Goal: Task Accomplishment & Management: Manage account settings

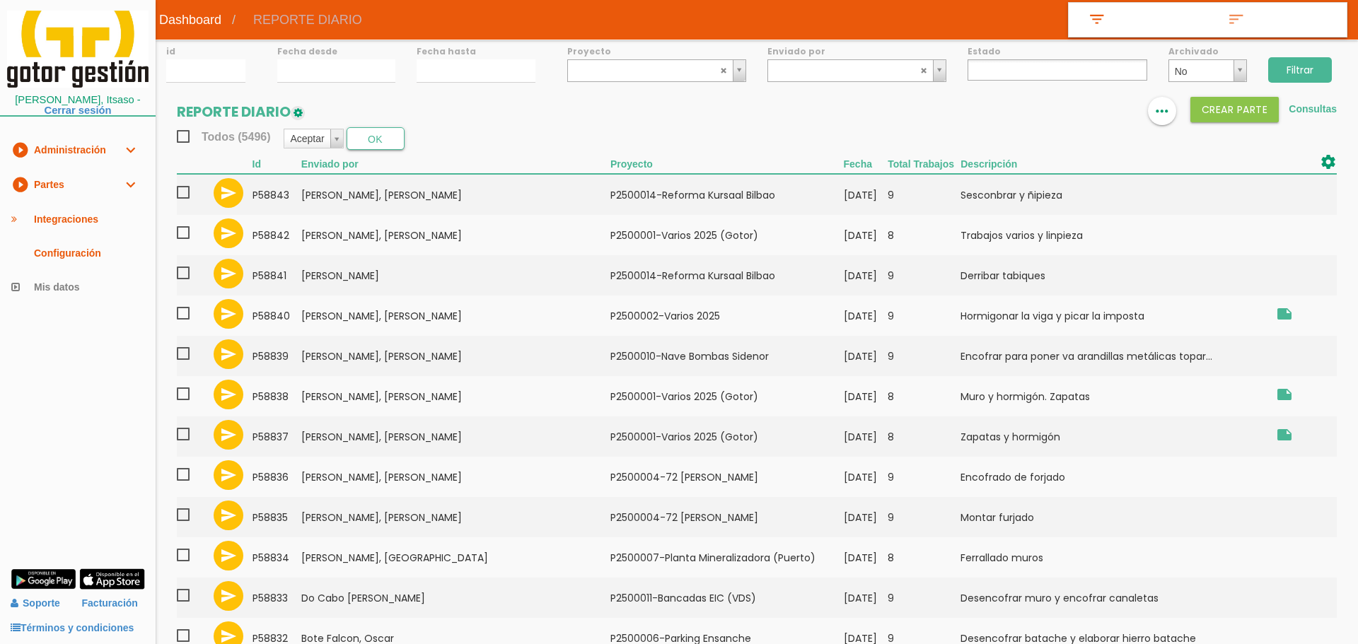
select select
click at [352, 69] on input "29/08/2025" at bounding box center [334, 70] width 117 height 23
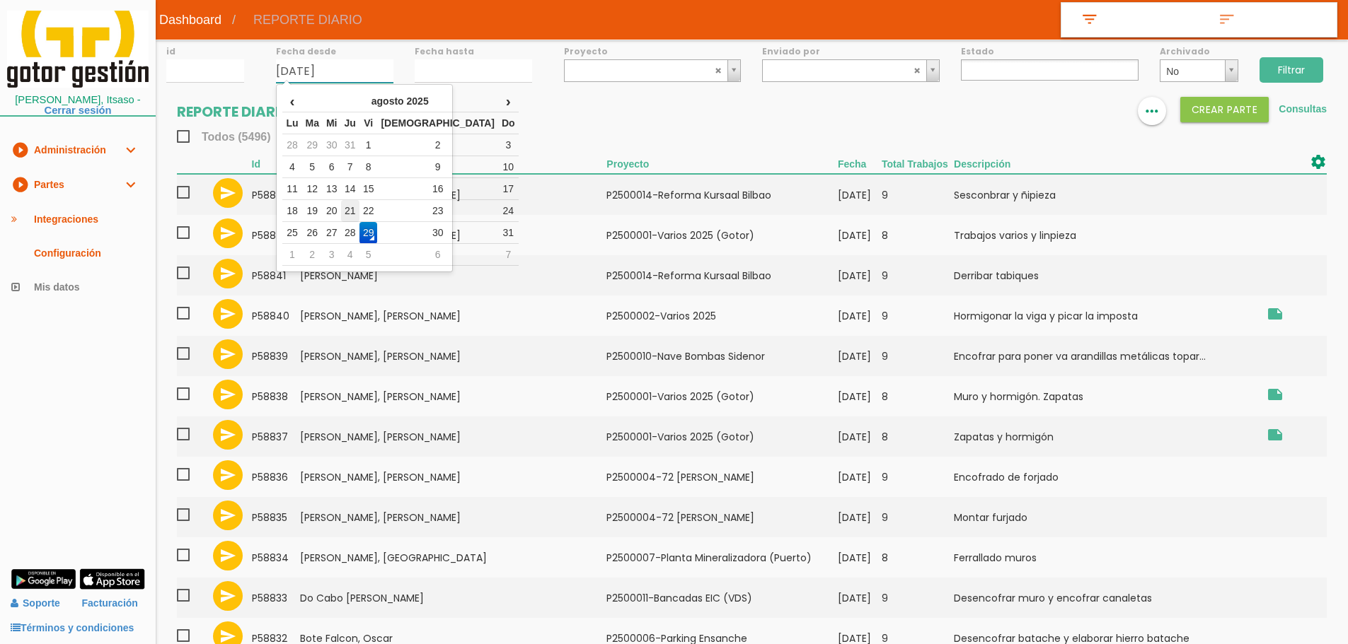
click at [359, 208] on td "21" at bounding box center [350, 211] width 18 height 22
type input "[DATE]"
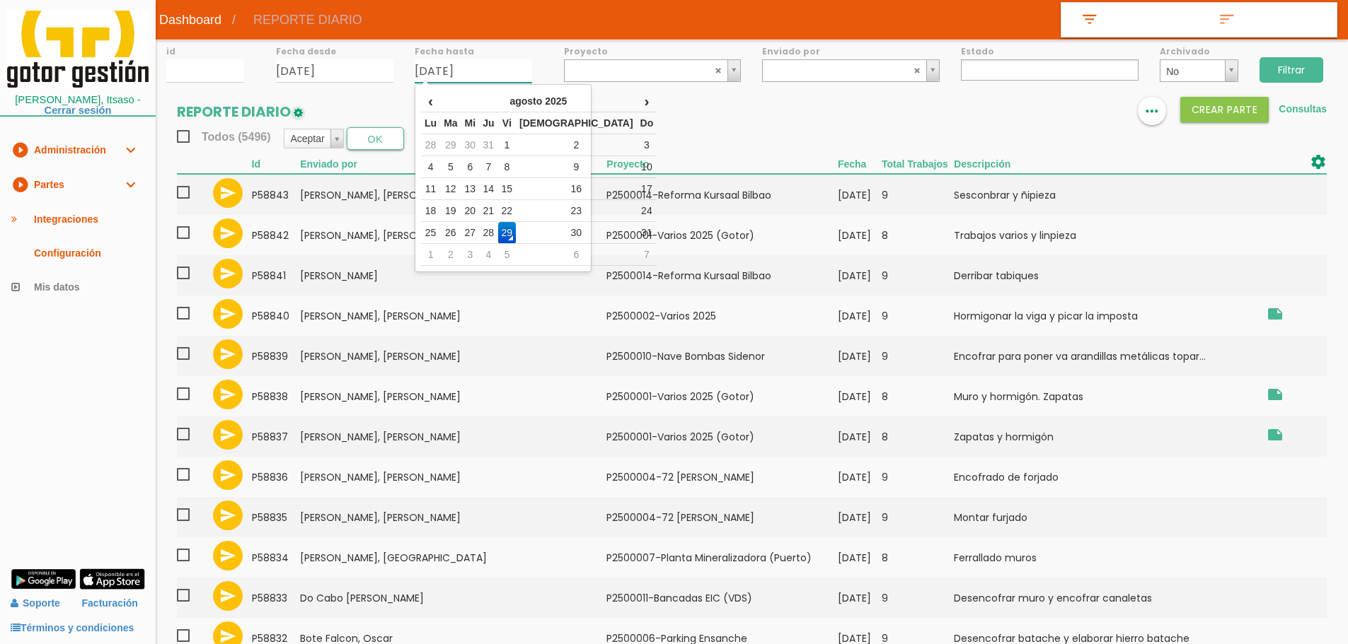
click at [444, 66] on input "[DATE]" at bounding box center [473, 70] width 117 height 23
click at [479, 231] on td "27" at bounding box center [470, 233] width 18 height 22
type input "27/08/2025"
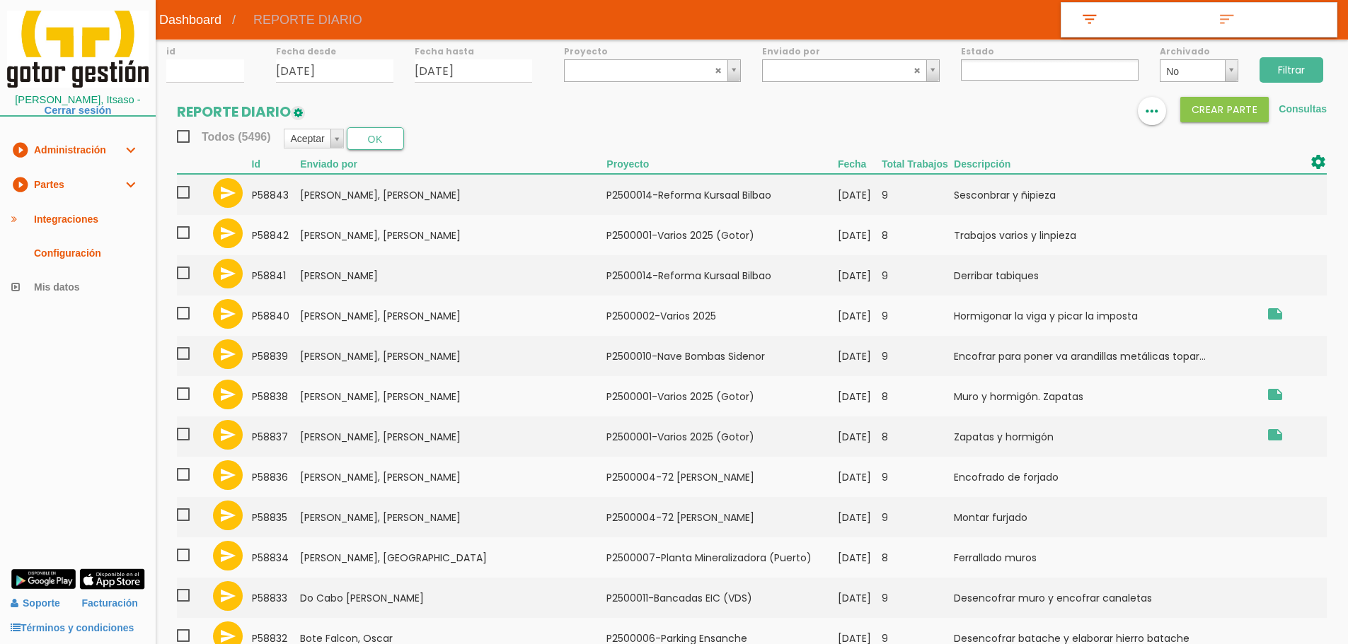
click at [1284, 78] on input "Filtrar" at bounding box center [1291, 69] width 64 height 25
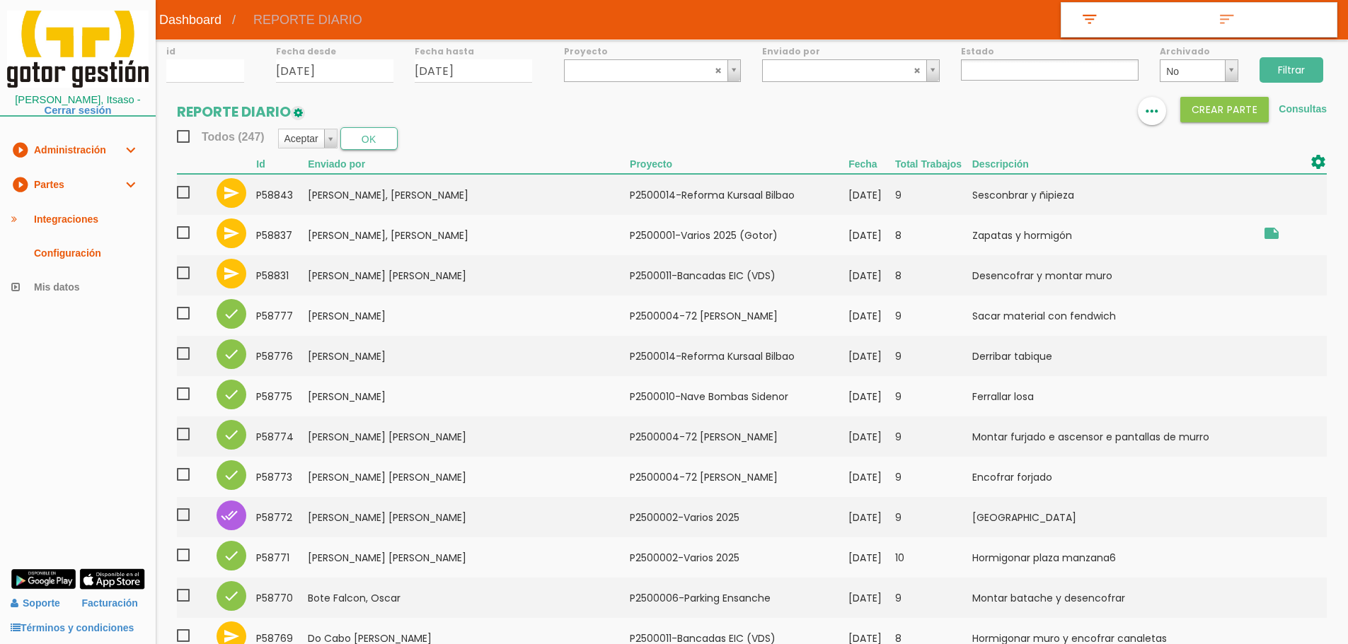
click at [1010, 79] on ul at bounding box center [1050, 69] width 178 height 21
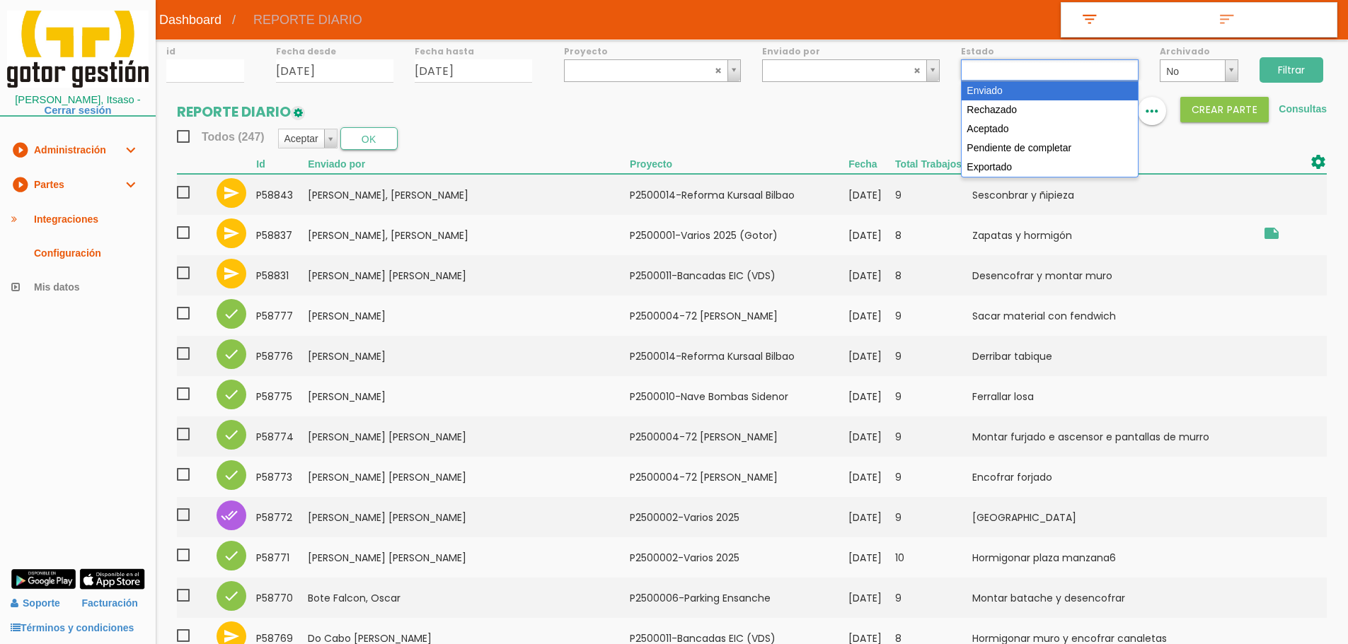
select select "1"
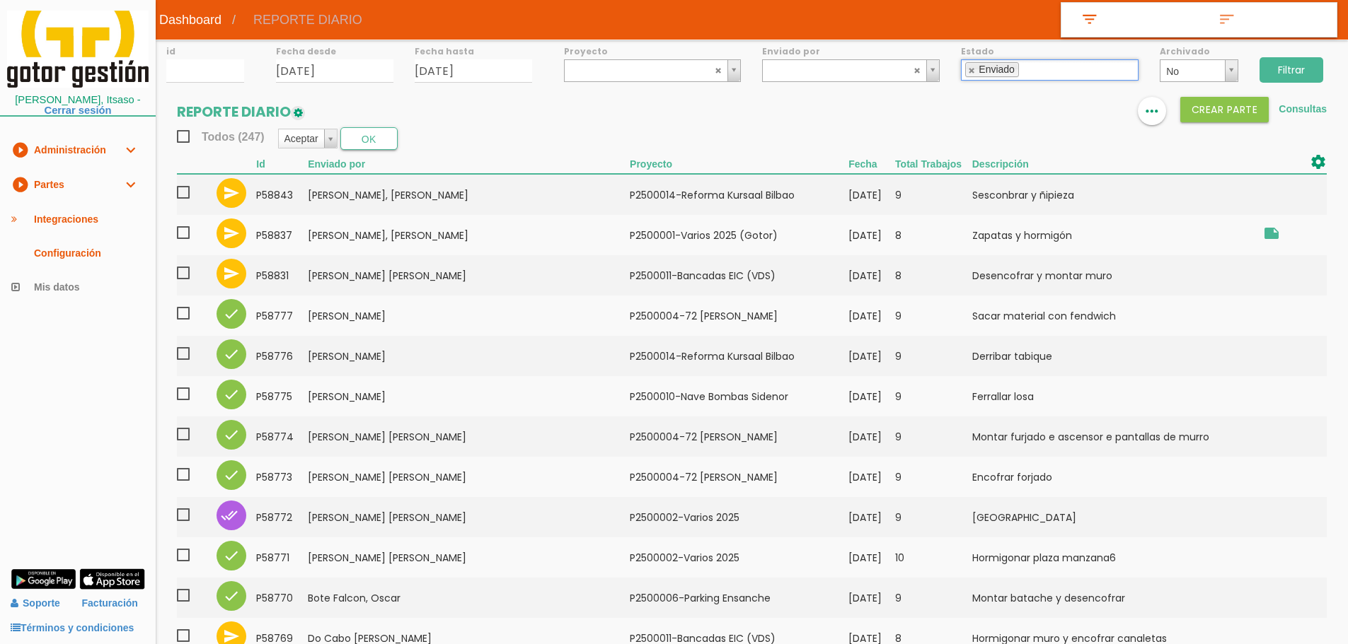
click at [1293, 63] on input "Filtrar" at bounding box center [1291, 69] width 64 height 25
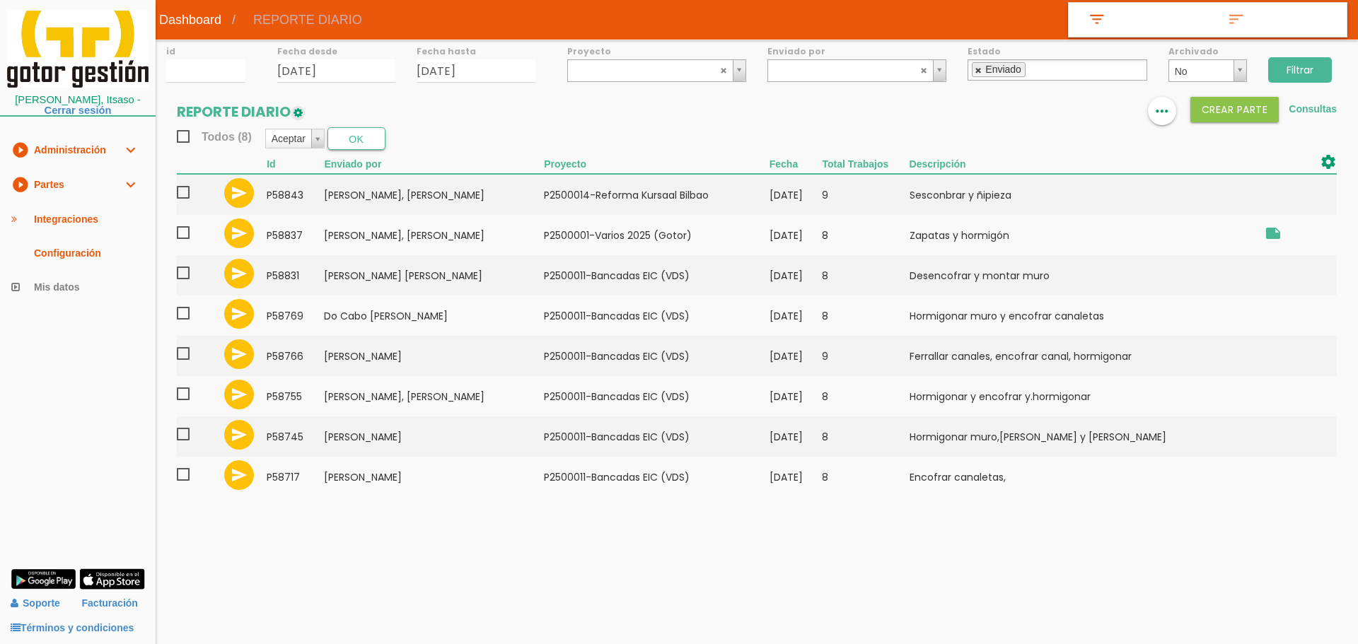
click at [980, 69] on link at bounding box center [979, 70] width 8 height 9
select select
drag, startPoint x: 674, startPoint y: 66, endPoint x: 684, endPoint y: 103, distance: 38.8
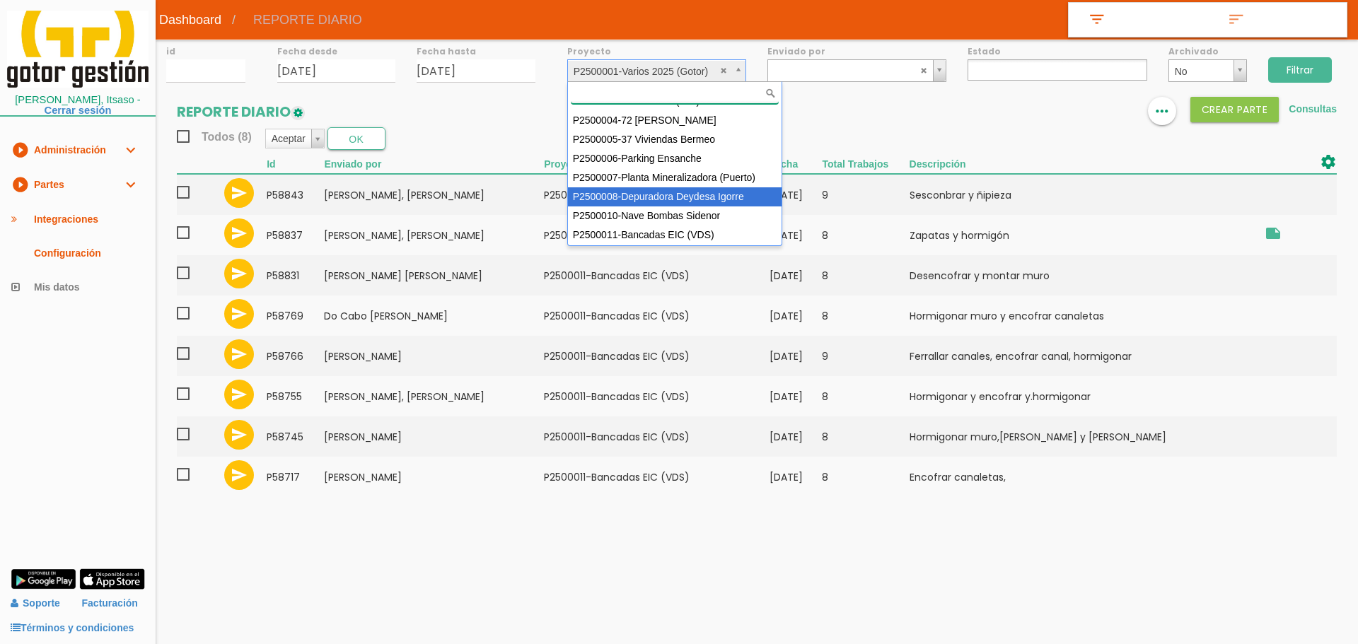
scroll to position [126, 0]
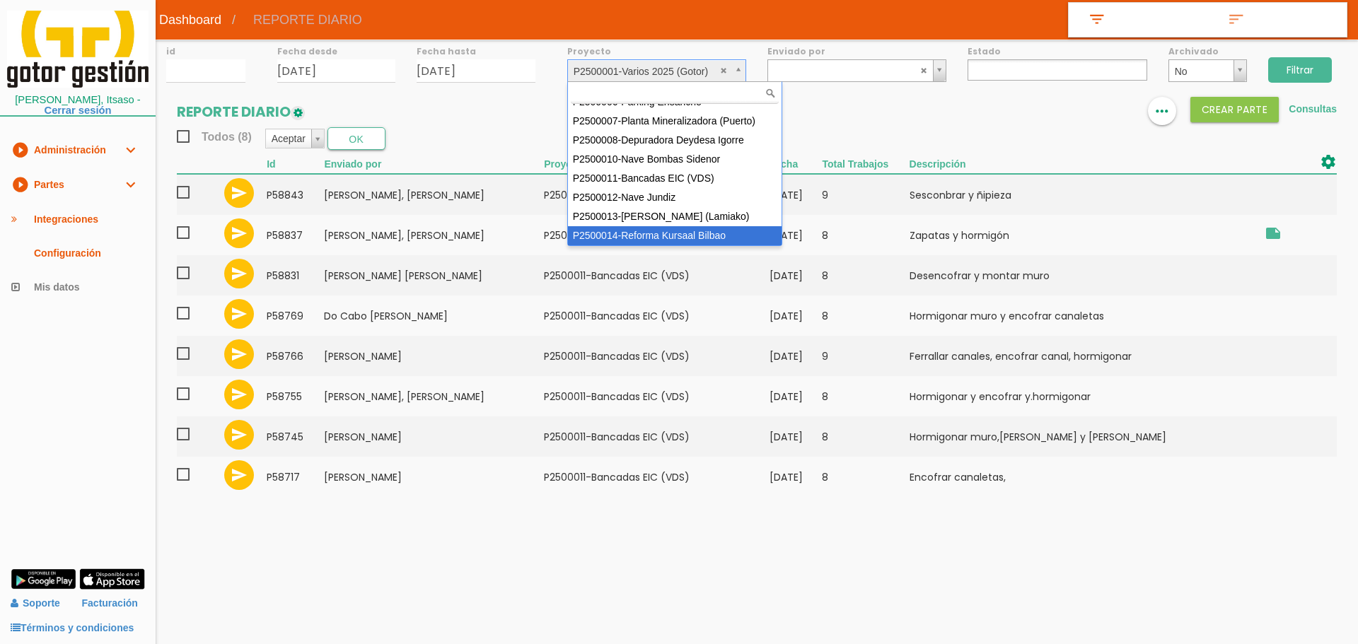
select select "97"
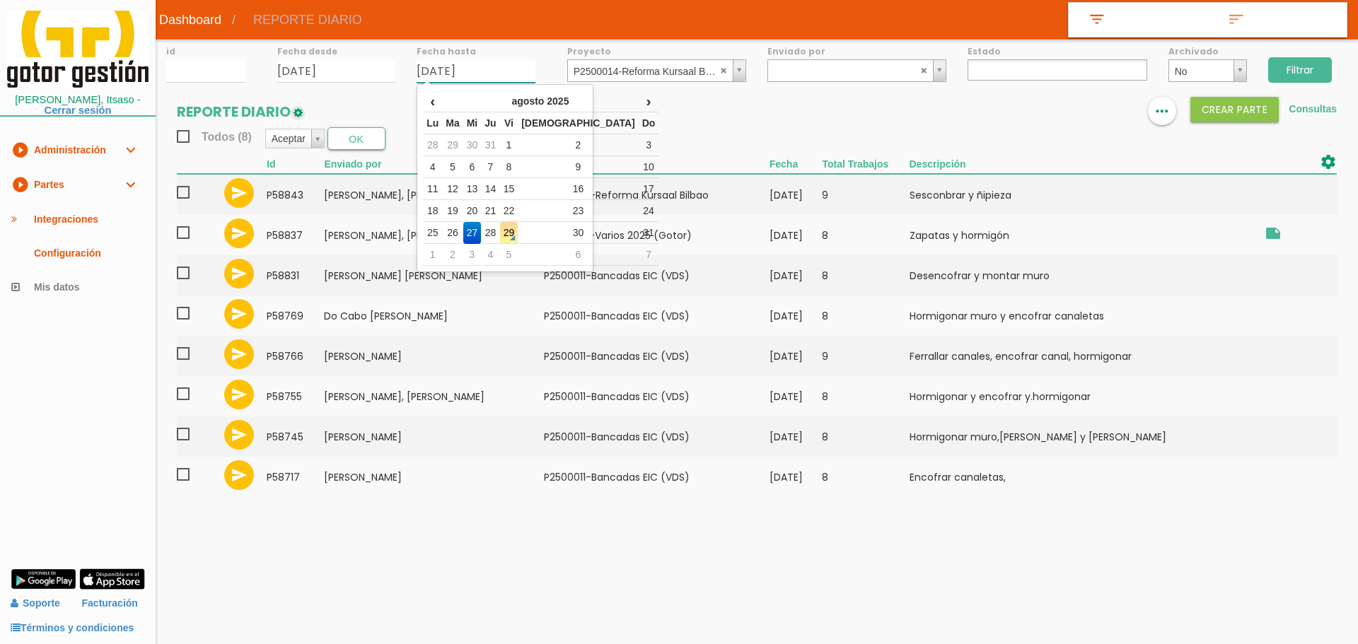
click at [499, 70] on input "27/08/2025" at bounding box center [476, 70] width 119 height 23
click at [499, 211] on td "21" at bounding box center [490, 211] width 18 height 22
type input "[DATE]"
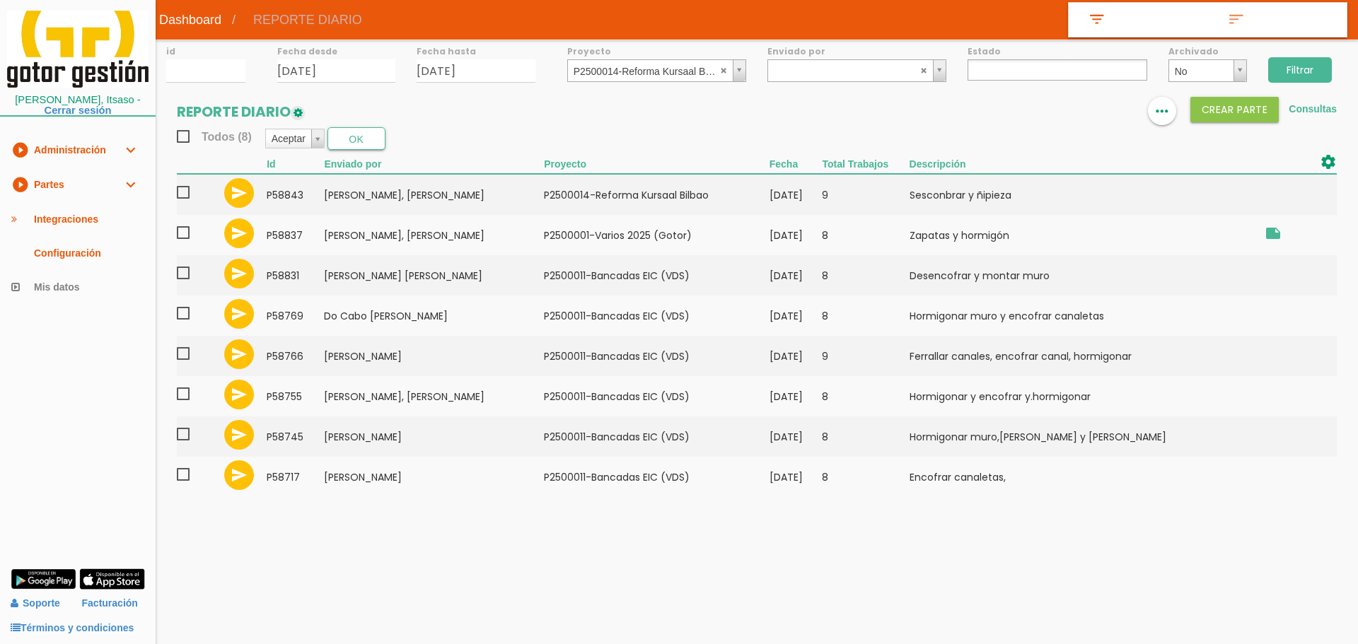
click at [1293, 65] on input "Filtrar" at bounding box center [1300, 69] width 64 height 25
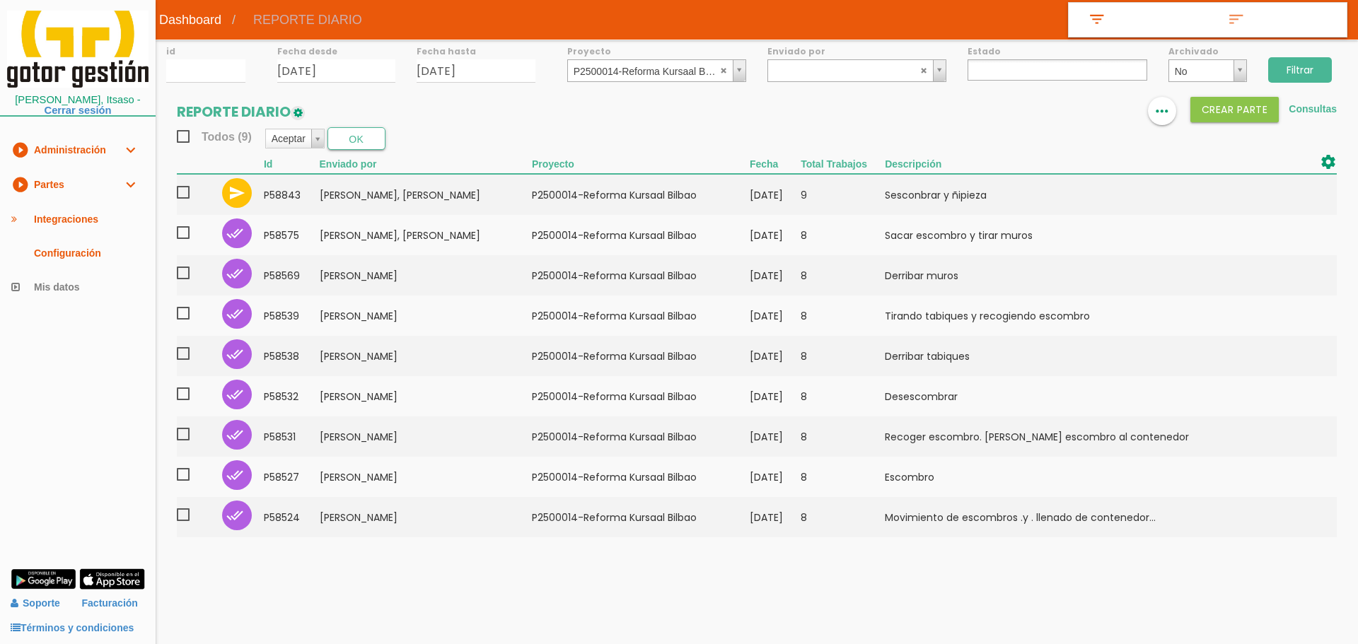
select select
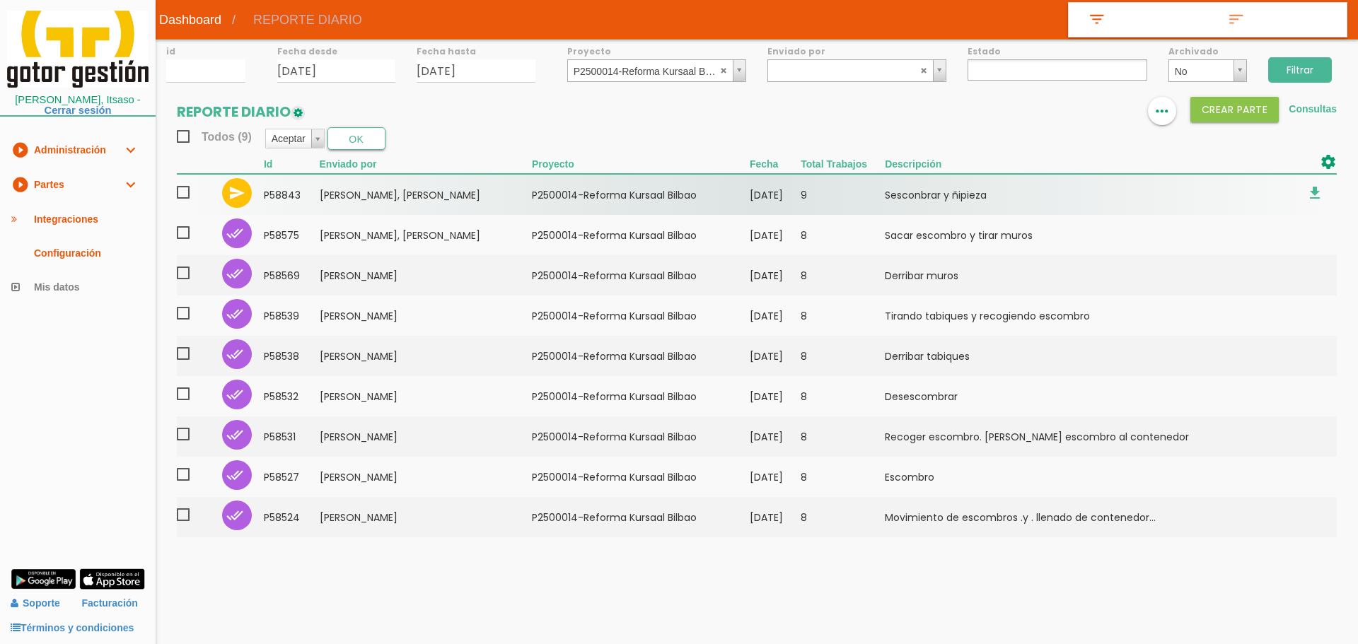
click at [660, 195] on td "﻿P2500014-Reforma Kursaal [GEOGRAPHIC_DATA]" at bounding box center [641, 194] width 218 height 41
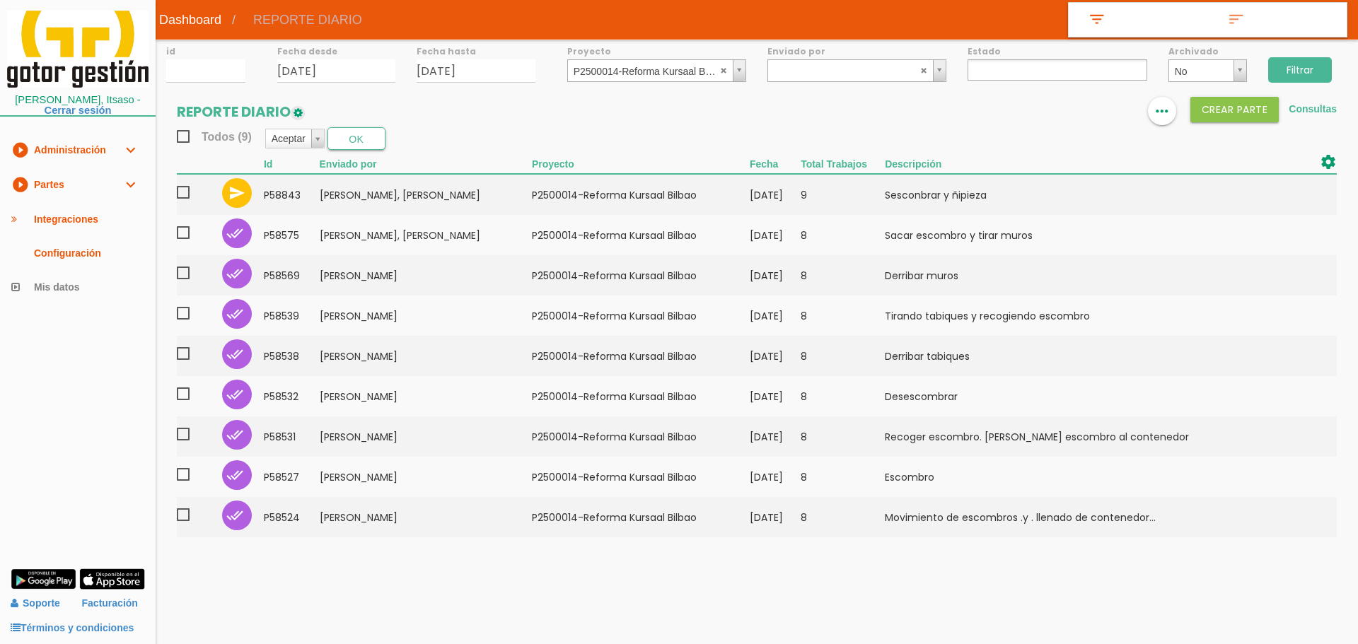
click at [1298, 64] on input "Filtrar" at bounding box center [1300, 69] width 64 height 25
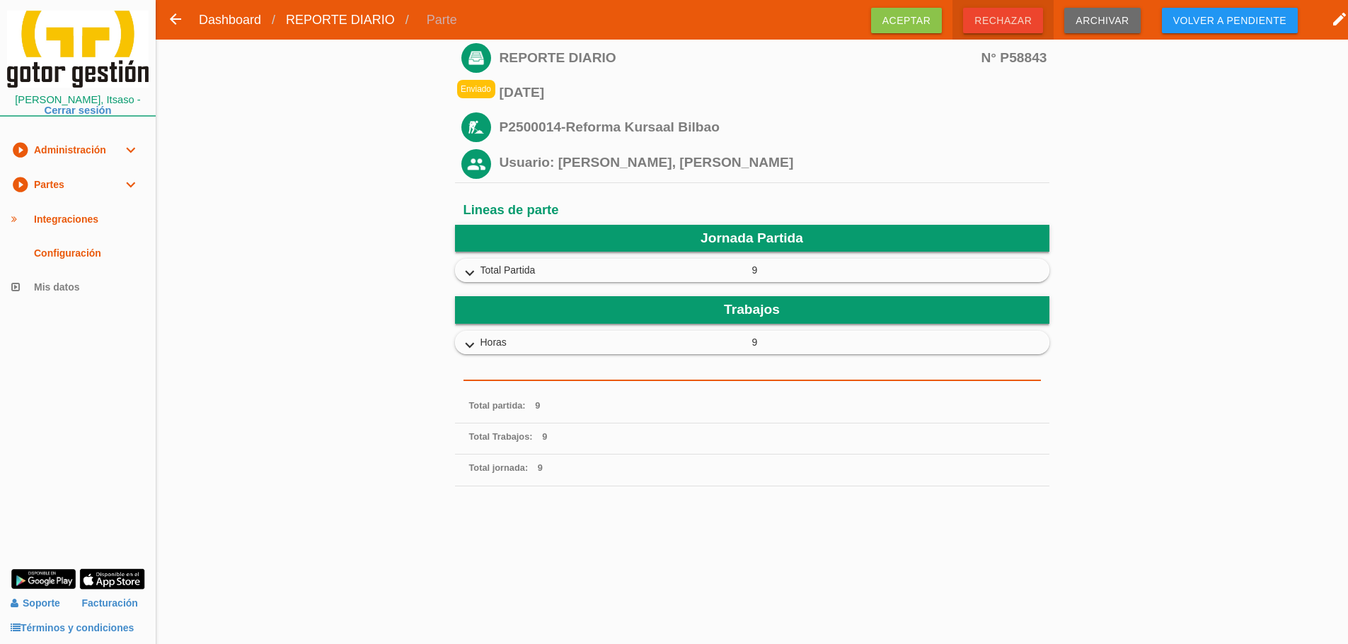
click at [979, 21] on span "Rechazar" at bounding box center [1003, 20] width 80 height 25
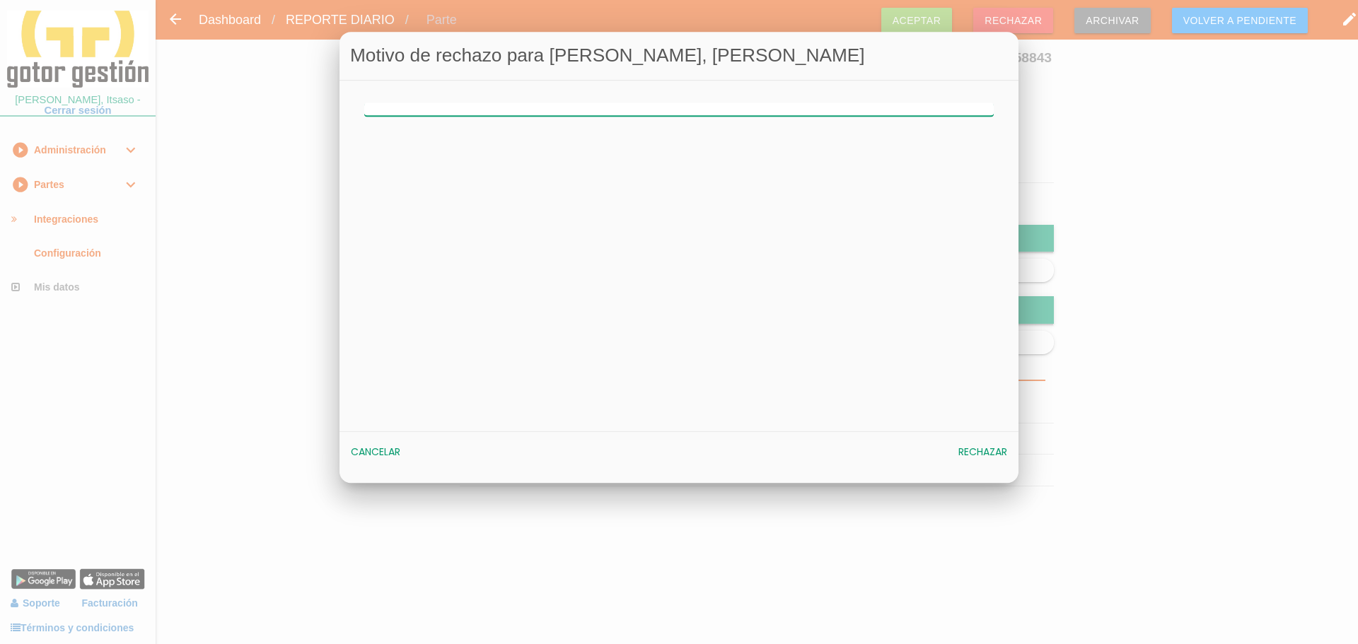
click at [586, 108] on input "text" at bounding box center [679, 109] width 630 height 13
type input "HORA SALIDA Y HORAS TOTALES MAL"
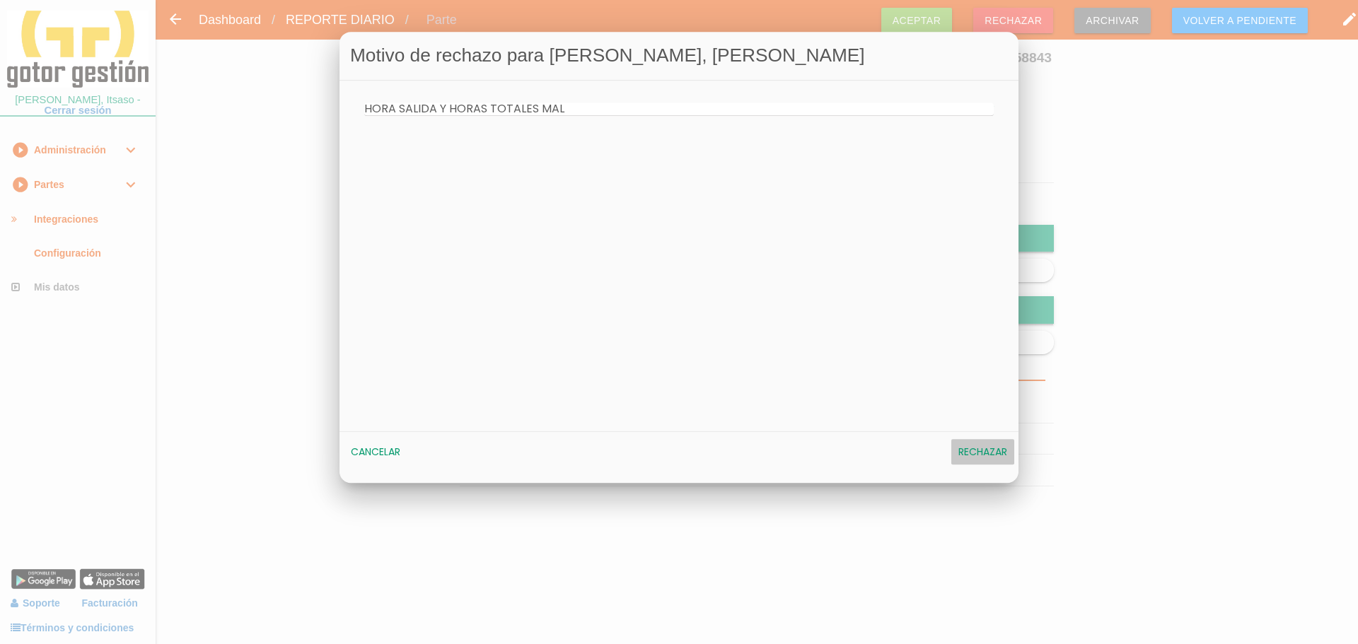
click at [998, 458] on span "Rechazar" at bounding box center [982, 453] width 49 height 14
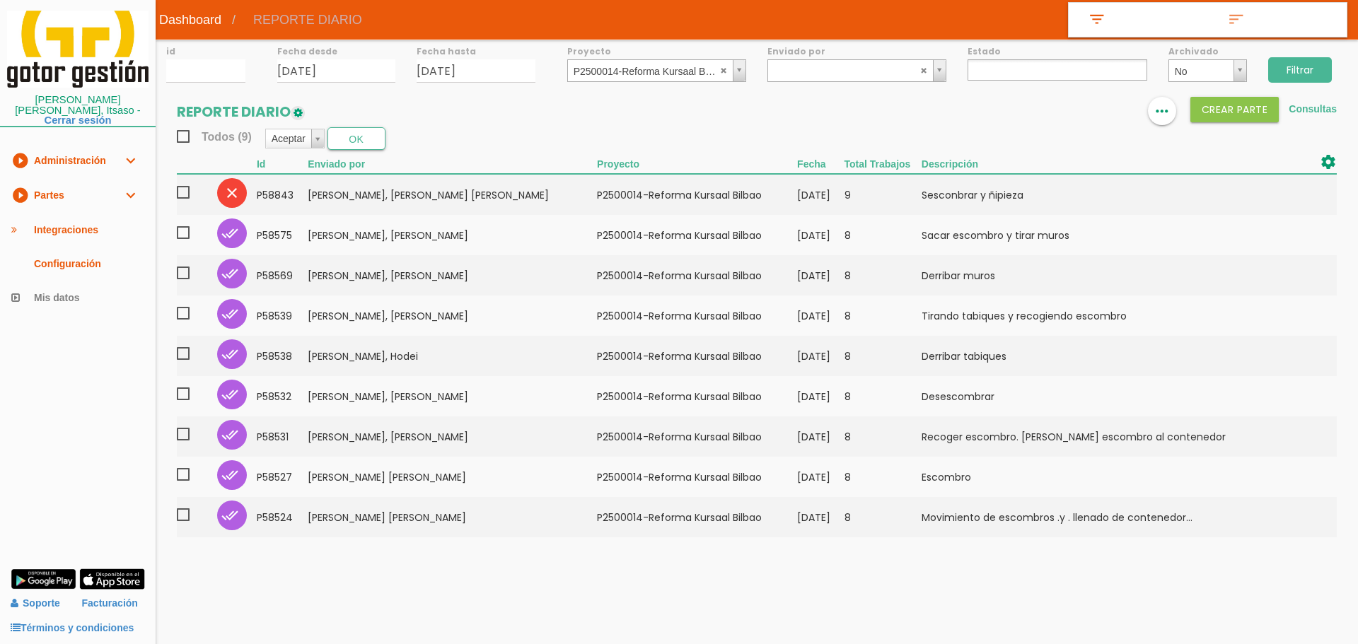
select select
click at [722, 72] on abbr at bounding box center [724, 70] width 8 height 8
click at [501, 70] on input "[DATE]" at bounding box center [476, 70] width 119 height 23
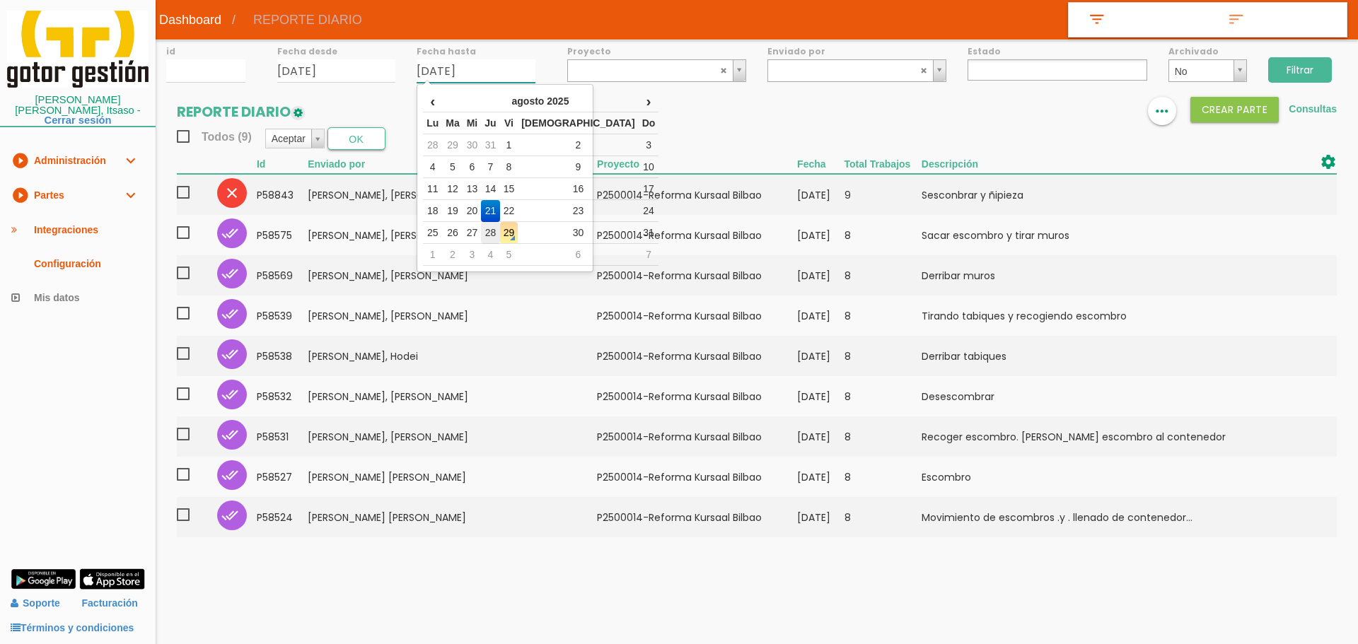
click at [499, 233] on td "28" at bounding box center [490, 233] width 18 height 22
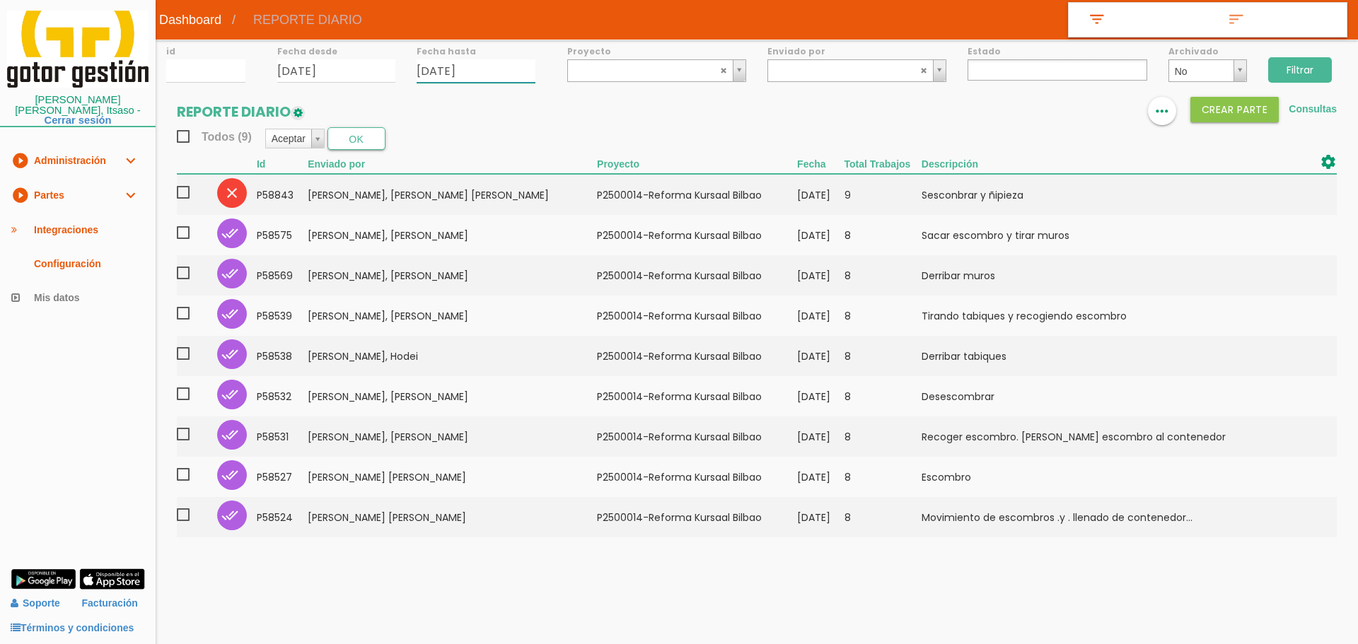
click at [514, 71] on input "28/08/2025" at bounding box center [476, 70] width 119 height 23
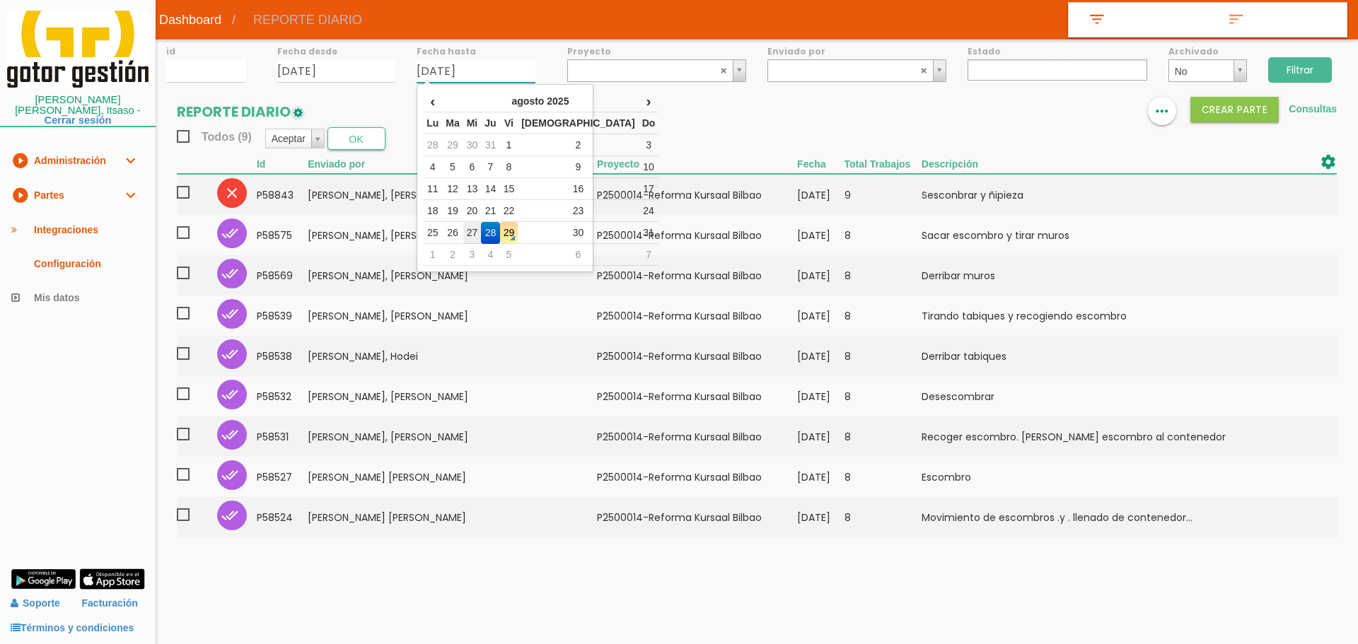
click at [478, 226] on td "27" at bounding box center [472, 233] width 18 height 22
type input "27/08/2025"
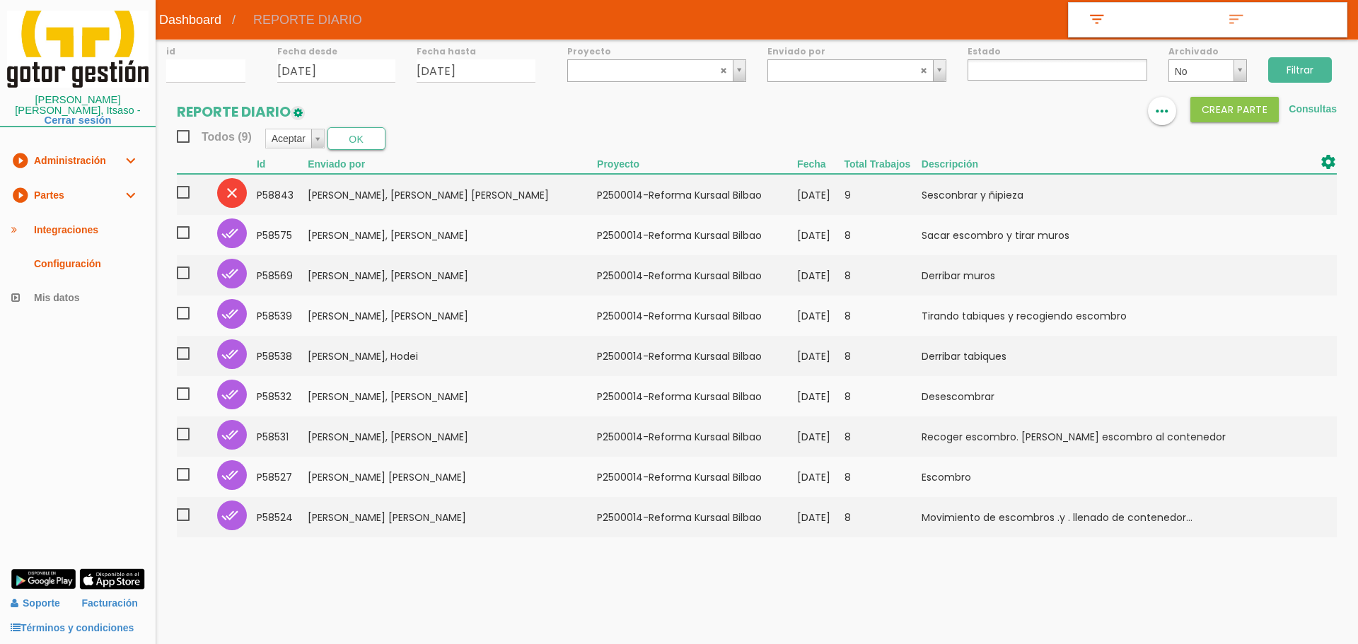
click at [1306, 65] on input "Filtrar" at bounding box center [1300, 69] width 64 height 25
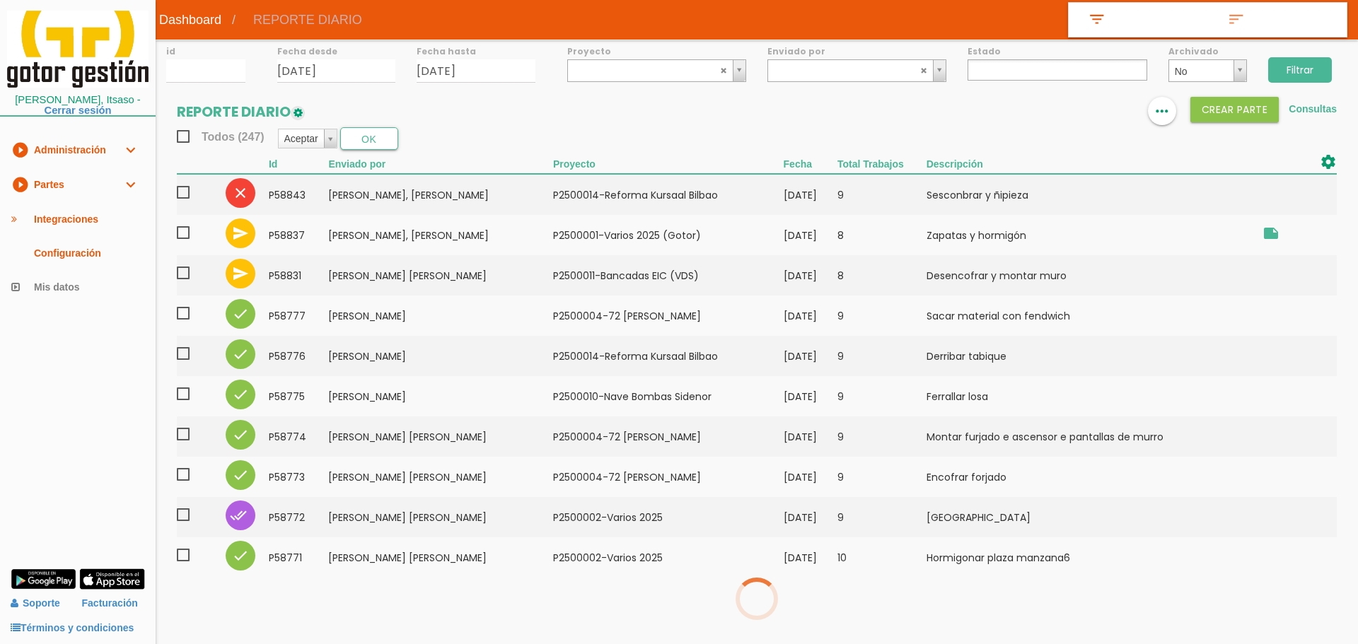
select select
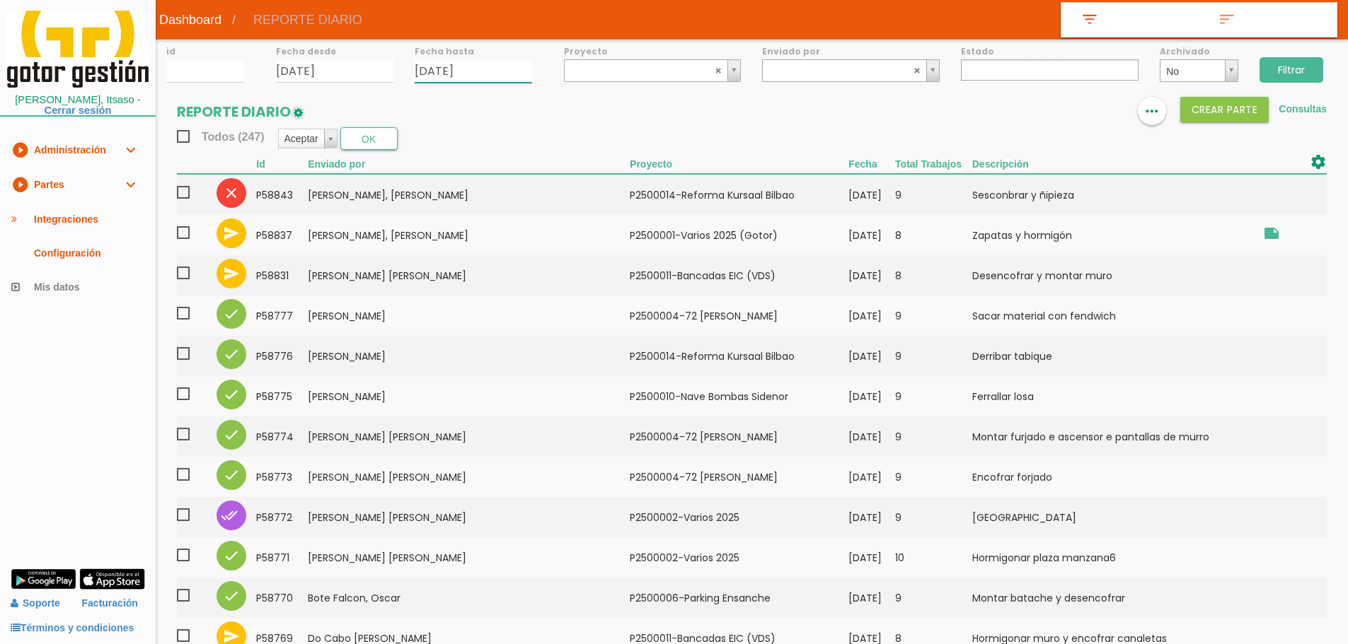
click at [497, 70] on input "27/08/2025" at bounding box center [473, 70] width 117 height 23
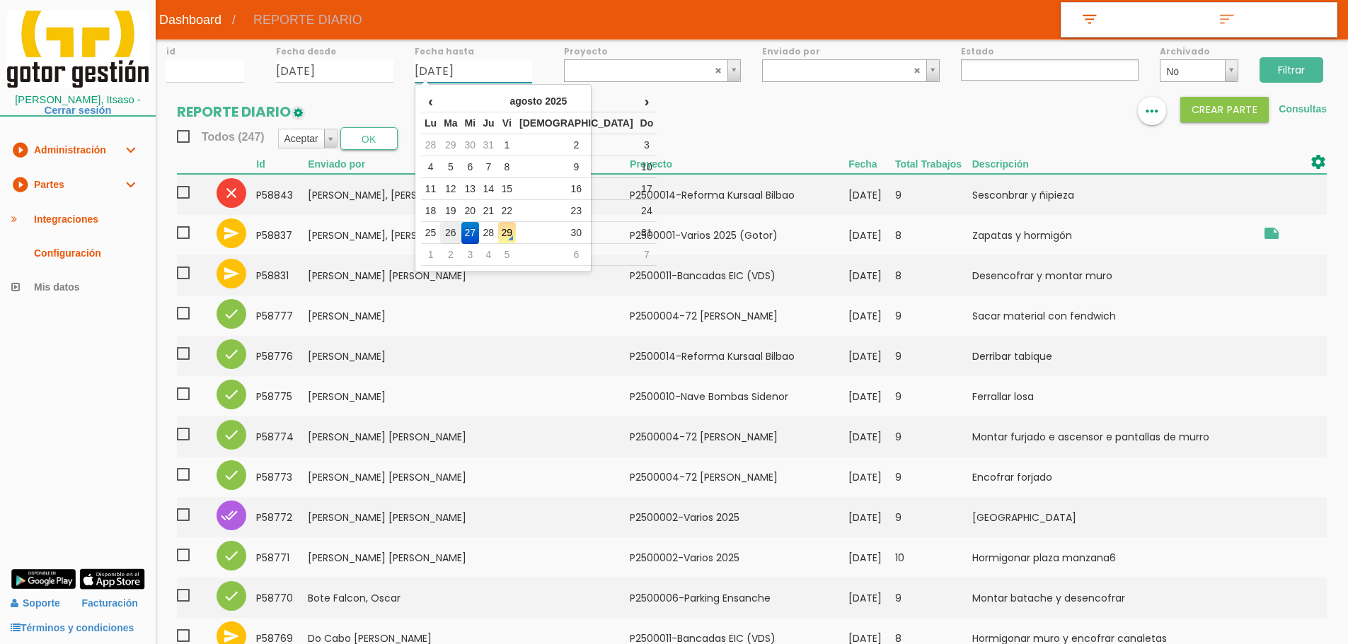
click at [459, 229] on td "26" at bounding box center [450, 233] width 21 height 22
type input "[DATE]"
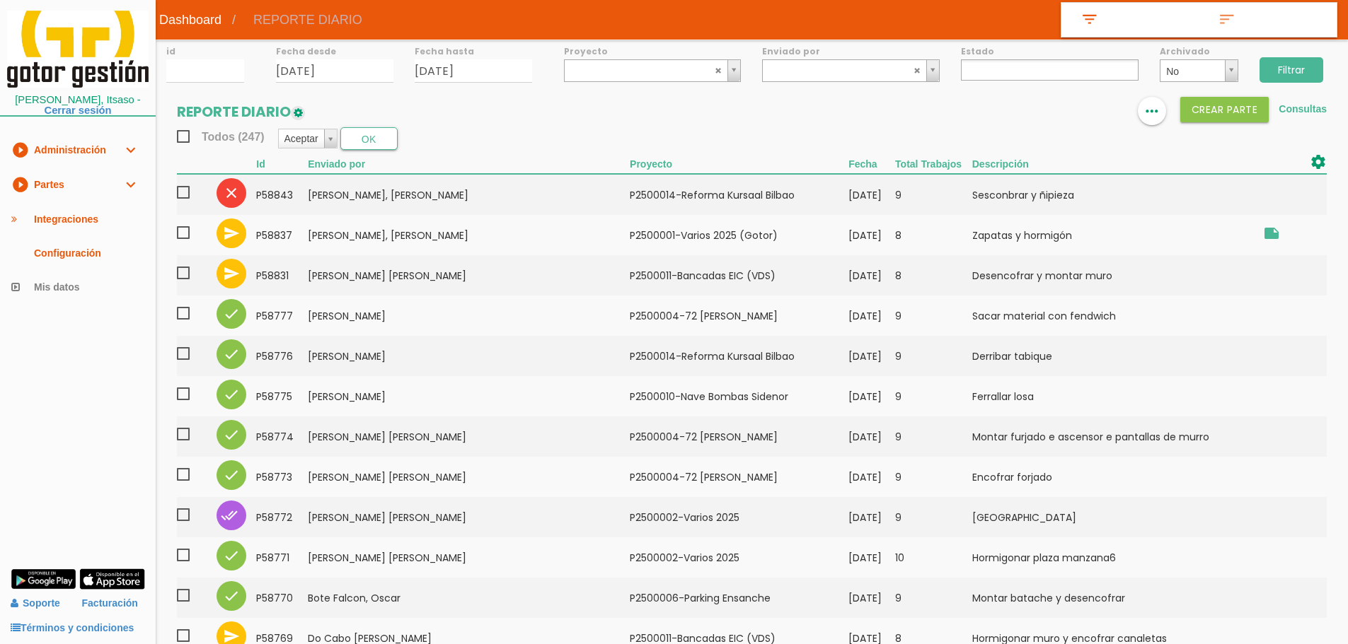
click at [1267, 71] on input "Filtrar" at bounding box center [1291, 69] width 64 height 25
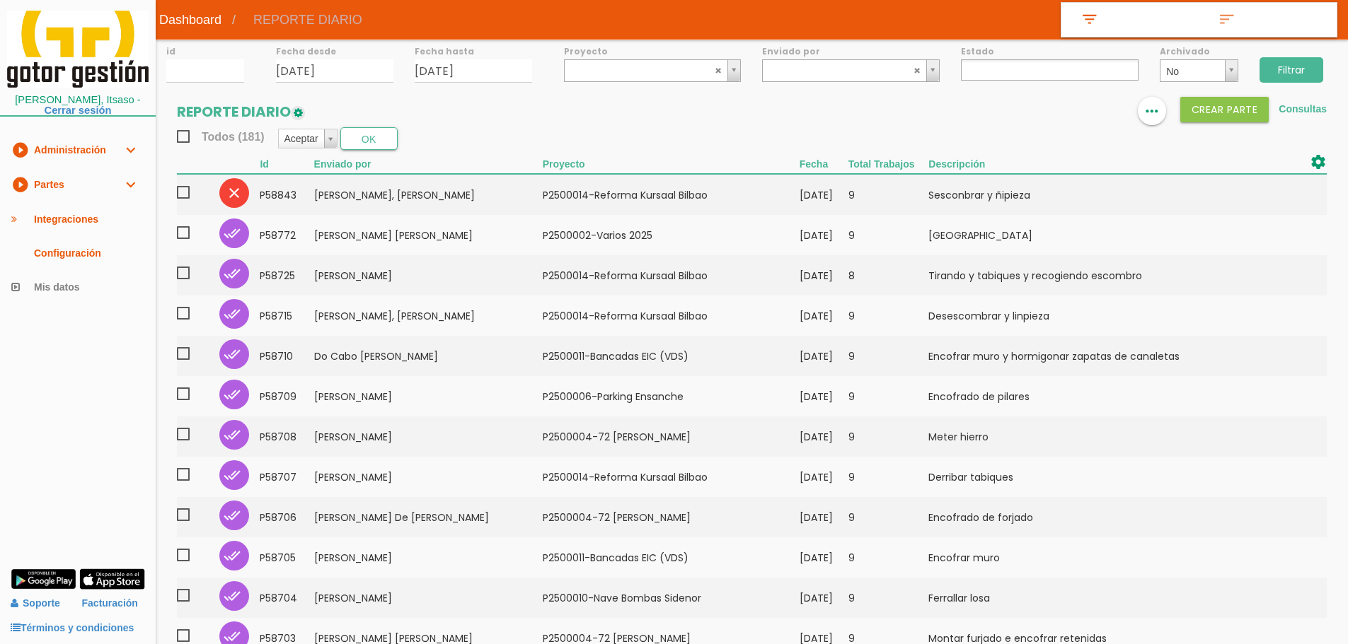
click at [983, 69] on ul at bounding box center [1050, 69] width 178 height 21
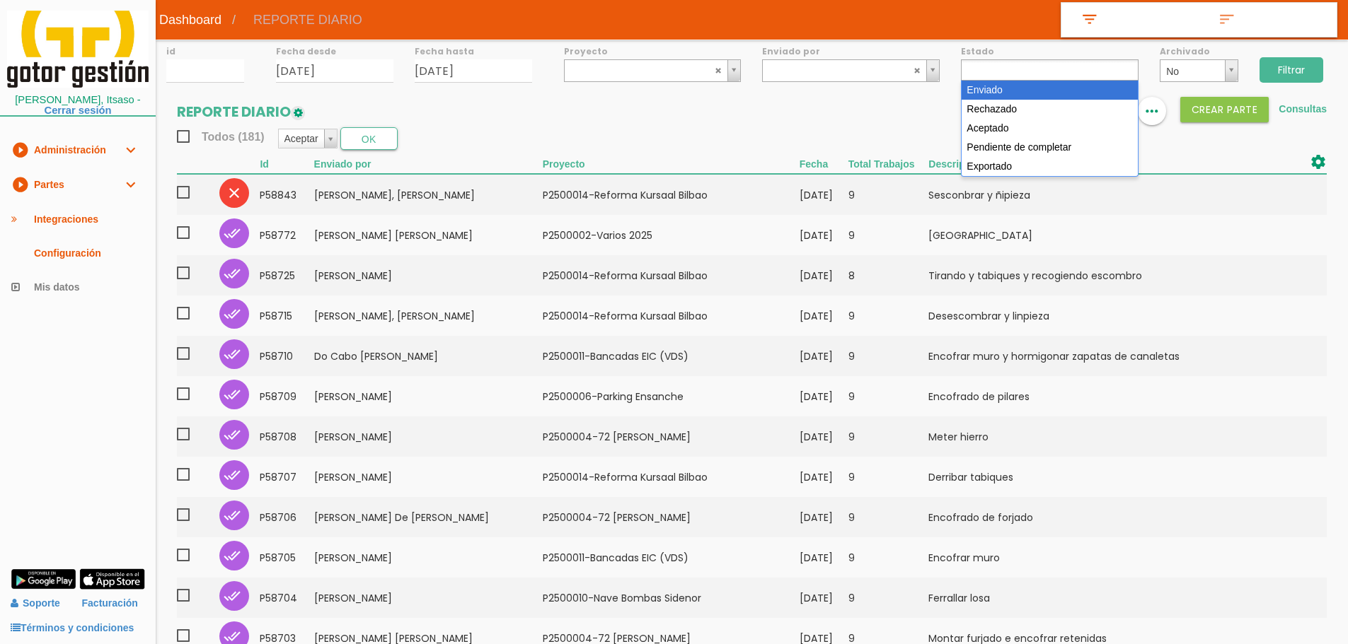
select select "1"
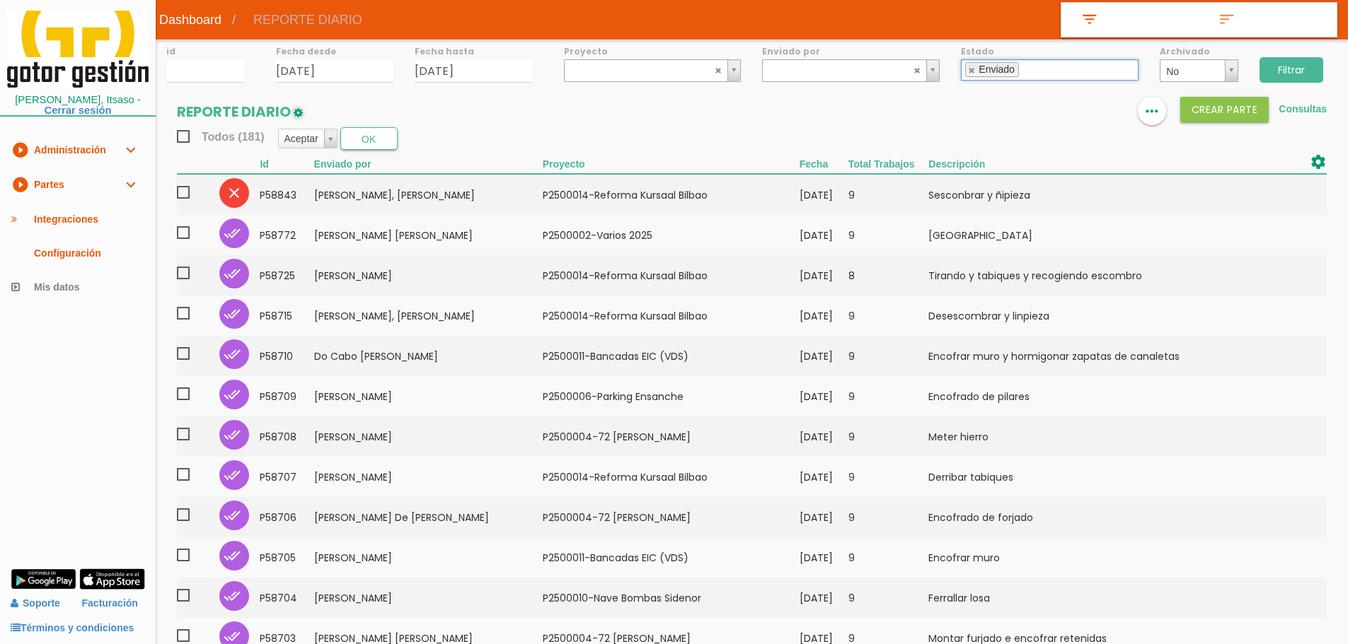
click at [1282, 65] on input "Filtrar" at bounding box center [1291, 69] width 64 height 25
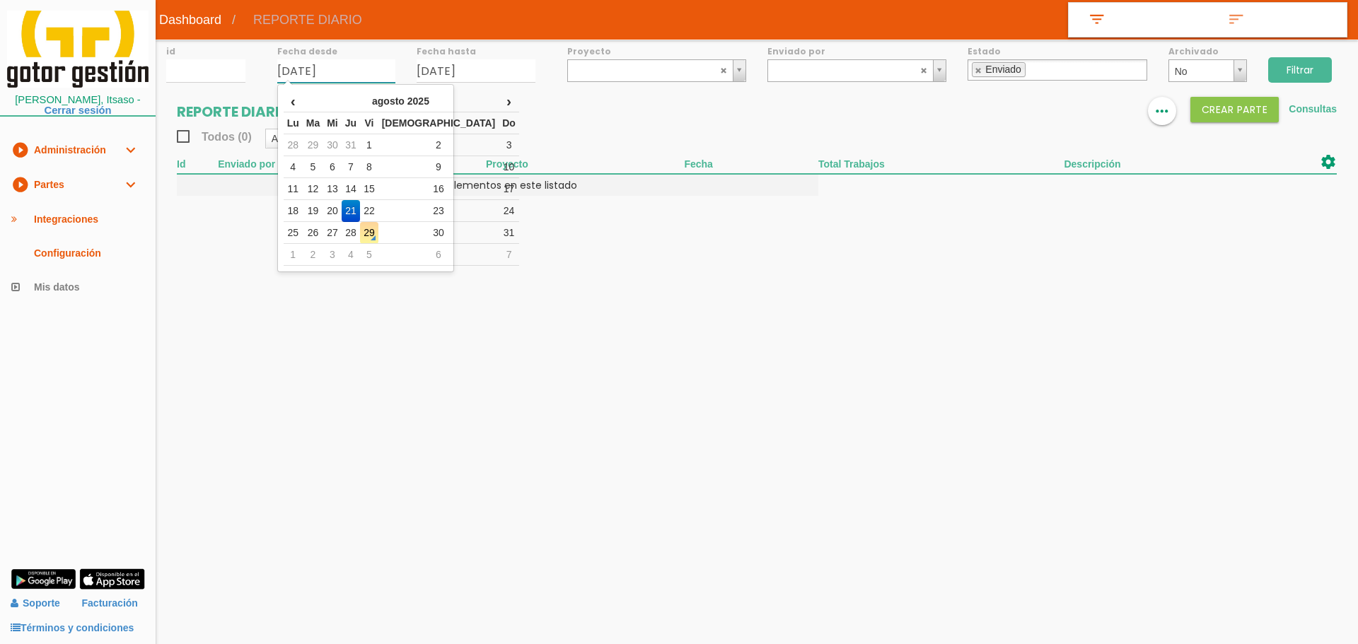
click at [368, 64] on input "[DATE]" at bounding box center [336, 70] width 119 height 23
drag, startPoint x: 344, startPoint y: 233, endPoint x: 407, endPoint y: 137, distance: 114.0
click at [342, 228] on td "27" at bounding box center [332, 233] width 18 height 22
type input "[DATE]"
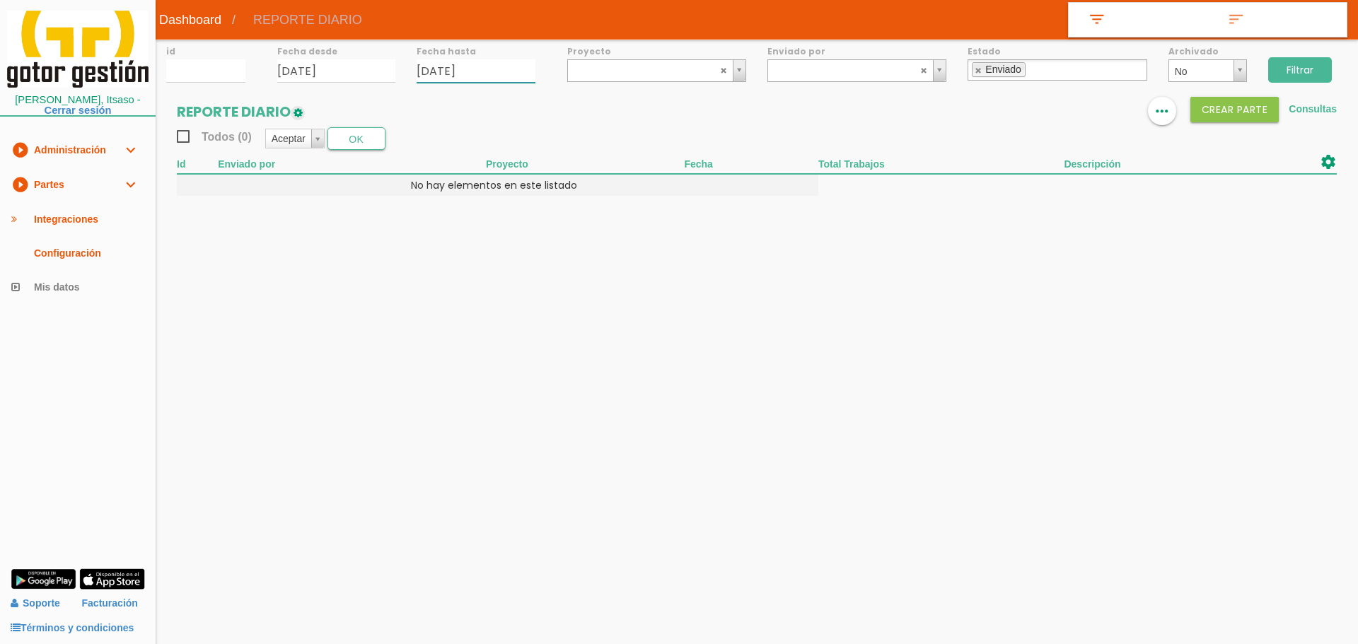
click at [496, 69] on input "26/08/2025" at bounding box center [476, 70] width 119 height 23
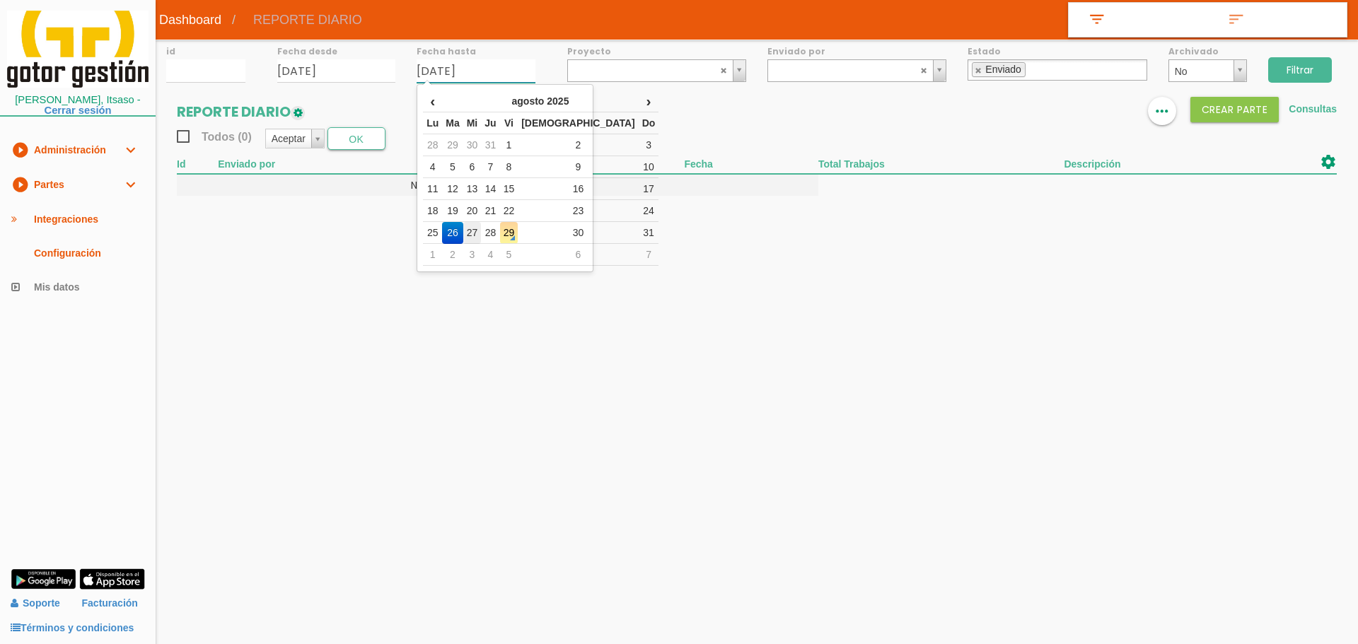
click at [482, 234] on td "27" at bounding box center [472, 233] width 18 height 22
type input "[DATE]"
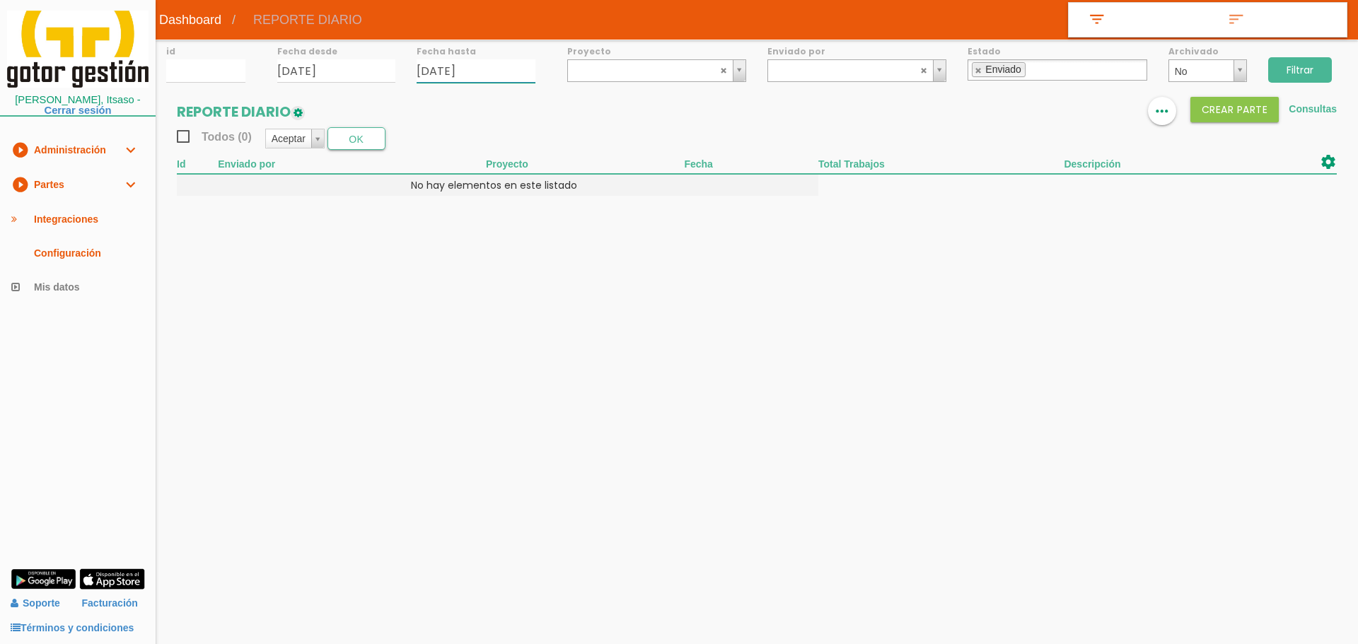
drag, startPoint x: 976, startPoint y: 74, endPoint x: 1011, endPoint y: 70, distance: 34.8
click at [977, 74] on link at bounding box center [979, 70] width 8 height 9
select select
click at [1319, 71] on input "Filtrar" at bounding box center [1300, 69] width 64 height 25
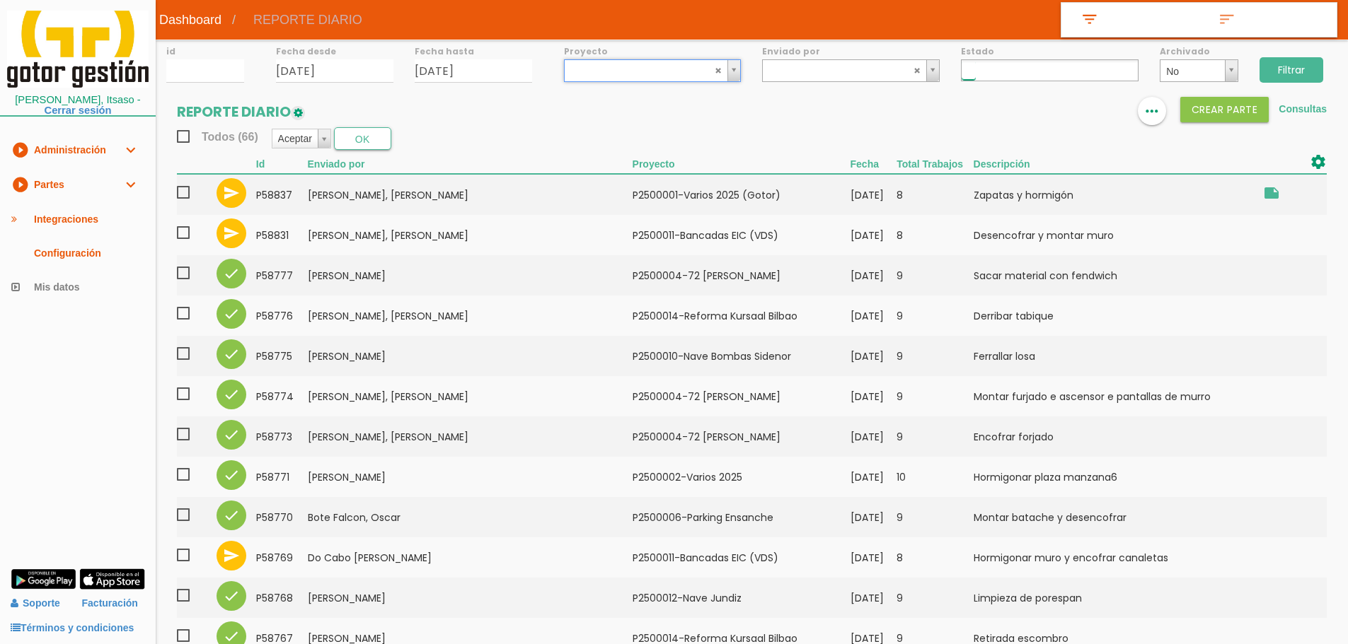
click at [975, 74] on input "text" at bounding box center [968, 70] width 14 height 19
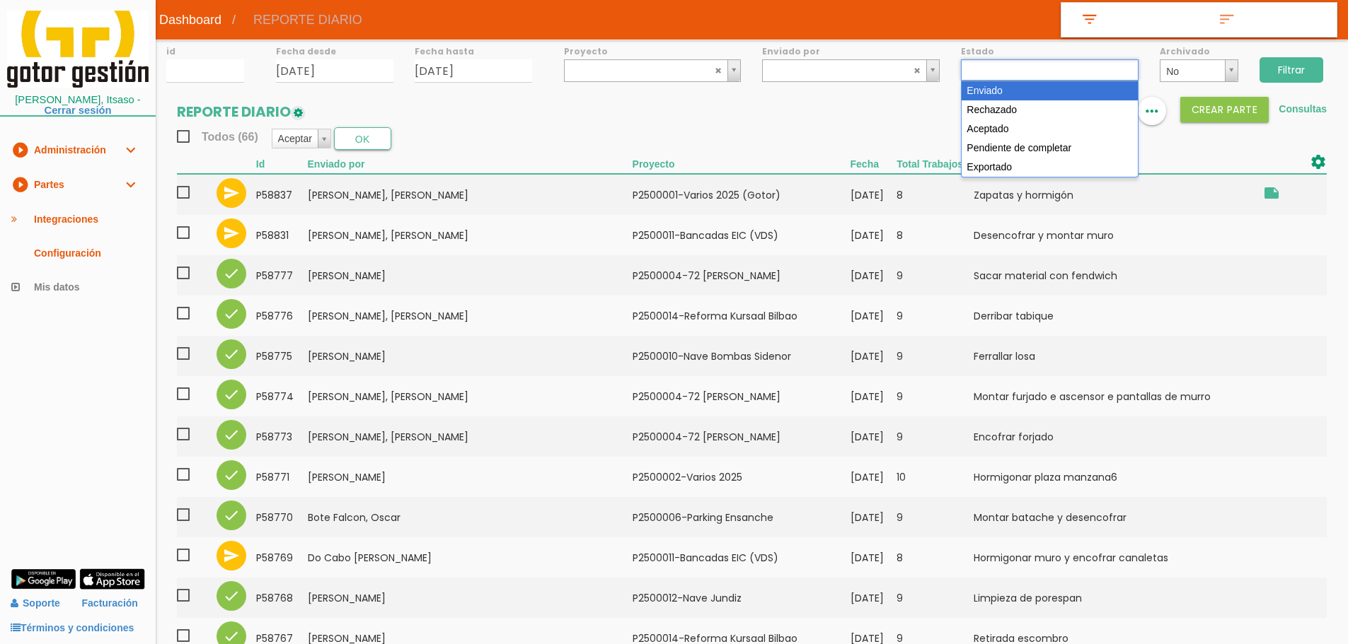
select select "1"
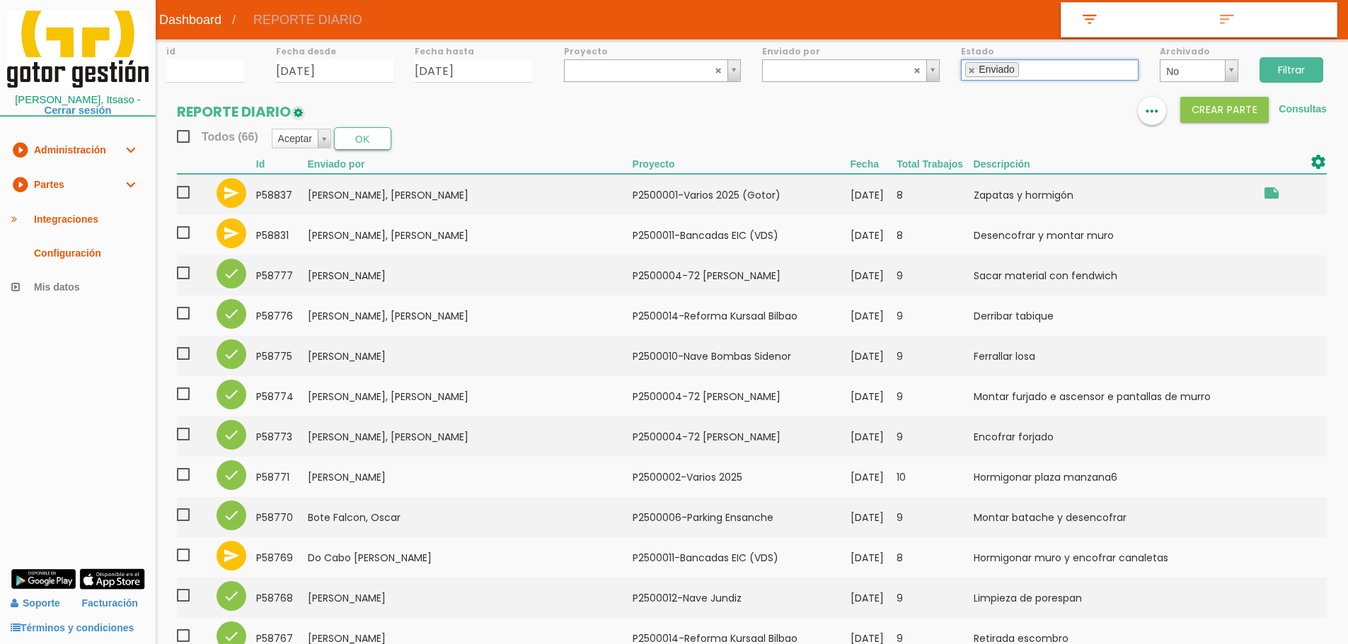
click at [1302, 63] on input "Filtrar" at bounding box center [1291, 69] width 64 height 25
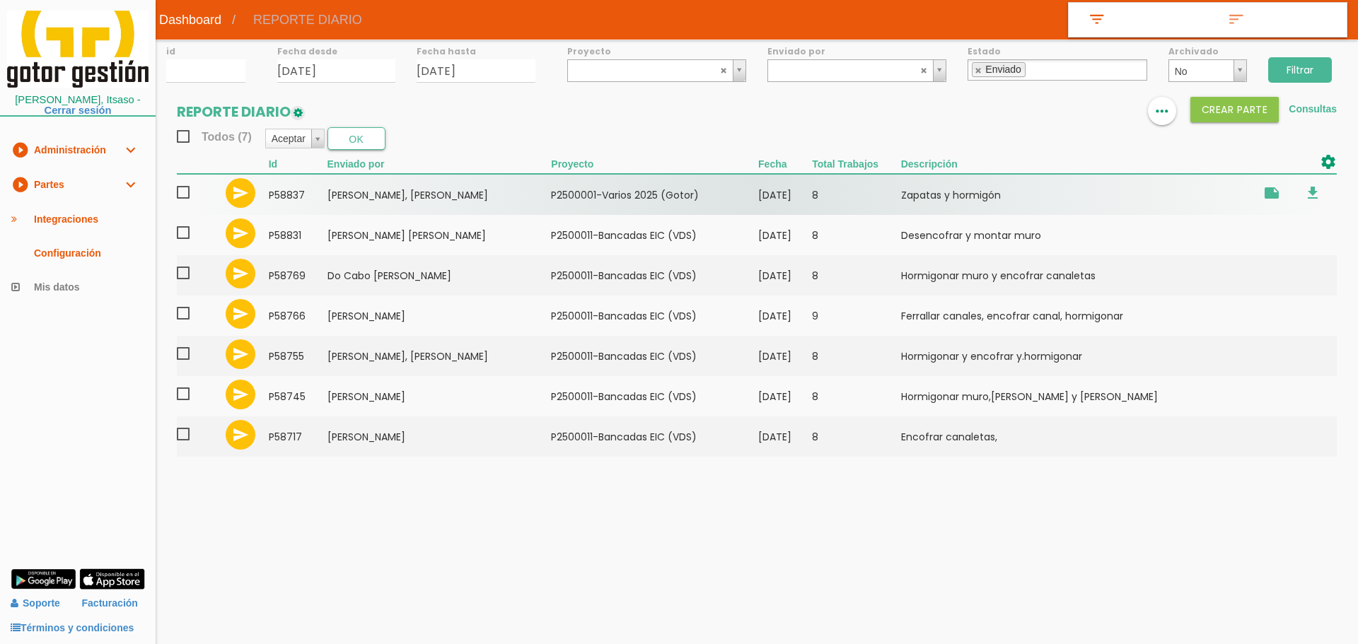
click at [182, 190] on span at bounding box center [189, 193] width 25 height 18
click at [0, 0] on input "checkbox" at bounding box center [0, 0] width 0 height 0
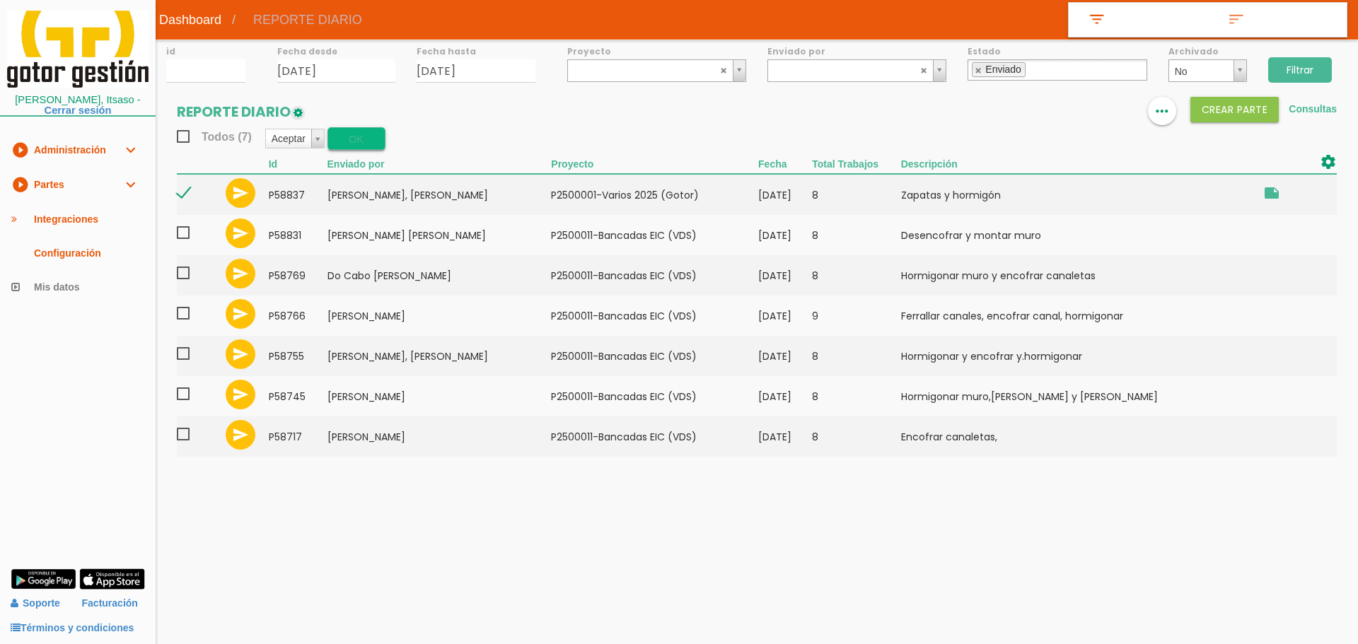
click at [361, 143] on button "OK" at bounding box center [357, 138] width 58 height 23
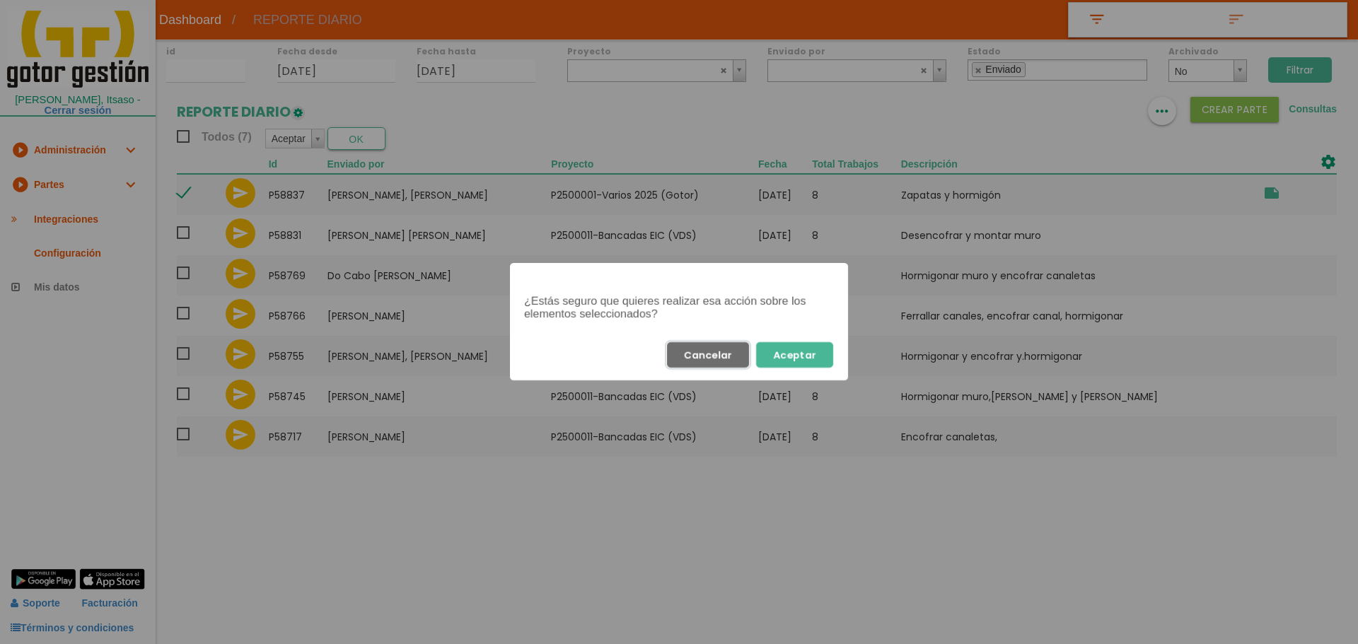
click at [717, 353] on button "Cancelar" at bounding box center [708, 354] width 82 height 25
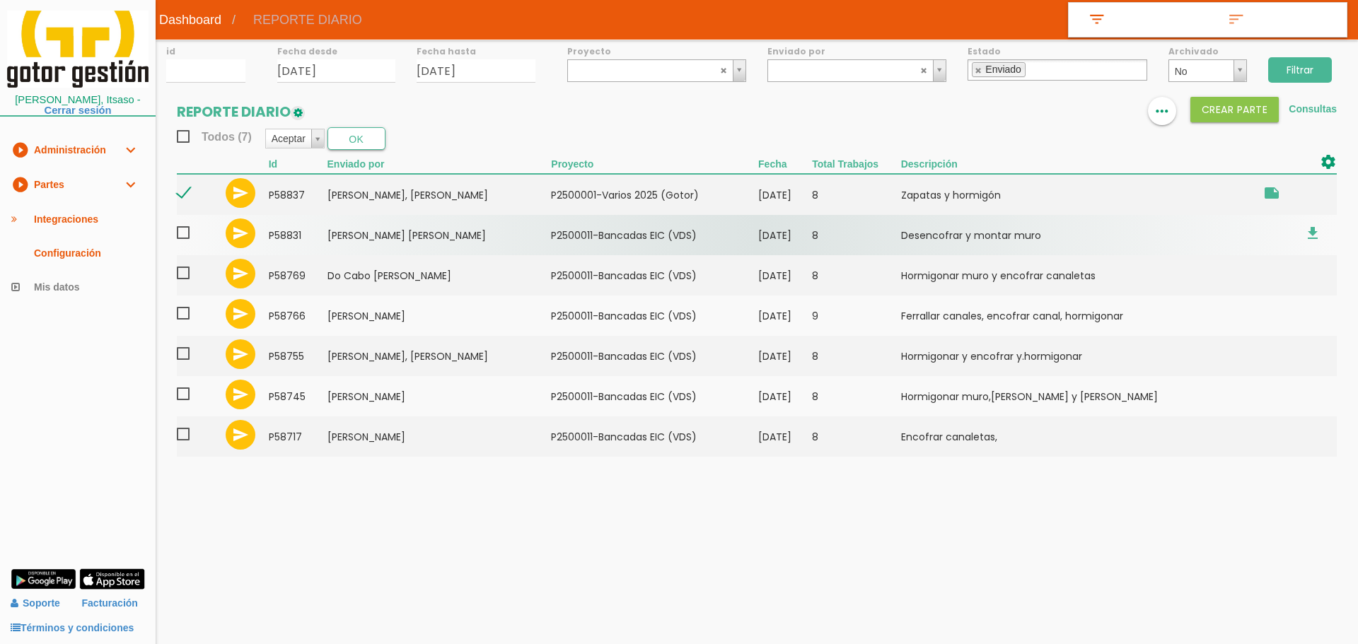
click at [181, 236] on span at bounding box center [189, 233] width 25 height 18
click at [0, 0] on input "checkbox" at bounding box center [0, 0] width 0 height 0
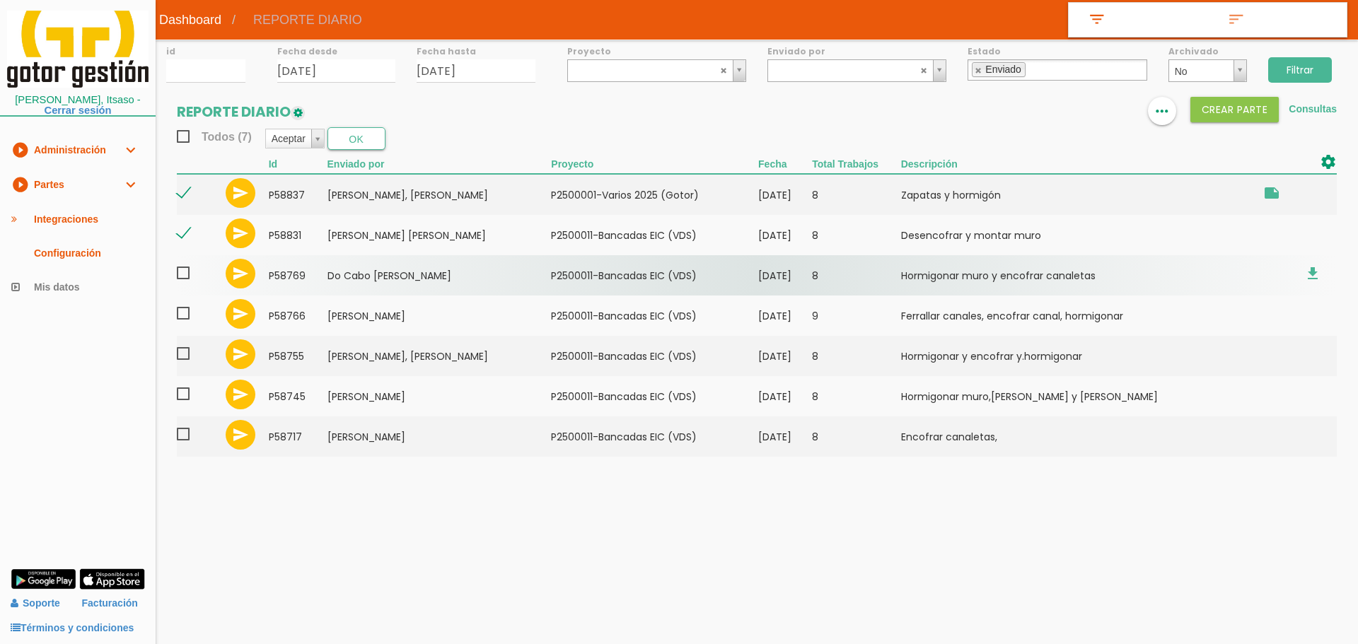
drag, startPoint x: 182, startPoint y: 270, endPoint x: 187, endPoint y: 277, distance: 8.2
click at [183, 274] on span at bounding box center [189, 274] width 25 height 18
click at [0, 0] on input "checkbox" at bounding box center [0, 0] width 0 height 0
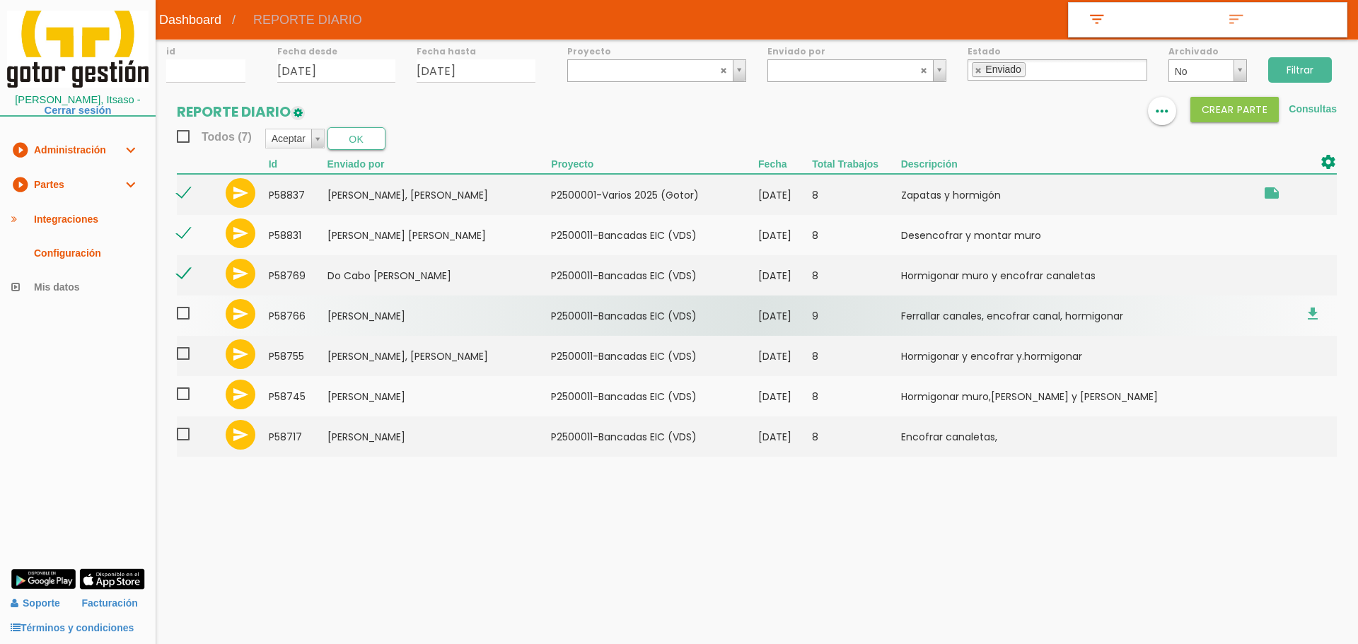
click at [180, 316] on span at bounding box center [189, 314] width 25 height 18
click at [0, 0] on input "checkbox" at bounding box center [0, 0] width 0 height 0
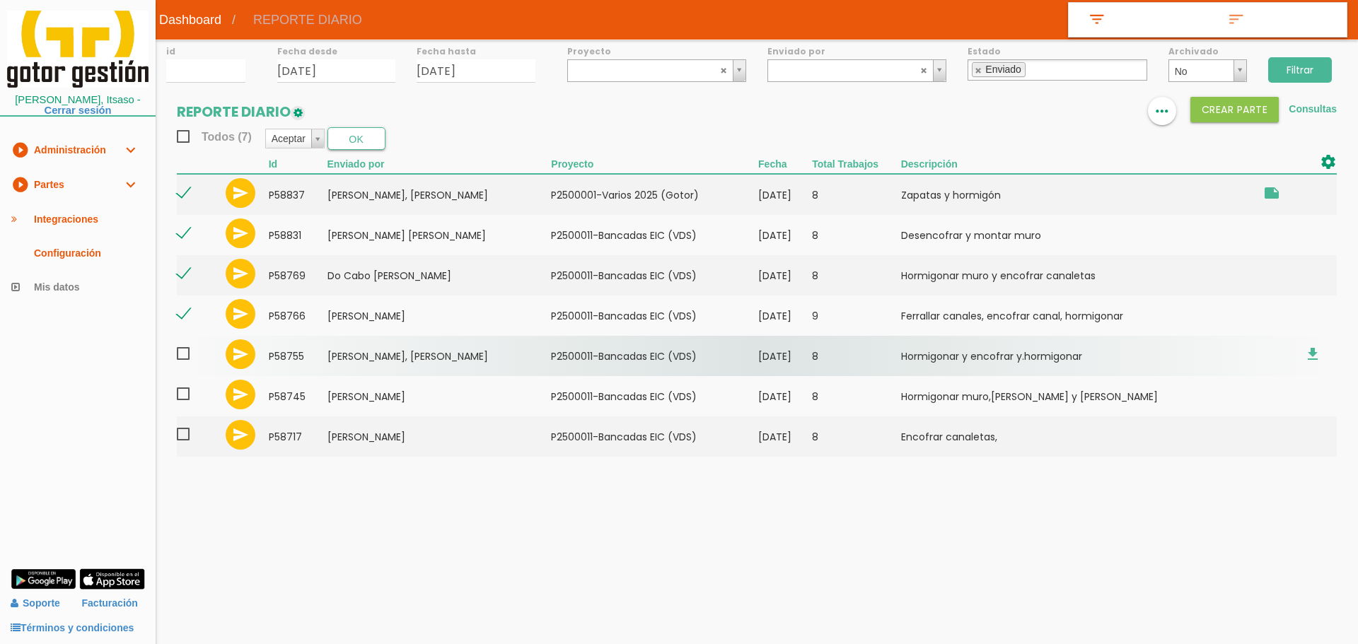
drag, startPoint x: 183, startPoint y: 350, endPoint x: 183, endPoint y: 361, distance: 11.3
click at [183, 356] on span at bounding box center [189, 354] width 25 height 18
click at [0, 0] on input "checkbox" at bounding box center [0, 0] width 0 height 0
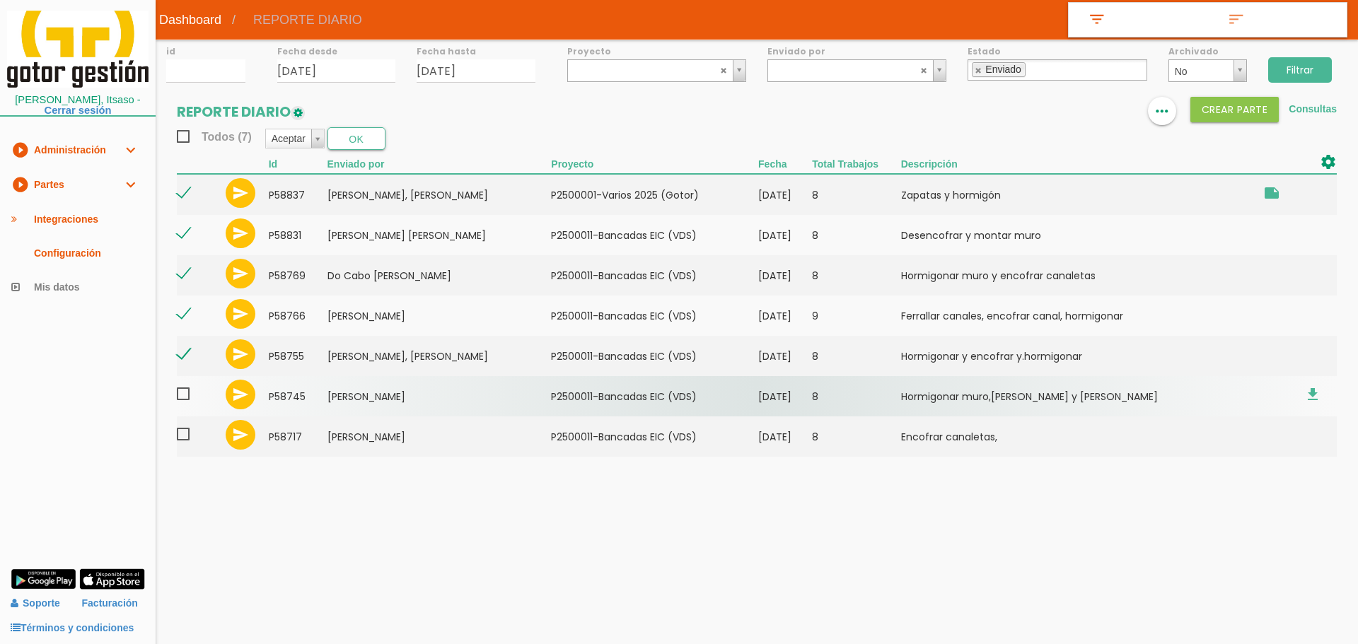
drag, startPoint x: 182, startPoint y: 394, endPoint x: 182, endPoint y: 417, distance: 23.4
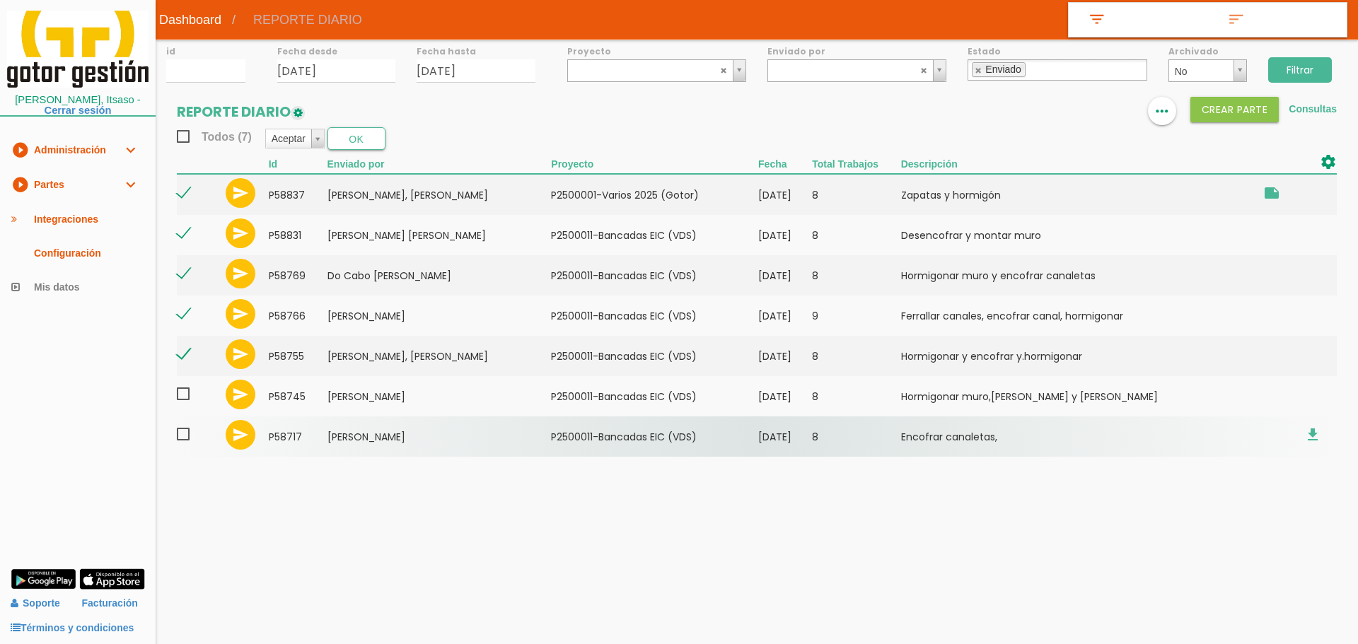
click at [182, 395] on span at bounding box center [189, 395] width 25 height 18
click at [0, 0] on input "checkbox" at bounding box center [0, 0] width 0 height 0
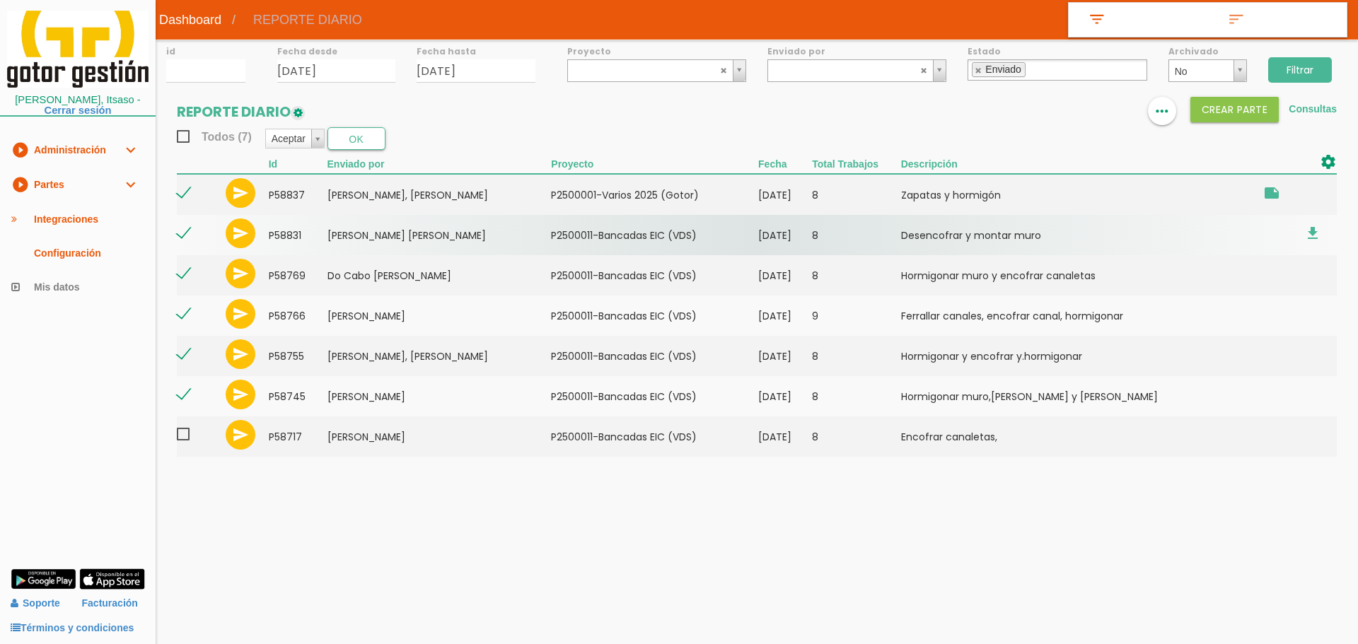
drag, startPoint x: 183, startPoint y: 436, endPoint x: 284, endPoint y: 227, distance: 231.9
click at [185, 436] on span at bounding box center [189, 435] width 25 height 18
click at [0, 0] on input "checkbox" at bounding box center [0, 0] width 0 height 0
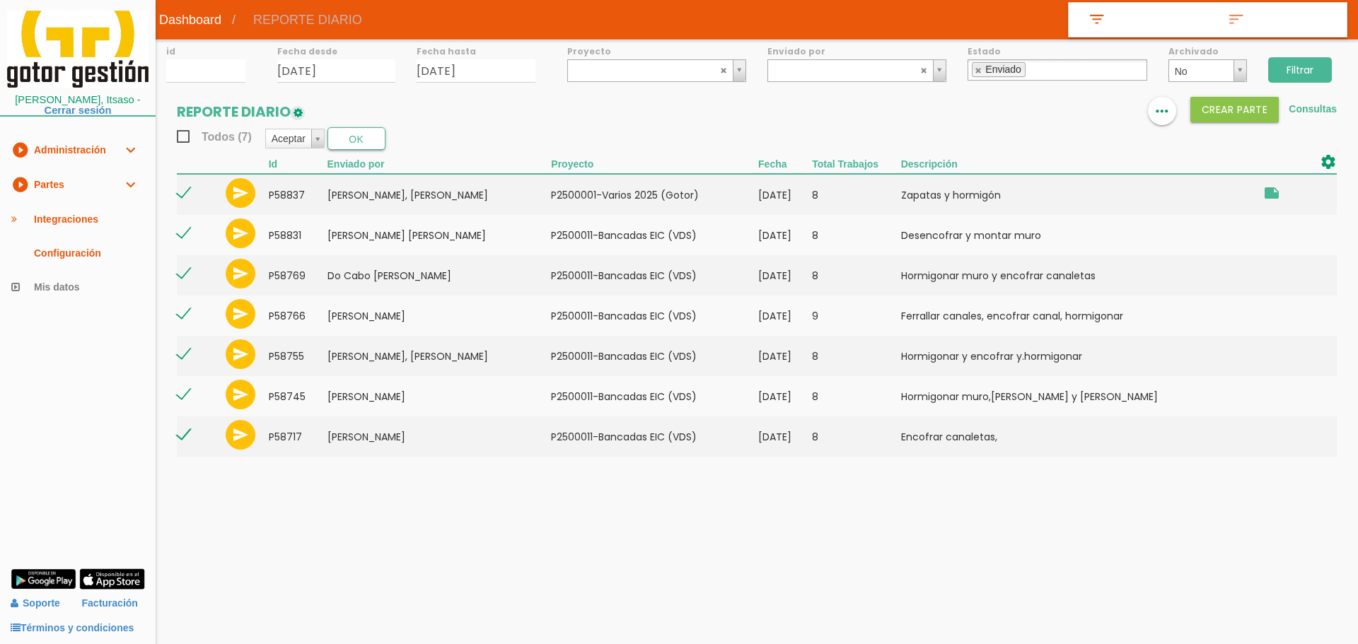
click at [369, 153] on section "REPORTE DIARIO format_list_bulleted view_column more_horiz Crear PARTE Consulta…" at bounding box center [757, 284] width 1203 height 374
click at [366, 146] on button "OK" at bounding box center [357, 138] width 58 height 23
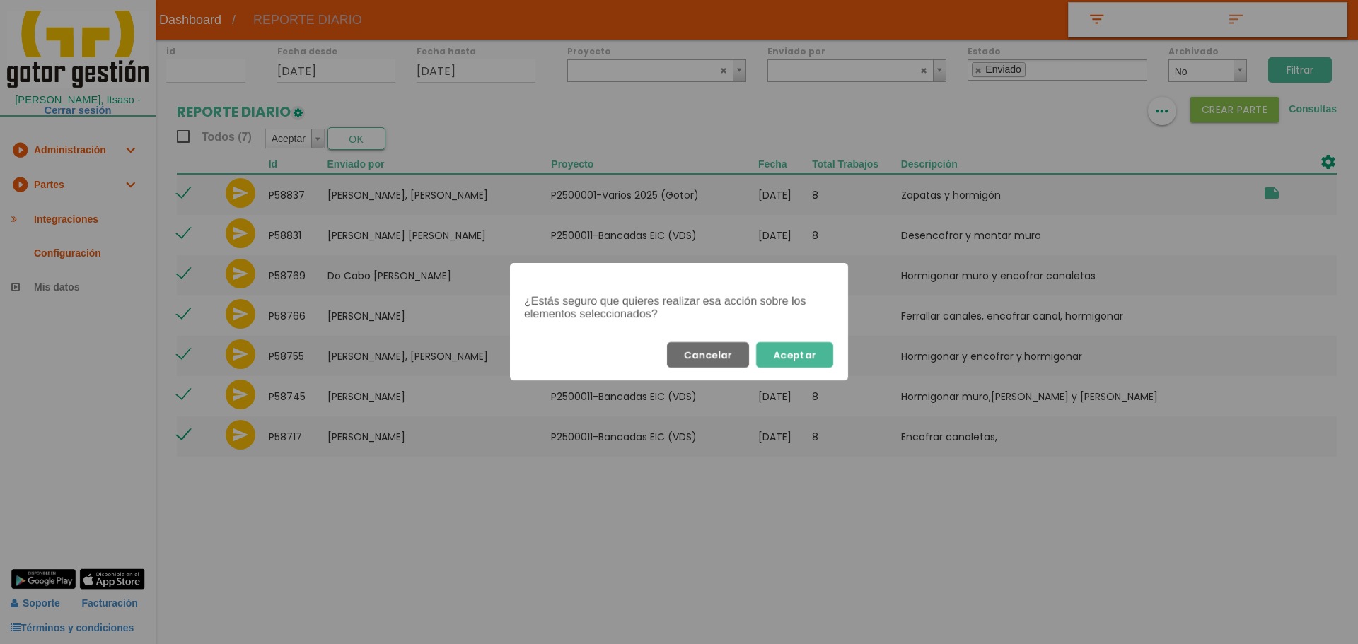
click at [811, 350] on button "Aceptar" at bounding box center [794, 354] width 77 height 25
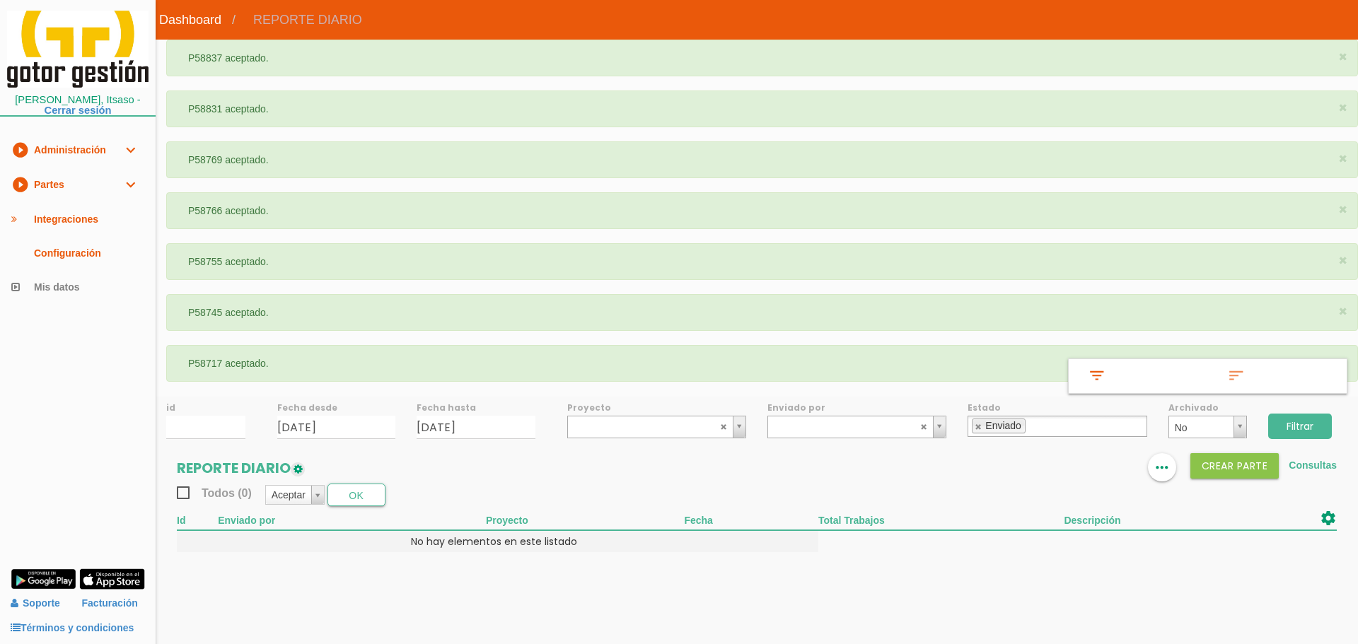
click at [974, 427] on li "Enviado" at bounding box center [999, 426] width 54 height 15
click at [979, 425] on link at bounding box center [979, 426] width 8 height 9
select select
click at [1291, 422] on input "Filtrar" at bounding box center [1300, 426] width 64 height 25
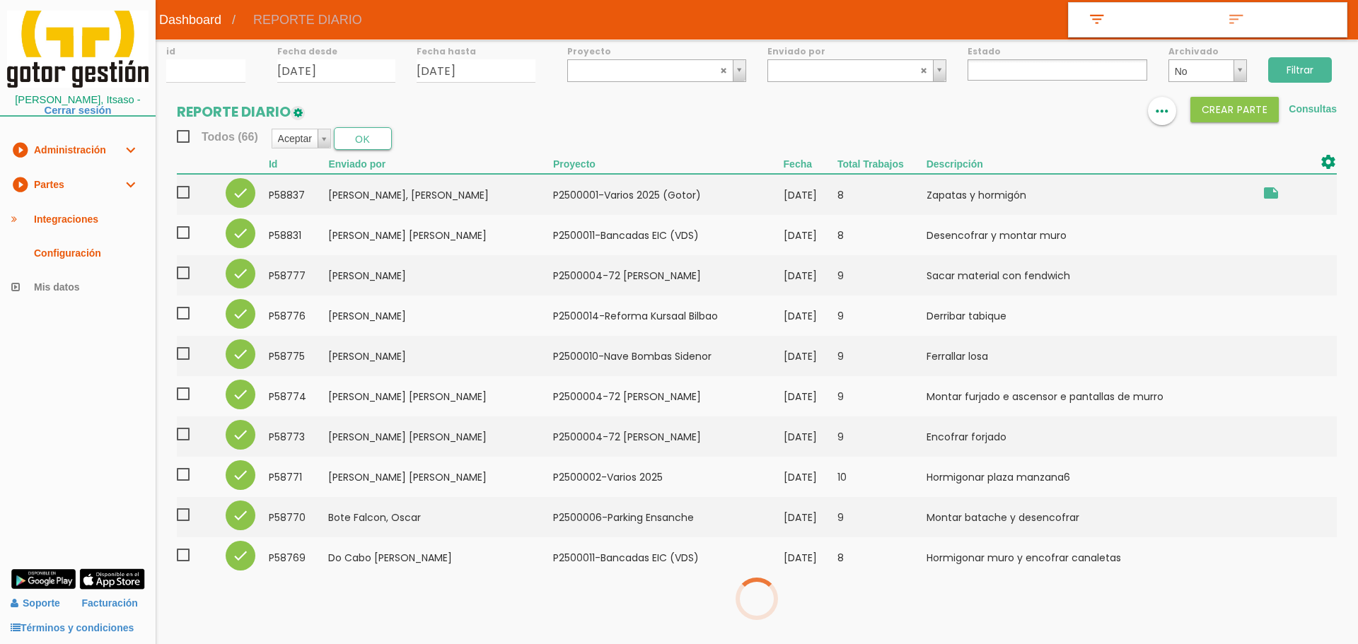
select select
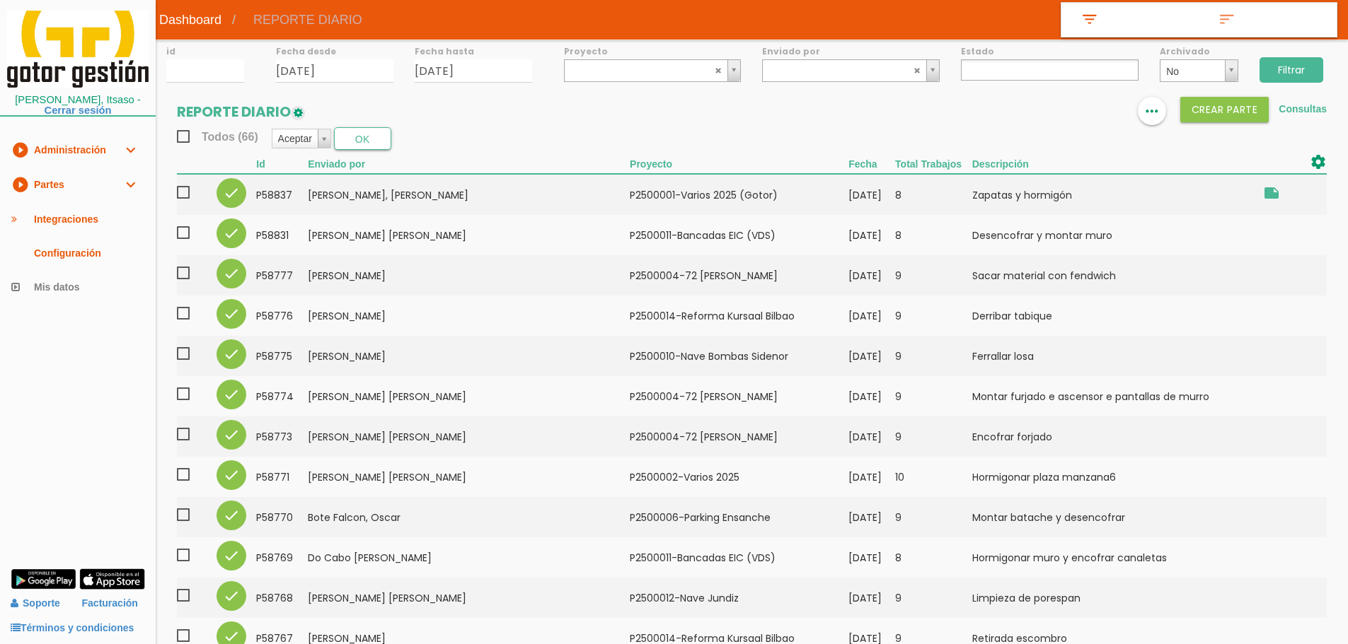
click at [187, 135] on span "Todos (66)" at bounding box center [217, 137] width 81 height 18
click at [0, 0] on input "Todos (66)" at bounding box center [0, 0] width 0 height 0
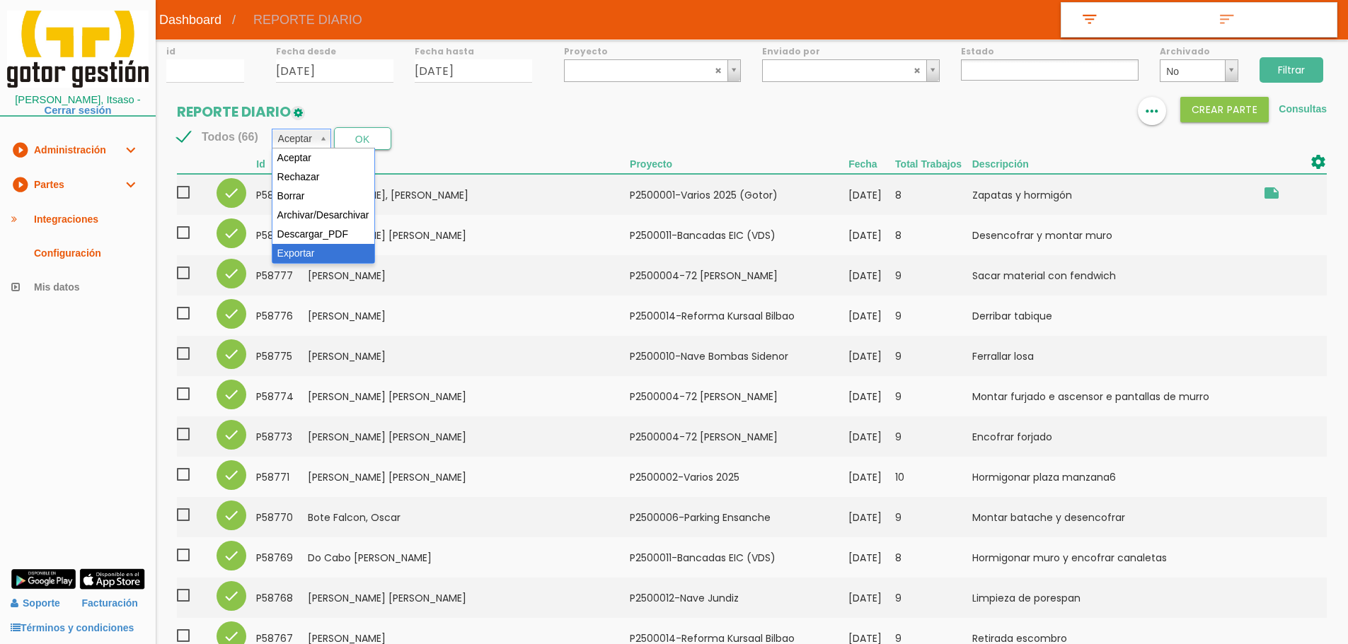
select select "6"
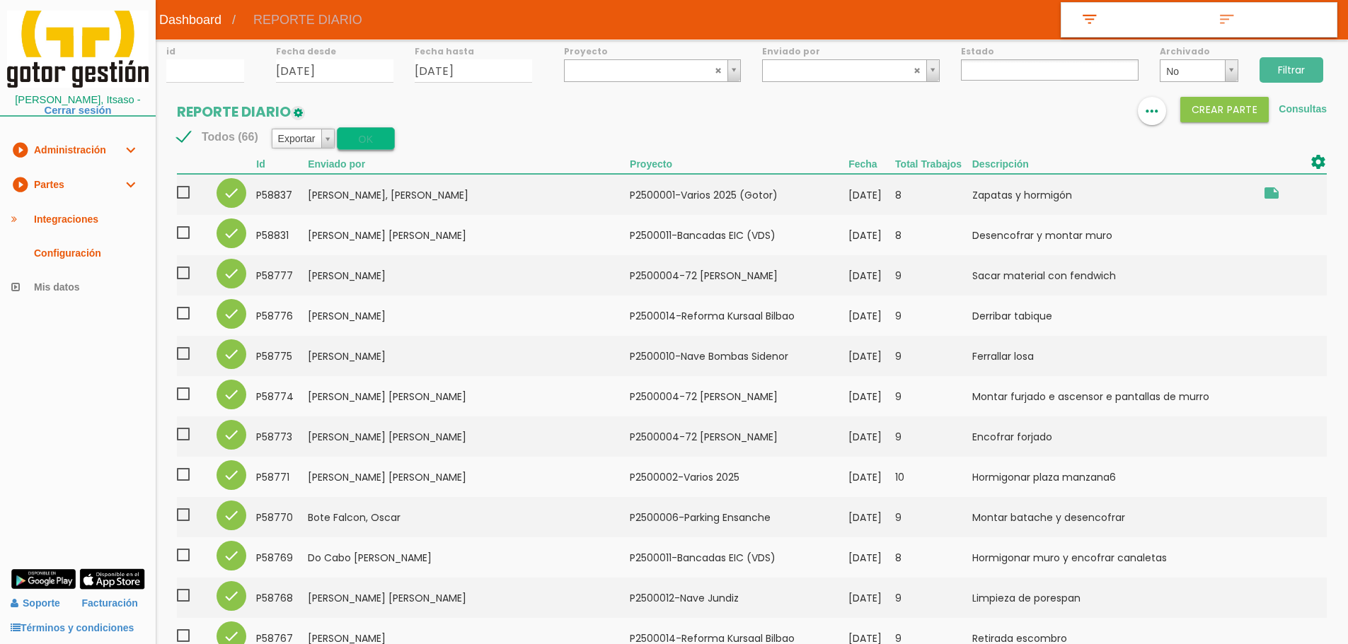
click at [366, 134] on button "OK" at bounding box center [365, 138] width 57 height 23
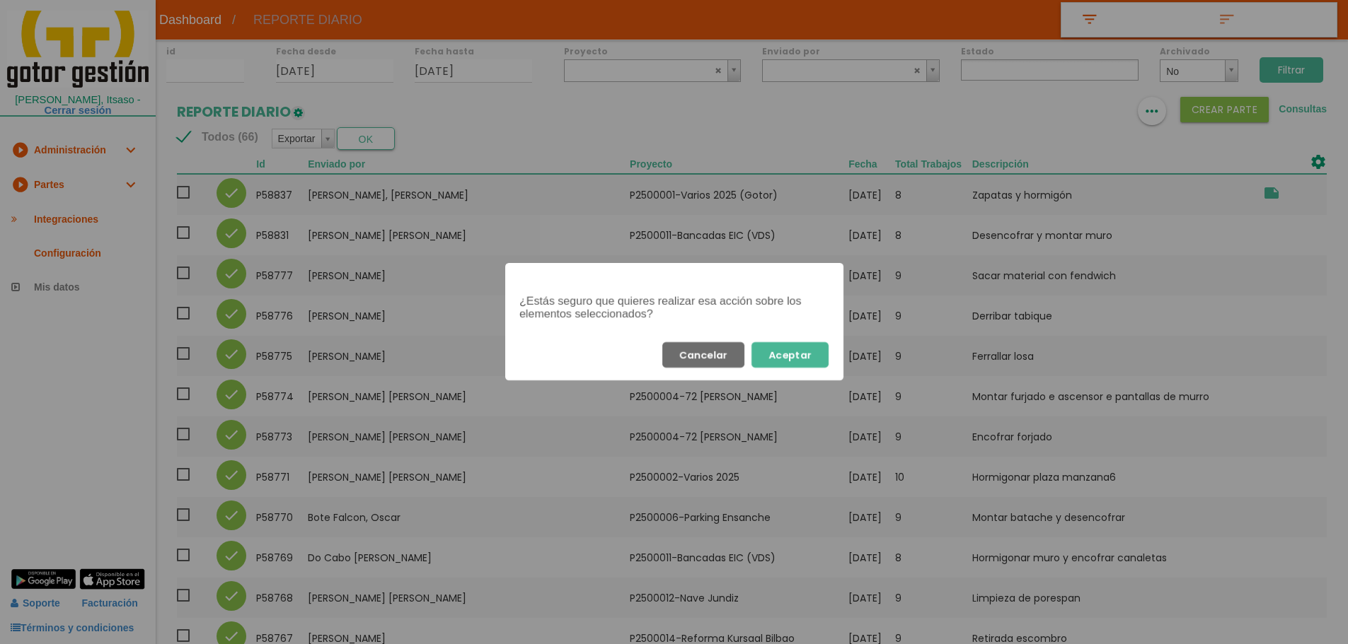
click at [777, 349] on button "Aceptar" at bounding box center [789, 354] width 77 height 25
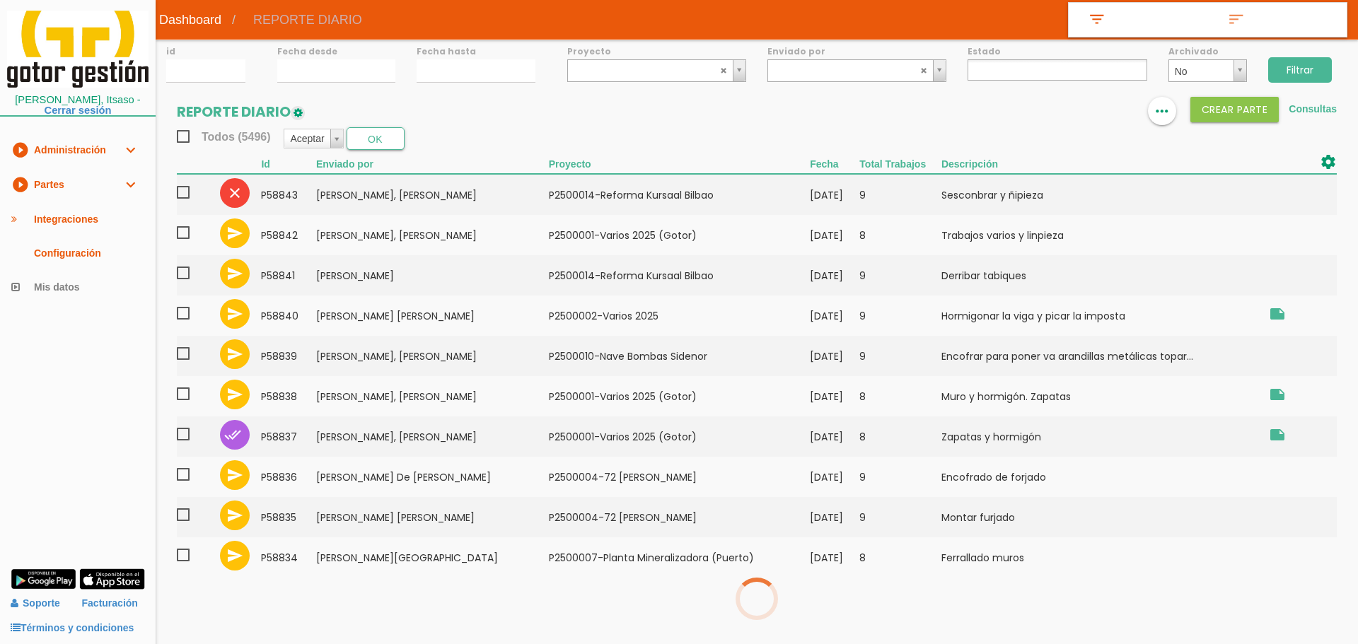
select select
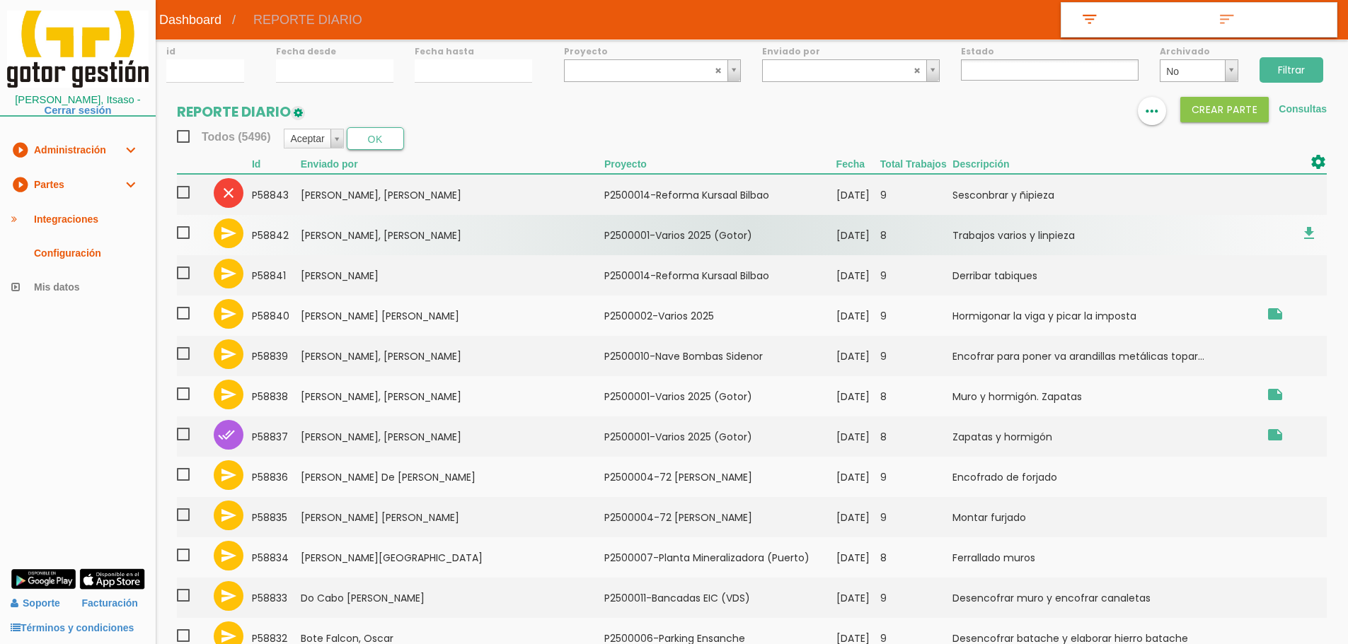
click at [709, 224] on td "﻿P2500001-Varios 2025 (Gotor)" at bounding box center [720, 235] width 232 height 40
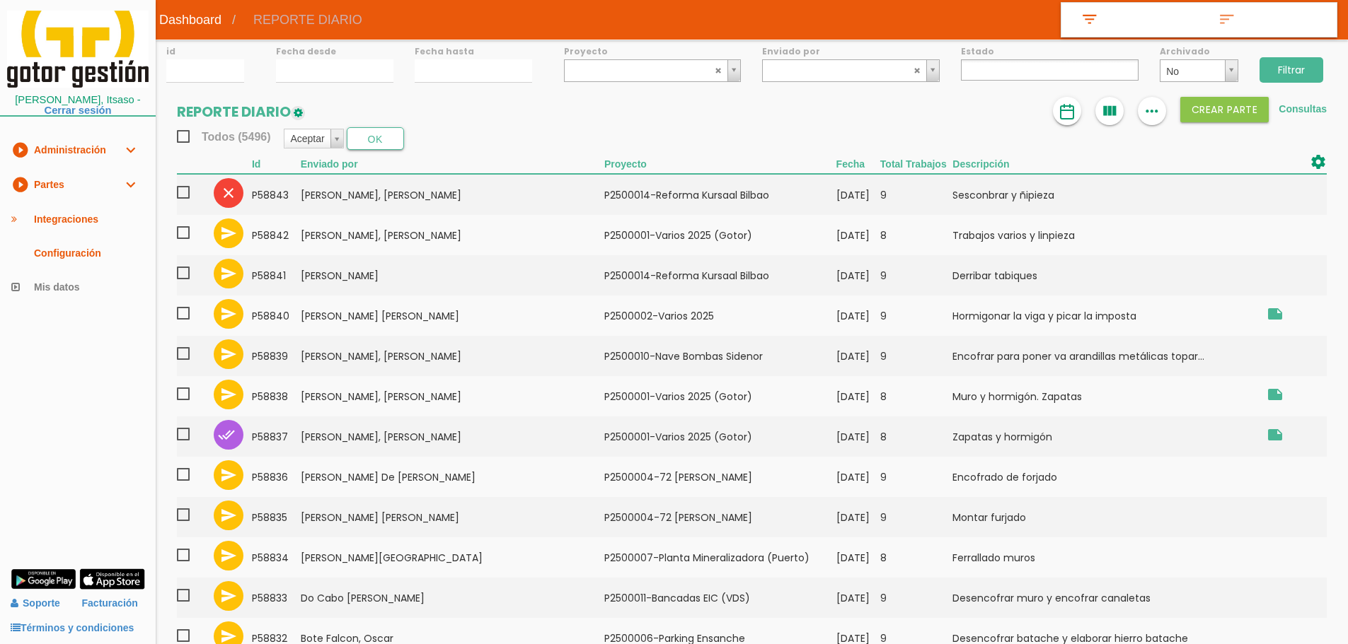
click at [1067, 119] on img at bounding box center [1066, 111] width 17 height 17
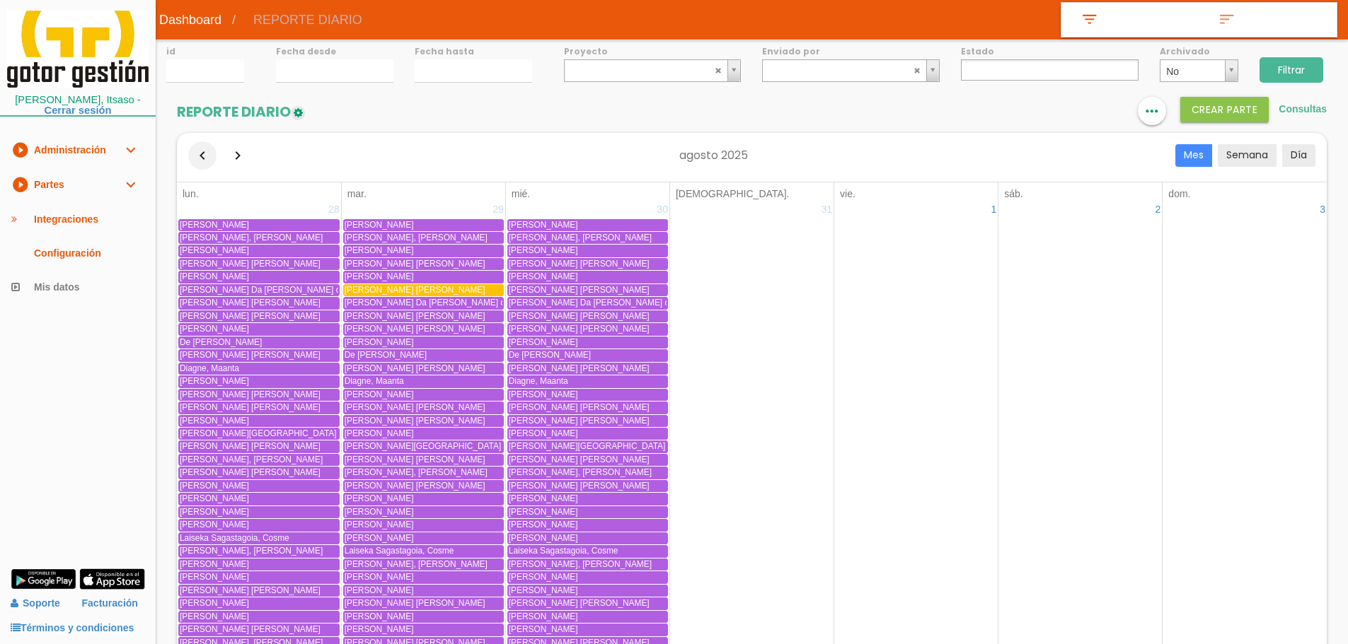
click at [206, 151] on button "button" at bounding box center [202, 155] width 28 height 28
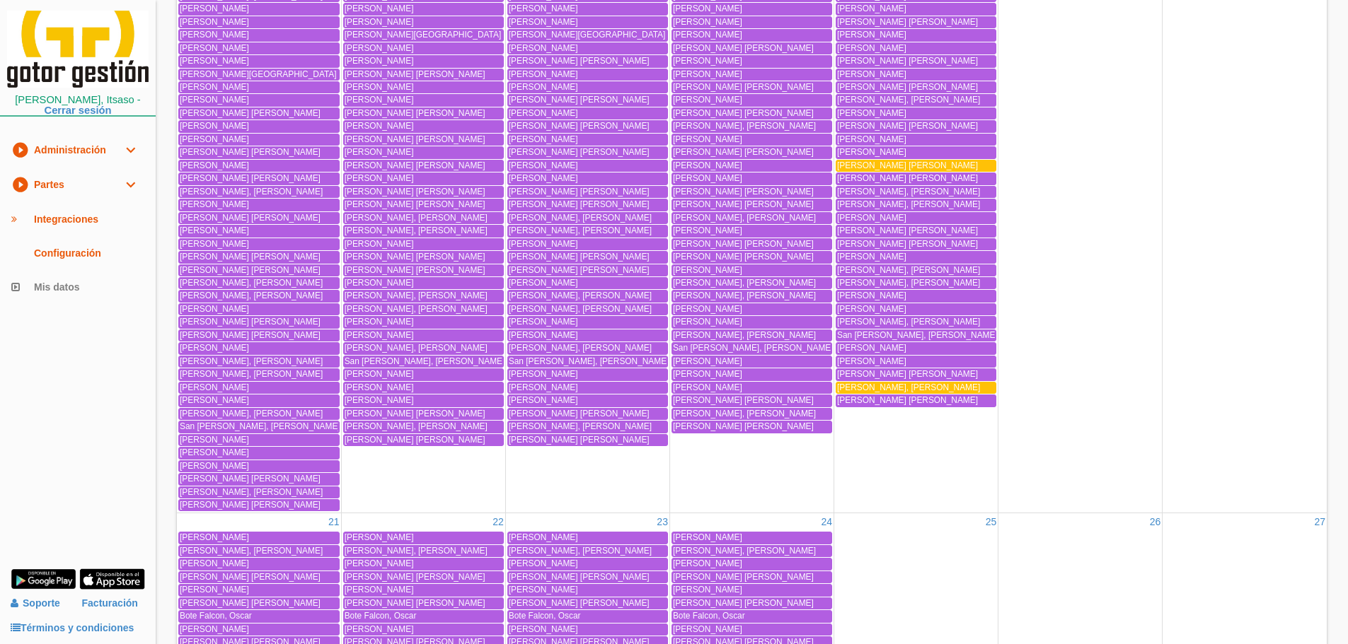
scroll to position [2547, 0]
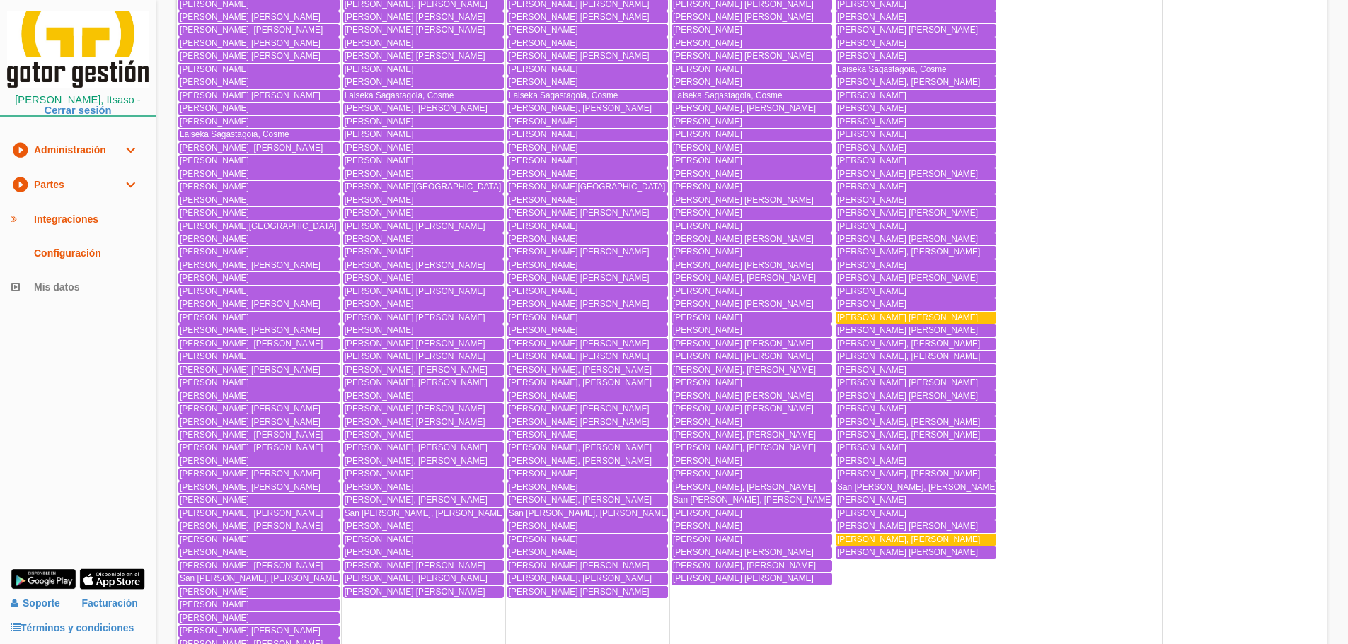
click at [920, 538] on span "[PERSON_NAME], [PERSON_NAME]" at bounding box center [908, 540] width 143 height 10
click at [918, 314] on span "Pacheco Lozano, Luis Fernando" at bounding box center [907, 318] width 141 height 10
click at [949, 539] on div "[PERSON_NAME], [PERSON_NAME]" at bounding box center [916, 540] width 158 height 11
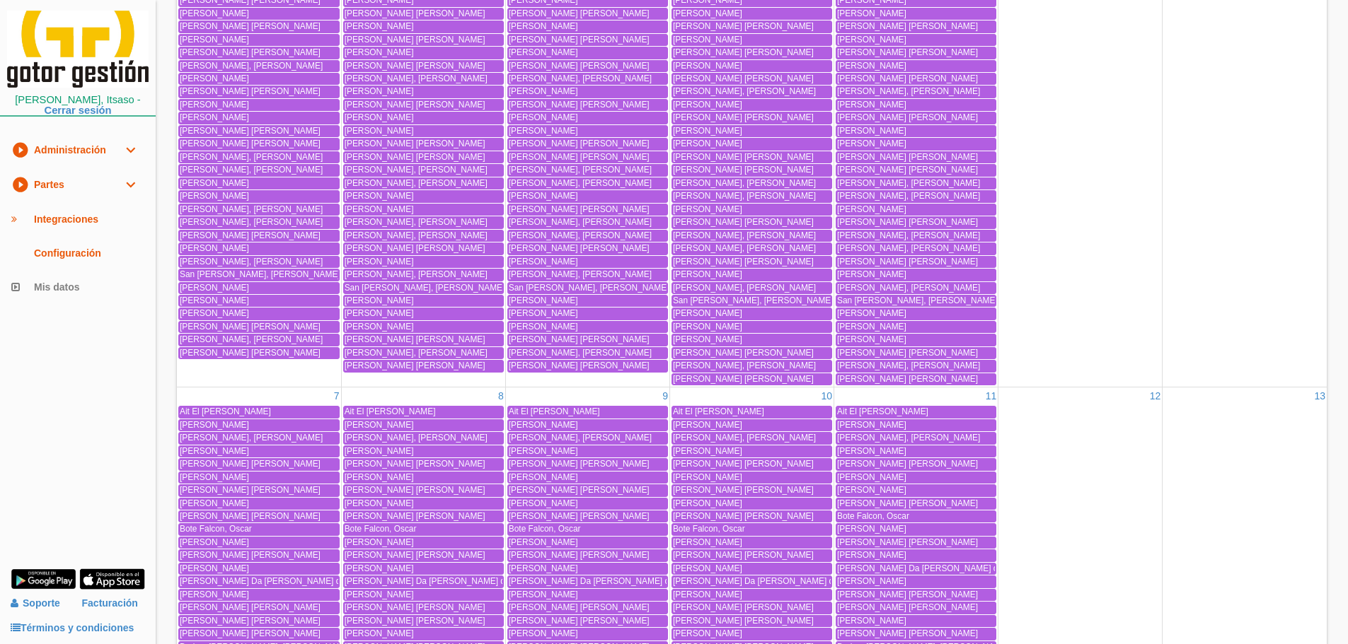
scroll to position [0, 0]
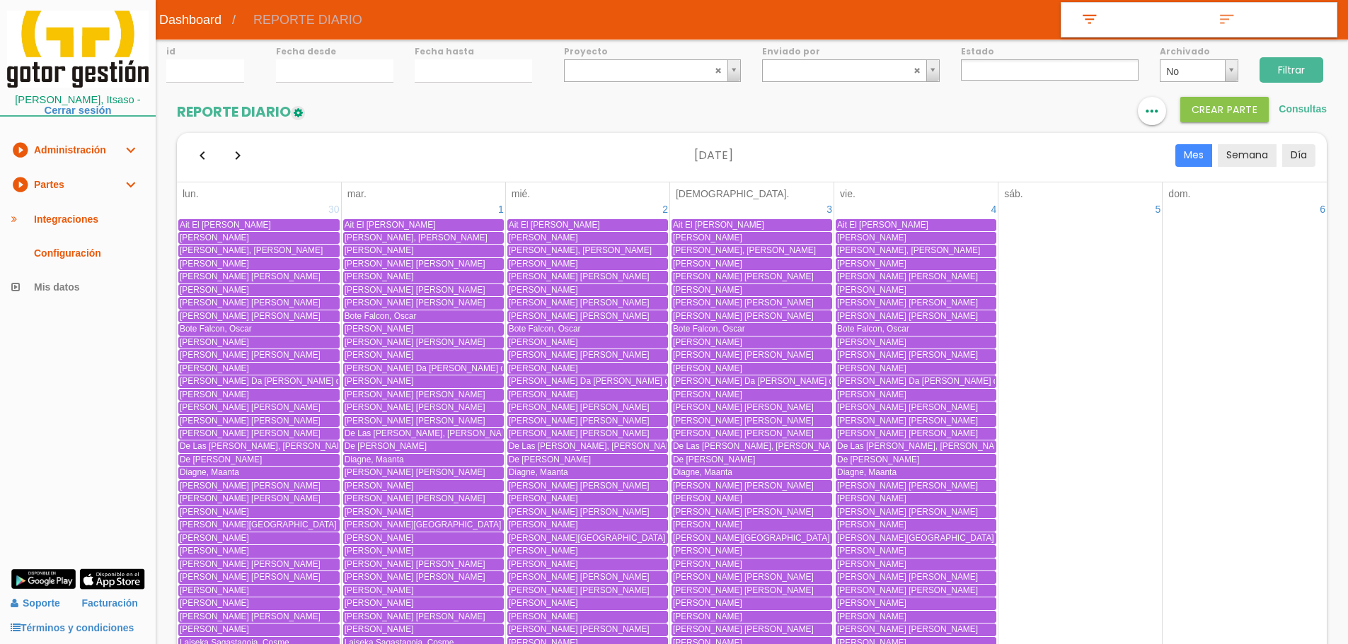
click at [1298, 72] on input "Filtrar" at bounding box center [1291, 69] width 64 height 25
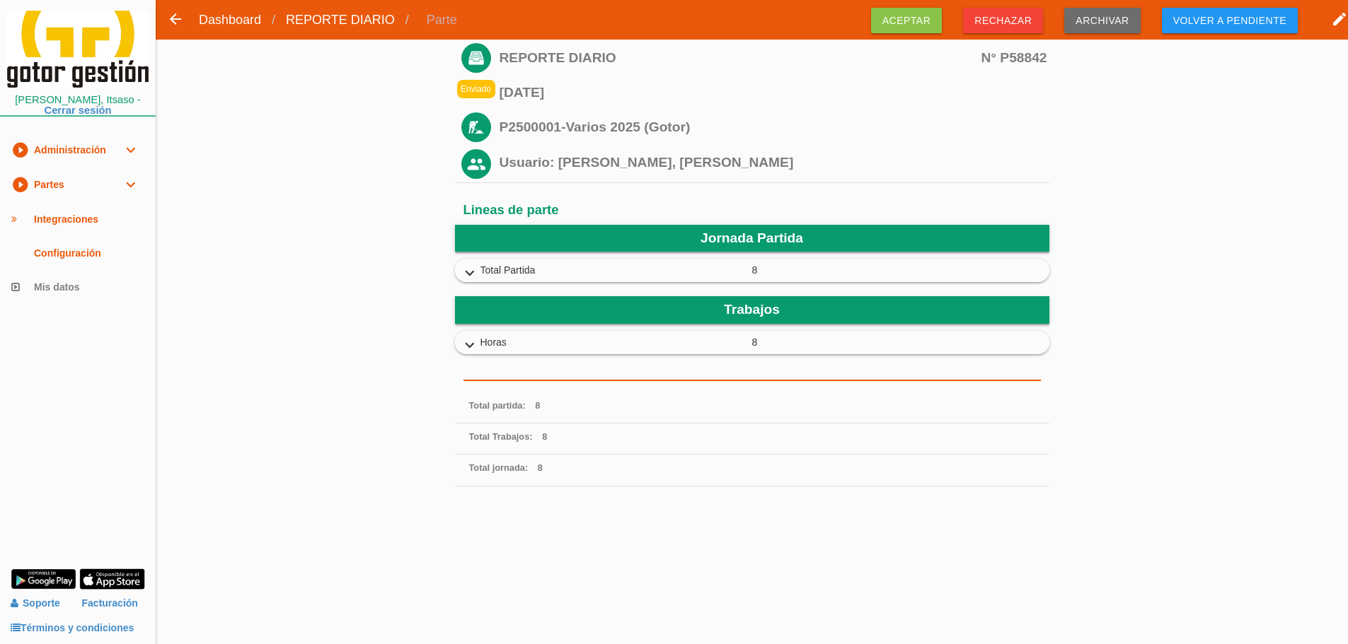
drag, startPoint x: 1246, startPoint y: 12, endPoint x: 1232, endPoint y: 40, distance: 31.0
click at [1246, 12] on span "Volver a pendiente" at bounding box center [1229, 20] width 136 height 25
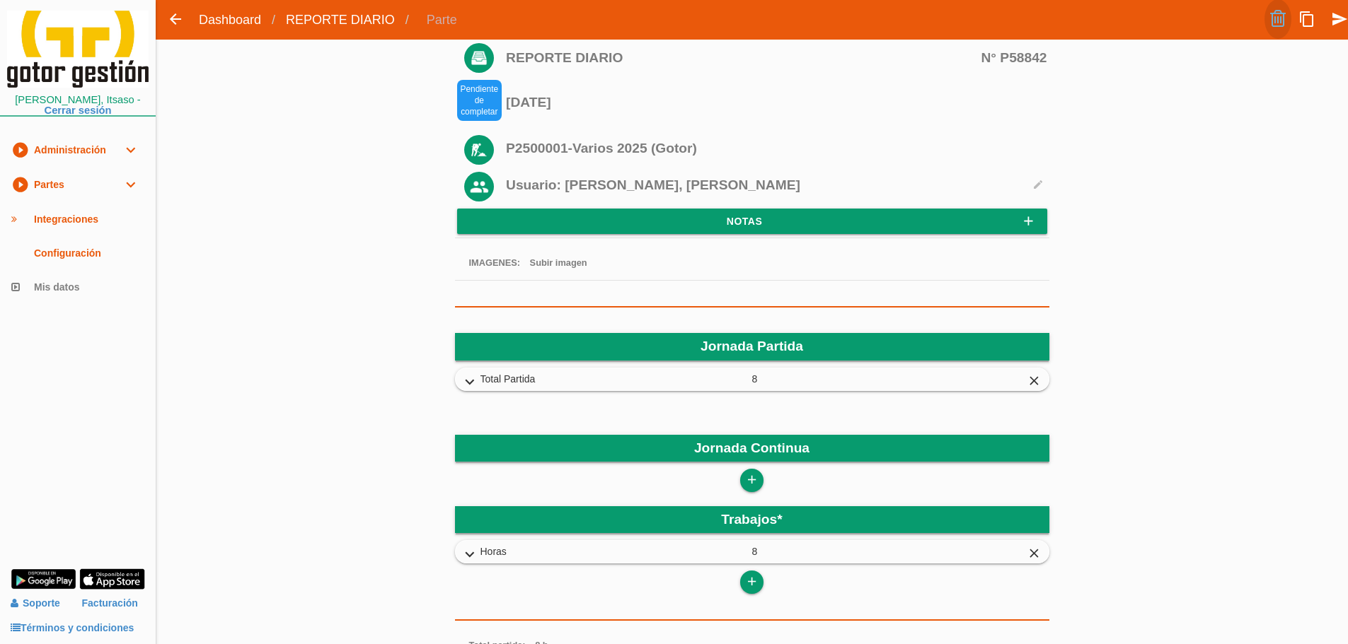
click at [1279, 16] on link at bounding box center [1277, 19] width 27 height 40
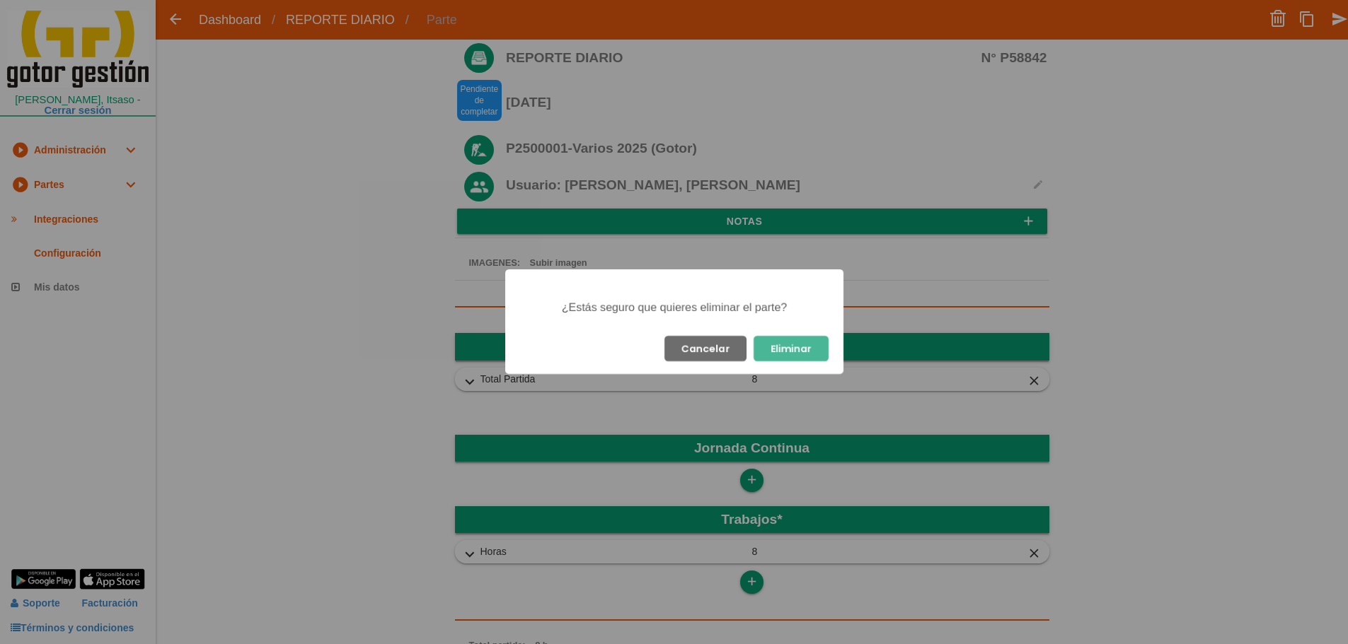
click at [800, 351] on button "Eliminar" at bounding box center [790, 348] width 75 height 25
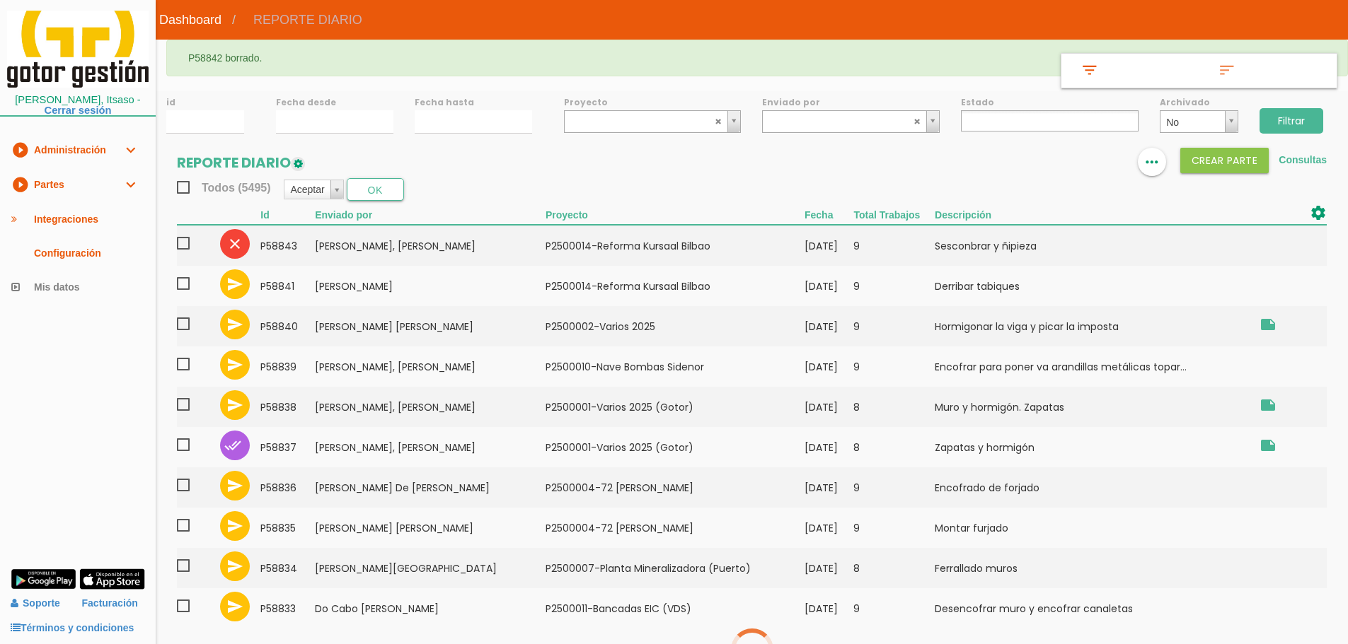
select select
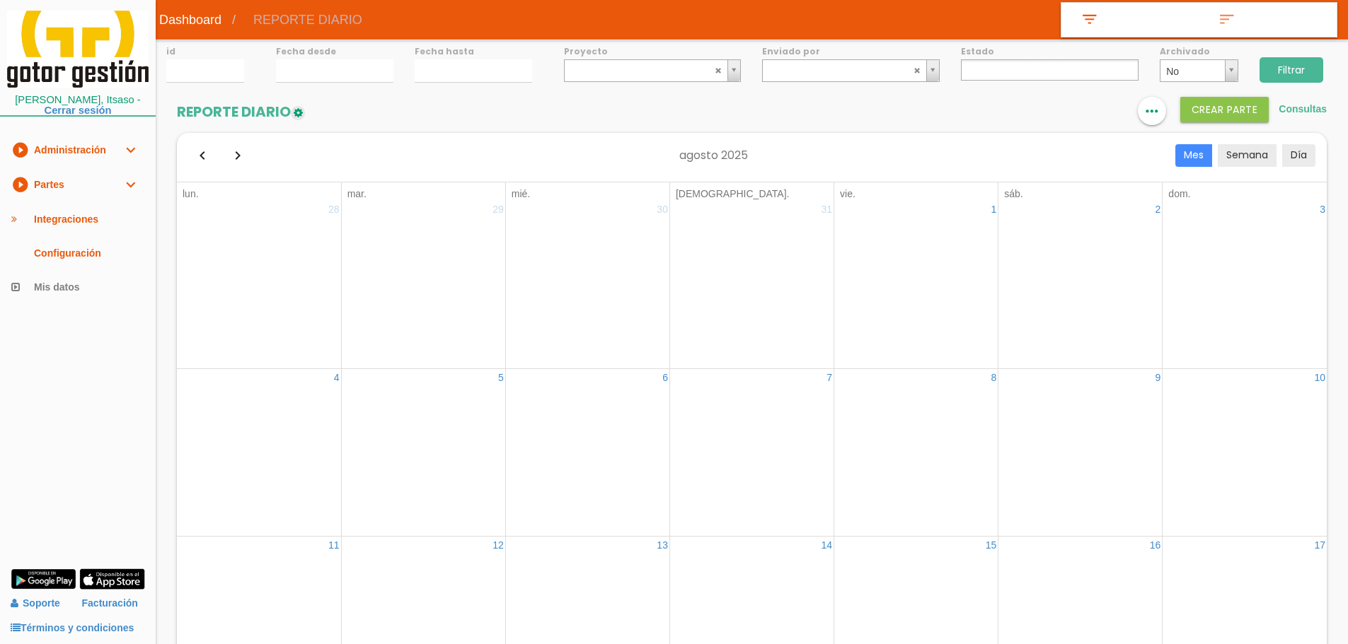
select select
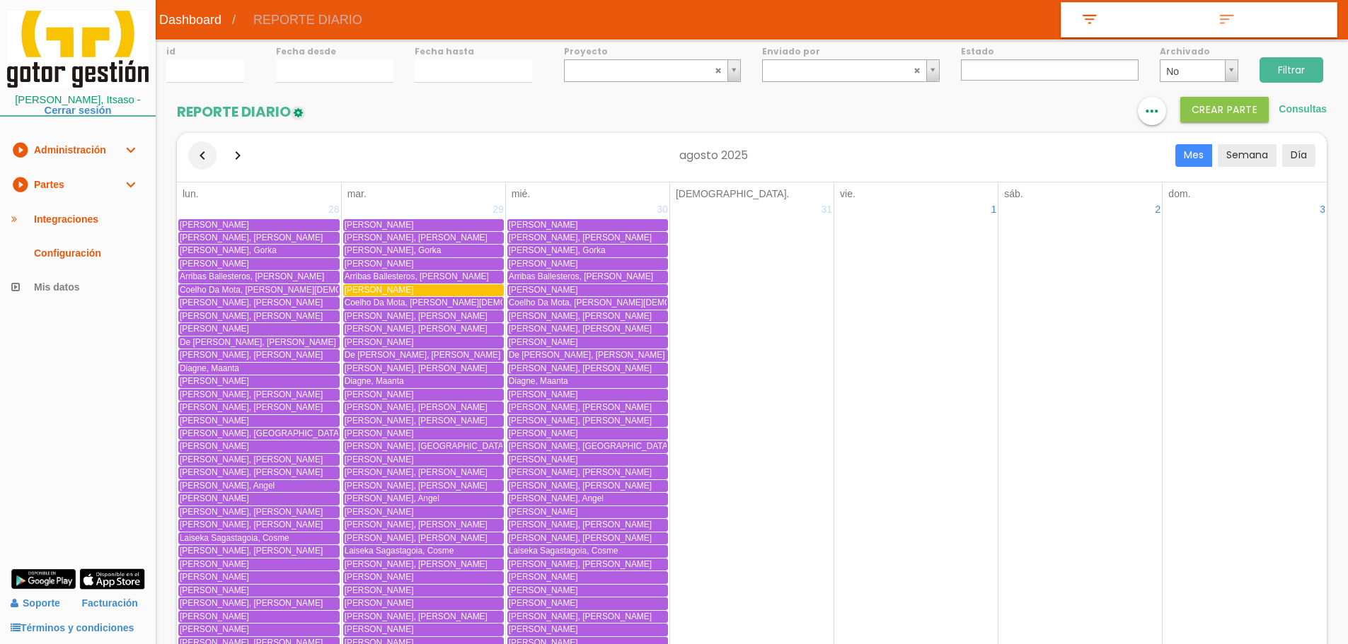
click at [198, 161] on button "button" at bounding box center [202, 155] width 28 height 28
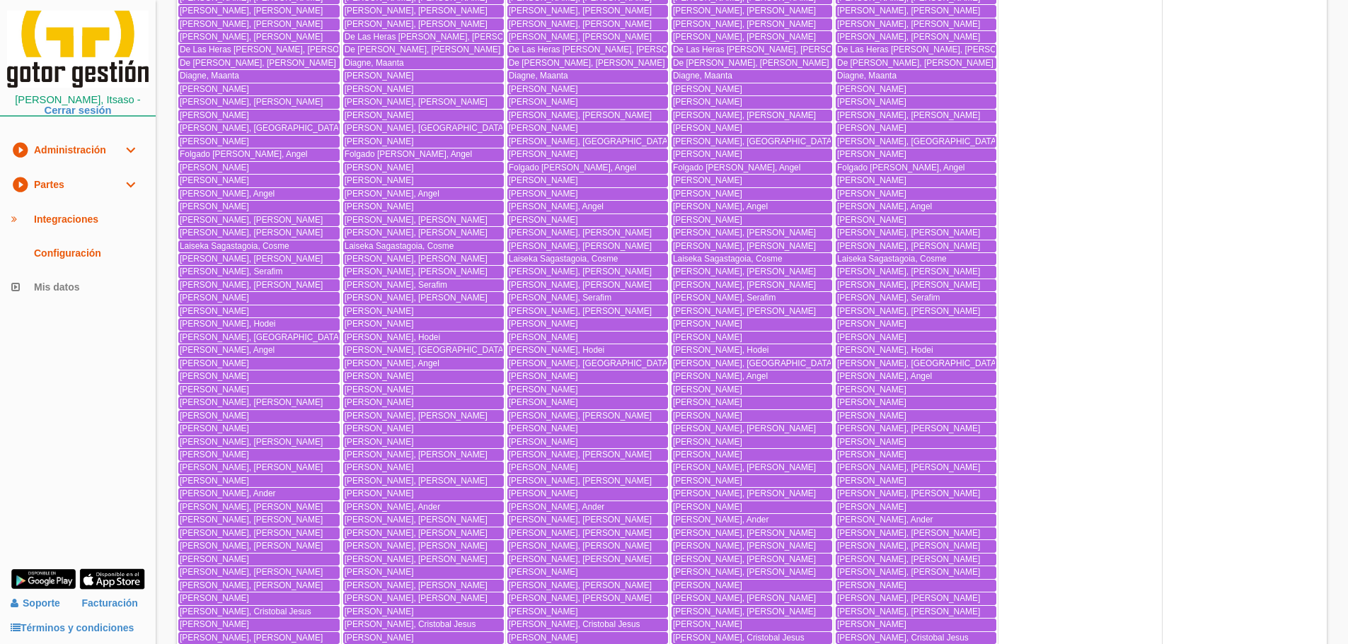
scroll to position [50, 0]
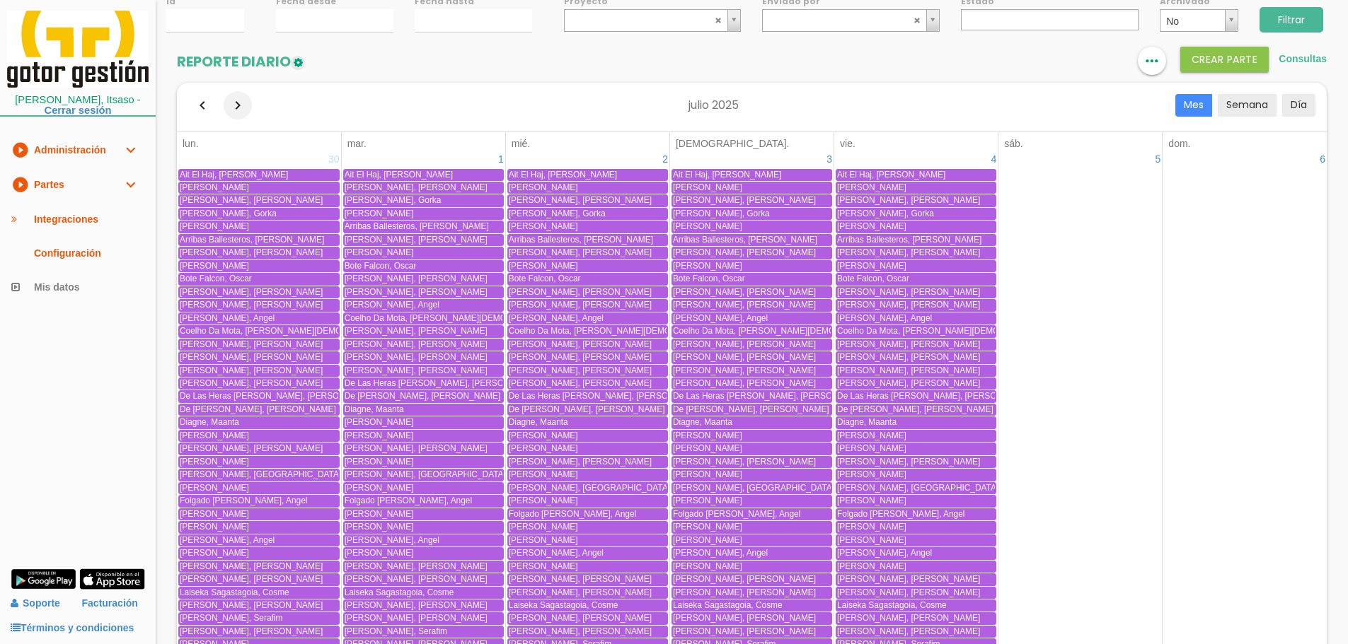
click at [238, 103] on button "button" at bounding box center [238, 105] width 28 height 28
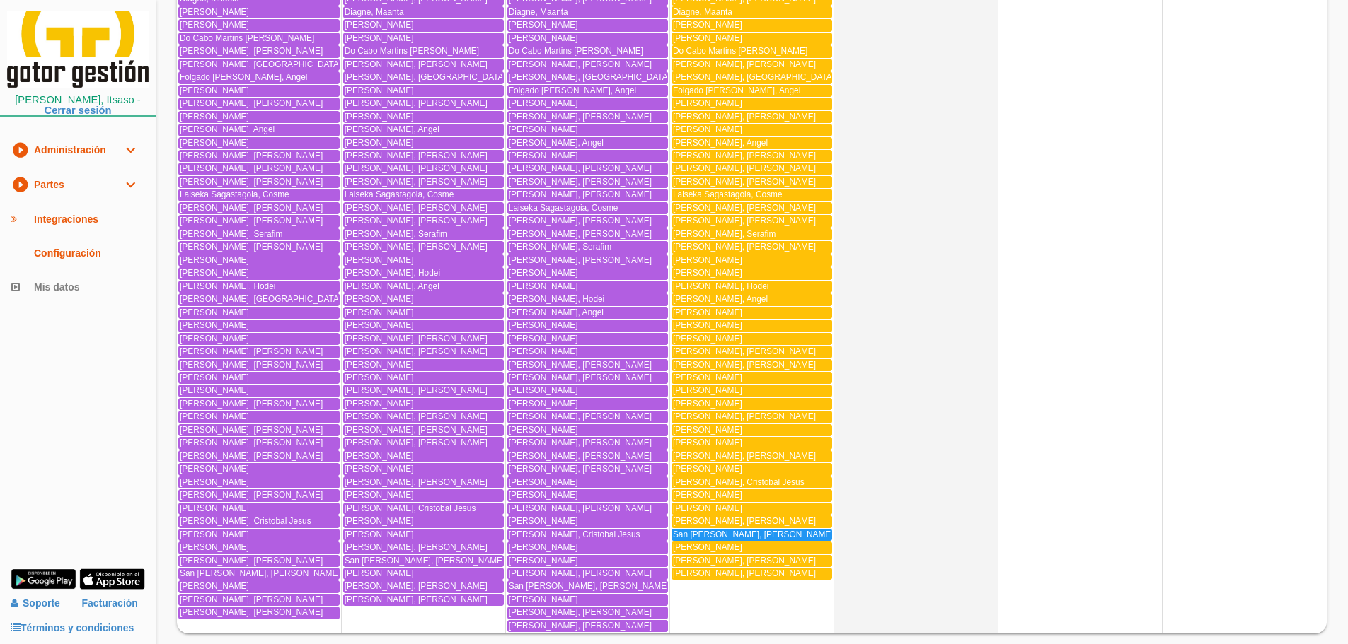
scroll to position [3289, 0]
click at [76, 193] on link "play_circle_filled Partes expand_more" at bounding box center [78, 185] width 156 height 35
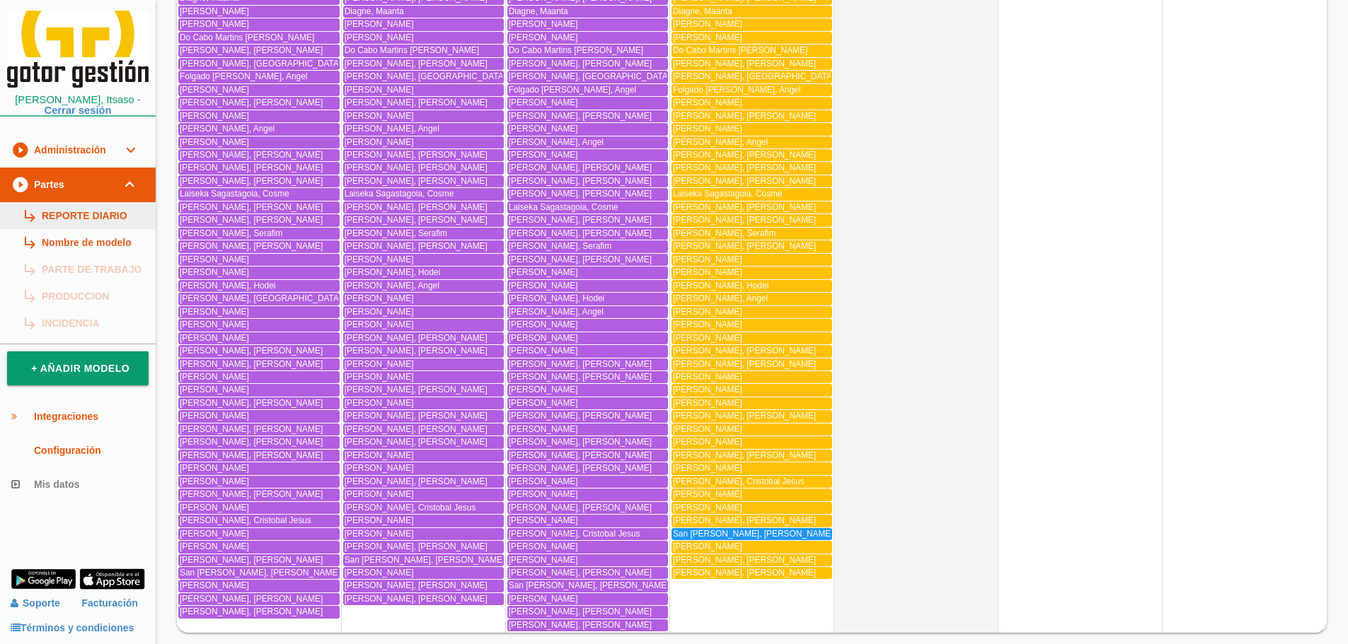
click at [107, 214] on link "subdirectory_arrow_right REPORTE DIARIO" at bounding box center [78, 215] width 156 height 27
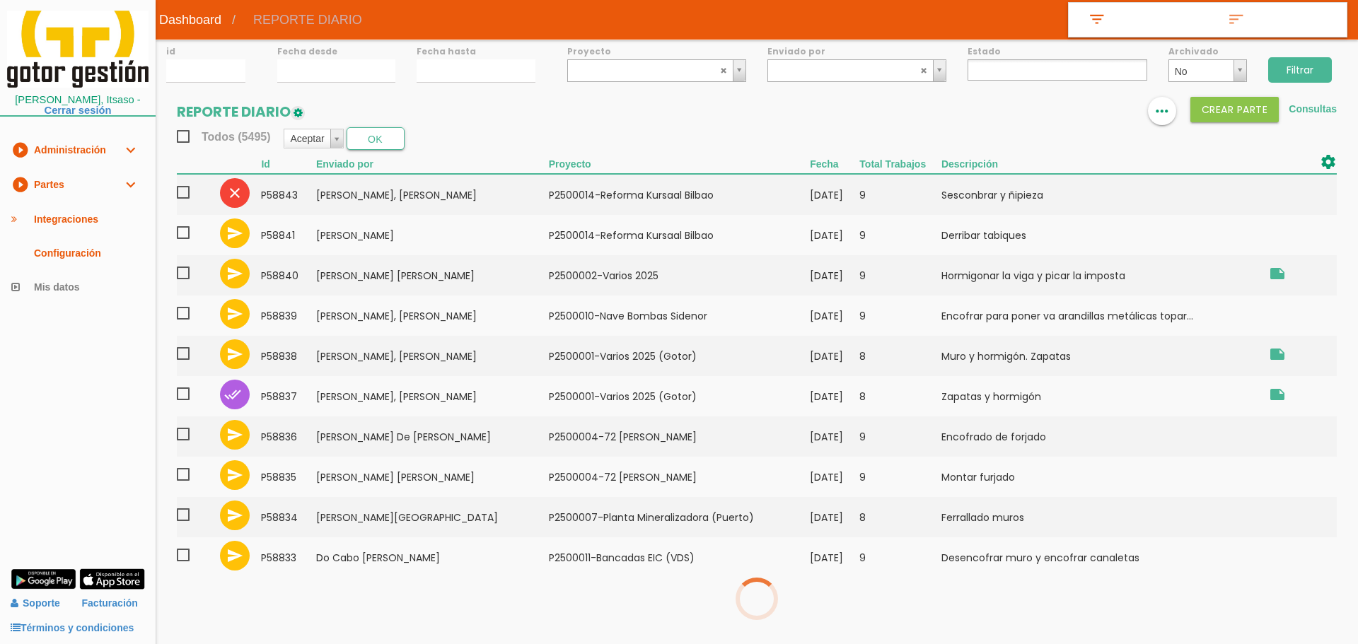
select select
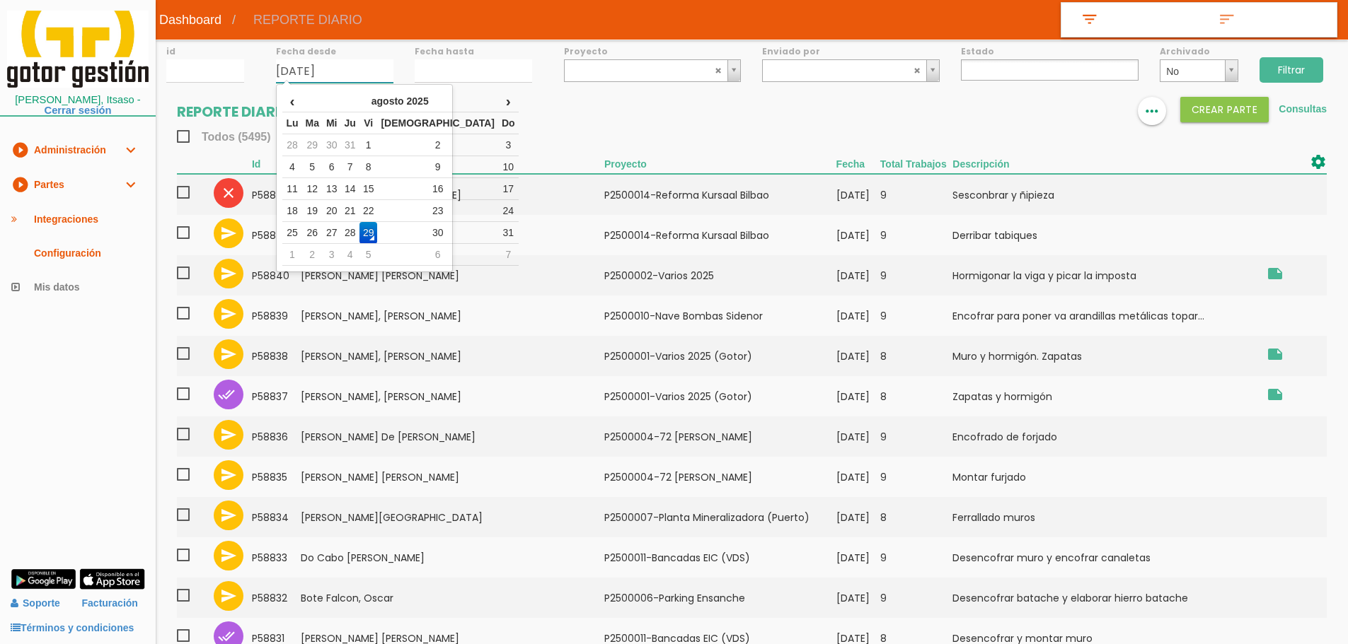
click at [326, 81] on input "29/08/2025" at bounding box center [334, 70] width 117 height 23
click at [359, 227] on td "28" at bounding box center [350, 233] width 18 height 22
type input "[DATE]"
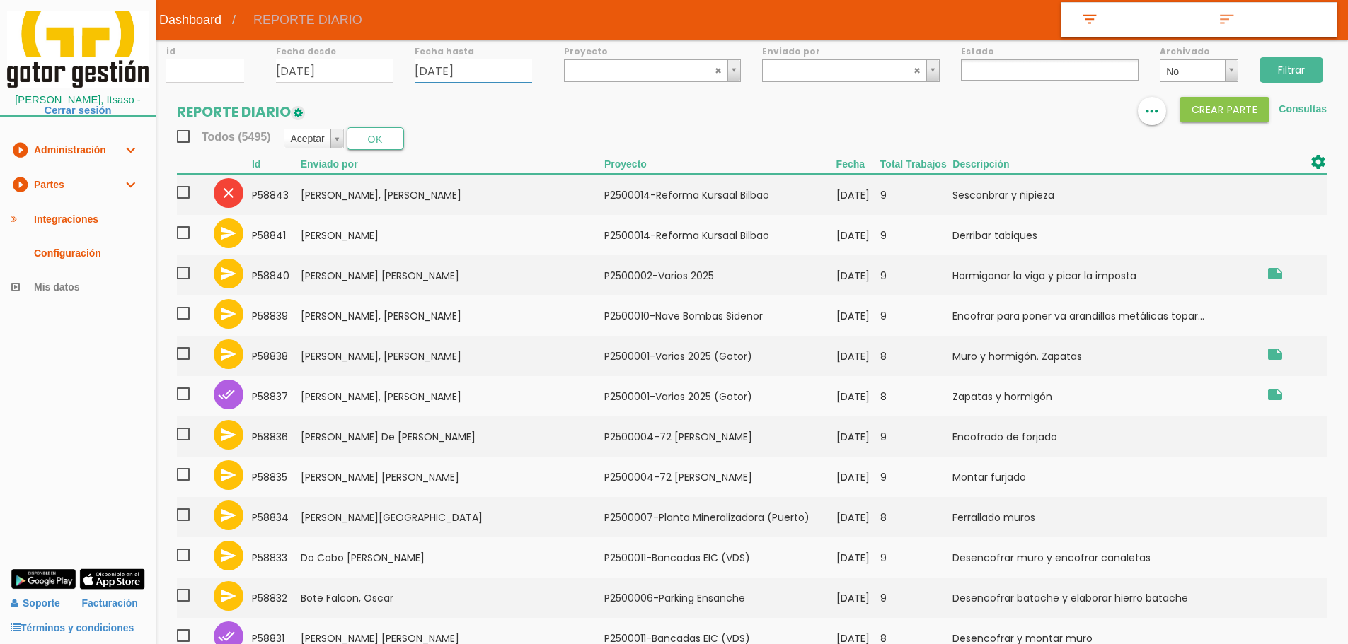
click at [456, 69] on input "29/08/2025" at bounding box center [473, 70] width 117 height 23
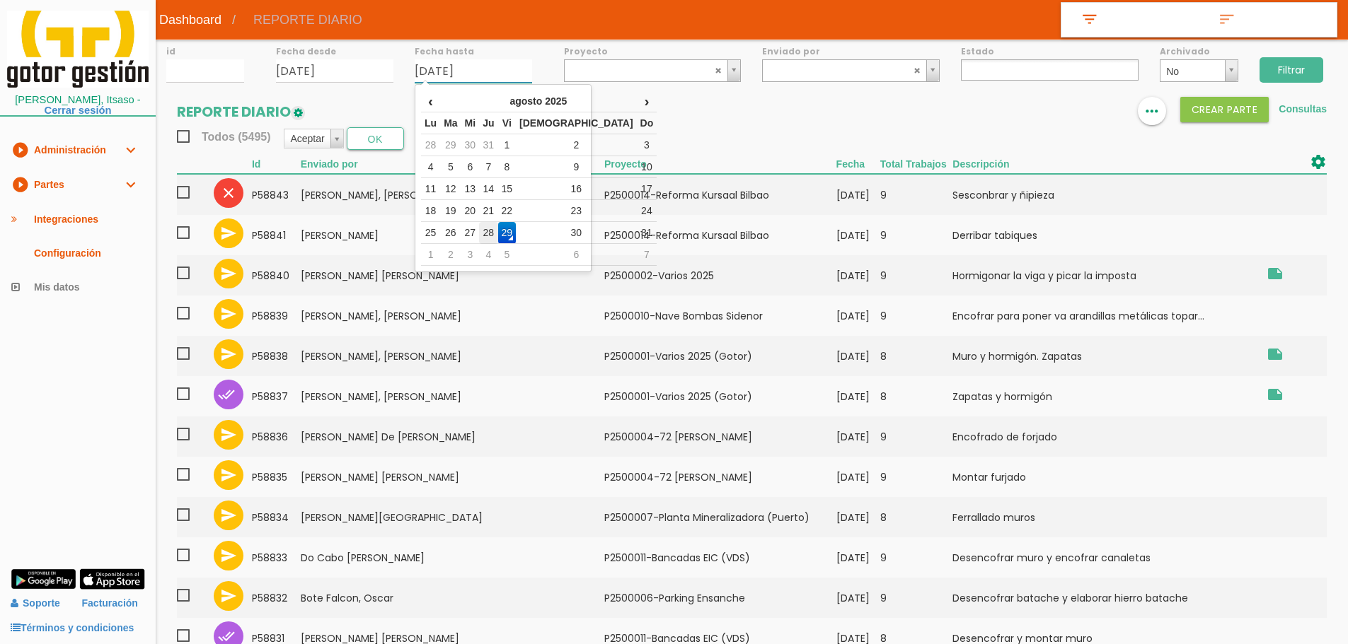
click at [497, 228] on td "28" at bounding box center [488, 233] width 18 height 22
type input "[DATE]"
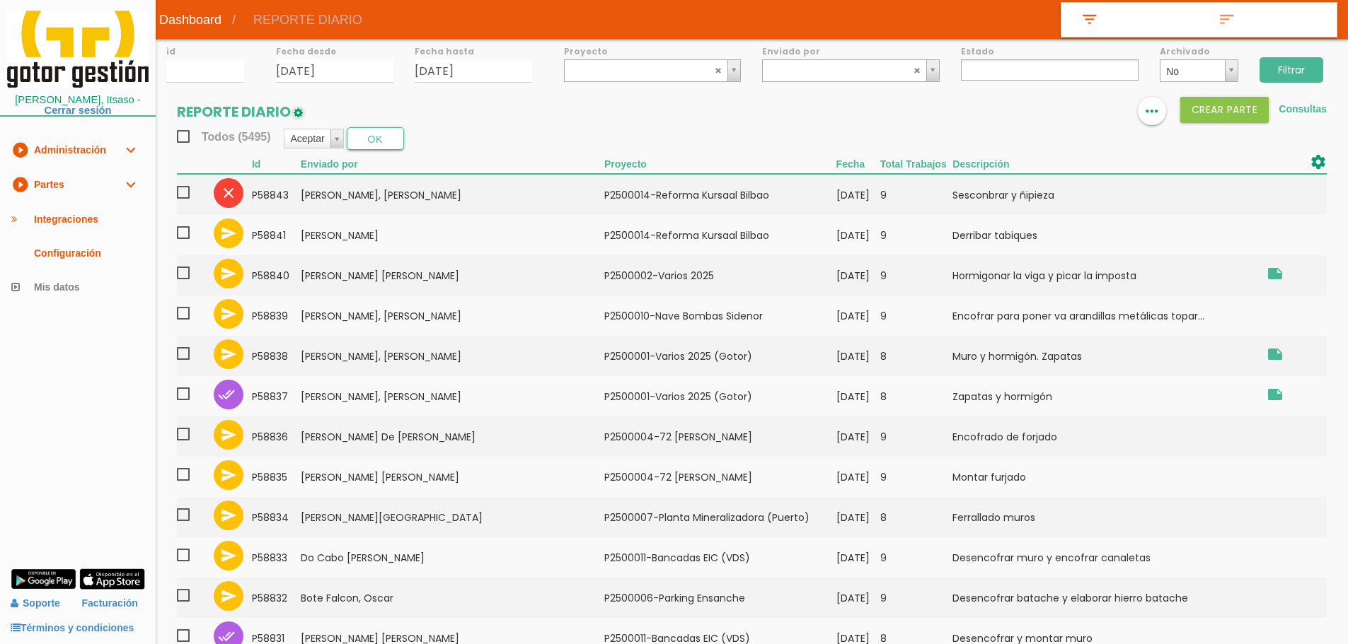
click at [1309, 64] on input "Filtrar" at bounding box center [1291, 69] width 64 height 25
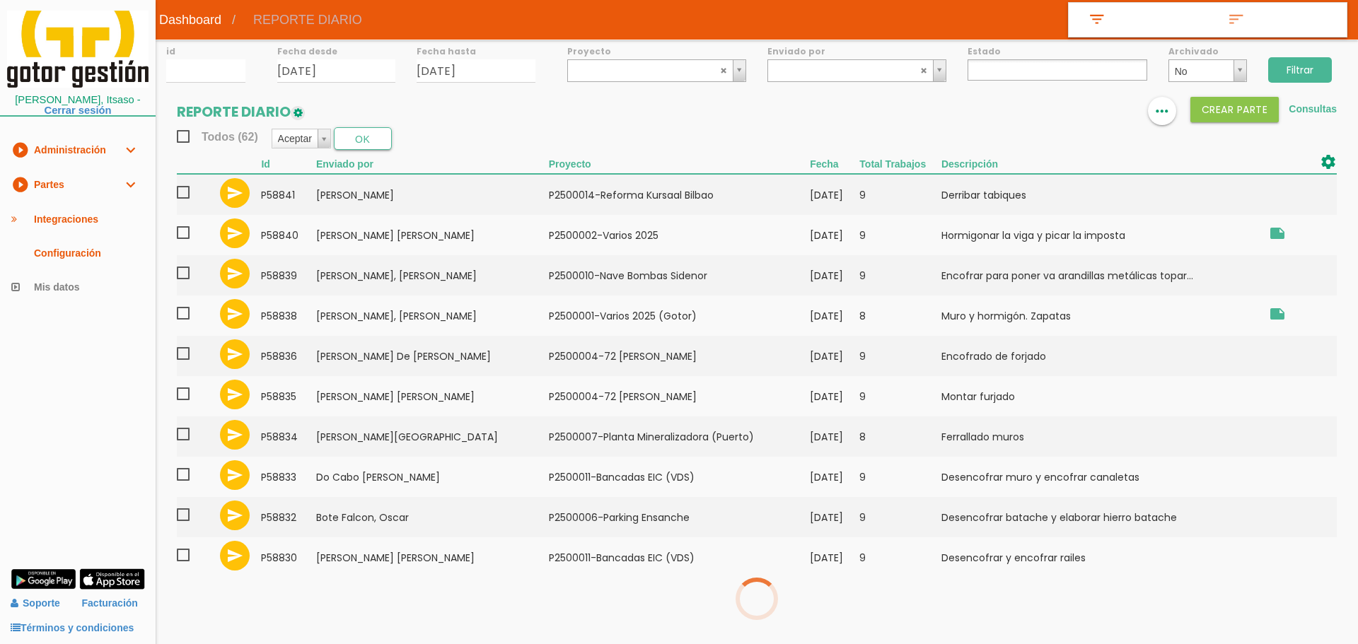
select select
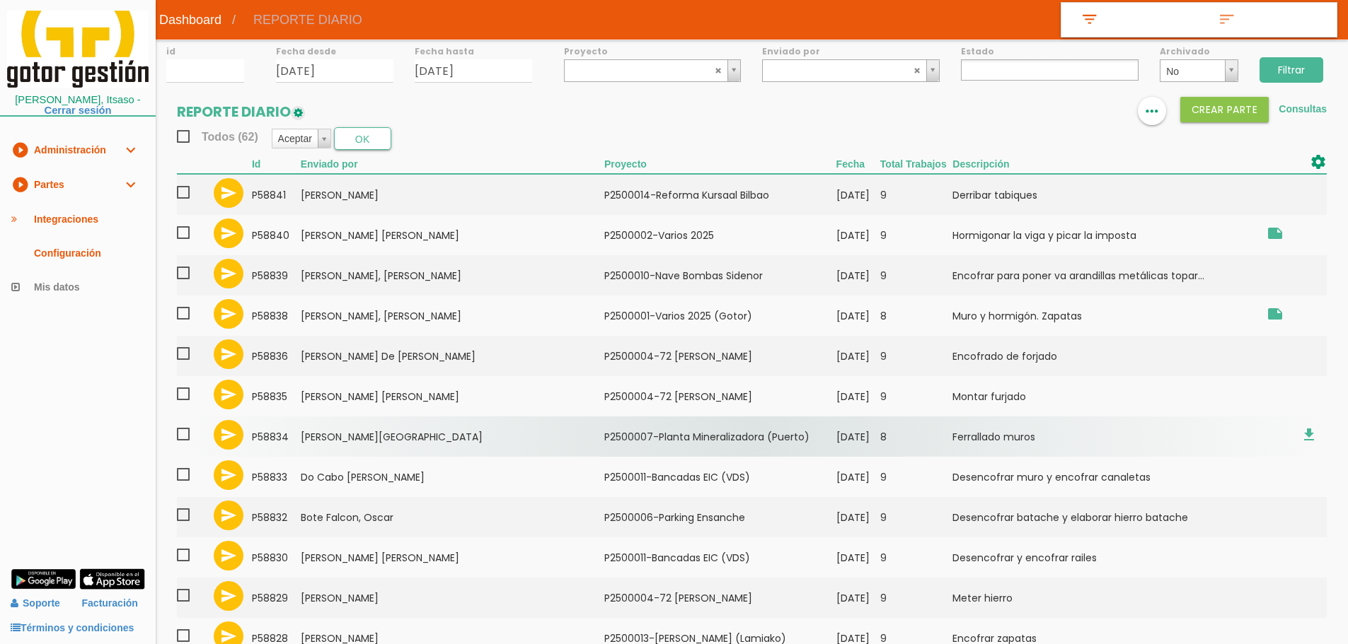
click at [295, 447] on td "58834" at bounding box center [276, 437] width 49 height 40
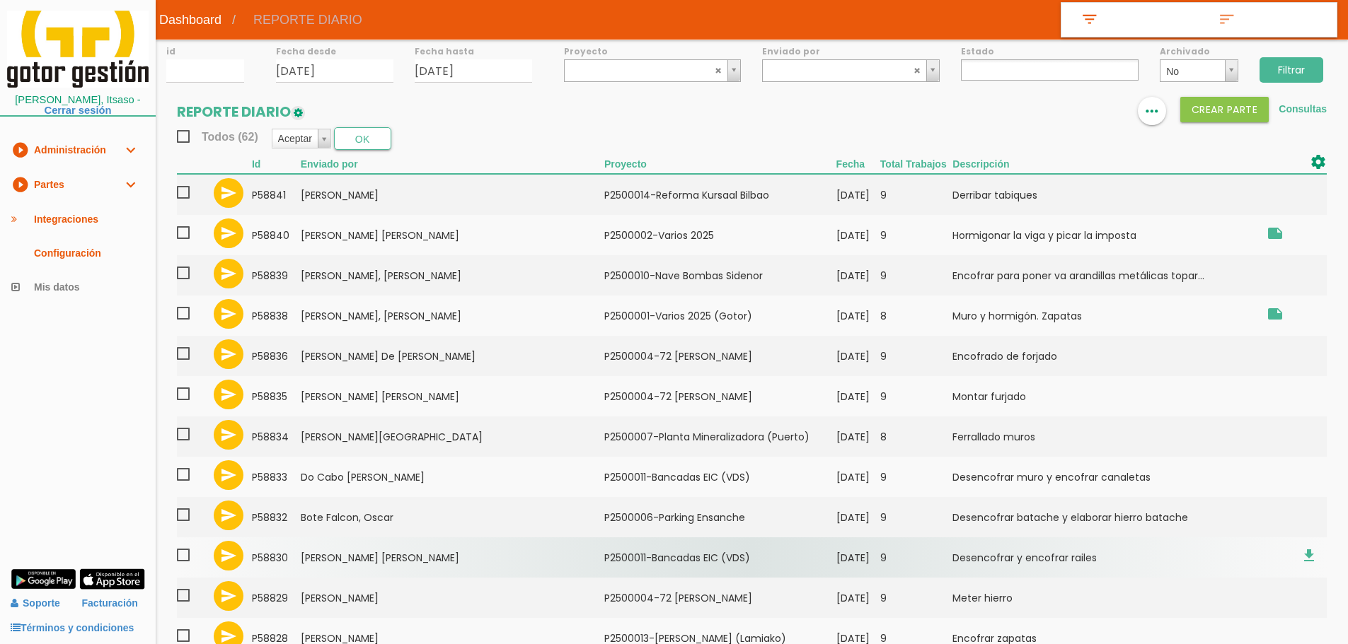
click at [301, 569] on td "58830" at bounding box center [276, 558] width 49 height 40
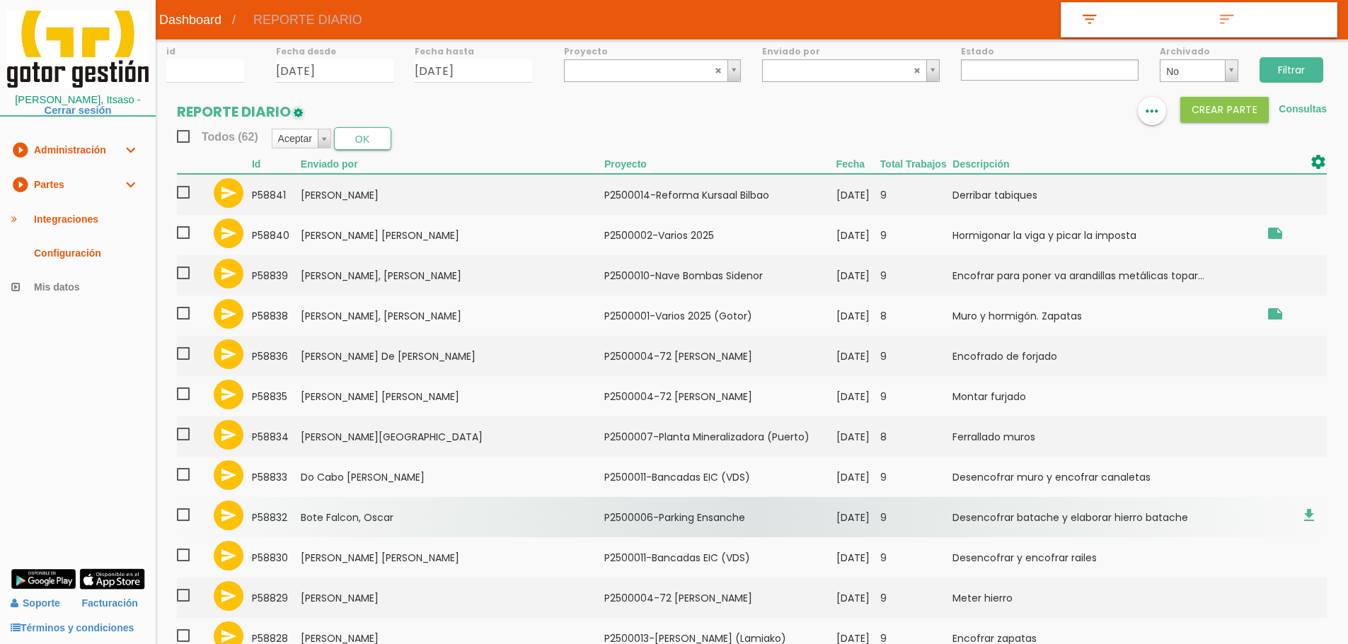
click at [365, 521] on td "Bote Falcon, Oscar" at bounding box center [452, 517] width 303 height 40
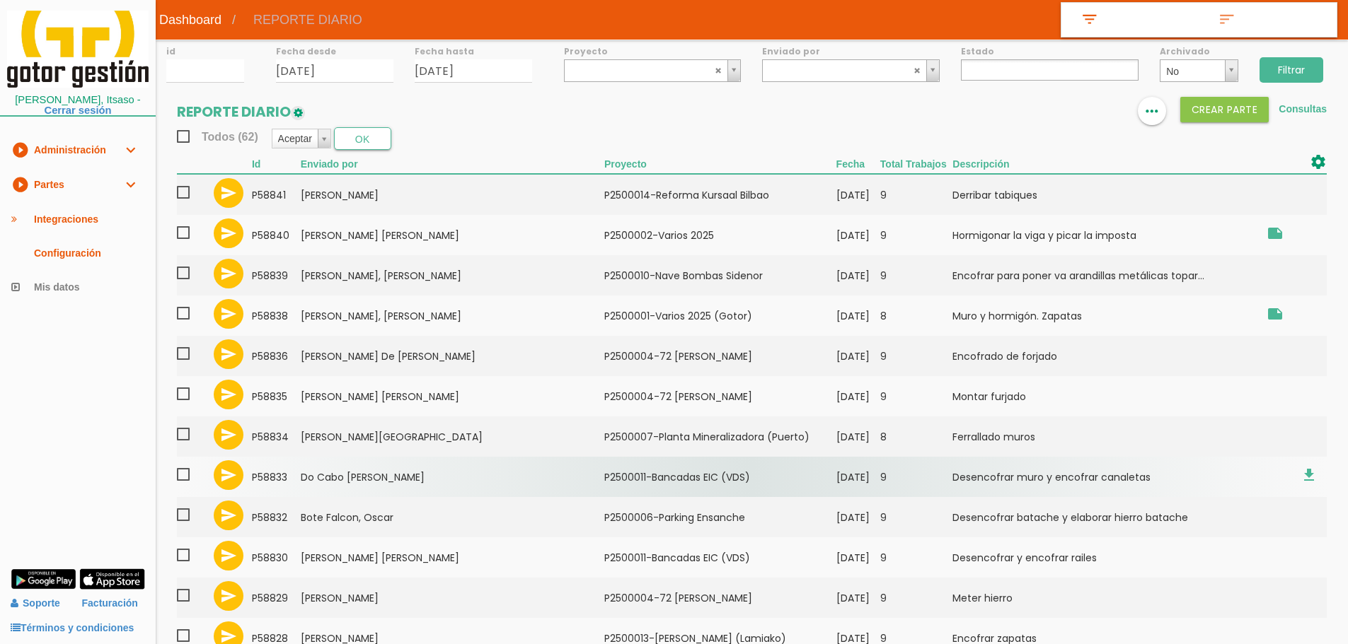
click at [366, 478] on td "Do Cabo [PERSON_NAME]" at bounding box center [452, 477] width 303 height 40
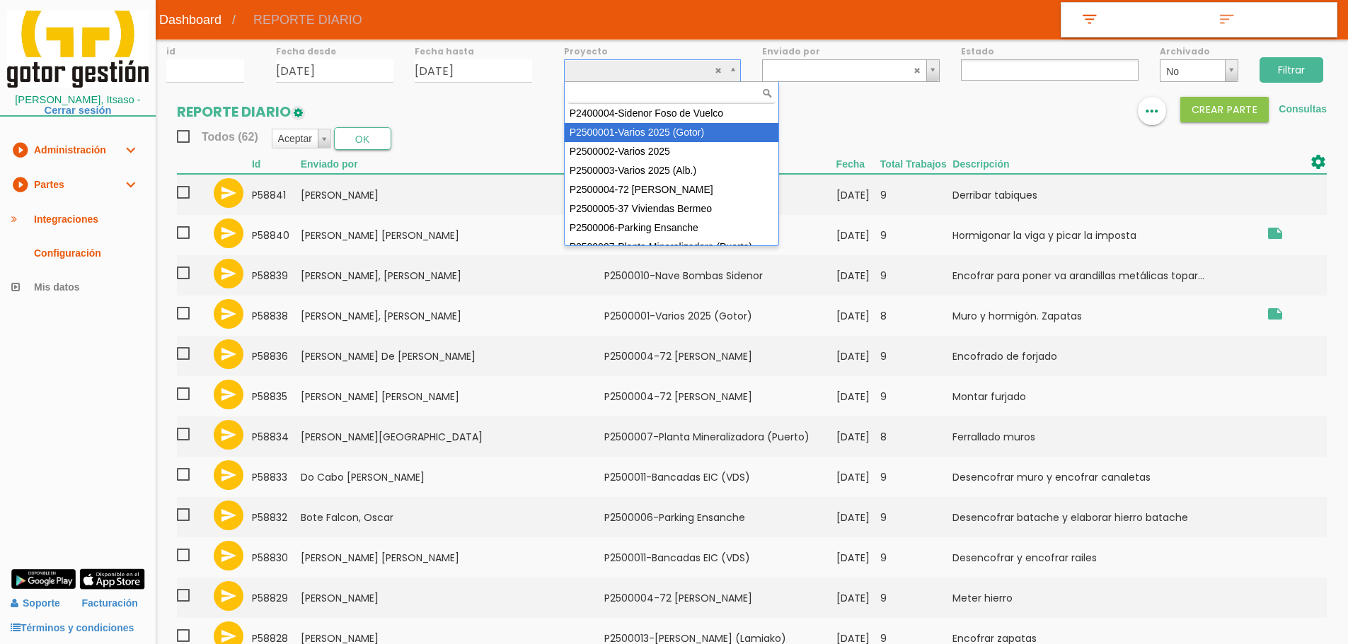
select select "83"
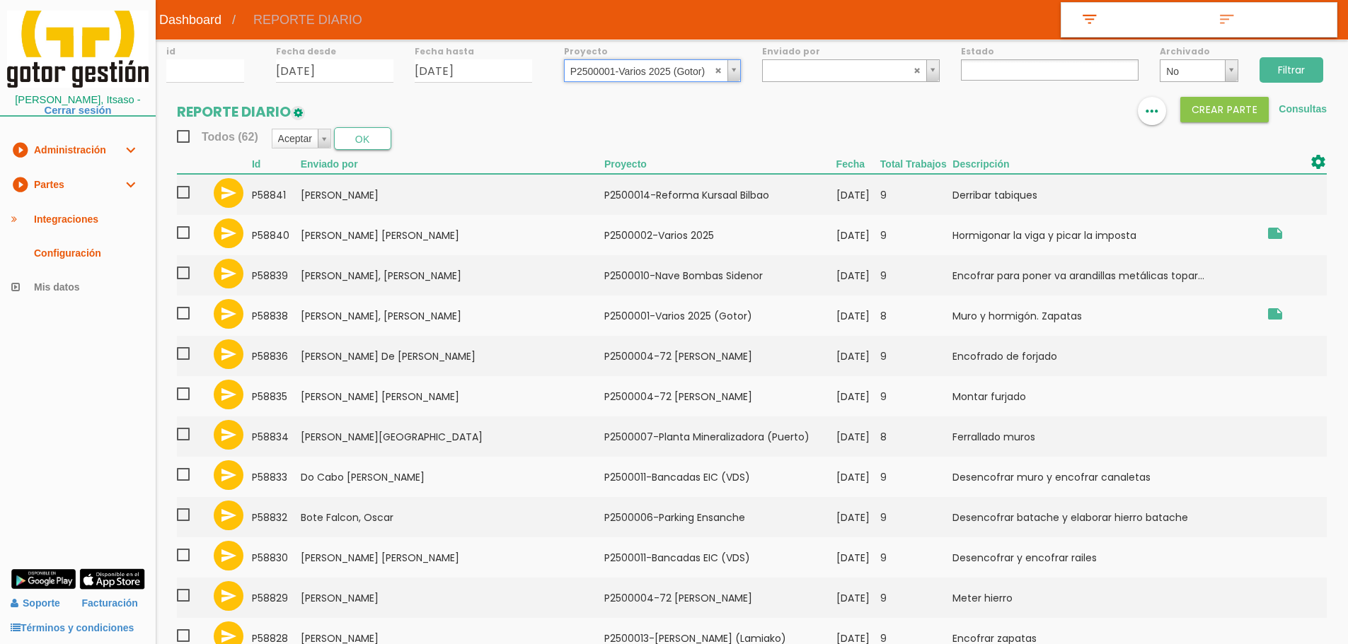
click at [1285, 66] on input "Filtrar" at bounding box center [1291, 69] width 64 height 25
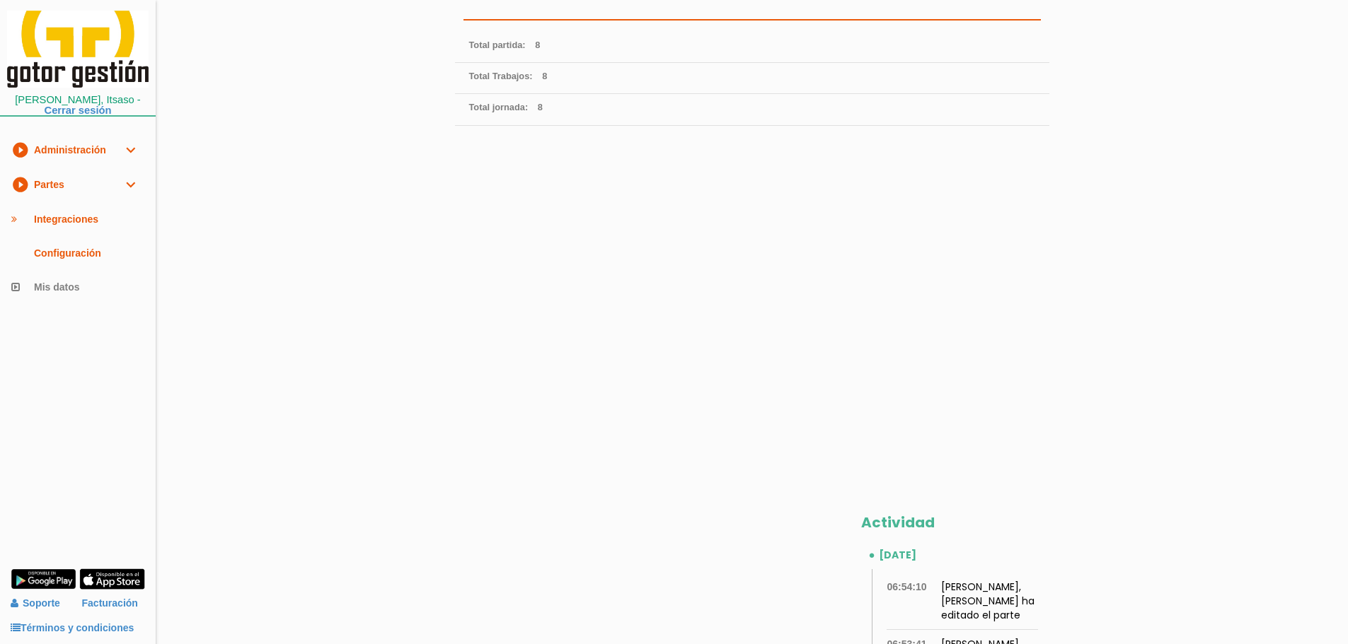
scroll to position [429, 0]
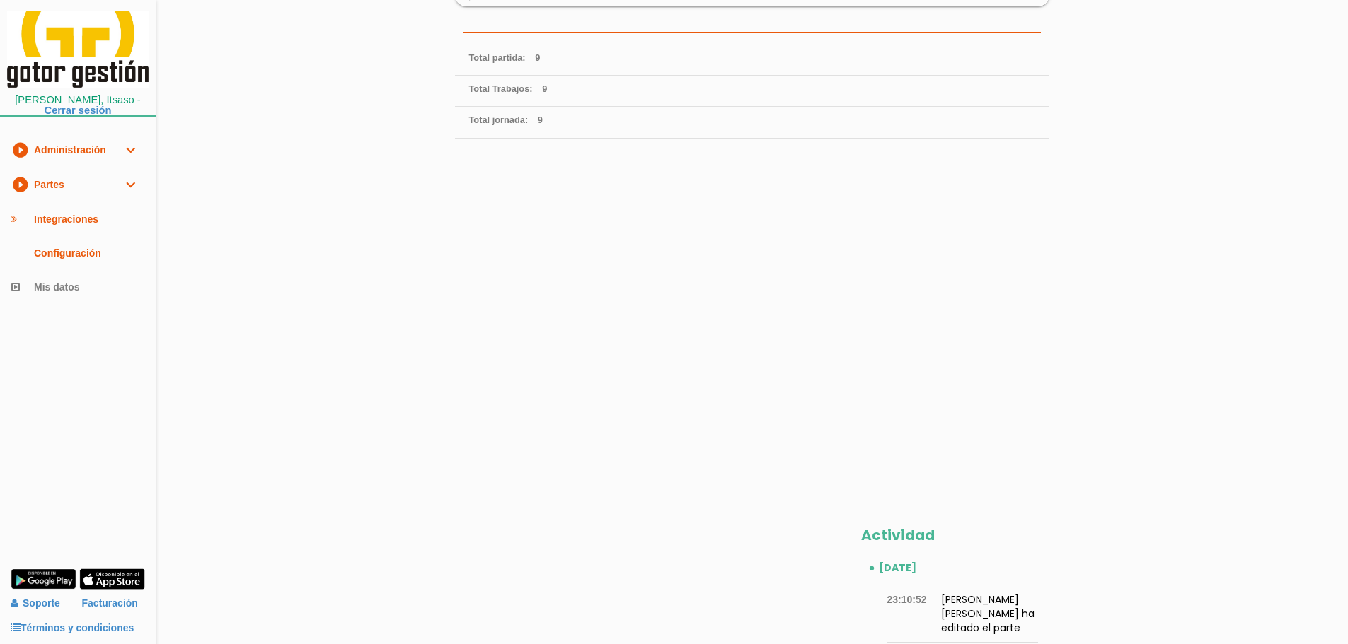
scroll to position [429, 0]
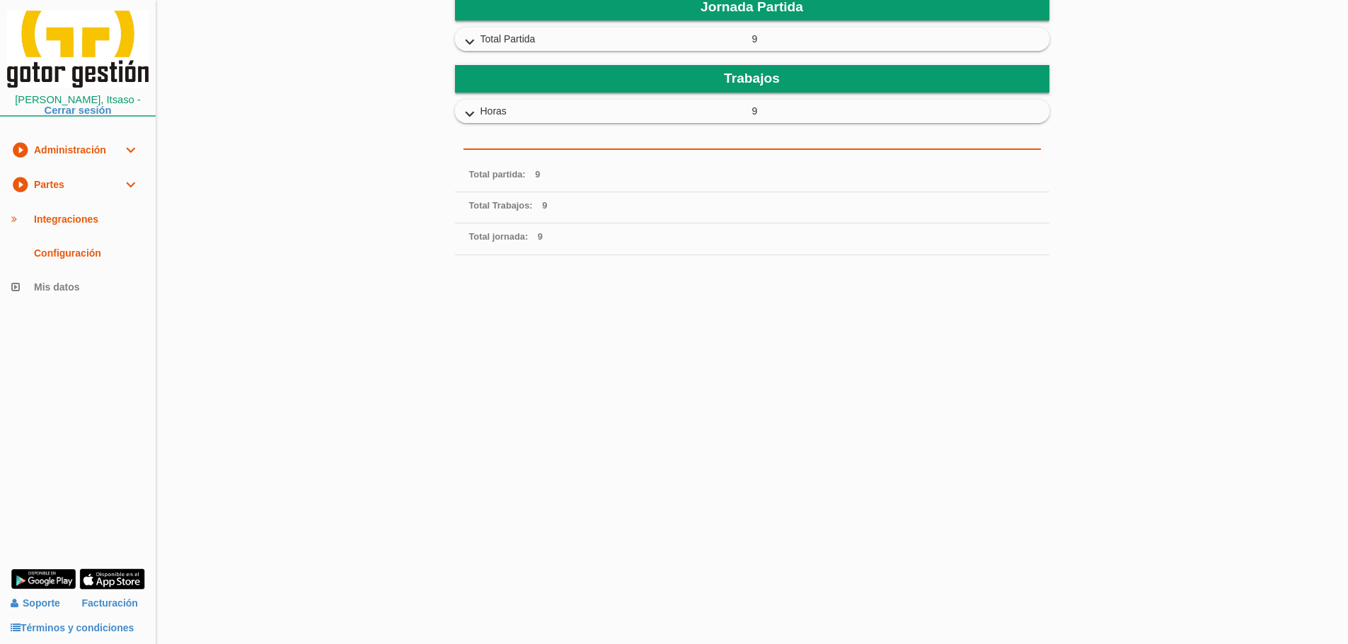
scroll to position [400, 0]
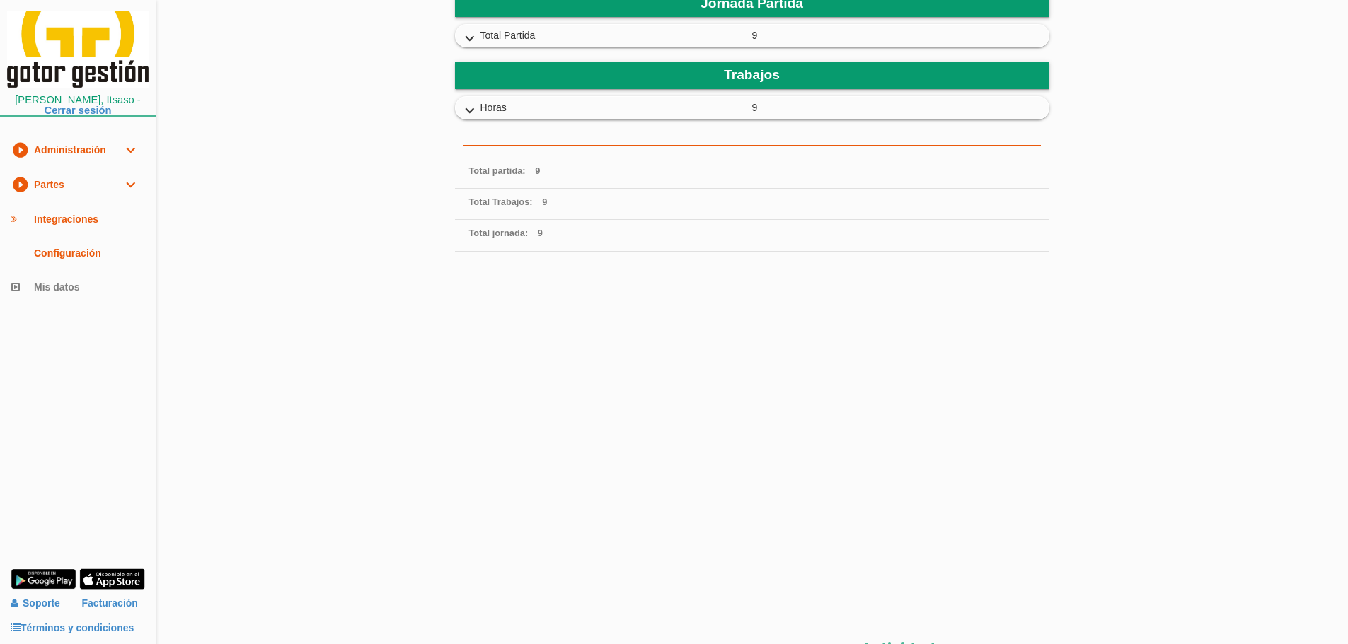
scroll to position [429, 0]
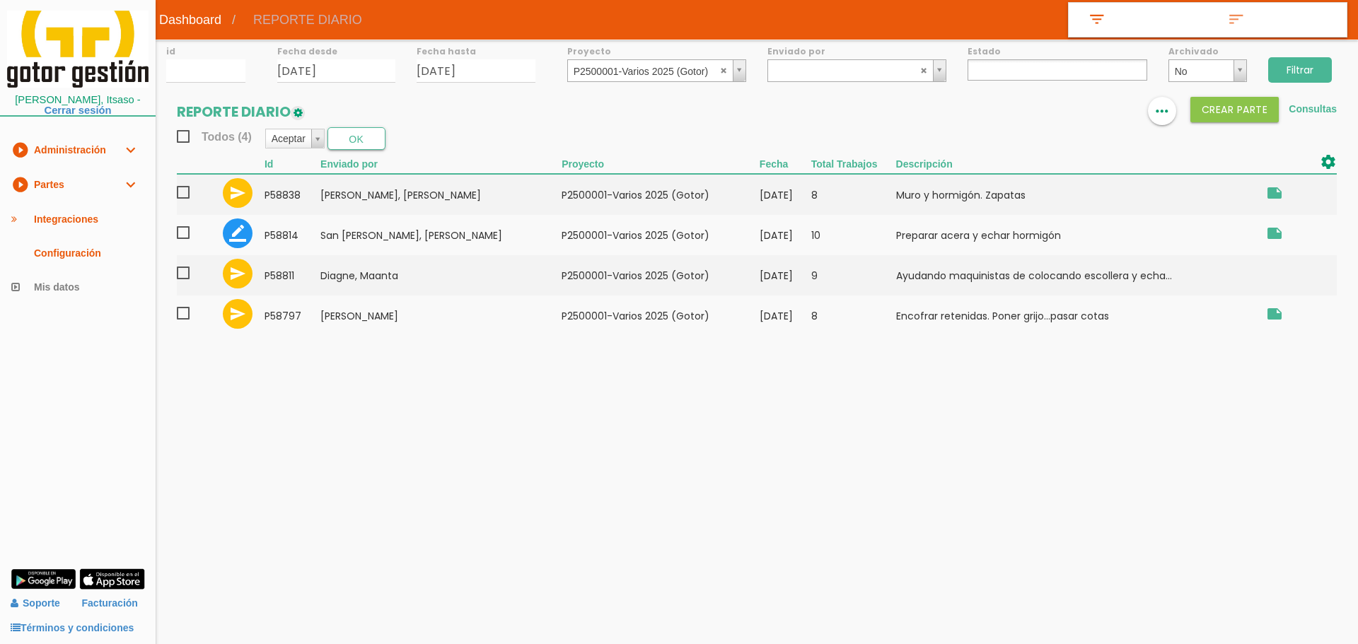
select select
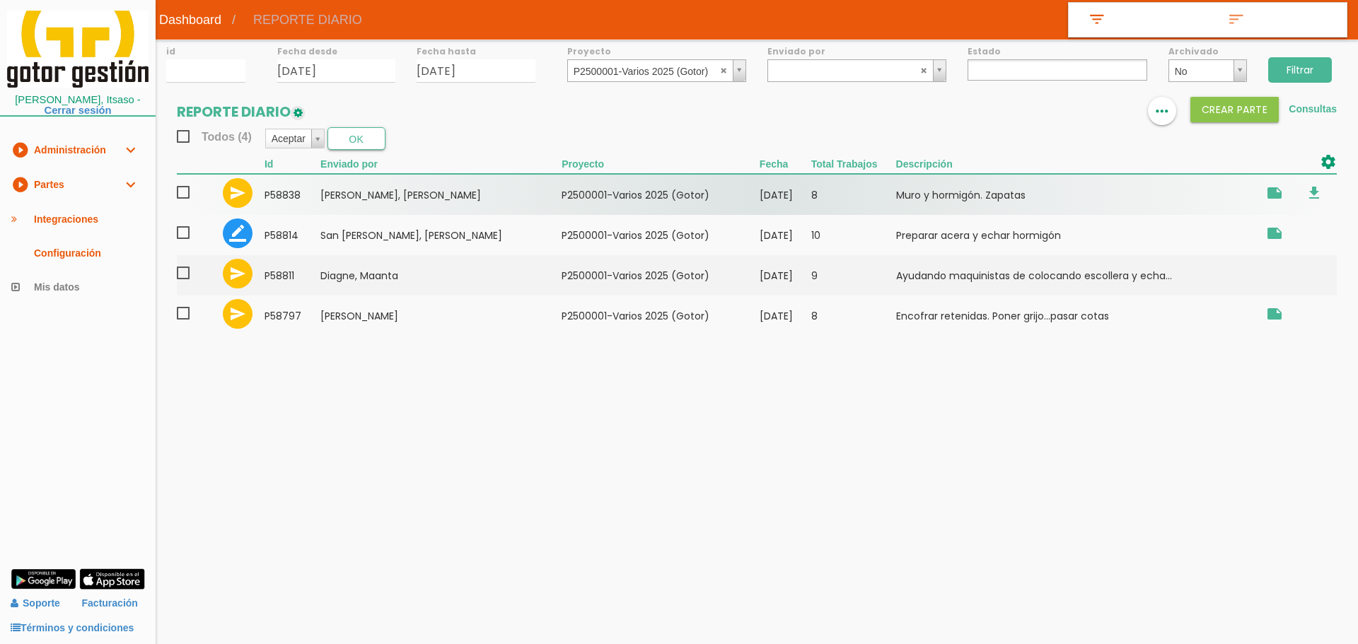
click at [187, 193] on span at bounding box center [189, 193] width 25 height 18
click at [0, 0] on input "checkbox" at bounding box center [0, 0] width 0 height 0
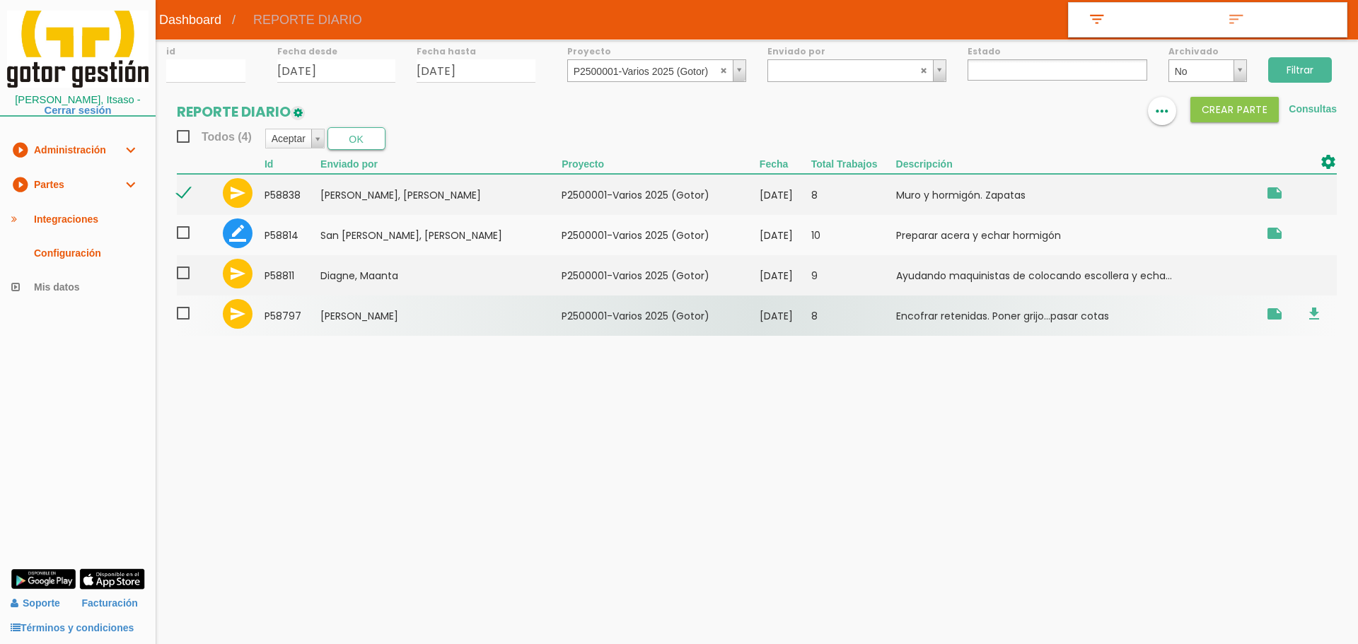
click at [187, 325] on label at bounding box center [189, 315] width 25 height 21
click at [0, 0] on input "checkbox" at bounding box center [0, 0] width 0 height 0
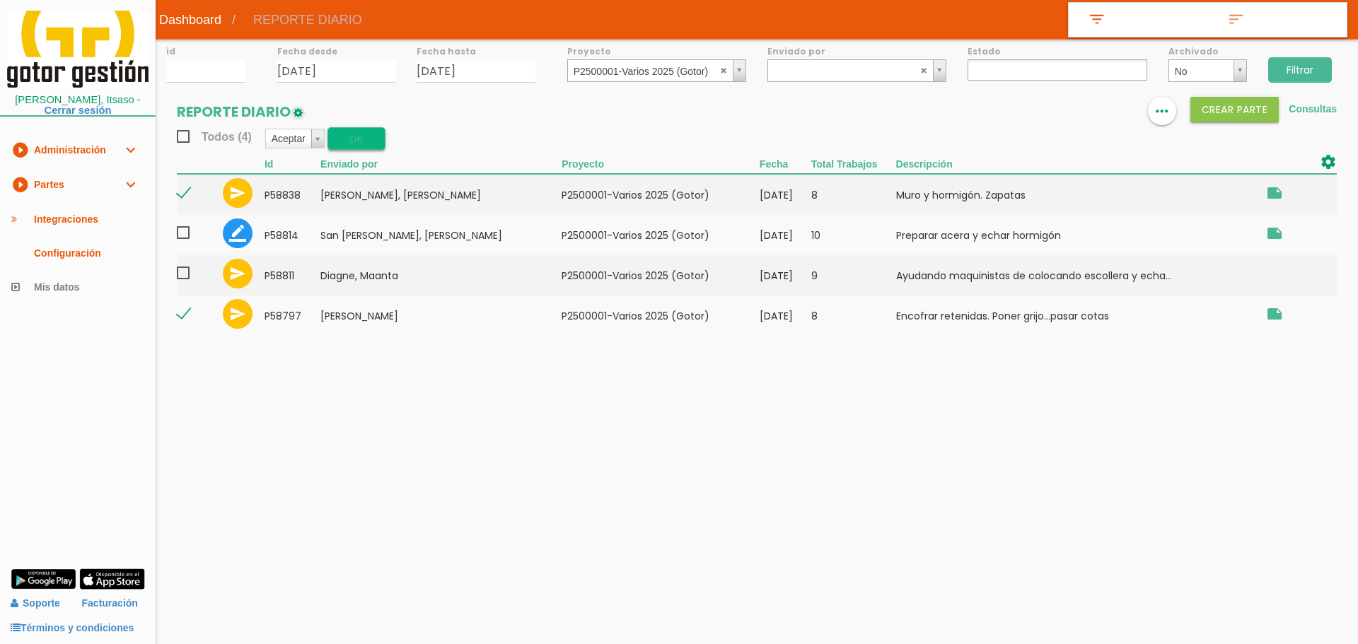
click at [342, 140] on button "OK" at bounding box center [357, 138] width 58 height 23
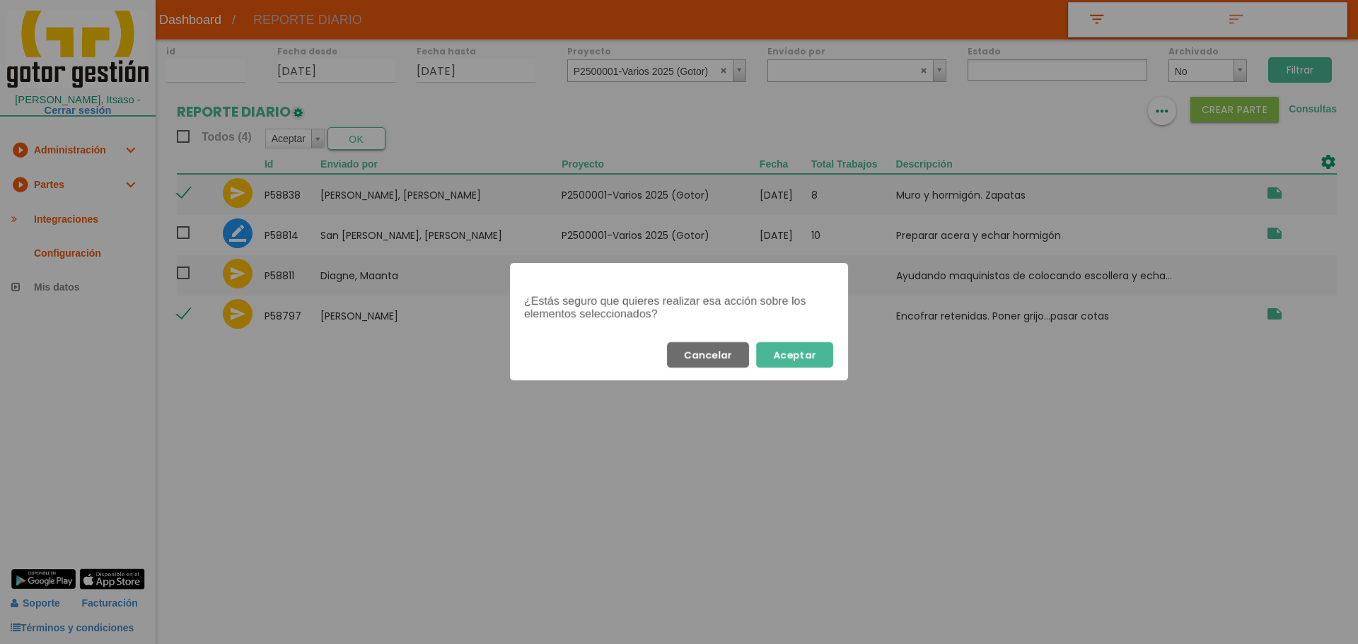
drag, startPoint x: 806, startPoint y: 354, endPoint x: 802, endPoint y: 315, distance: 39.8
click at [806, 350] on button "Aceptar" at bounding box center [794, 354] width 77 height 25
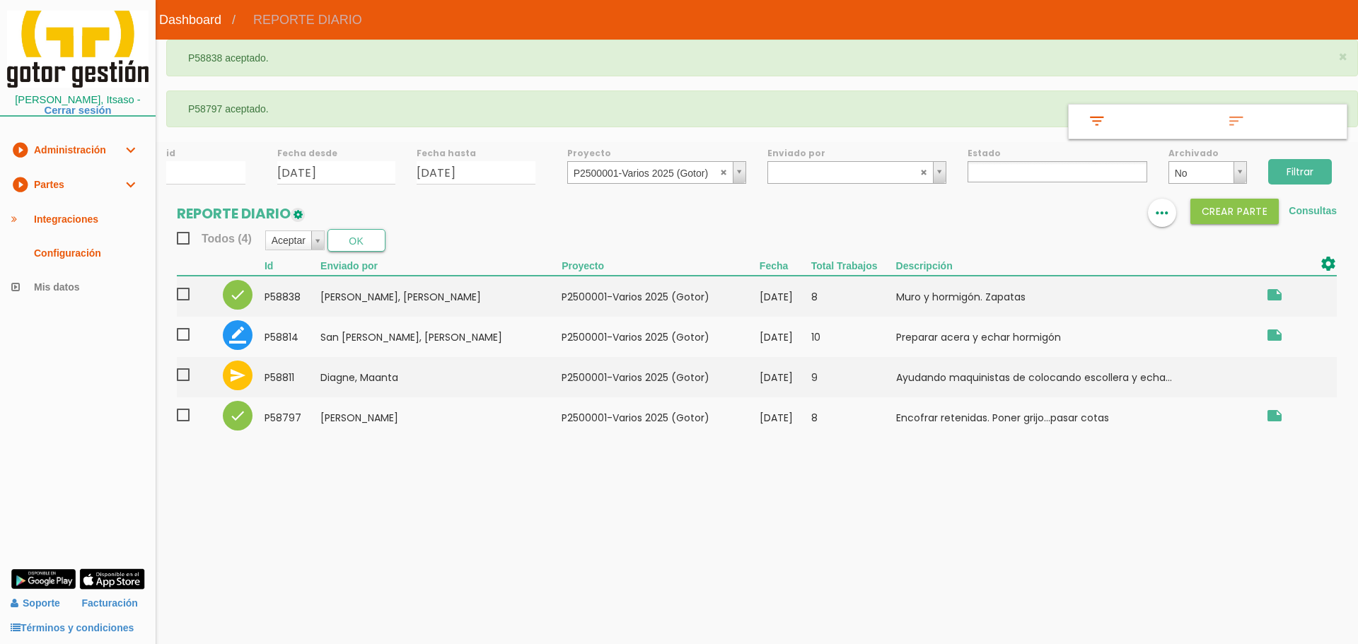
select select
click at [620, 159] on label "Proyecto" at bounding box center [656, 153] width 179 height 12
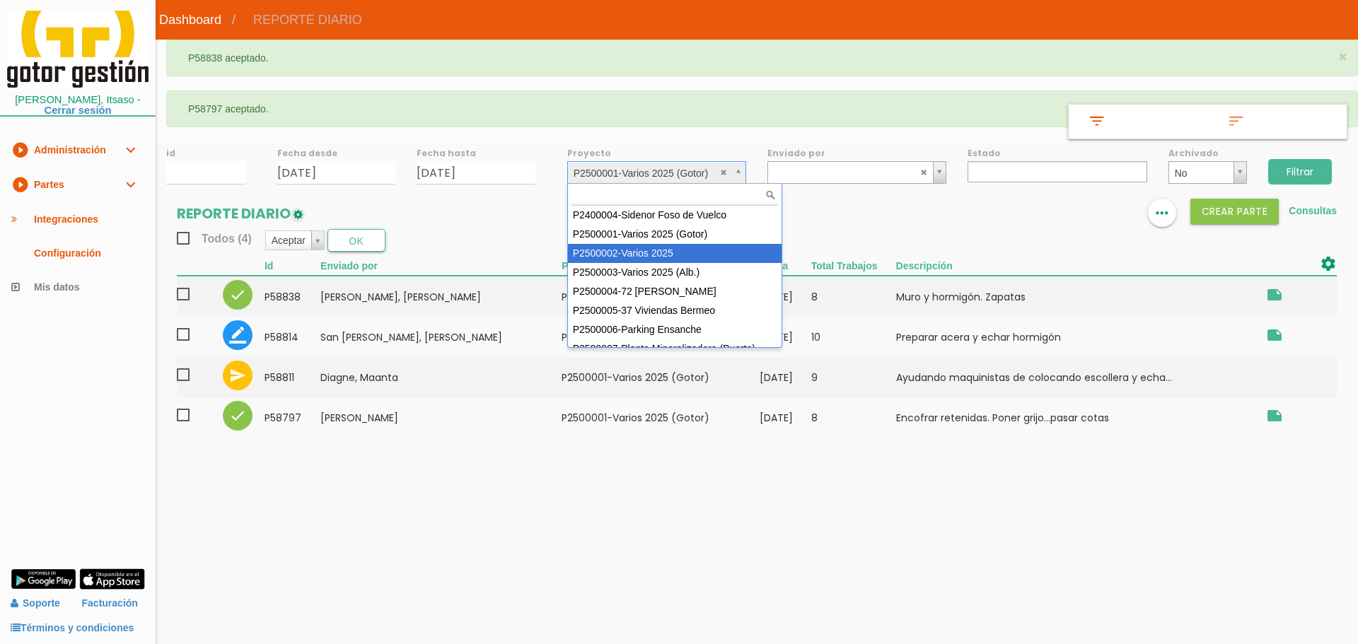
select select "84"
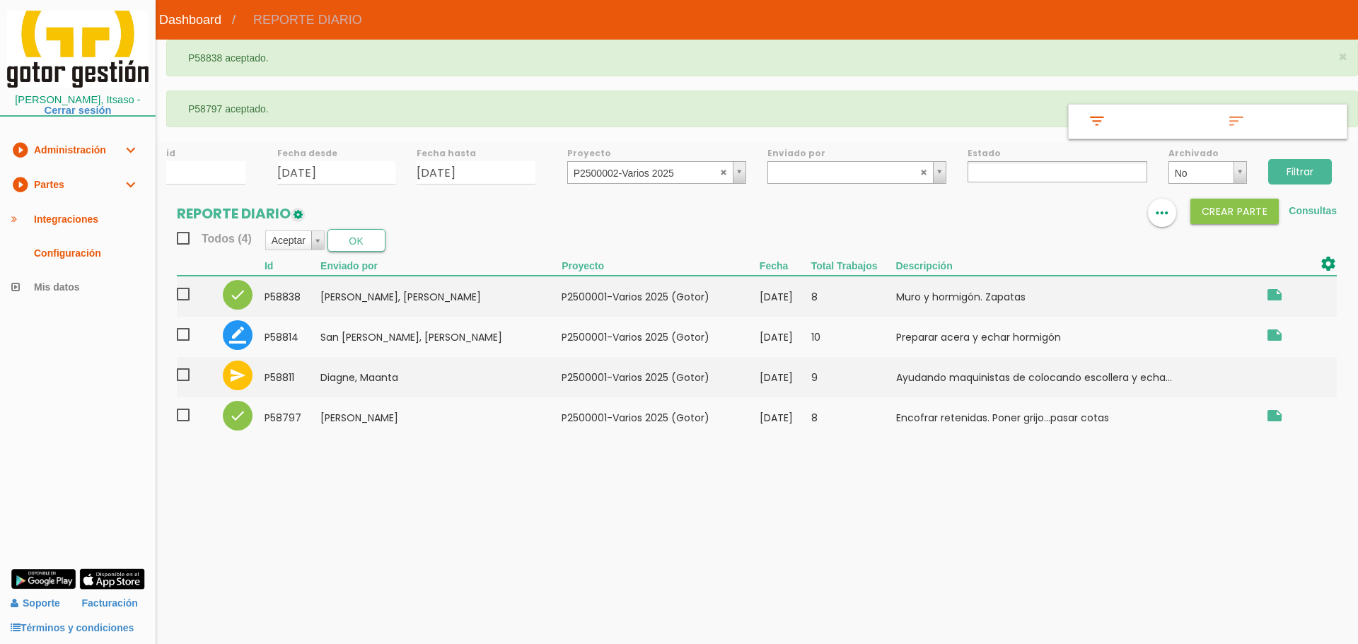
click at [1313, 166] on input "Filtrar" at bounding box center [1300, 171] width 64 height 25
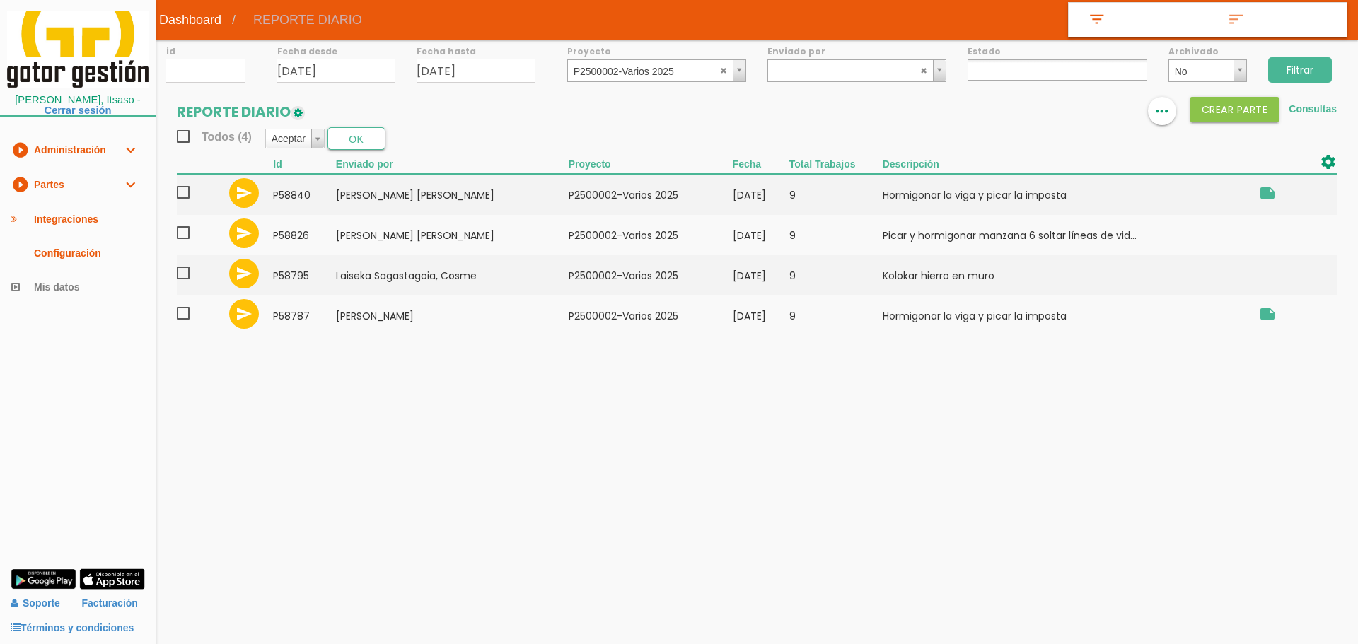
select select
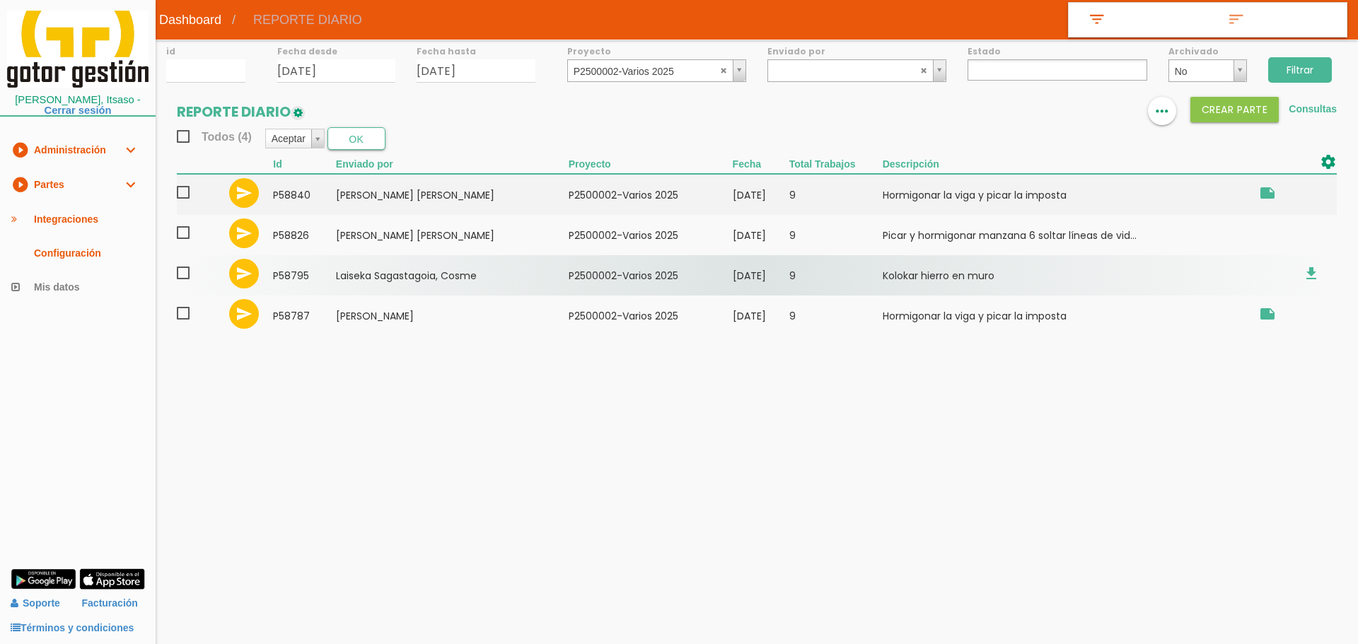
click at [185, 278] on span at bounding box center [189, 274] width 25 height 18
click at [0, 0] on input "checkbox" at bounding box center [0, 0] width 0 height 0
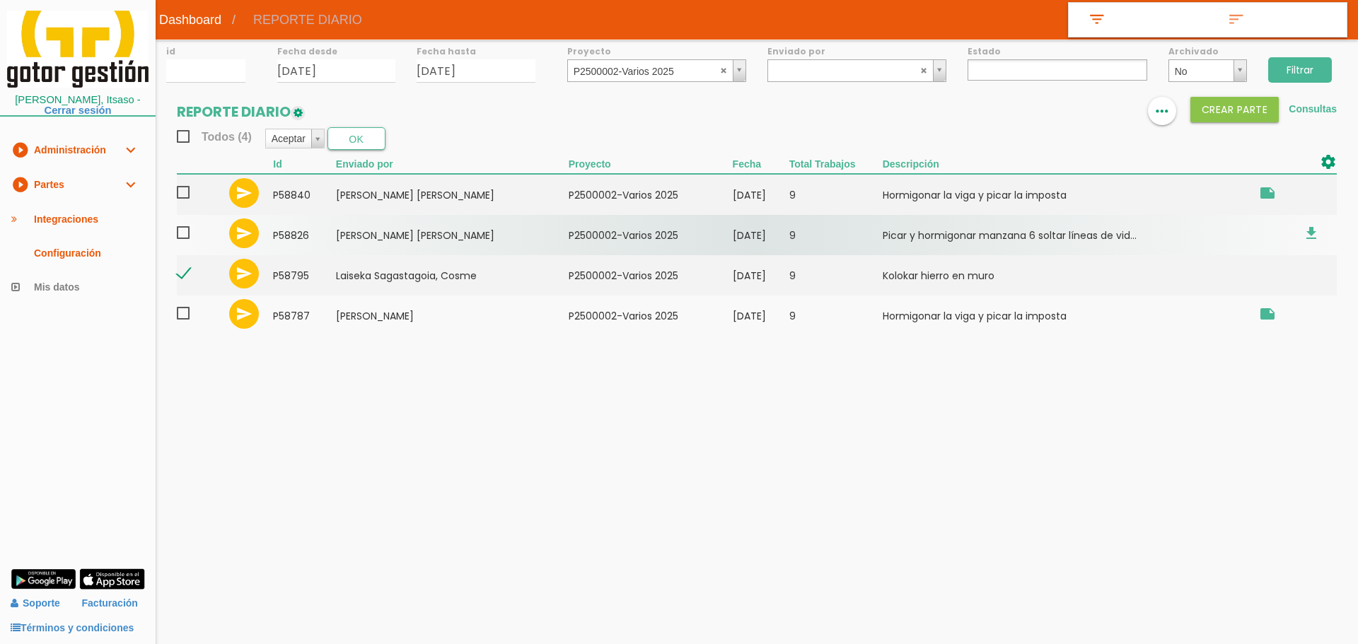
click at [184, 237] on span at bounding box center [189, 233] width 25 height 18
click at [0, 0] on input "checkbox" at bounding box center [0, 0] width 0 height 0
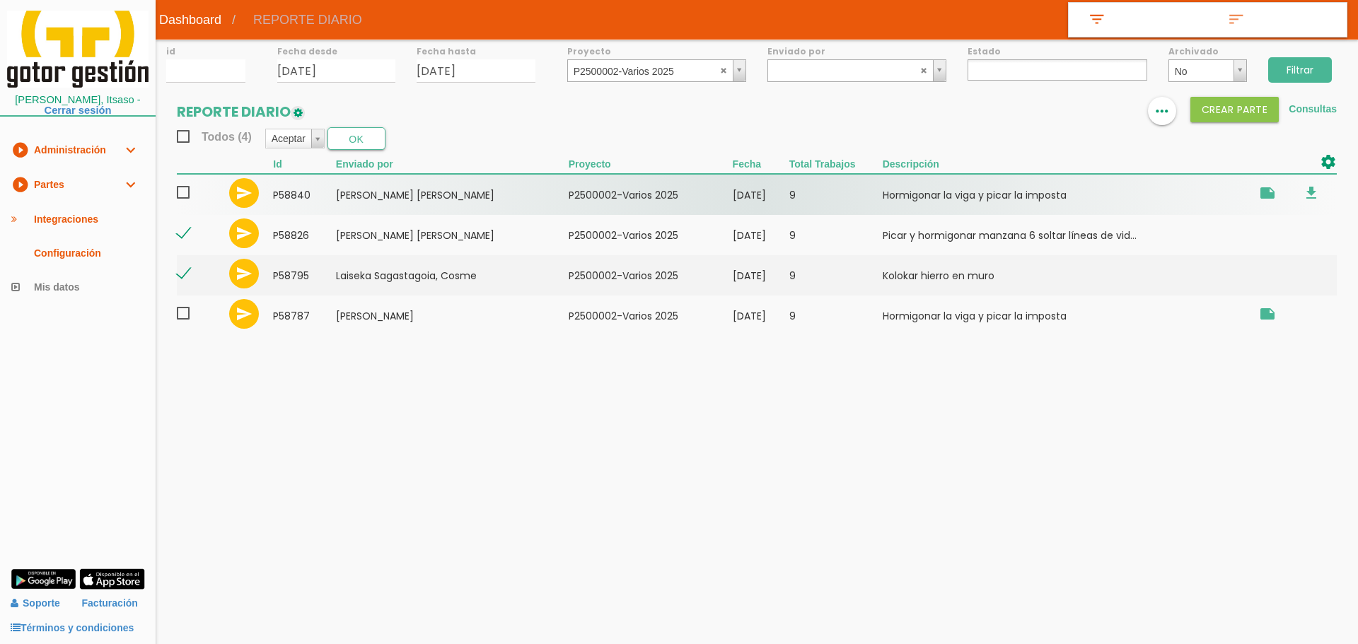
click at [182, 186] on span at bounding box center [189, 193] width 25 height 18
click at [0, 0] on input "checkbox" at bounding box center [0, 0] width 0 height 0
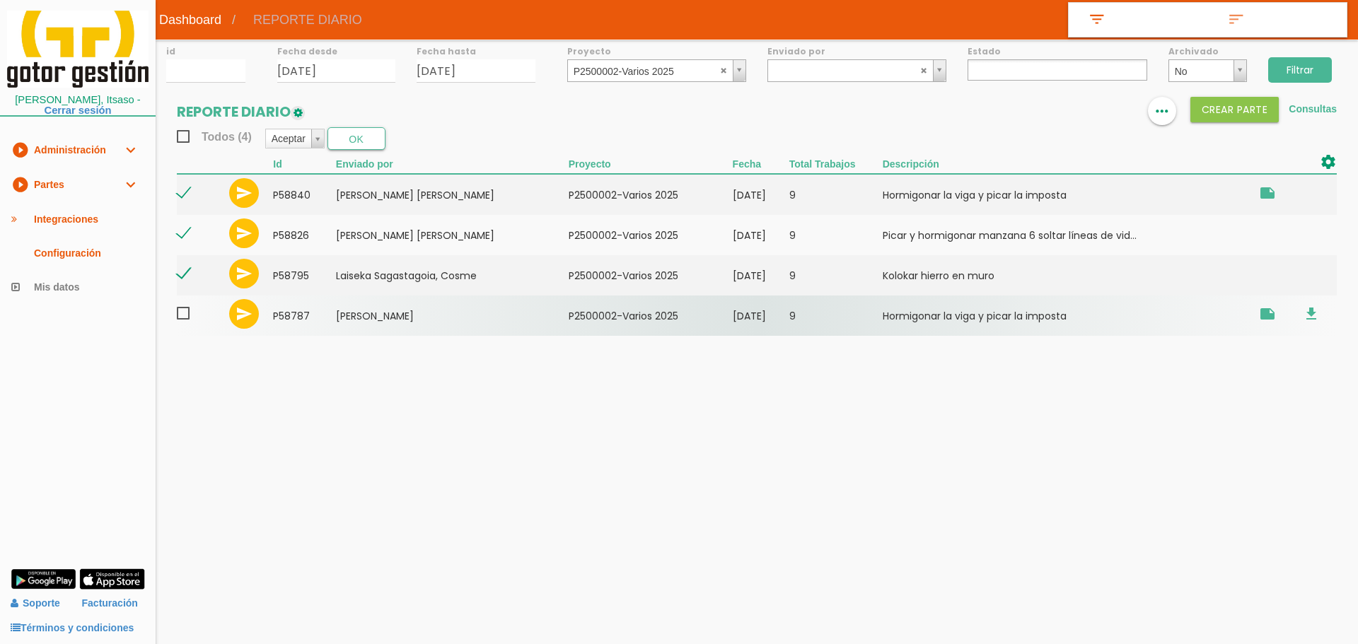
click at [184, 311] on span at bounding box center [189, 314] width 25 height 18
click at [0, 0] on input "checkbox" at bounding box center [0, 0] width 0 height 0
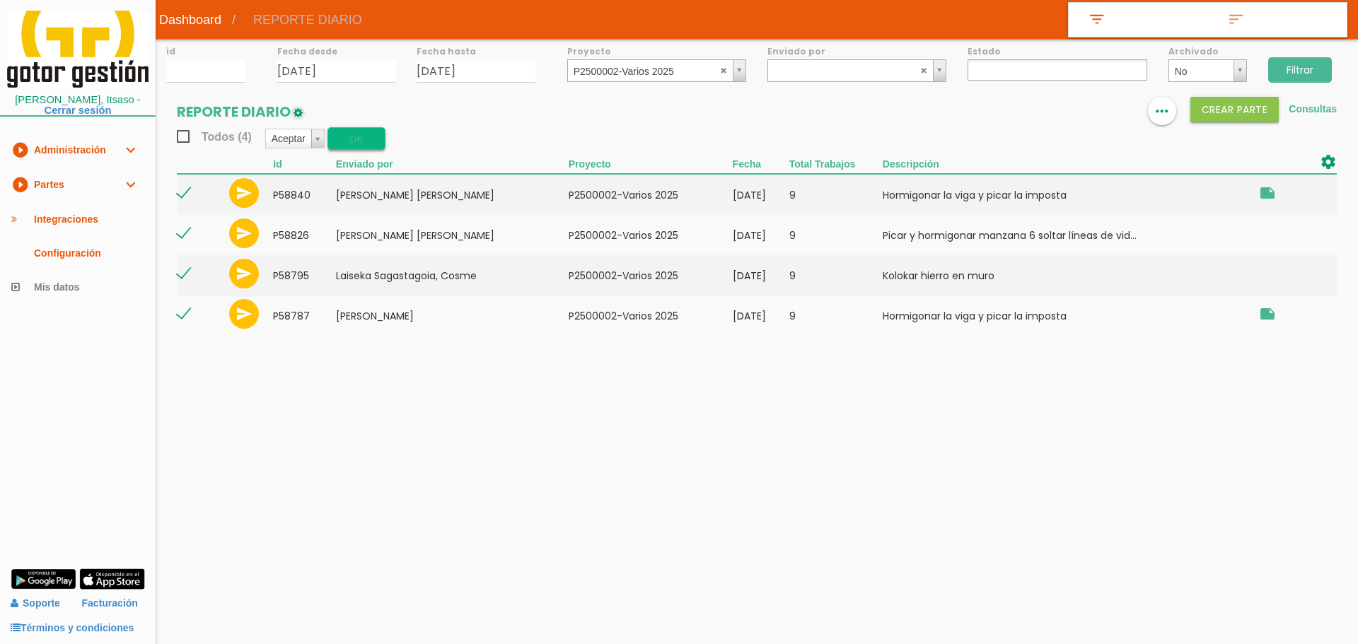
click at [364, 135] on button "OK" at bounding box center [357, 138] width 58 height 23
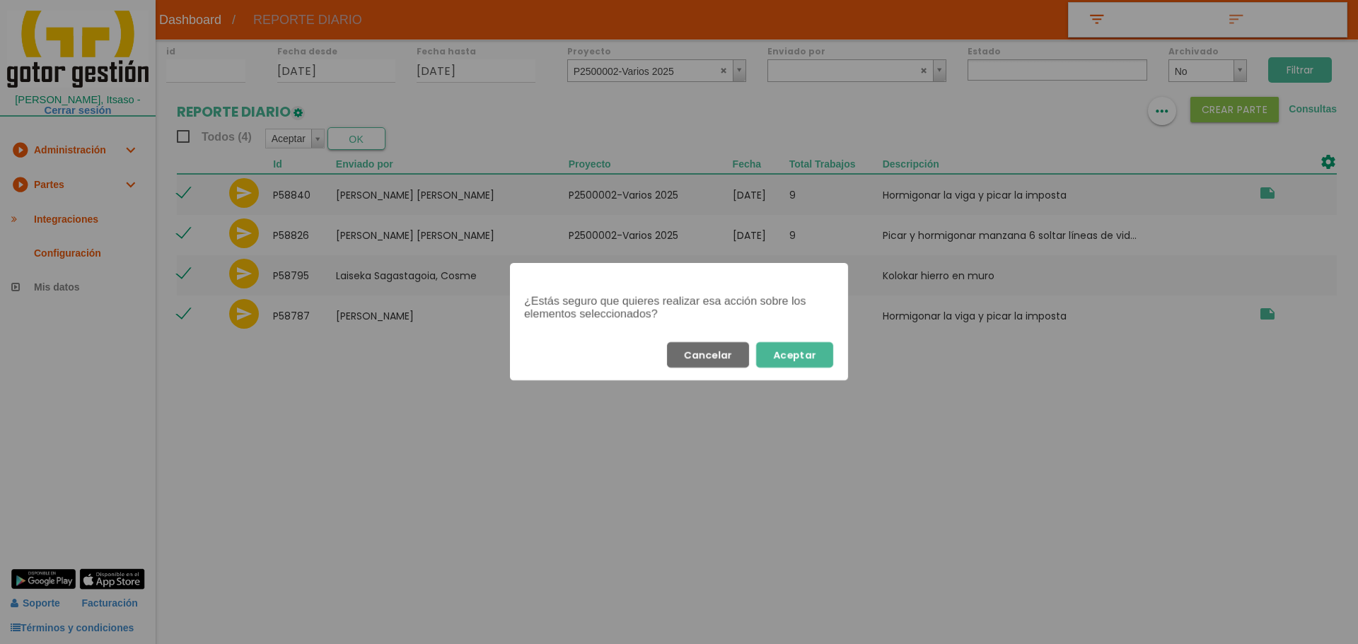
click at [789, 357] on button "Aceptar" at bounding box center [794, 354] width 77 height 25
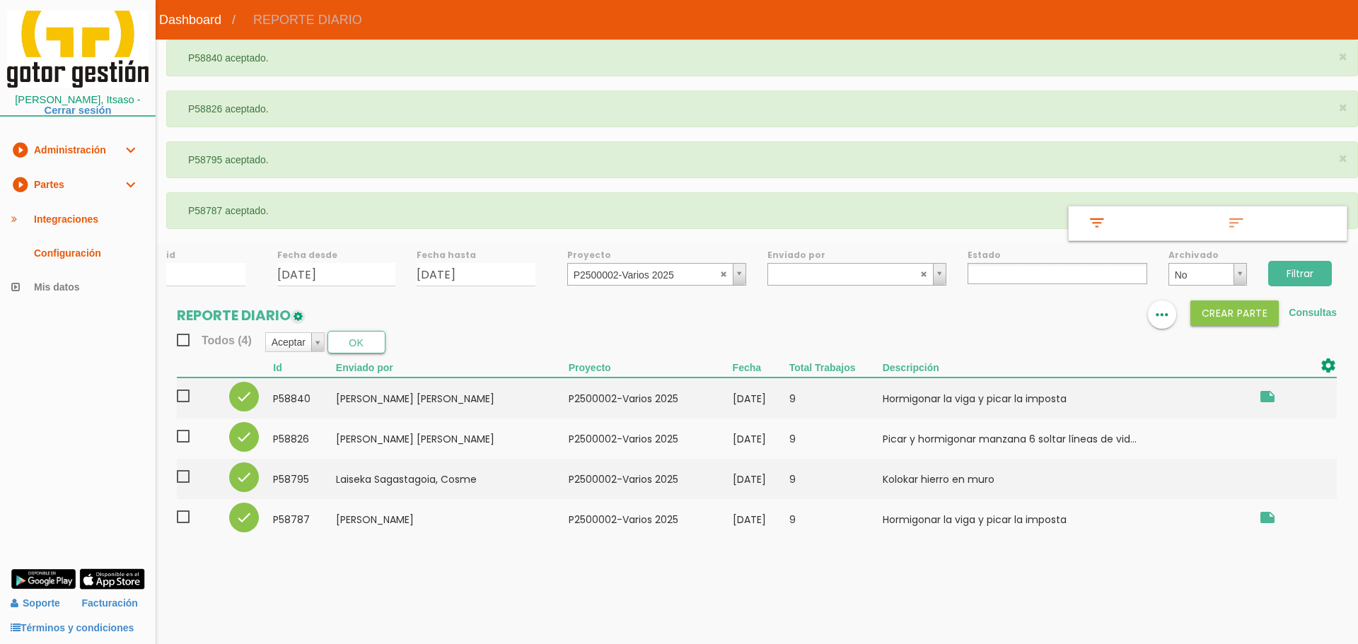
select select
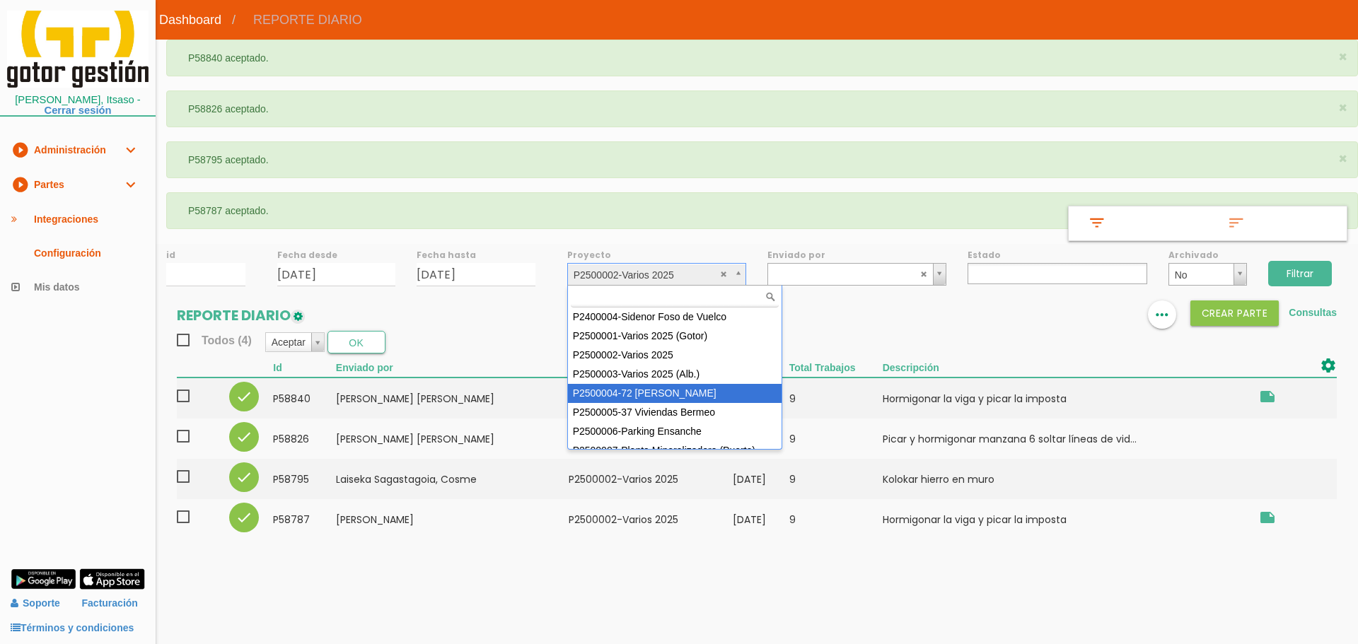
select select "86"
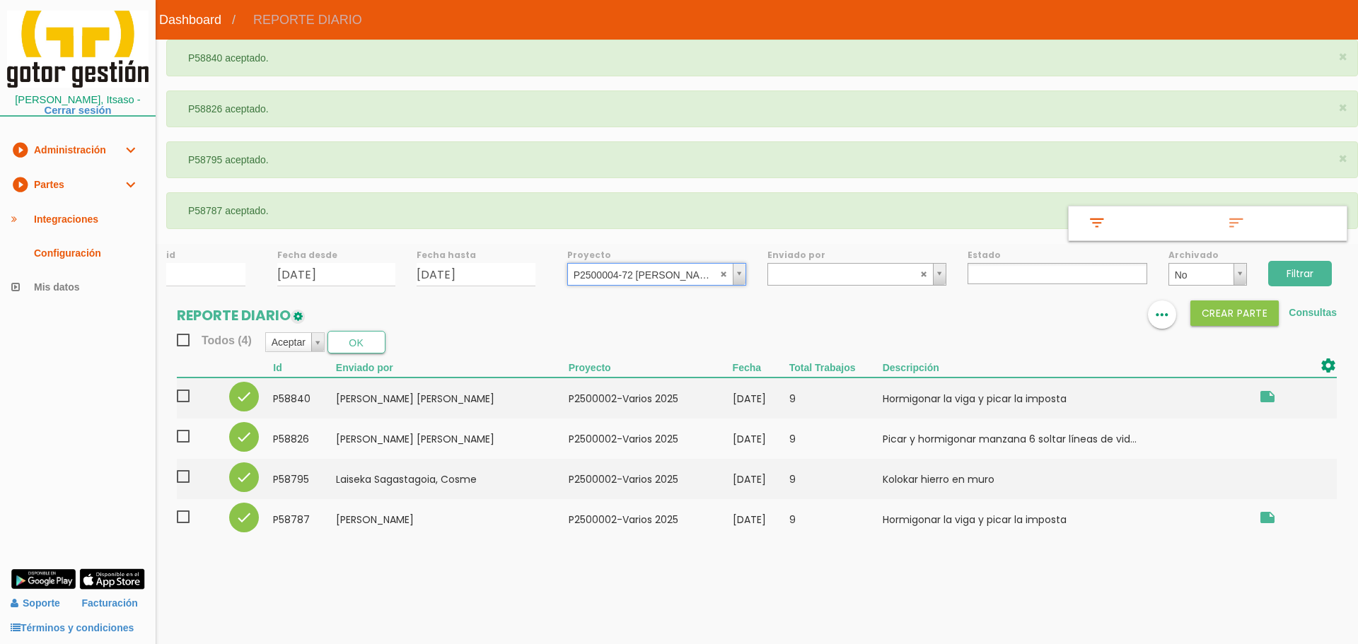
drag, startPoint x: 1316, startPoint y: 267, endPoint x: 1259, endPoint y: 219, distance: 74.3
click at [1316, 267] on input "Filtrar" at bounding box center [1300, 273] width 64 height 25
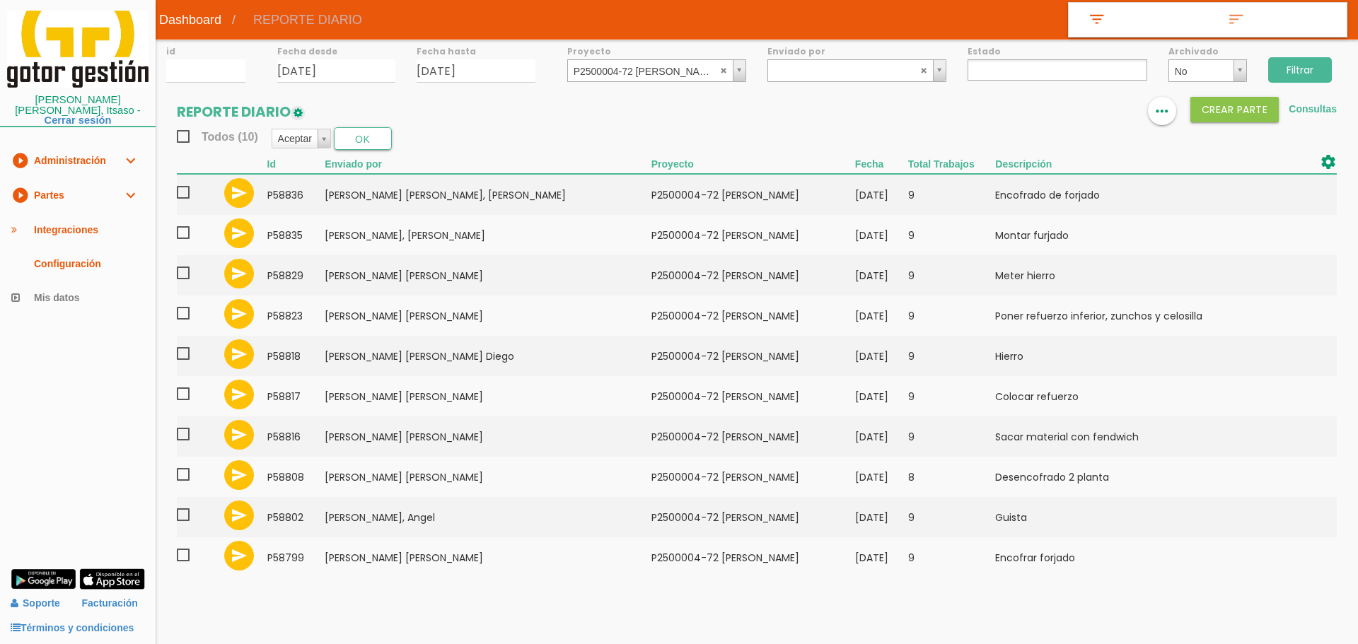
select select
select select "87"
click at [1313, 69] on input "Filtrar" at bounding box center [1300, 69] width 64 height 25
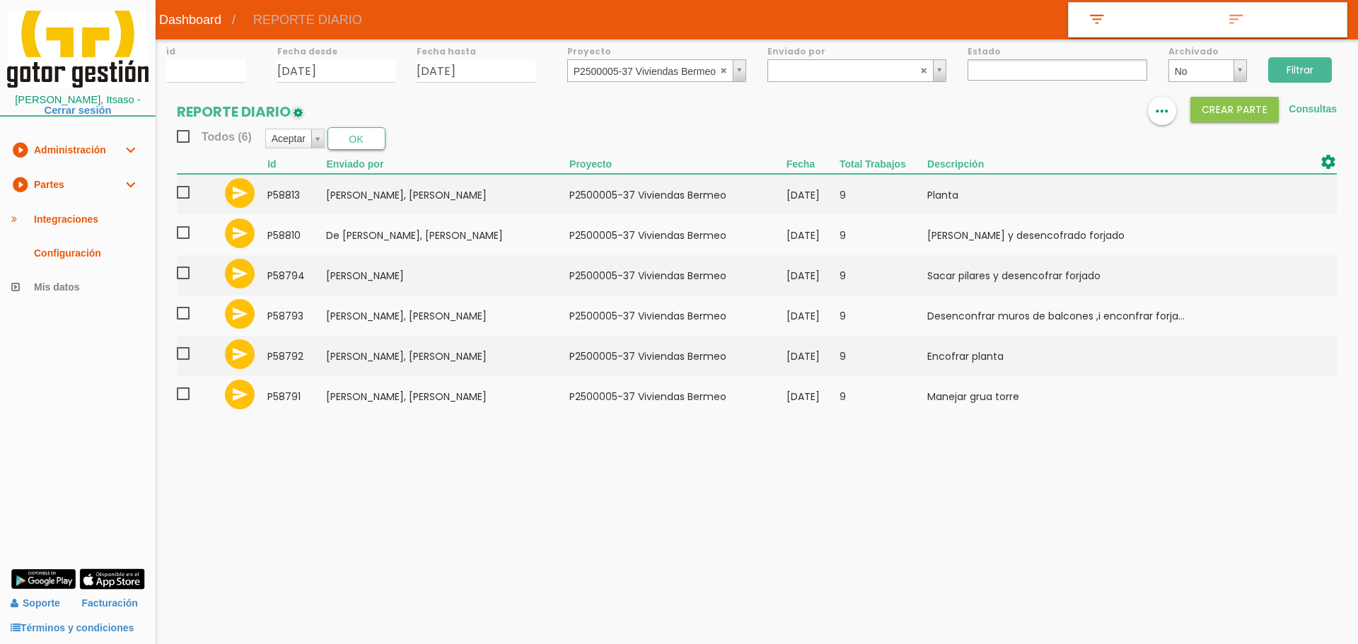
select select
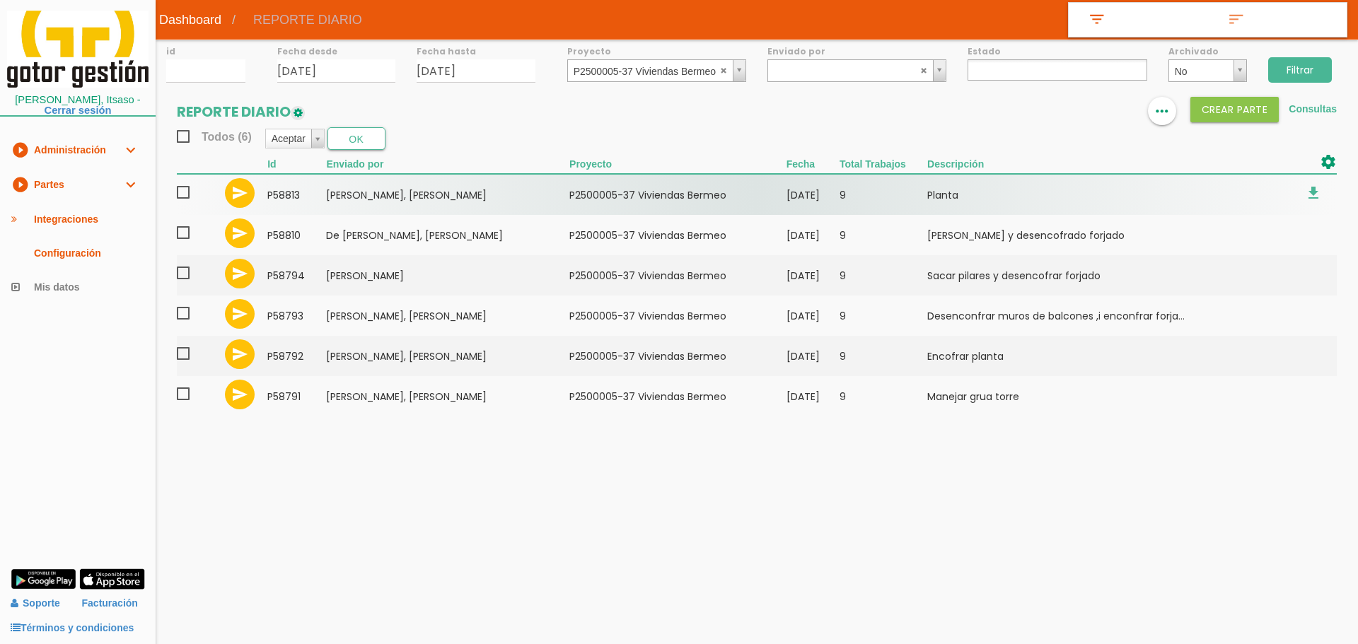
click at [185, 190] on span at bounding box center [189, 193] width 25 height 18
click at [0, 0] on input "checkbox" at bounding box center [0, 0] width 0 height 0
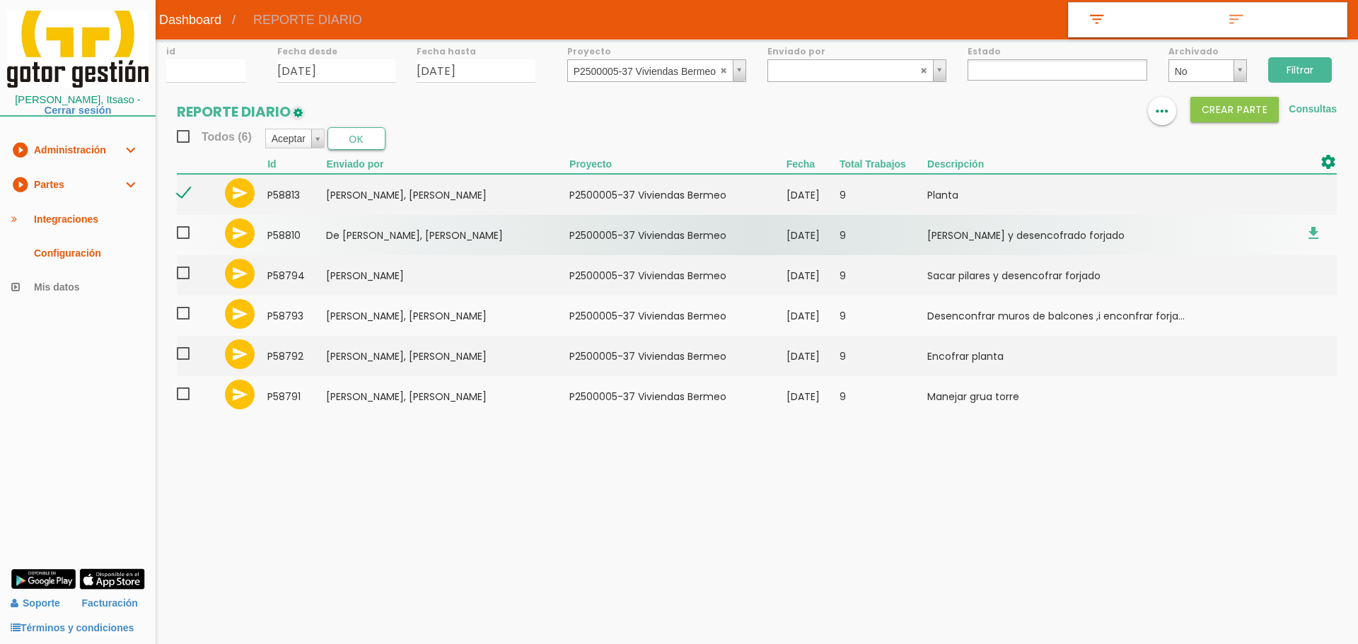
click at [187, 234] on span at bounding box center [189, 233] width 25 height 18
click at [0, 0] on input "checkbox" at bounding box center [0, 0] width 0 height 0
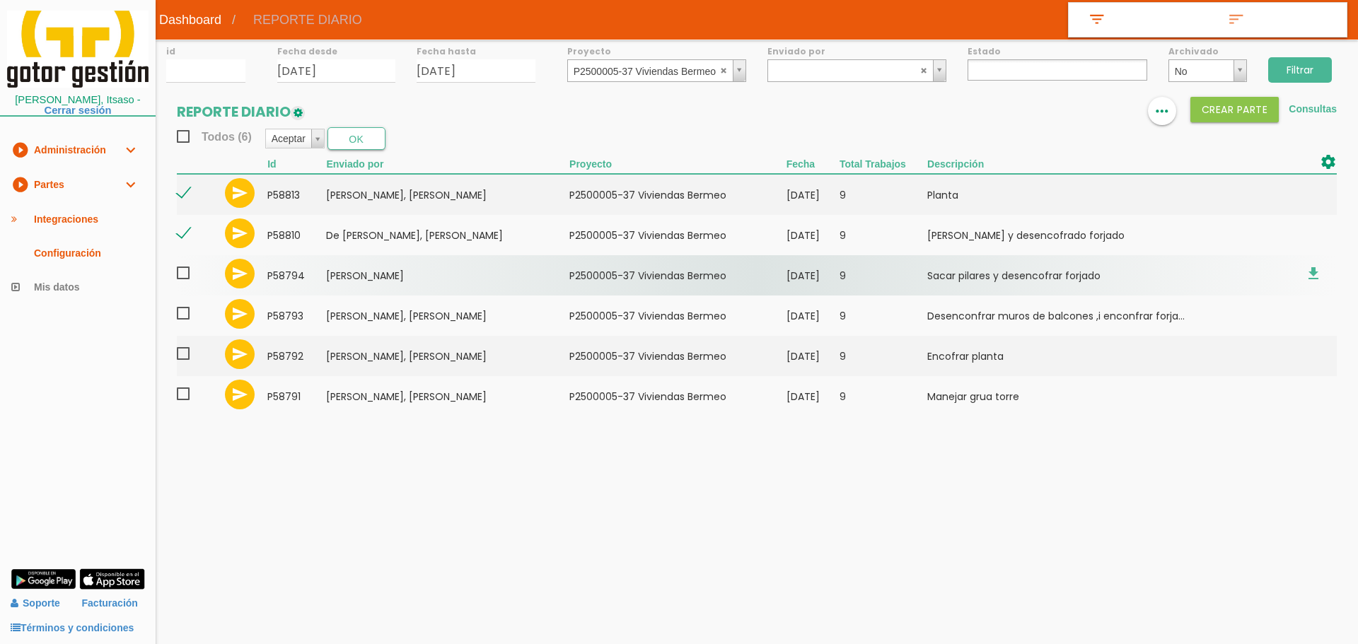
click at [187, 276] on span at bounding box center [189, 274] width 25 height 18
click at [0, 0] on input "checkbox" at bounding box center [0, 0] width 0 height 0
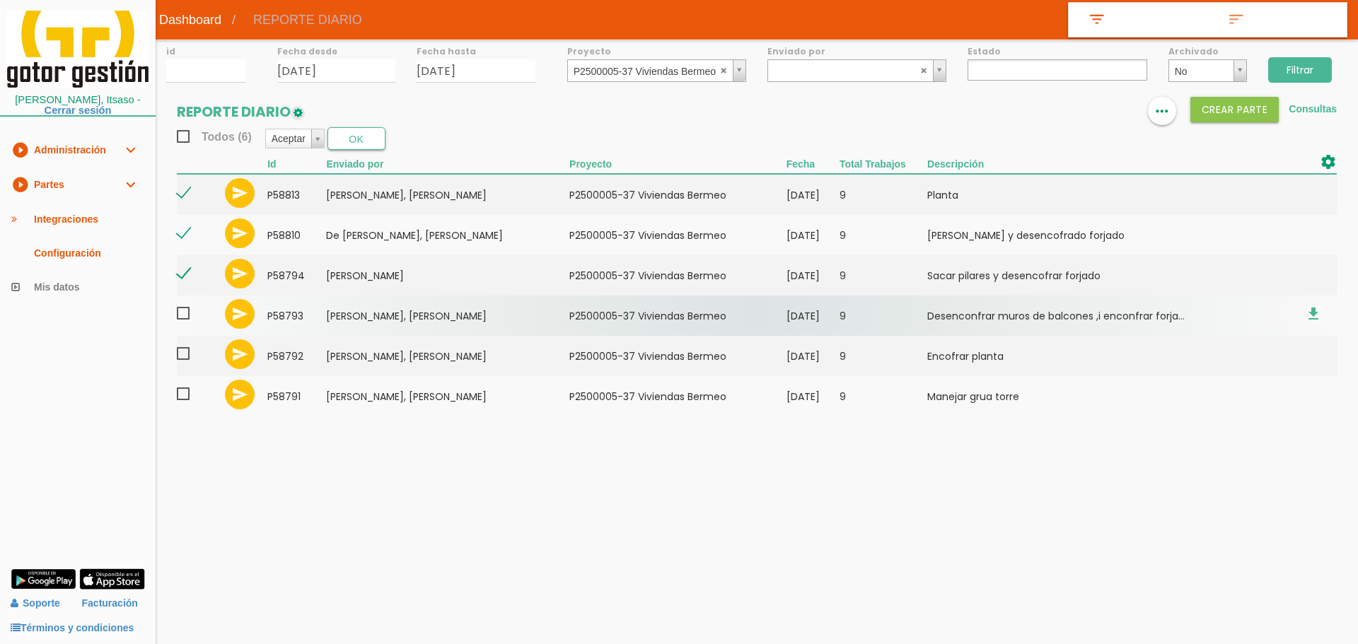
click at [184, 317] on span at bounding box center [189, 314] width 25 height 18
click at [0, 0] on input "checkbox" at bounding box center [0, 0] width 0 height 0
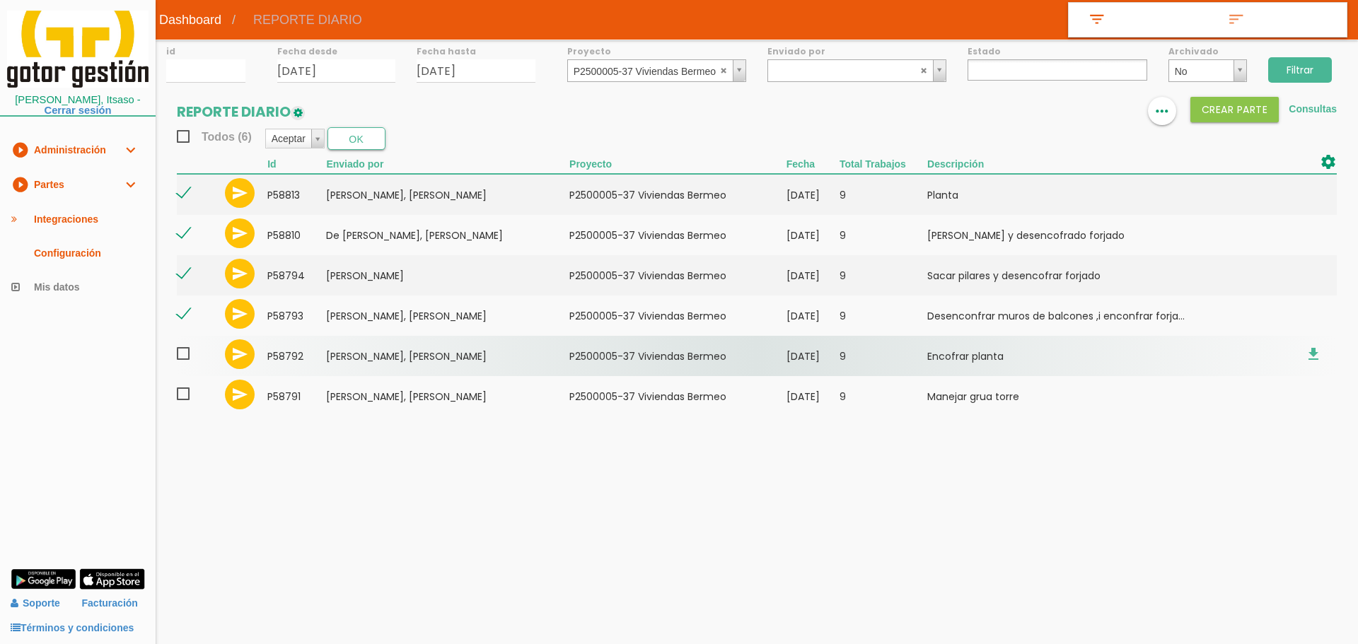
click at [186, 359] on span at bounding box center [189, 354] width 25 height 18
click at [0, 0] on input "checkbox" at bounding box center [0, 0] width 0 height 0
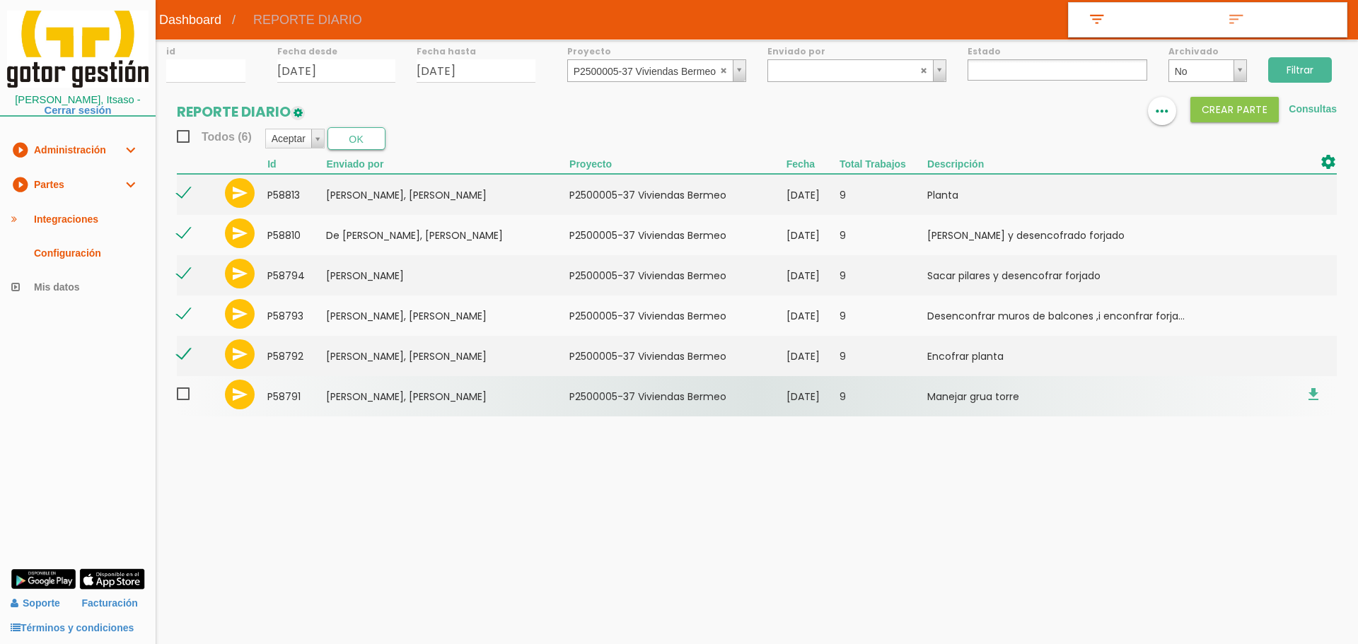
click at [184, 400] on span at bounding box center [189, 395] width 25 height 18
click at [0, 0] on input "checkbox" at bounding box center [0, 0] width 0 height 0
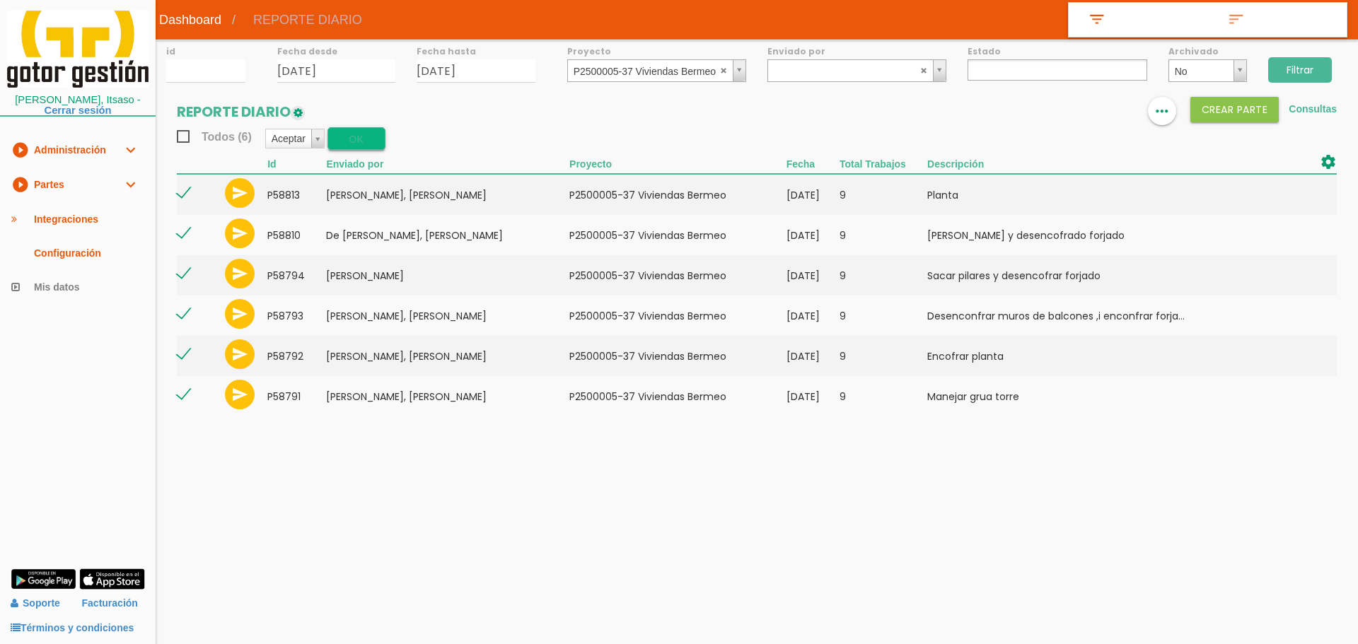
click at [357, 138] on button "OK" at bounding box center [357, 138] width 58 height 23
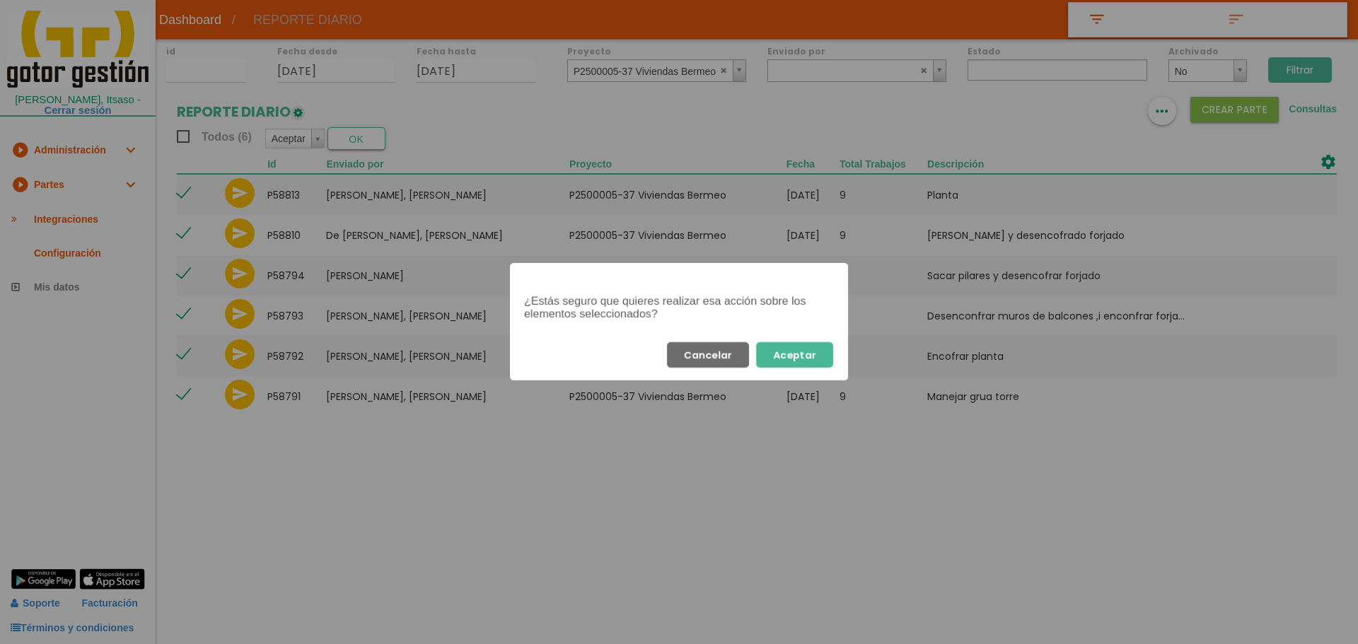
click at [810, 357] on button "Aceptar" at bounding box center [794, 354] width 77 height 25
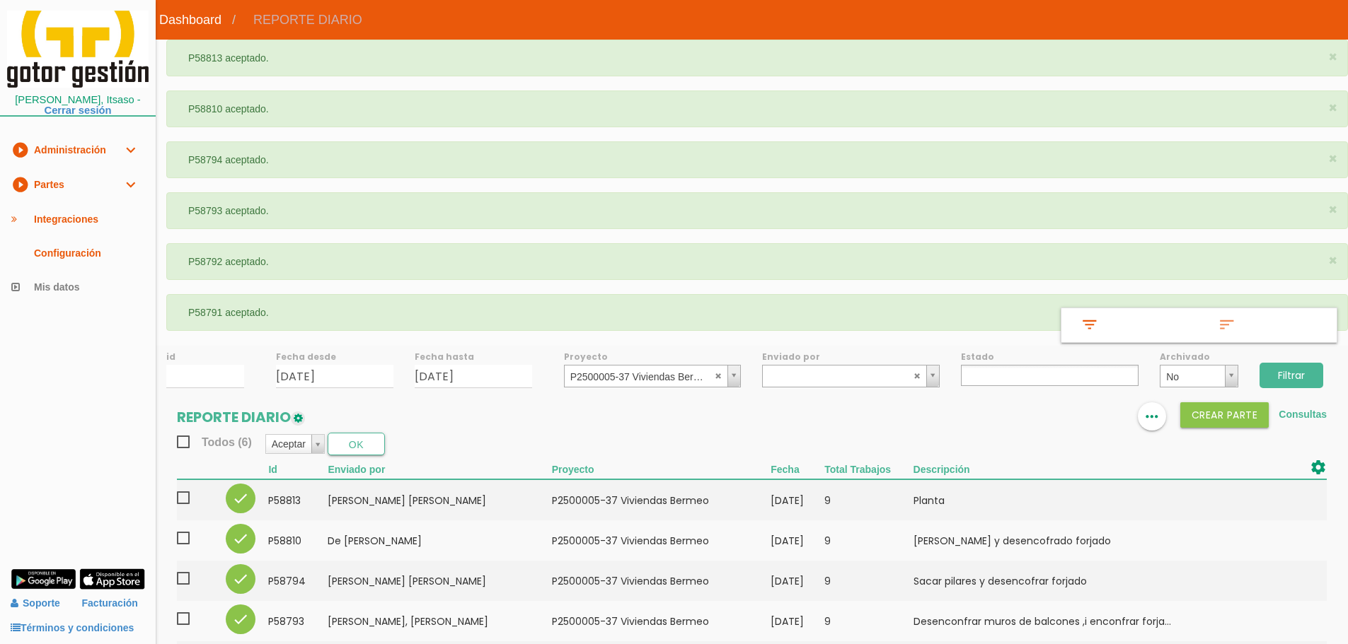
select select
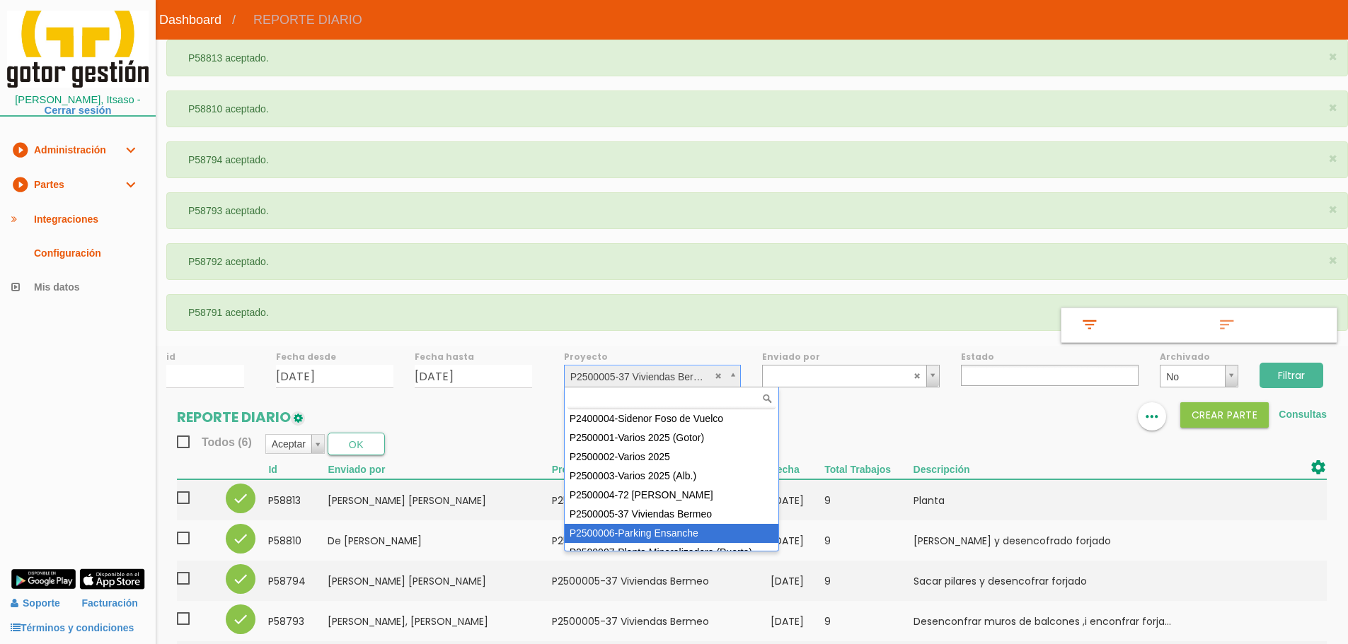
scroll to position [126, 0]
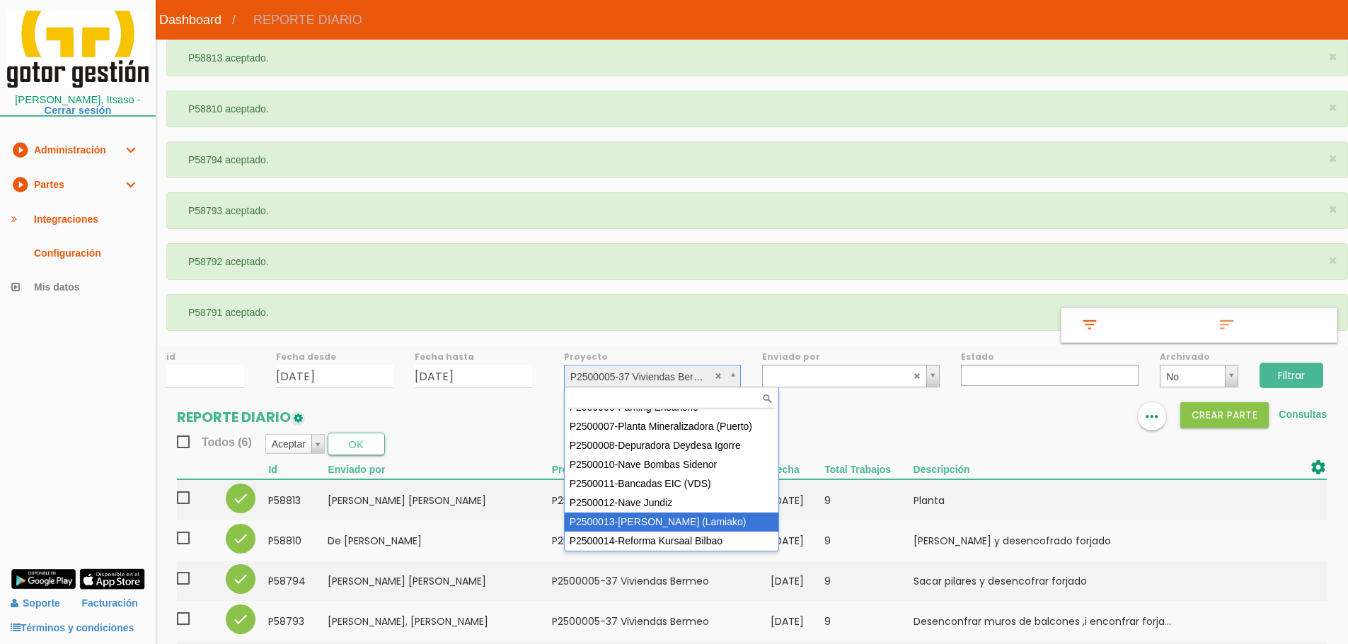
select select "96"
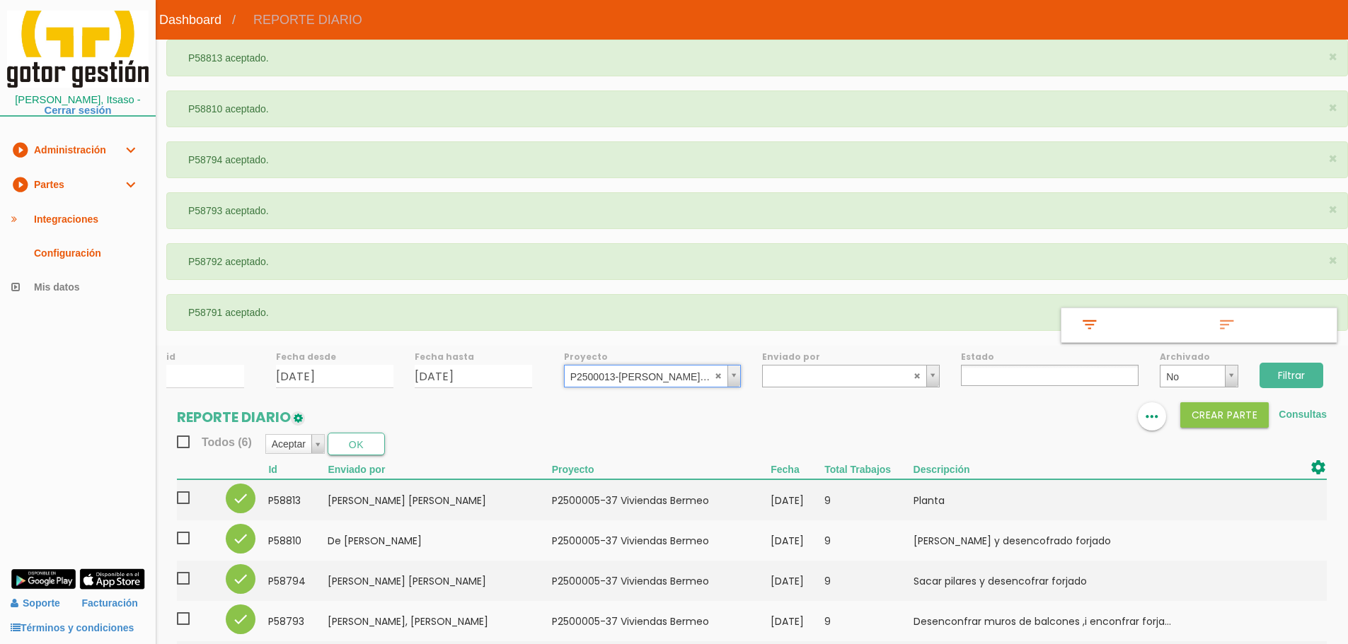
click at [1316, 377] on input "Filtrar" at bounding box center [1291, 375] width 64 height 25
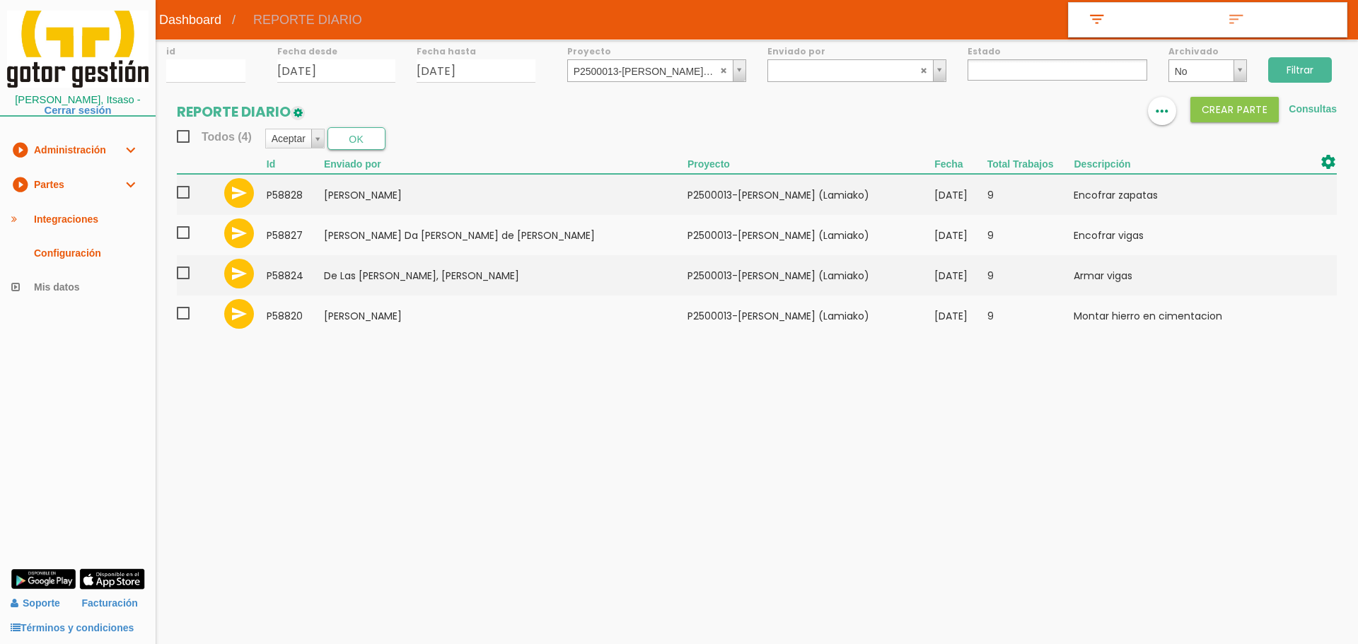
select select
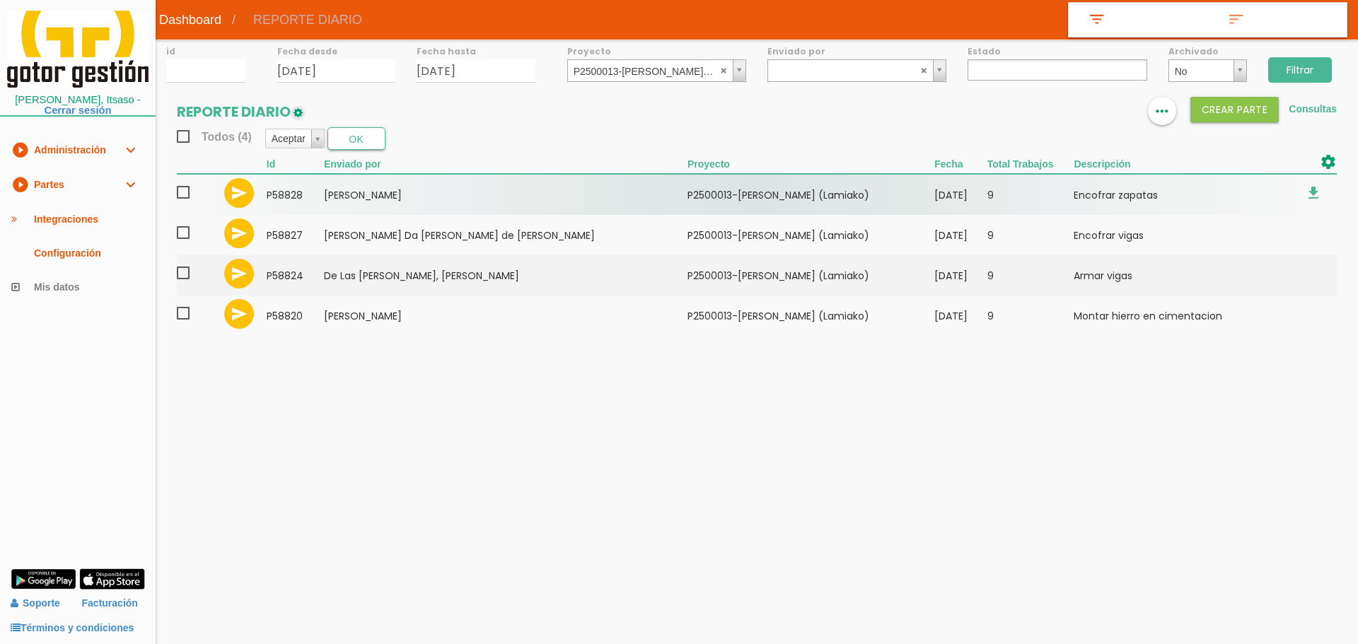
click at [184, 188] on span at bounding box center [189, 193] width 25 height 18
click at [0, 0] on input "checkbox" at bounding box center [0, 0] width 0 height 0
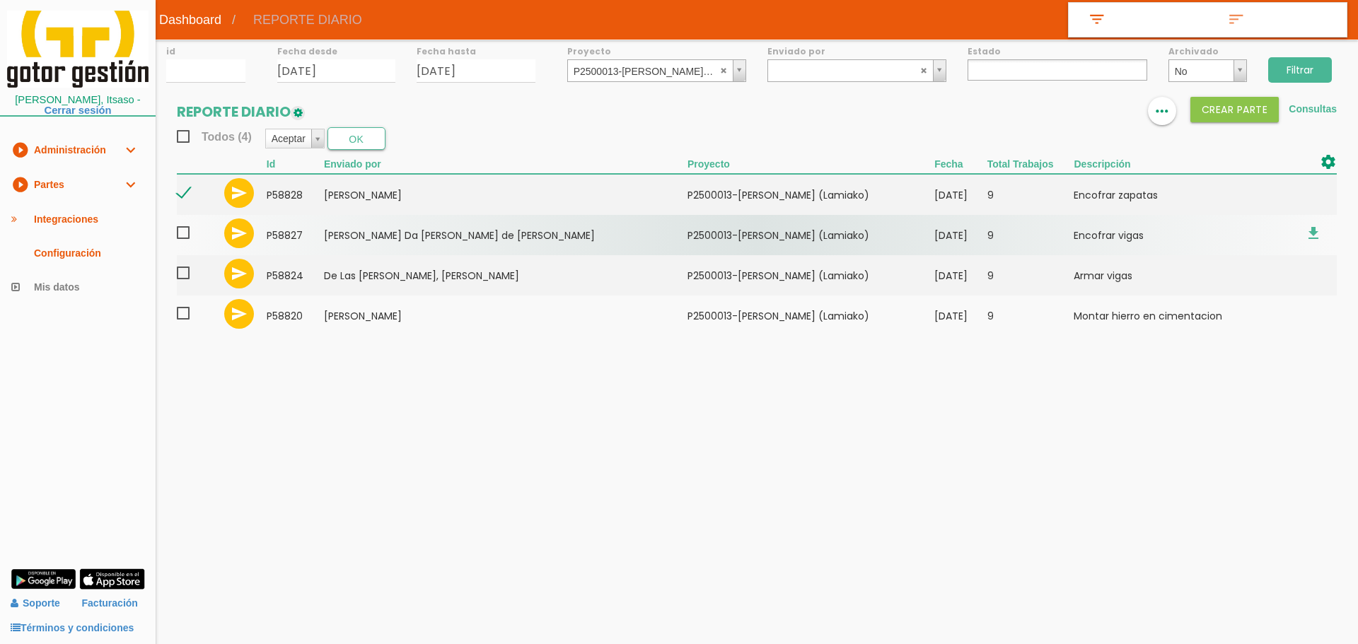
click at [183, 233] on span at bounding box center [189, 233] width 25 height 18
click at [0, 0] on input "checkbox" at bounding box center [0, 0] width 0 height 0
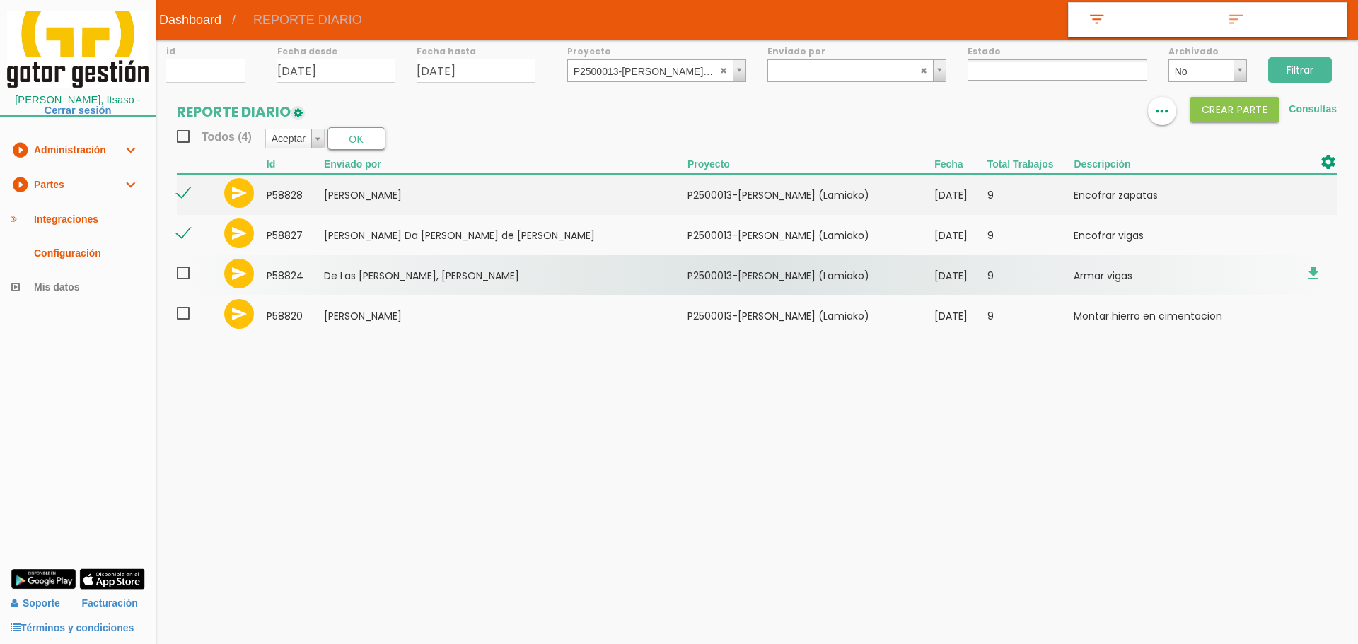
drag, startPoint x: 183, startPoint y: 277, endPoint x: 183, endPoint y: 302, distance: 25.5
click at [183, 278] on span at bounding box center [189, 274] width 25 height 18
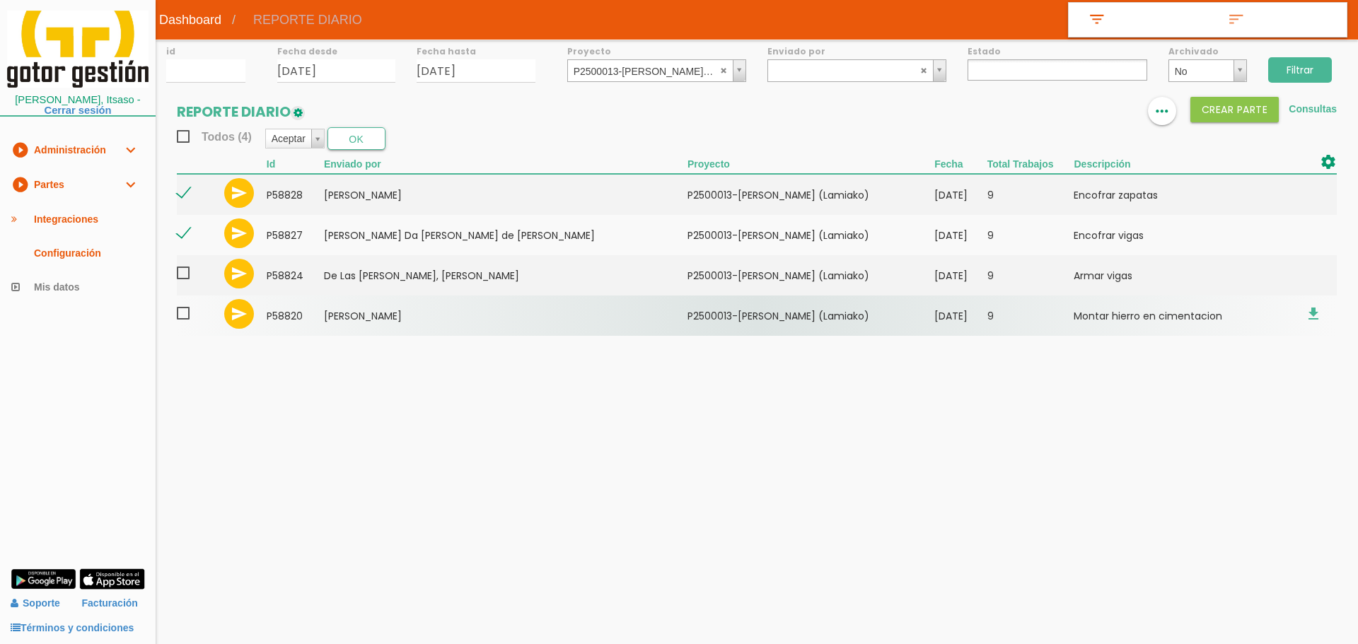
click at [0, 0] on input "checkbox" at bounding box center [0, 0] width 0 height 0
click at [183, 313] on span at bounding box center [189, 314] width 25 height 18
click at [0, 0] on input "checkbox" at bounding box center [0, 0] width 0 height 0
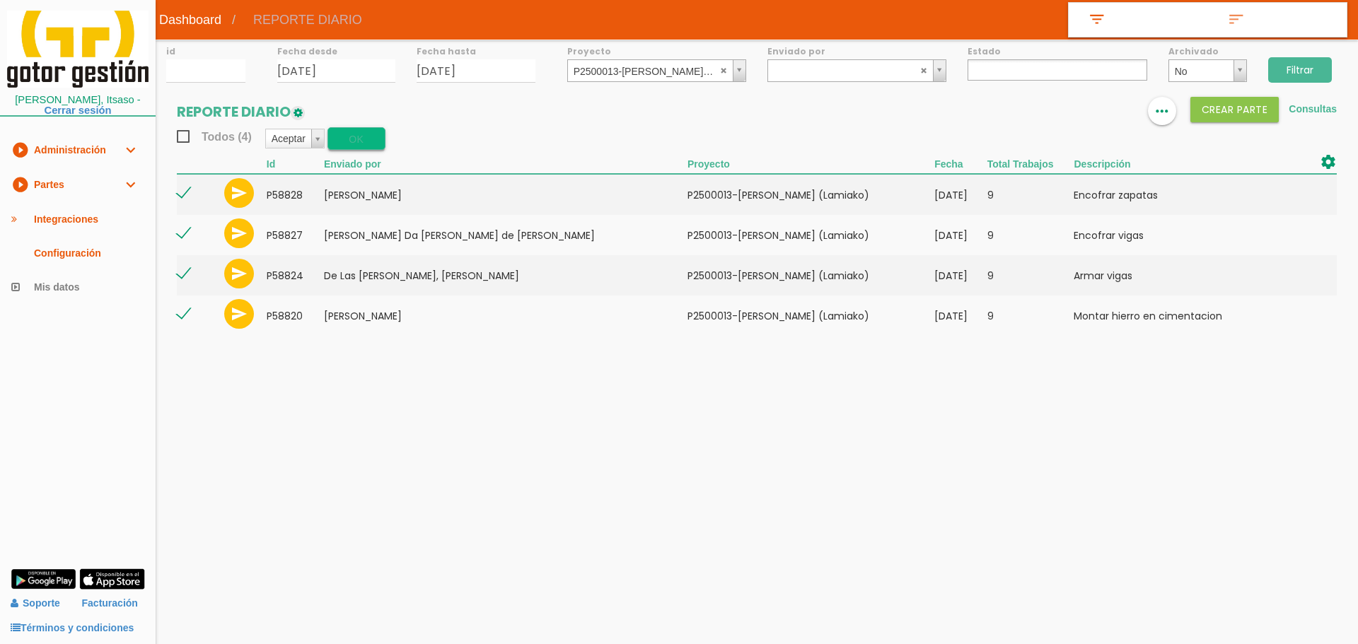
click at [355, 139] on button "OK" at bounding box center [357, 138] width 58 height 23
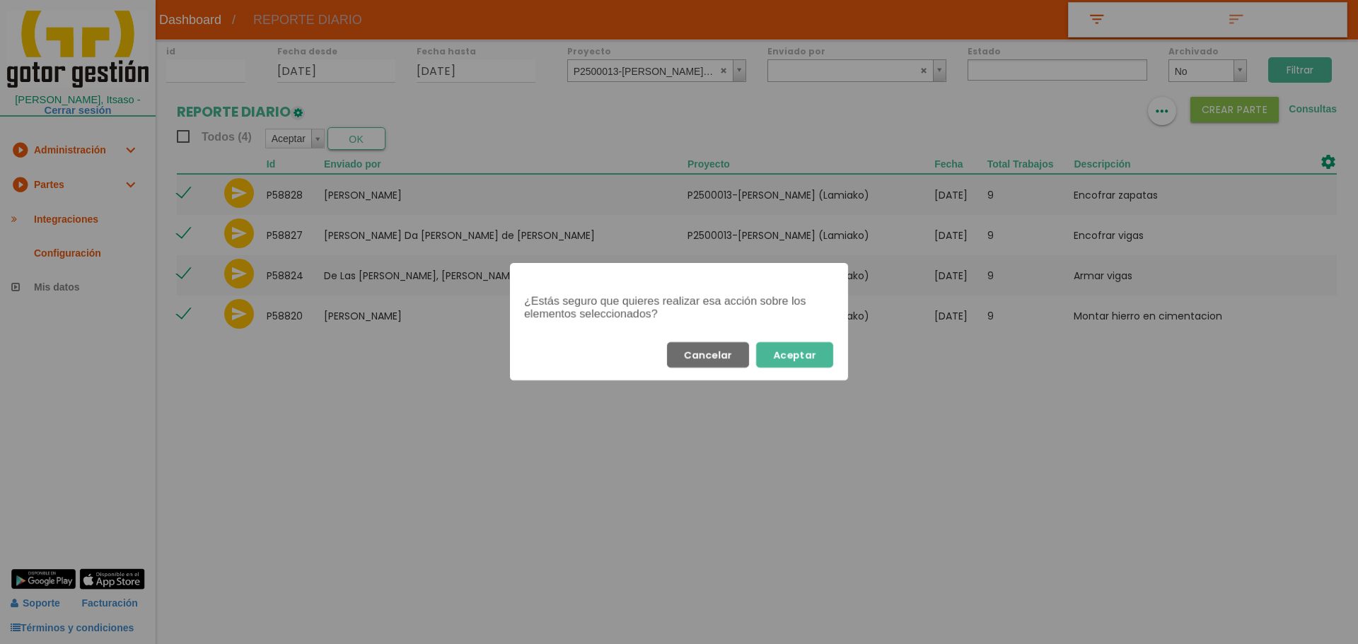
click at [822, 358] on button "Aceptar" at bounding box center [794, 354] width 77 height 25
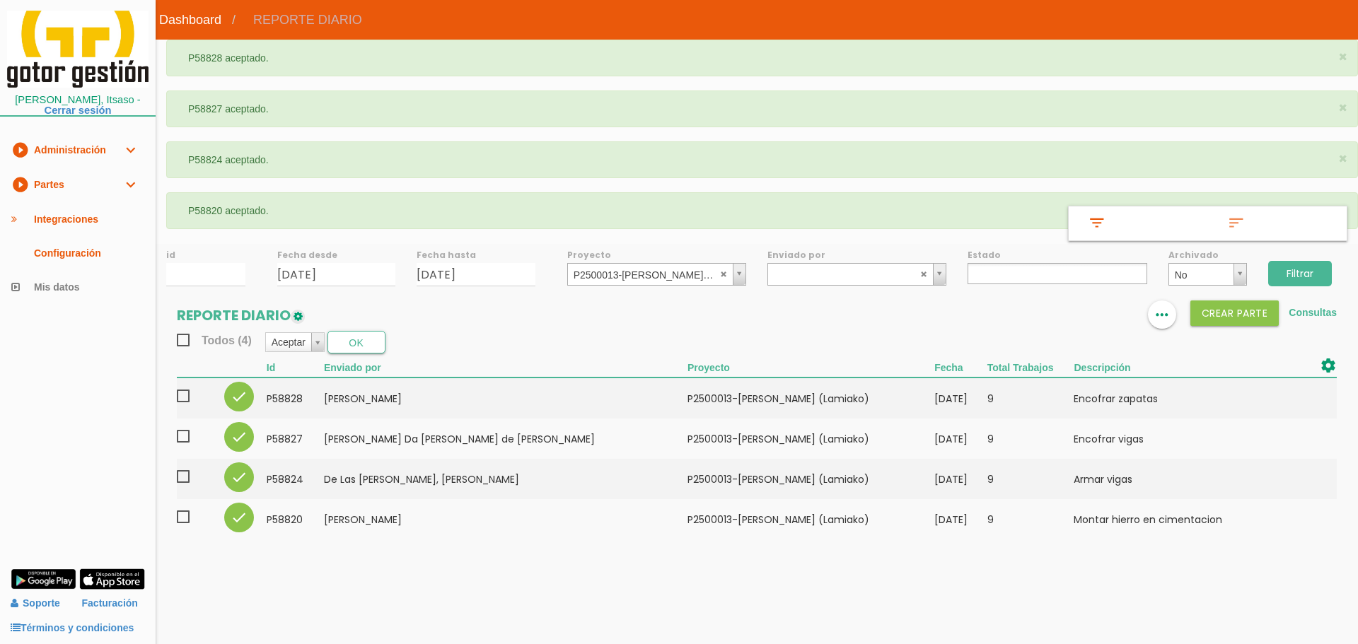
select select
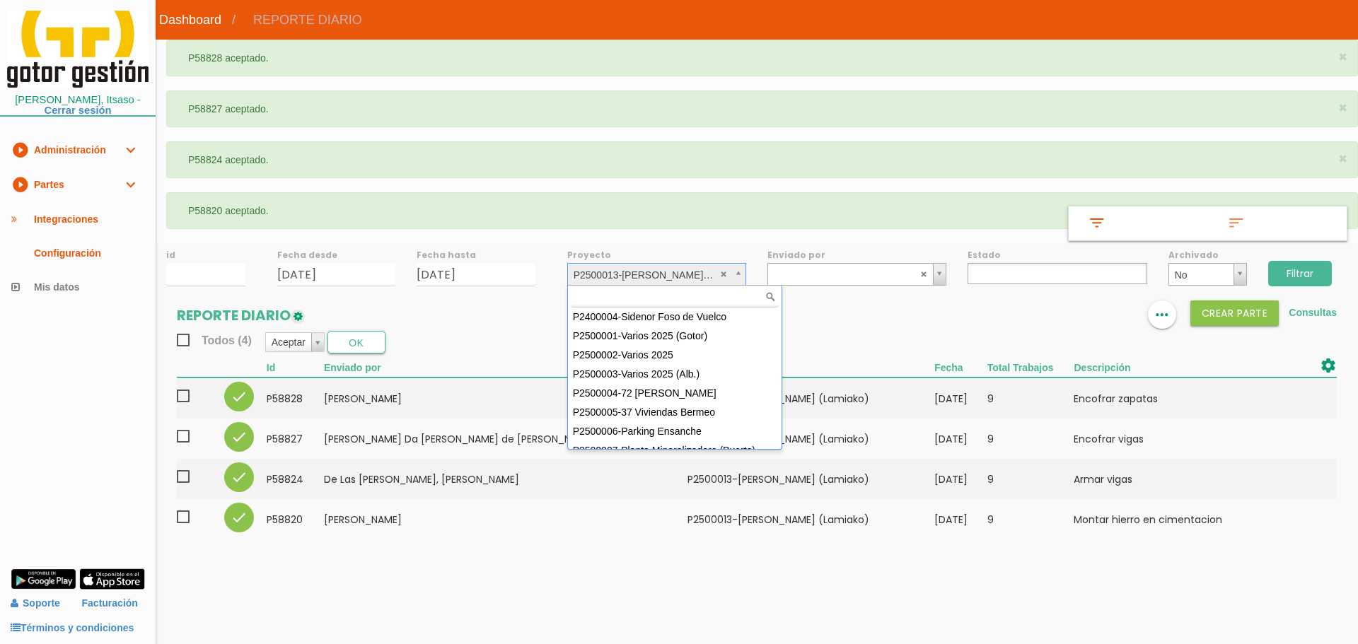
scroll to position [126, 0]
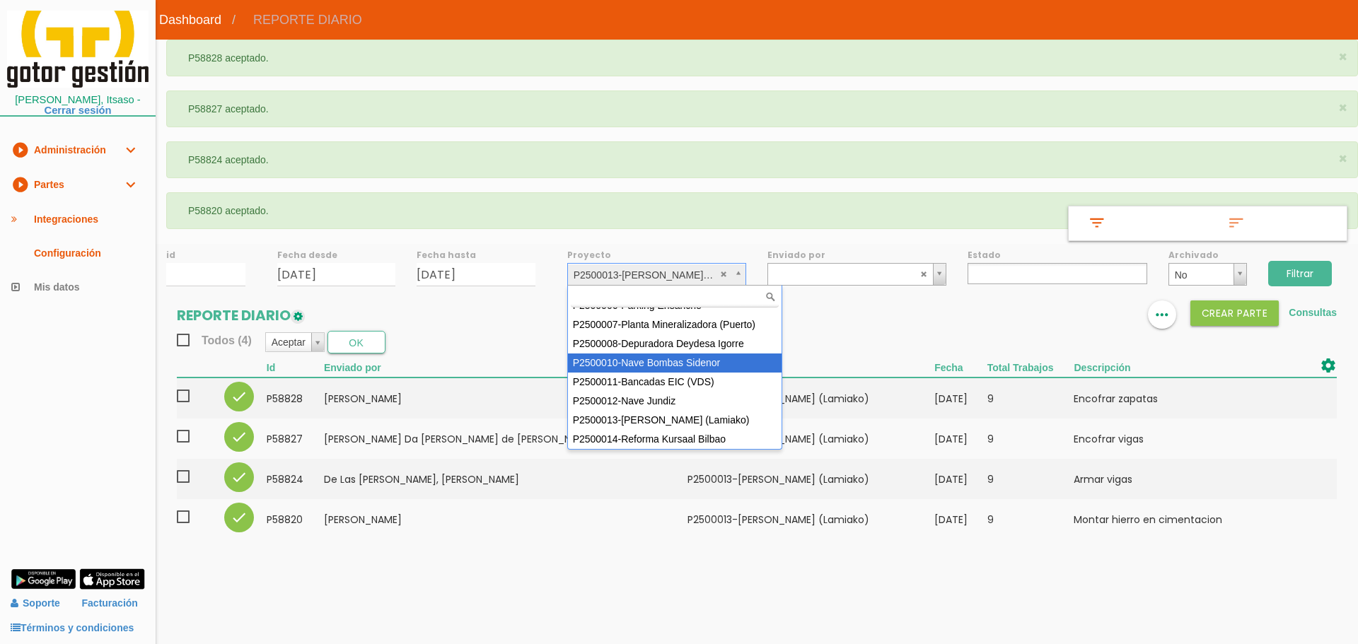
select select "92"
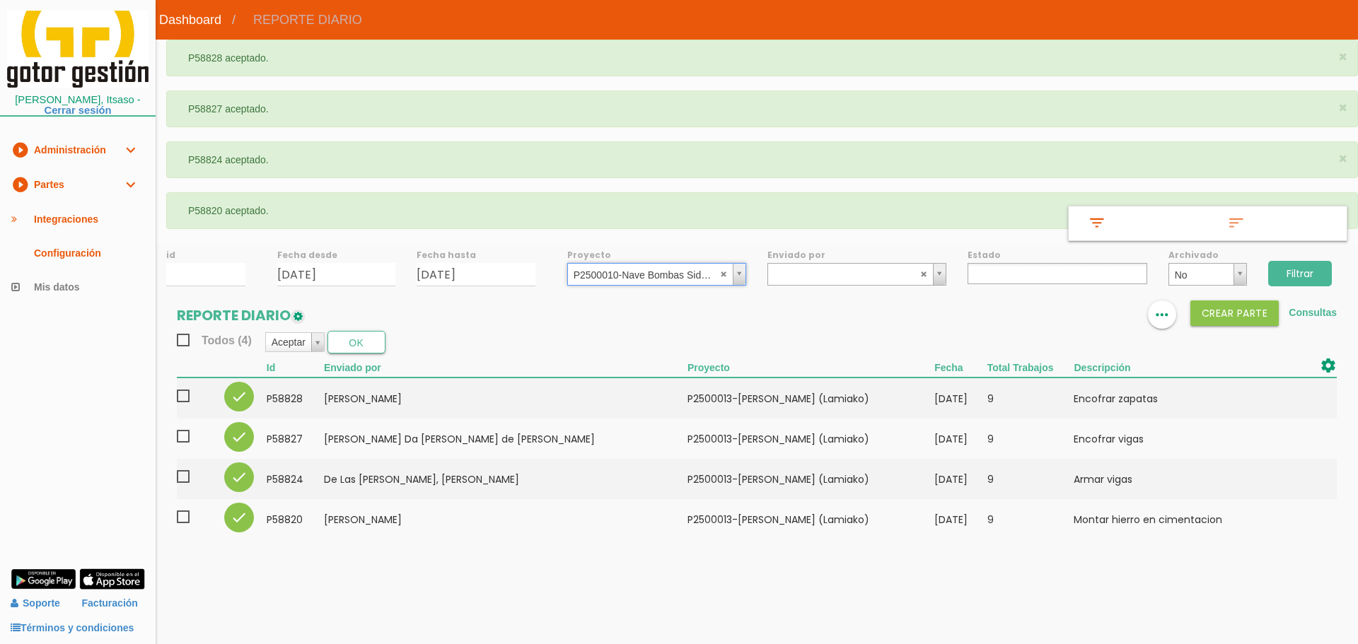
click at [1284, 277] on input "Filtrar" at bounding box center [1300, 273] width 64 height 25
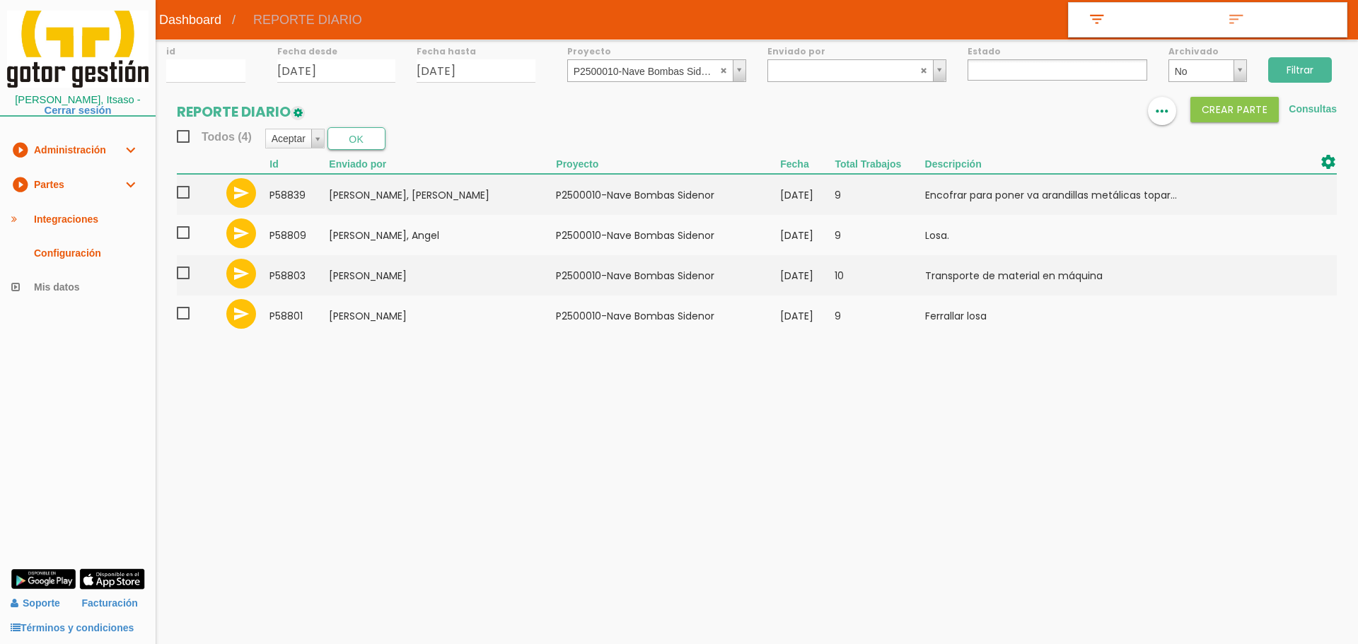
select select
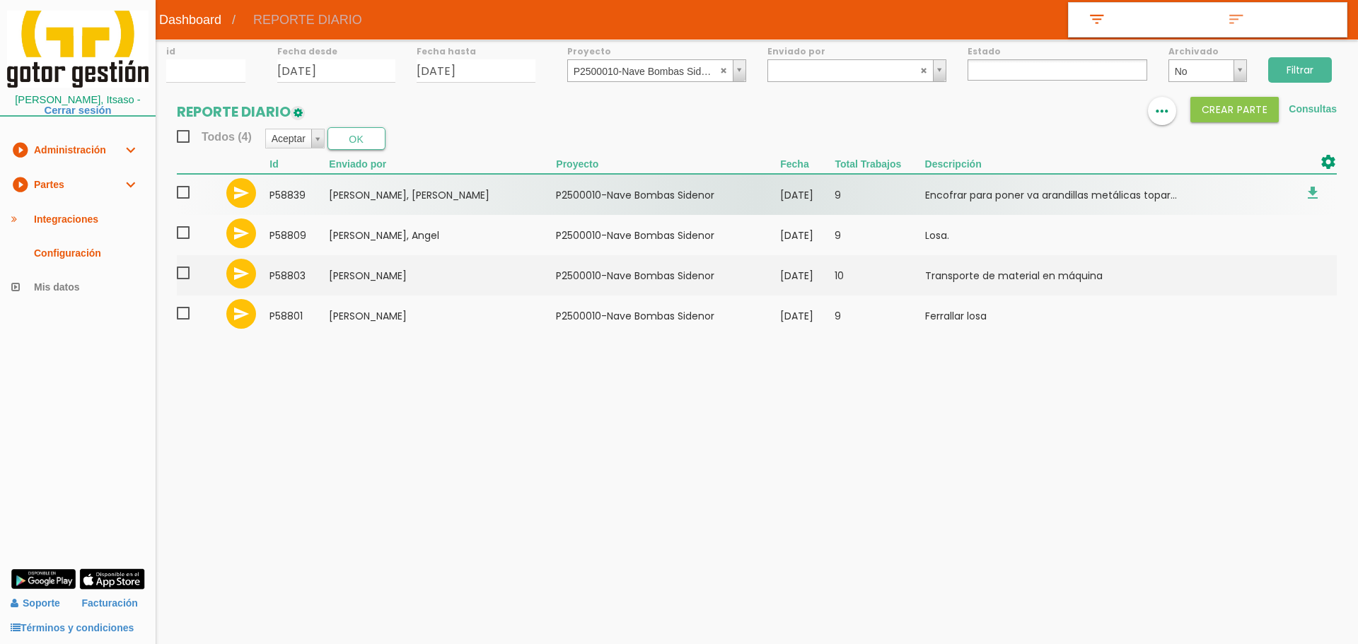
click at [185, 197] on span at bounding box center [189, 193] width 25 height 18
click at [0, 0] on input "checkbox" at bounding box center [0, 0] width 0 height 0
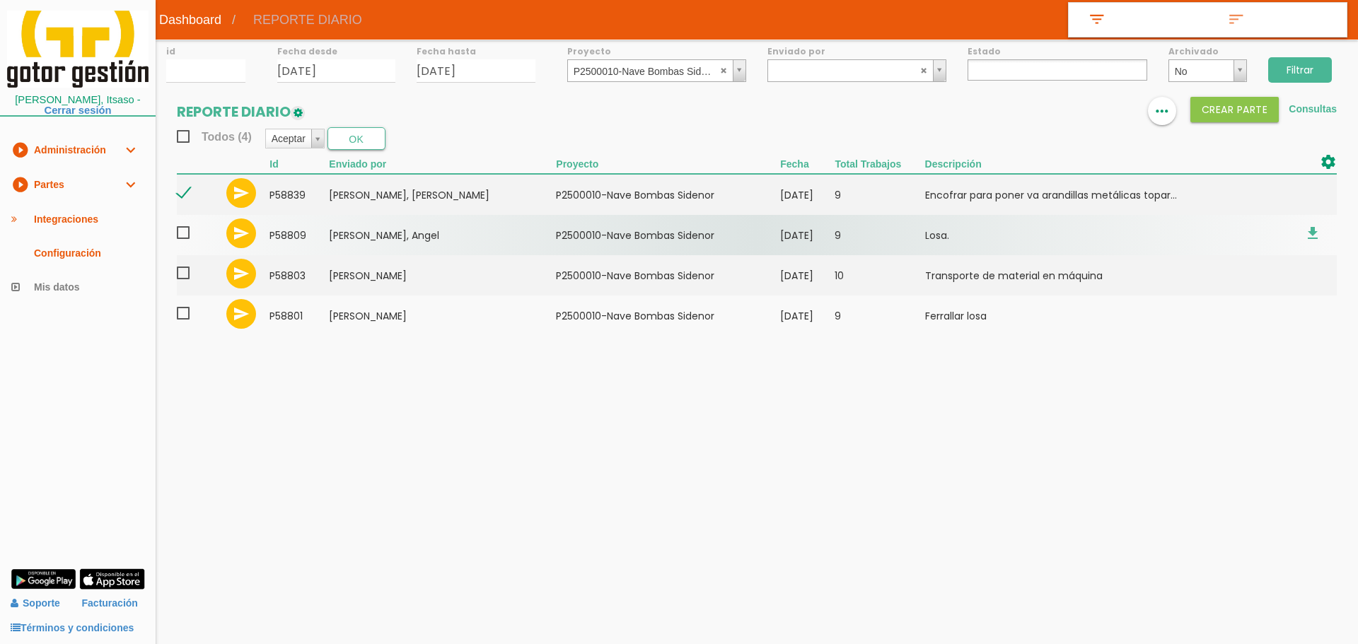
click at [182, 234] on span at bounding box center [189, 233] width 25 height 18
click at [0, 0] on input "checkbox" at bounding box center [0, 0] width 0 height 0
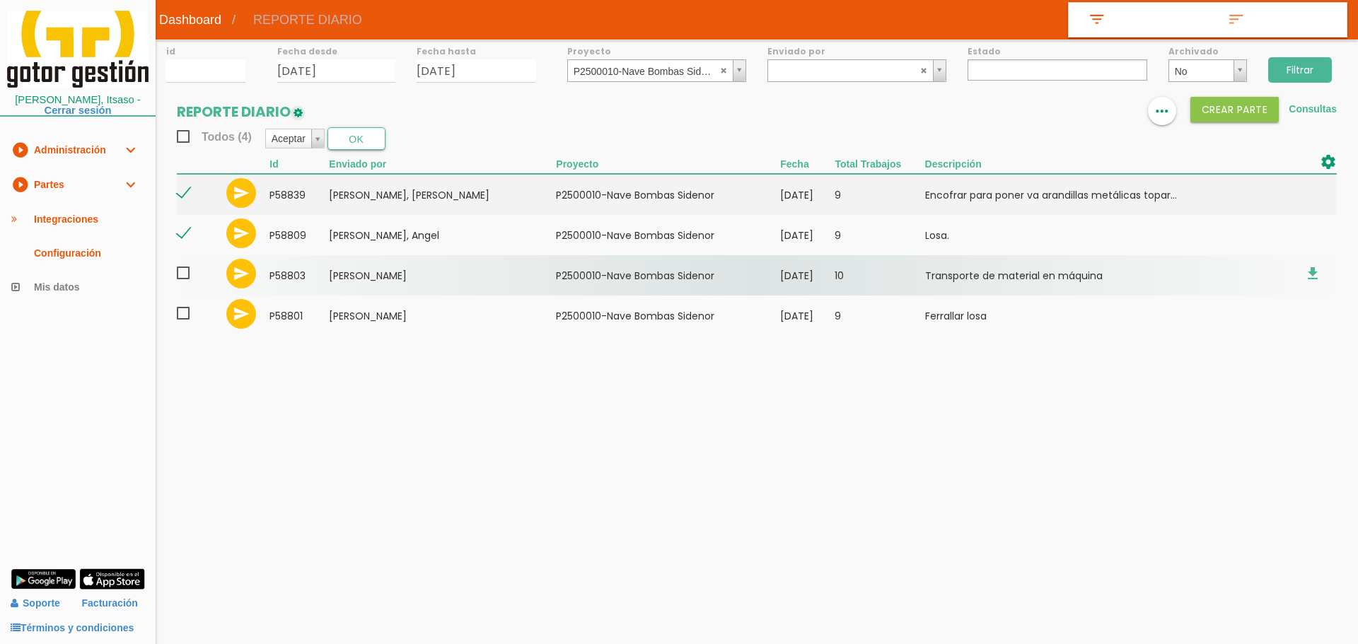
click at [185, 279] on span at bounding box center [189, 274] width 25 height 18
click at [0, 0] on input "checkbox" at bounding box center [0, 0] width 0 height 0
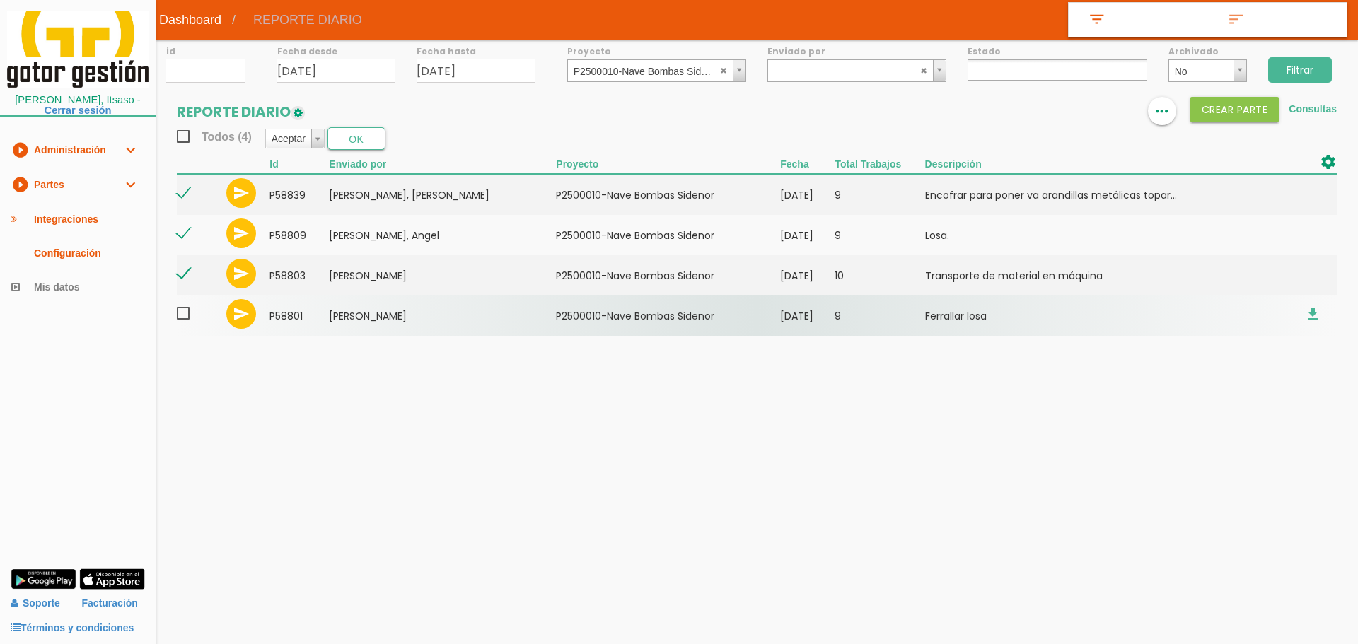
click at [185, 310] on span at bounding box center [189, 314] width 25 height 18
click at [0, 0] on input "checkbox" at bounding box center [0, 0] width 0 height 0
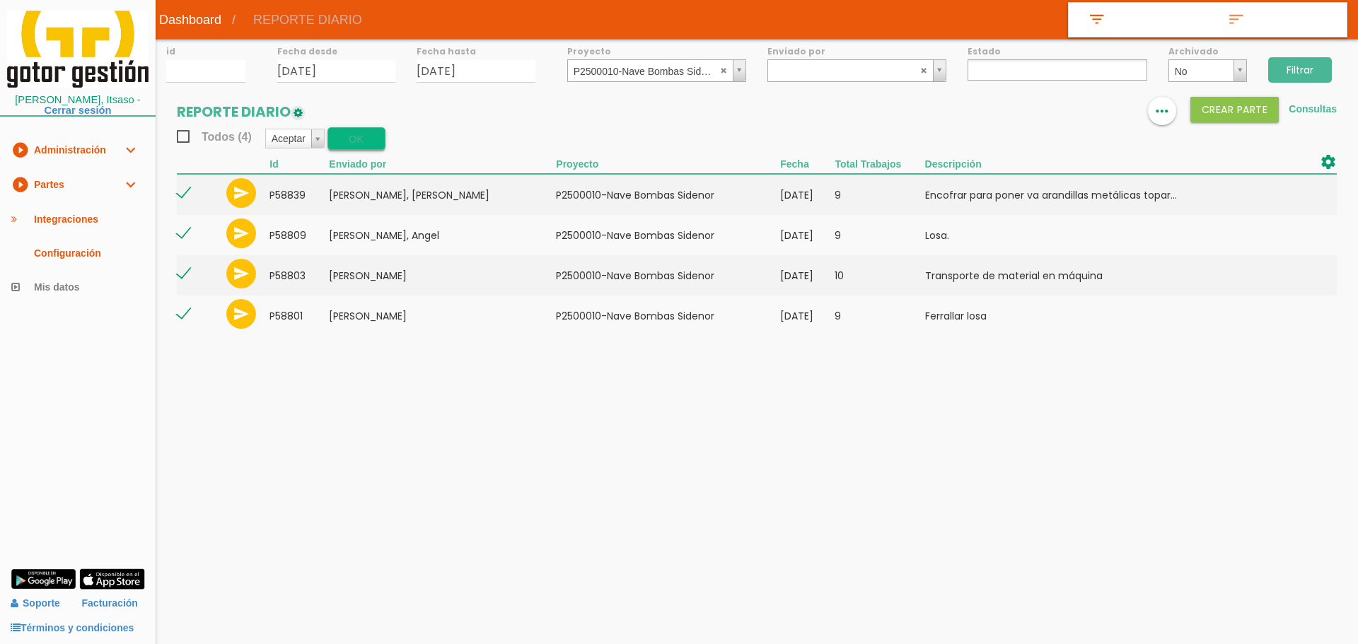
click at [359, 141] on button "OK" at bounding box center [357, 138] width 58 height 23
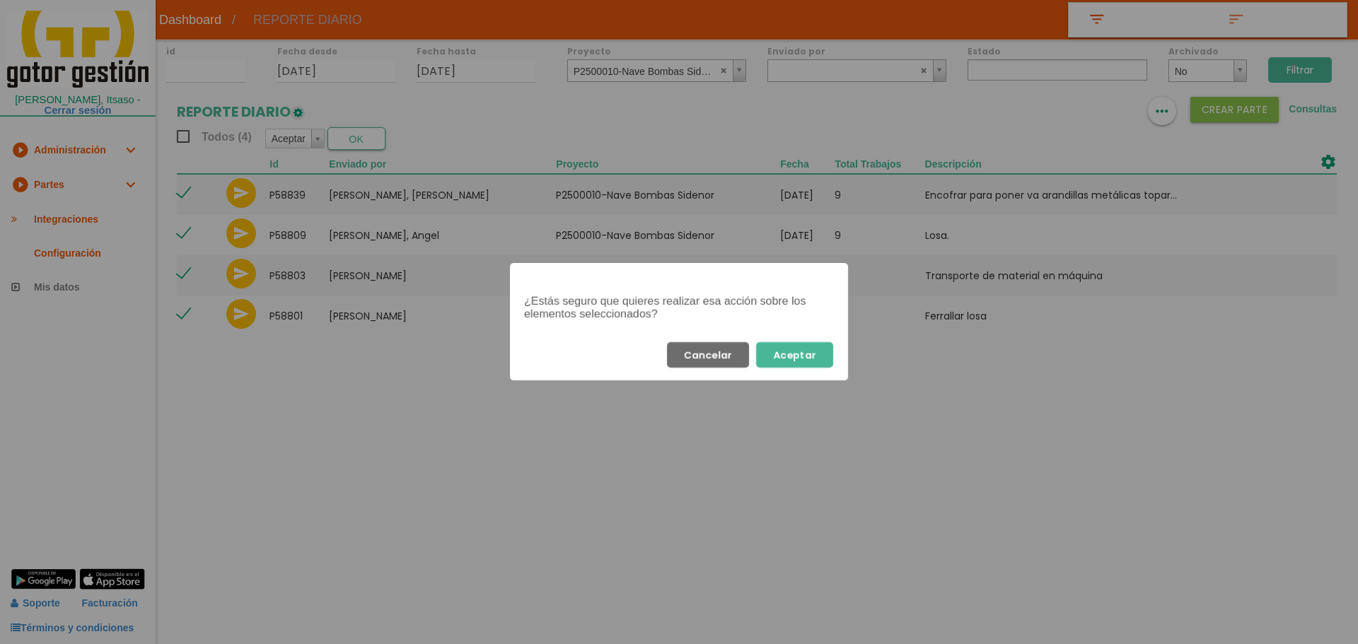
click at [802, 364] on button "Aceptar" at bounding box center [794, 354] width 77 height 25
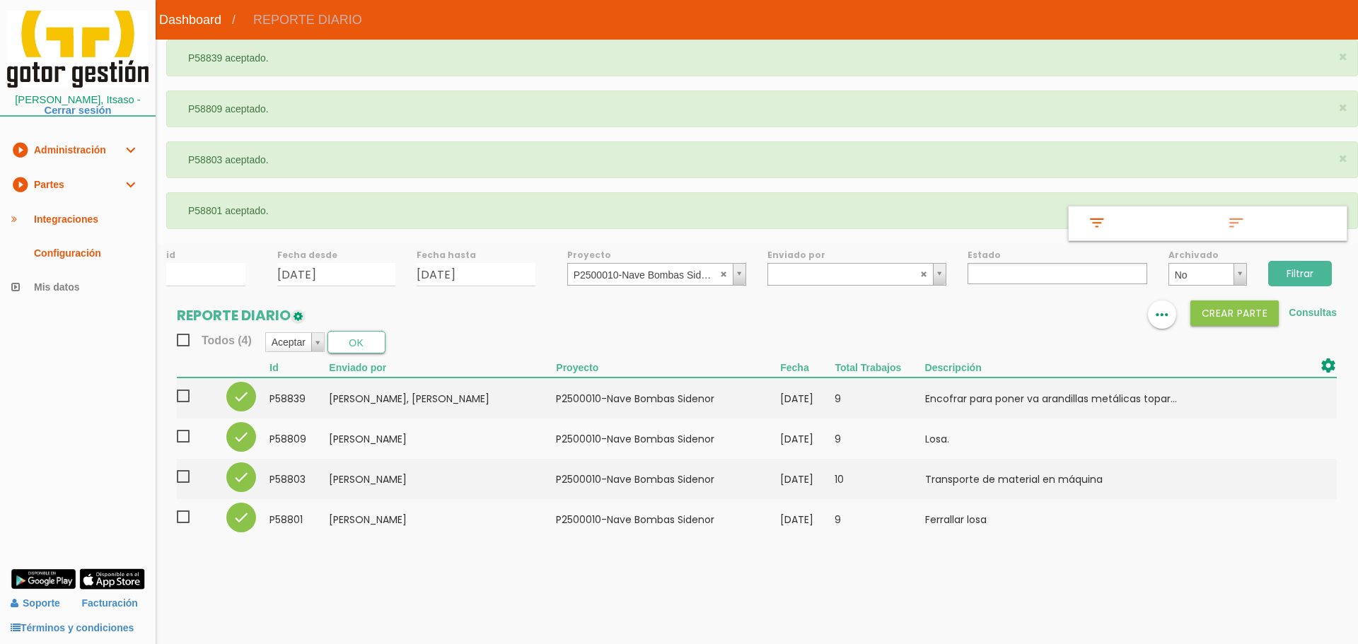
select select
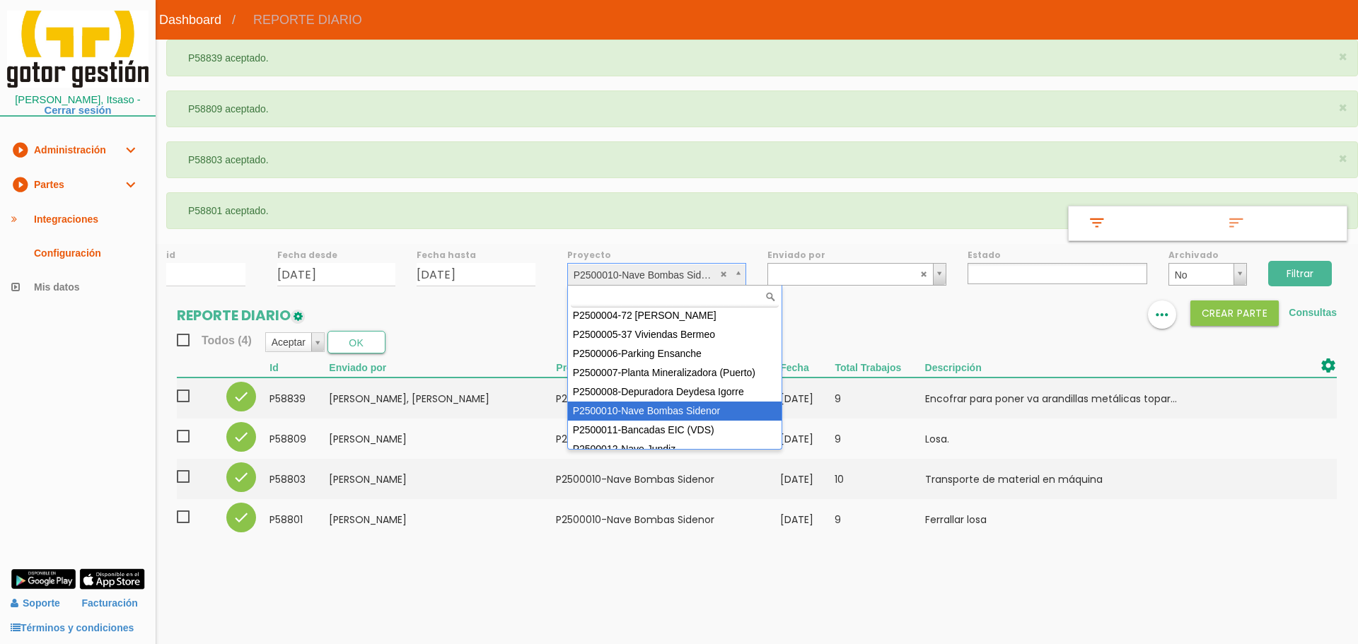
scroll to position [76, 0]
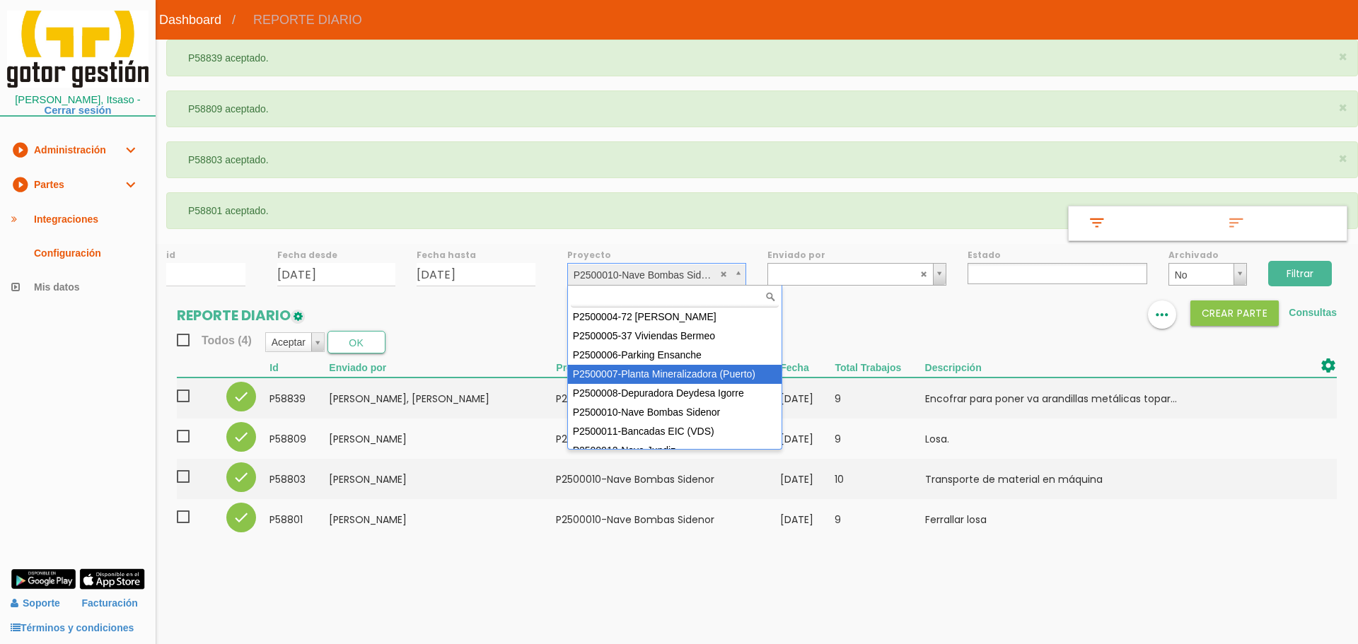
select select "89"
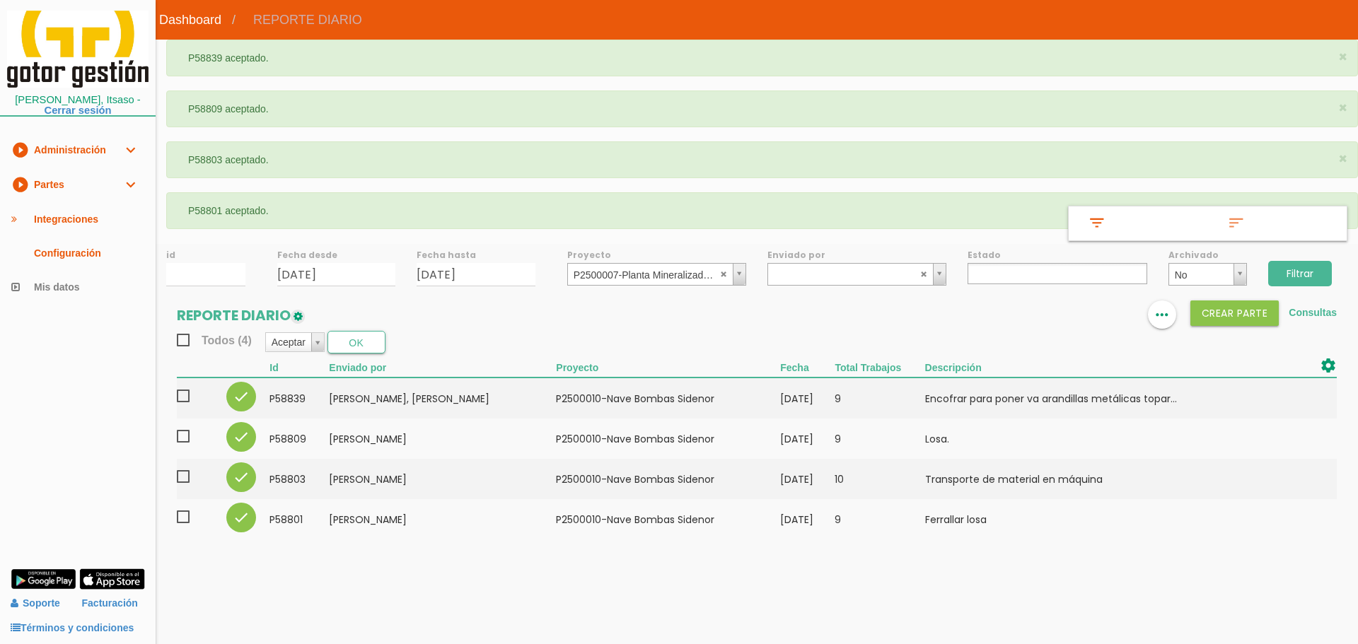
click at [1307, 272] on input "Filtrar" at bounding box center [1300, 273] width 64 height 25
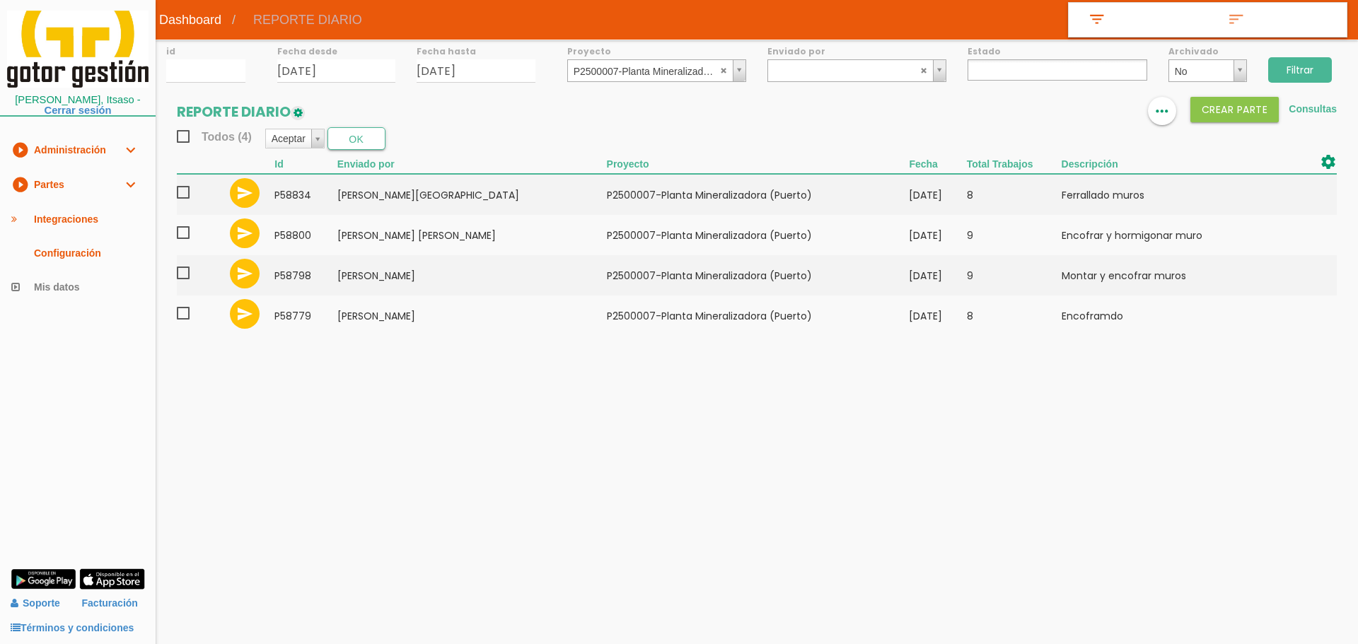
select select
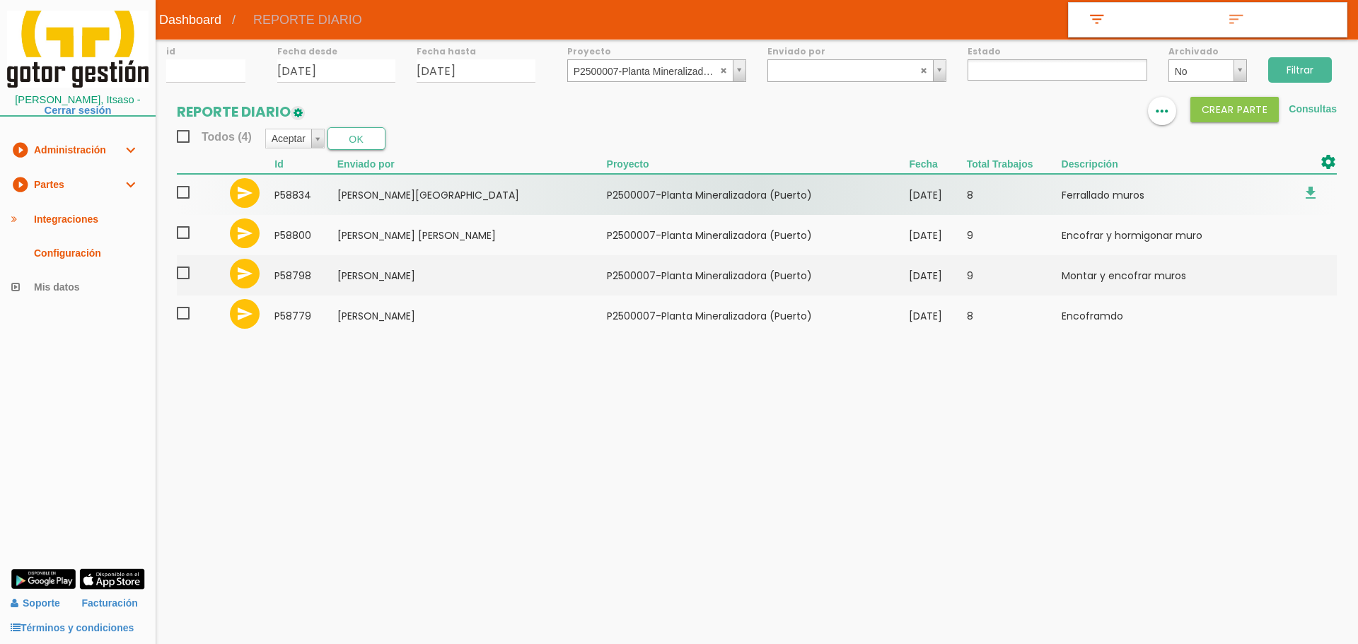
click at [187, 190] on span at bounding box center [189, 193] width 25 height 18
click at [0, 0] on input "checkbox" at bounding box center [0, 0] width 0 height 0
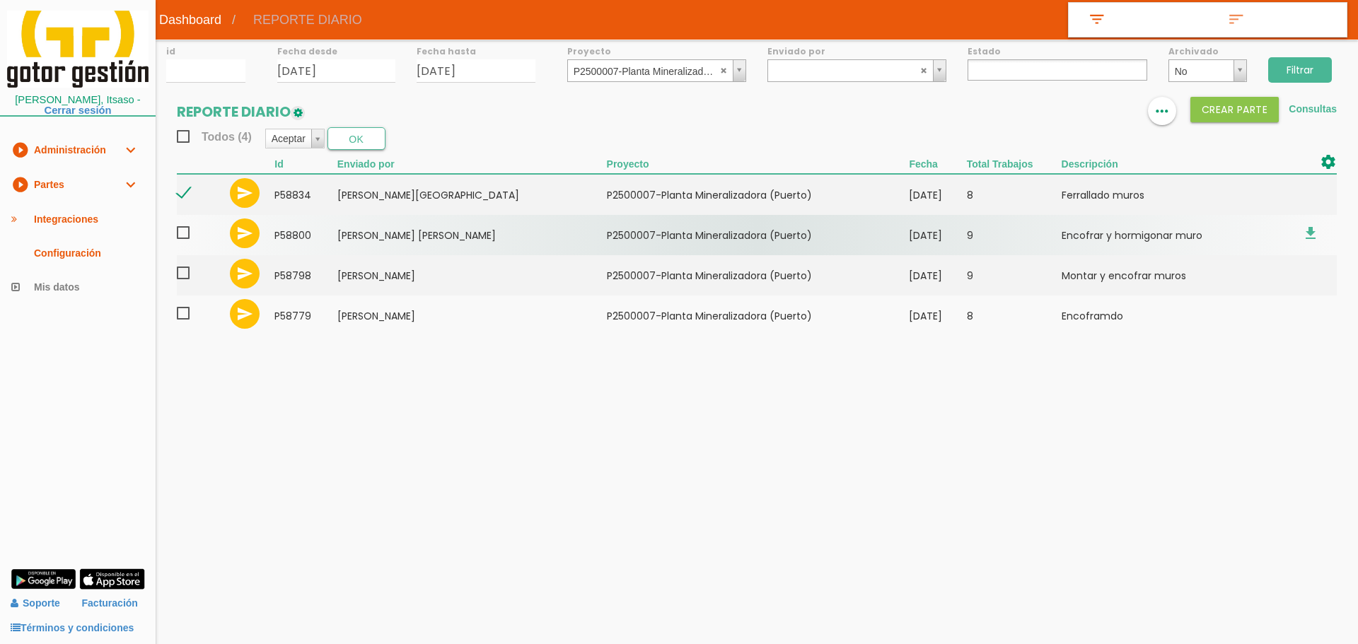
click at [189, 234] on span at bounding box center [189, 233] width 25 height 18
click at [0, 0] on input "checkbox" at bounding box center [0, 0] width 0 height 0
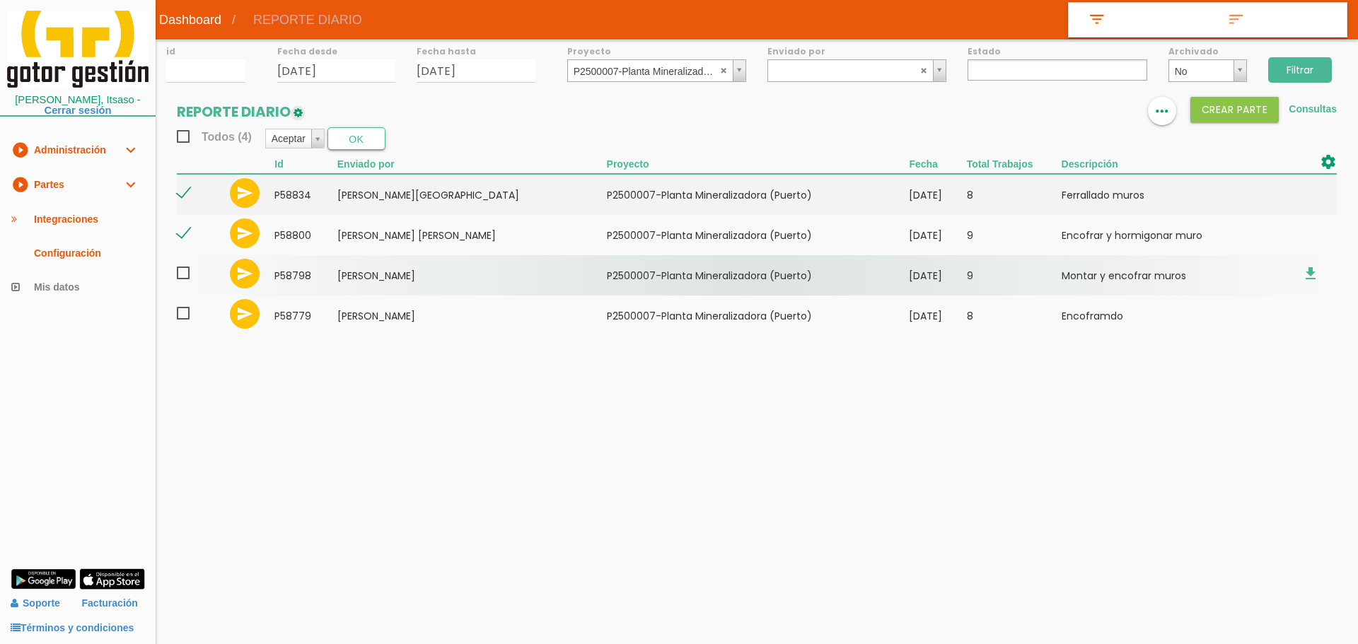
drag, startPoint x: 186, startPoint y: 268, endPoint x: 182, endPoint y: 299, distance: 31.4
click at [186, 272] on span at bounding box center [189, 274] width 25 height 18
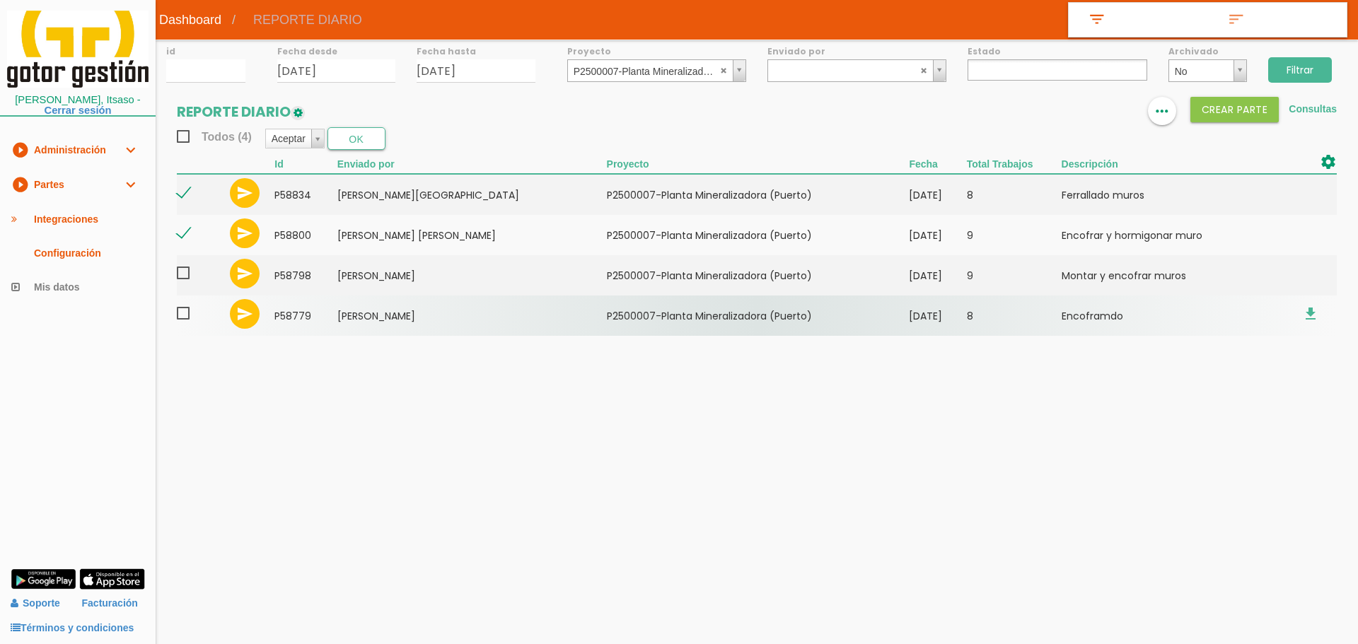
click at [0, 0] on input "checkbox" at bounding box center [0, 0] width 0 height 0
click at [180, 323] on label at bounding box center [189, 315] width 25 height 21
click at [0, 0] on input "checkbox" at bounding box center [0, 0] width 0 height 0
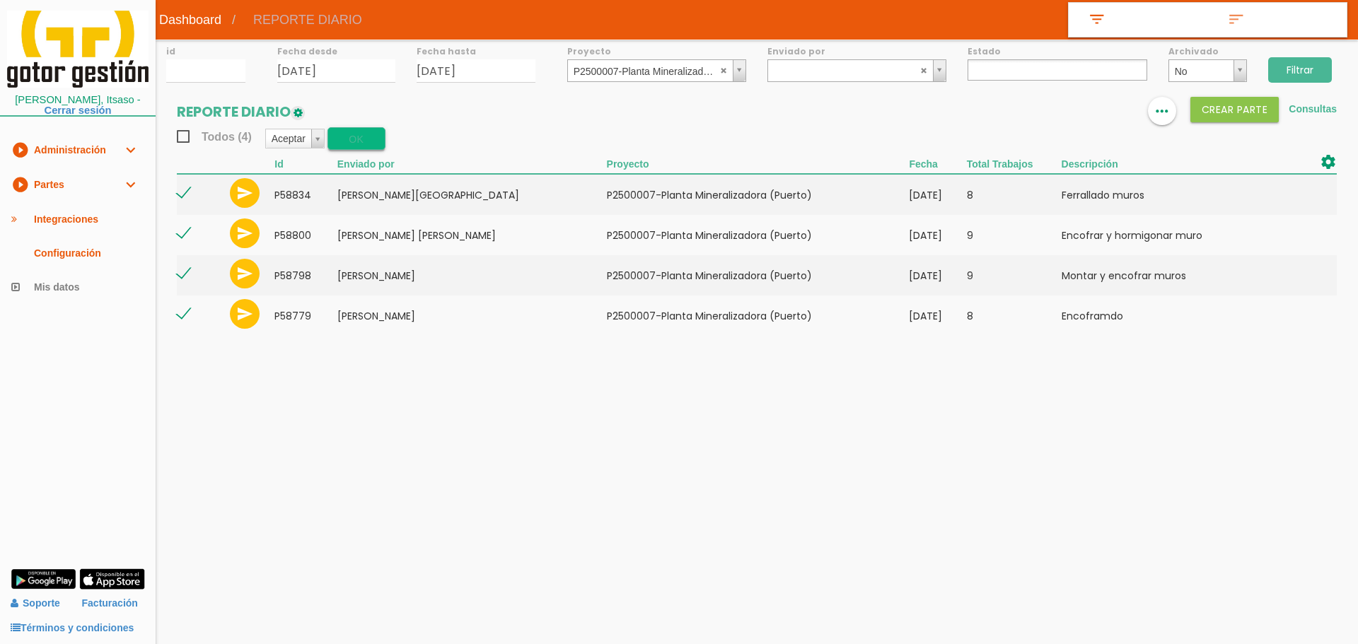
click at [366, 139] on button "OK" at bounding box center [357, 138] width 58 height 23
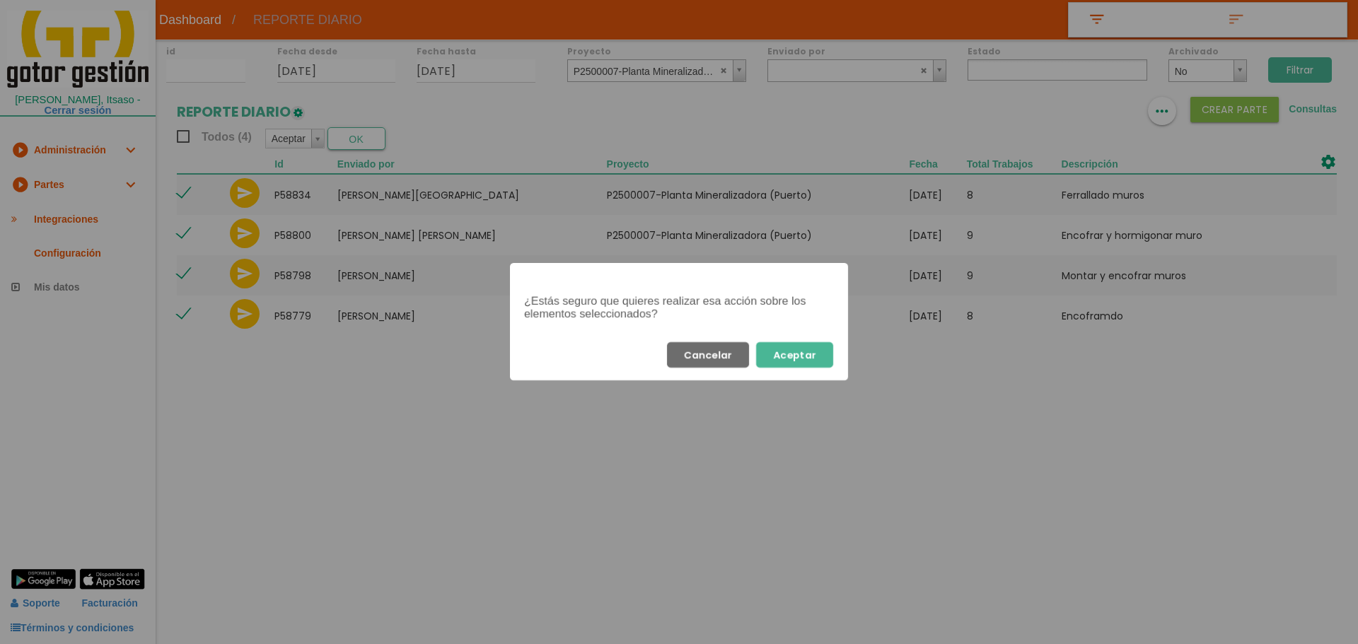
click at [799, 362] on button "Aceptar" at bounding box center [794, 354] width 77 height 25
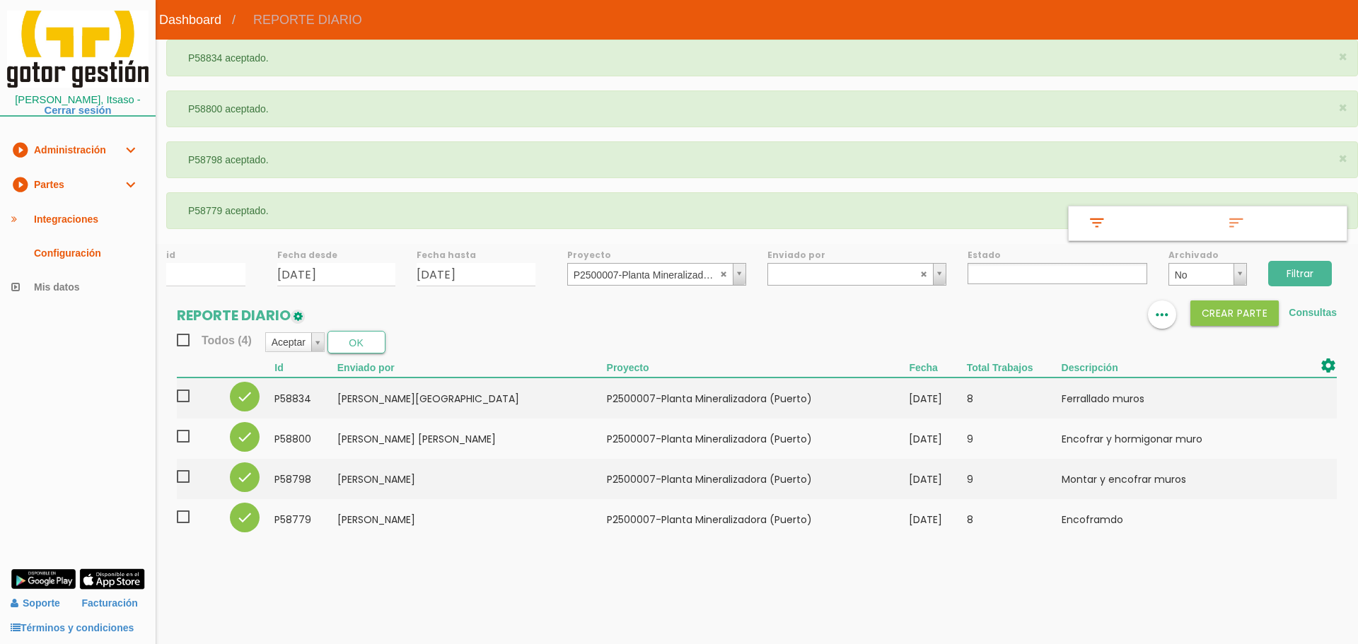
select select
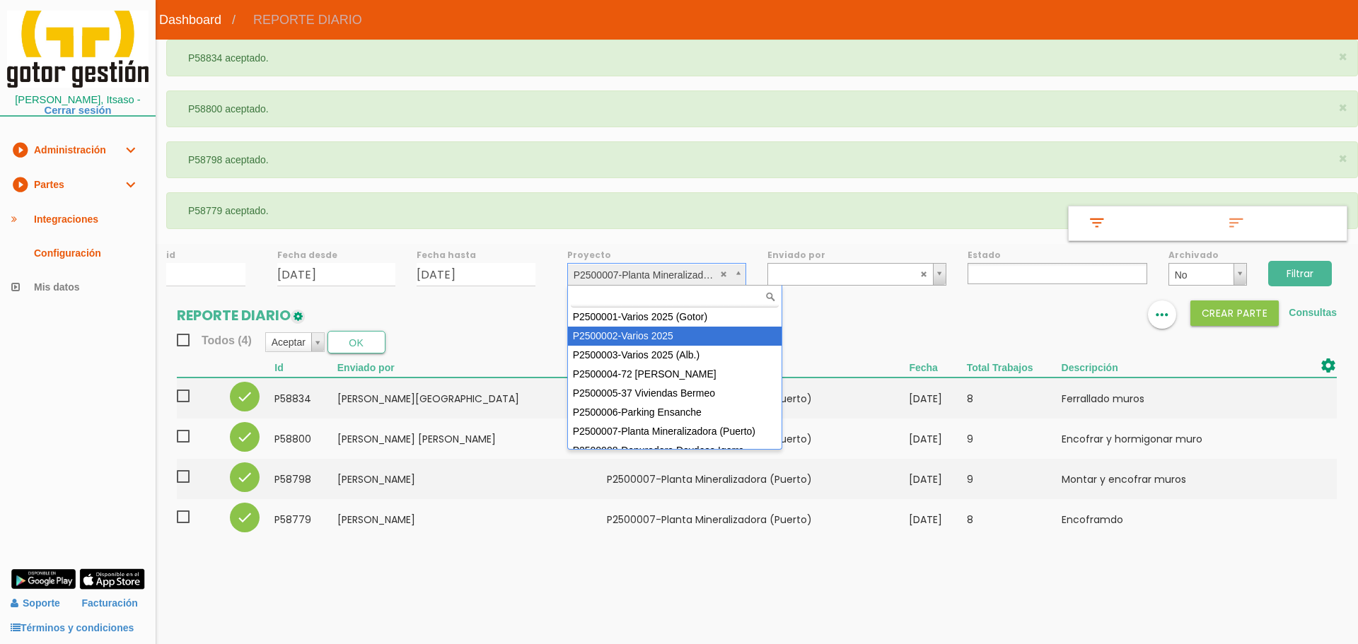
scroll to position [90, 0]
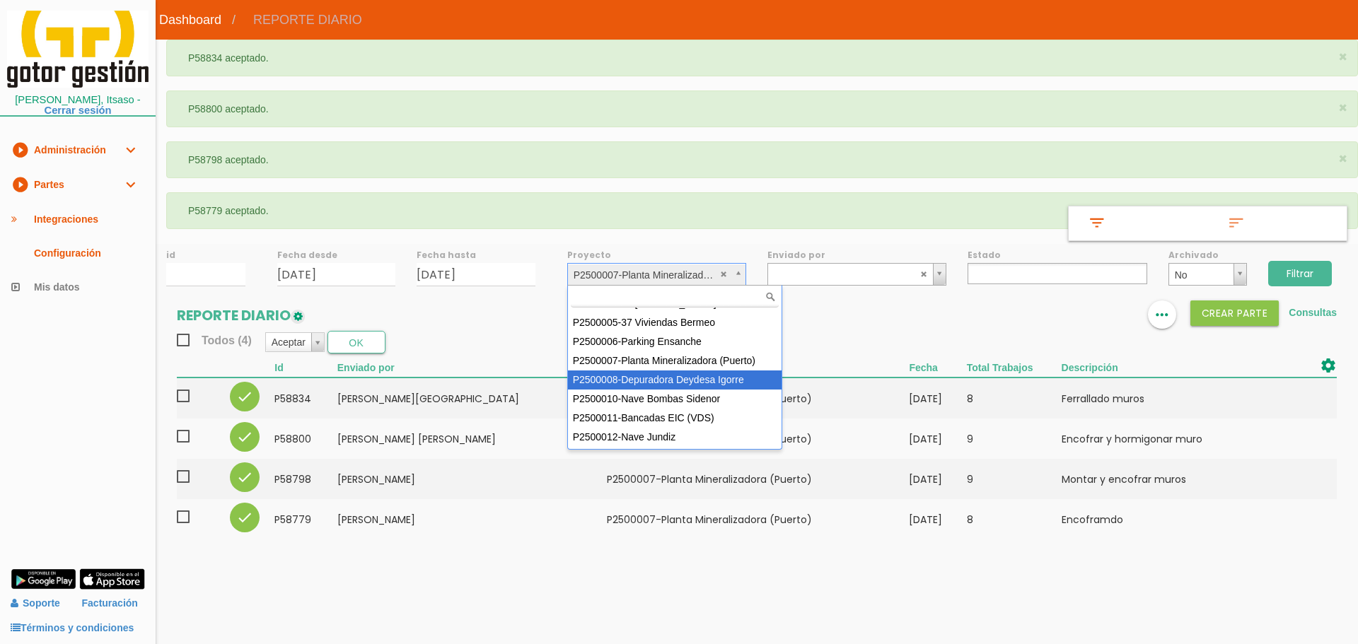
select select "90"
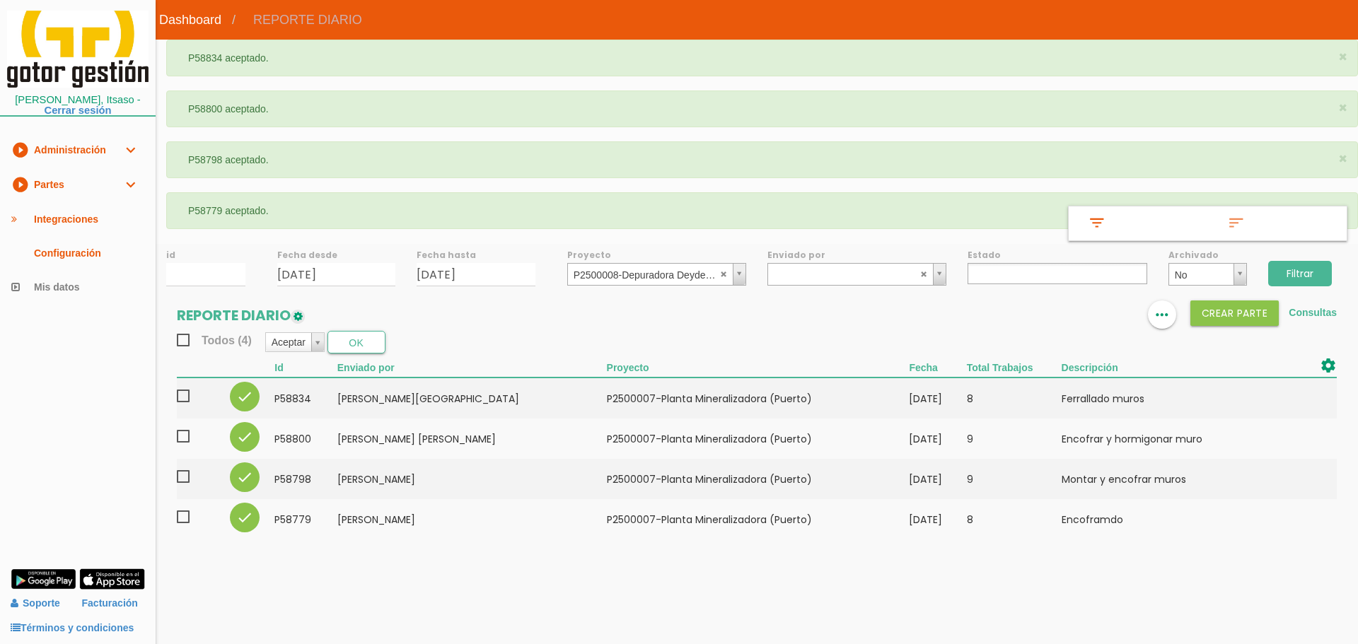
click at [1292, 265] on input "Filtrar" at bounding box center [1300, 273] width 64 height 25
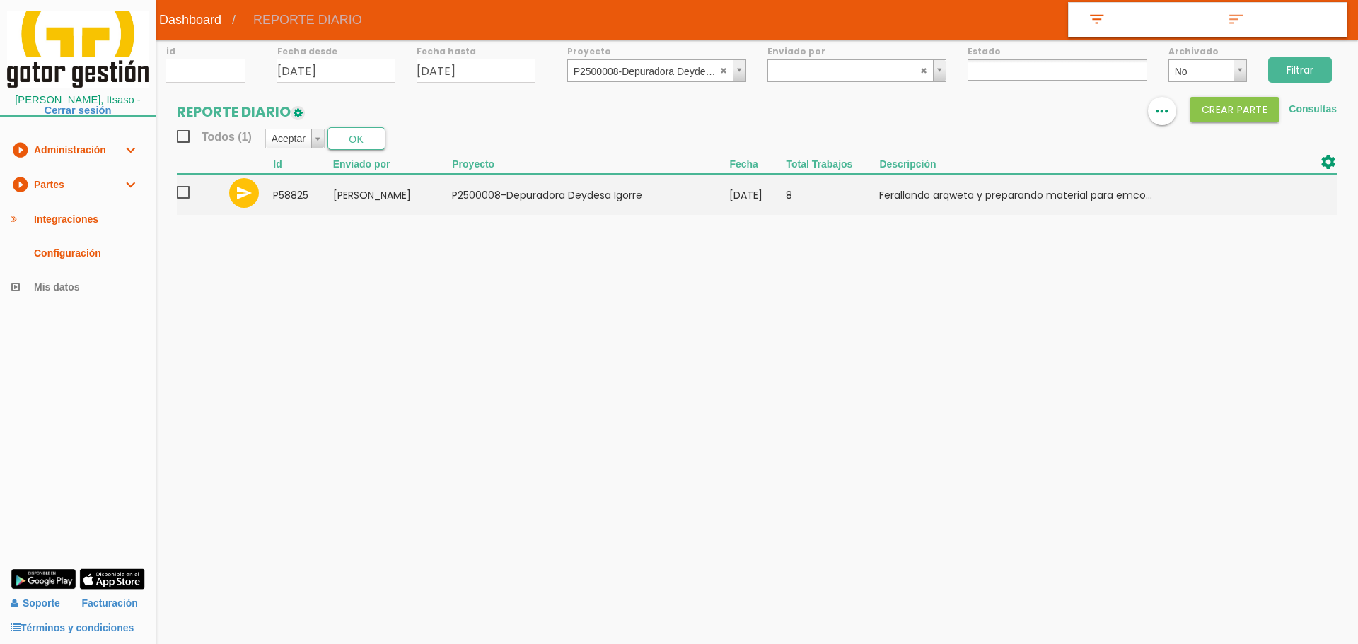
select select
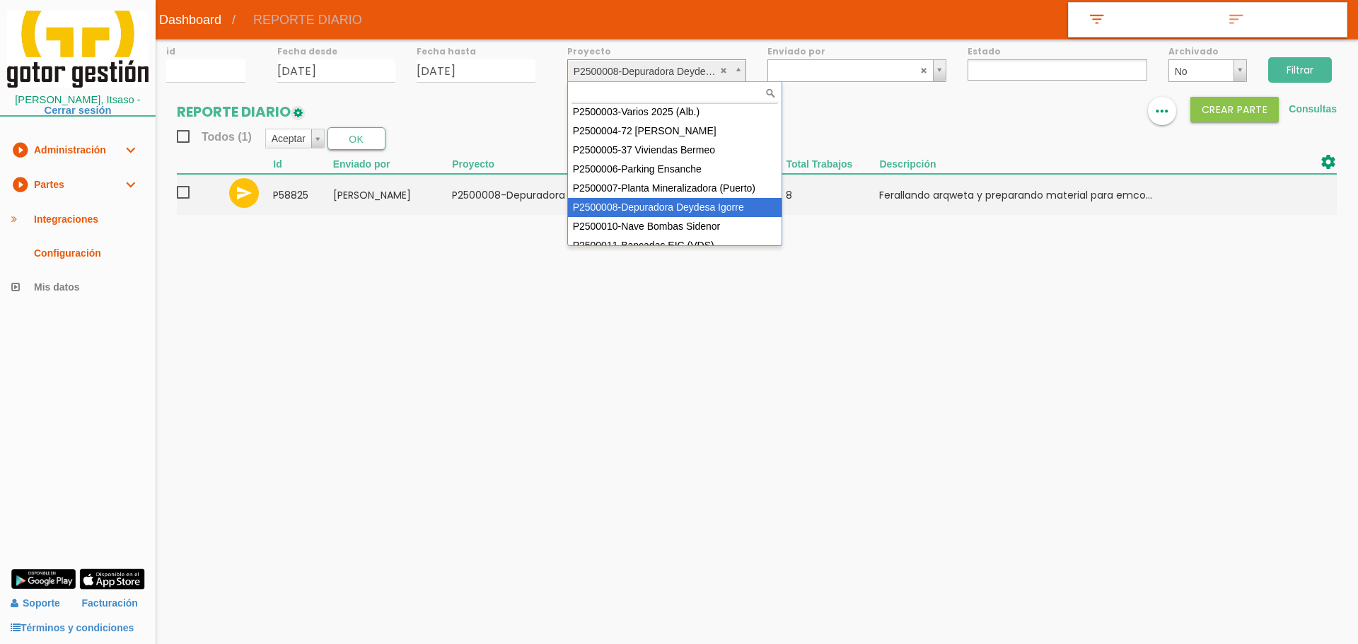
scroll to position [69, 0]
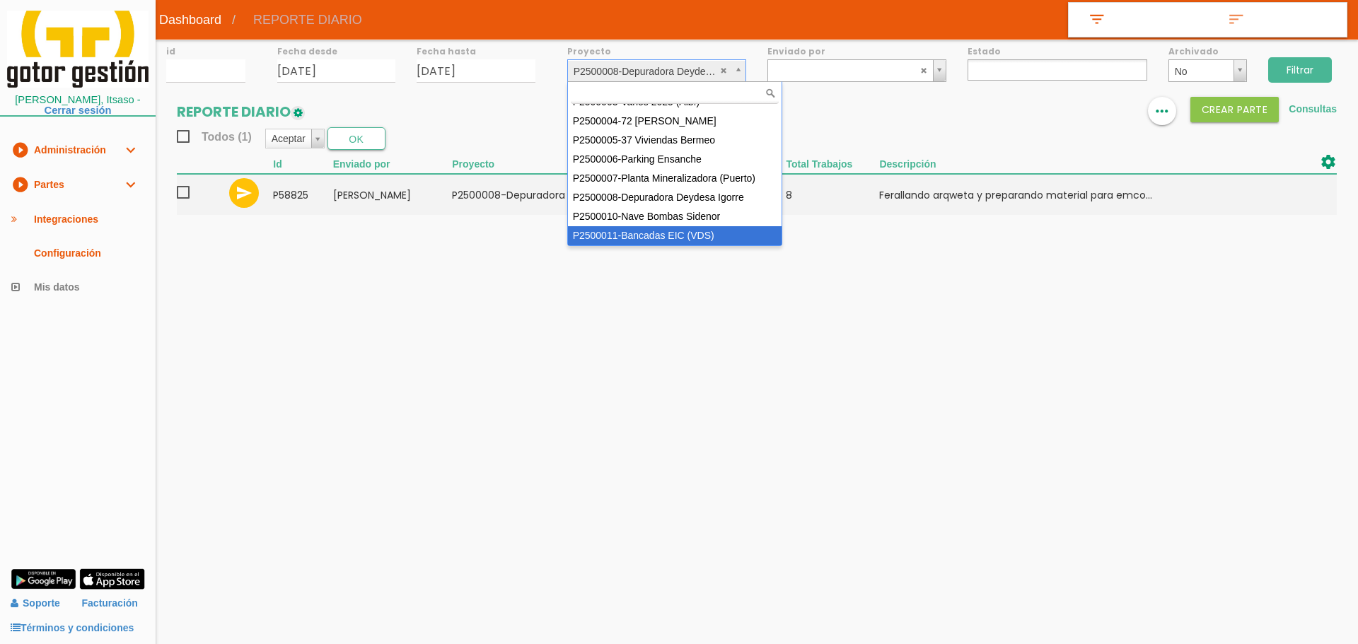
select select "93"
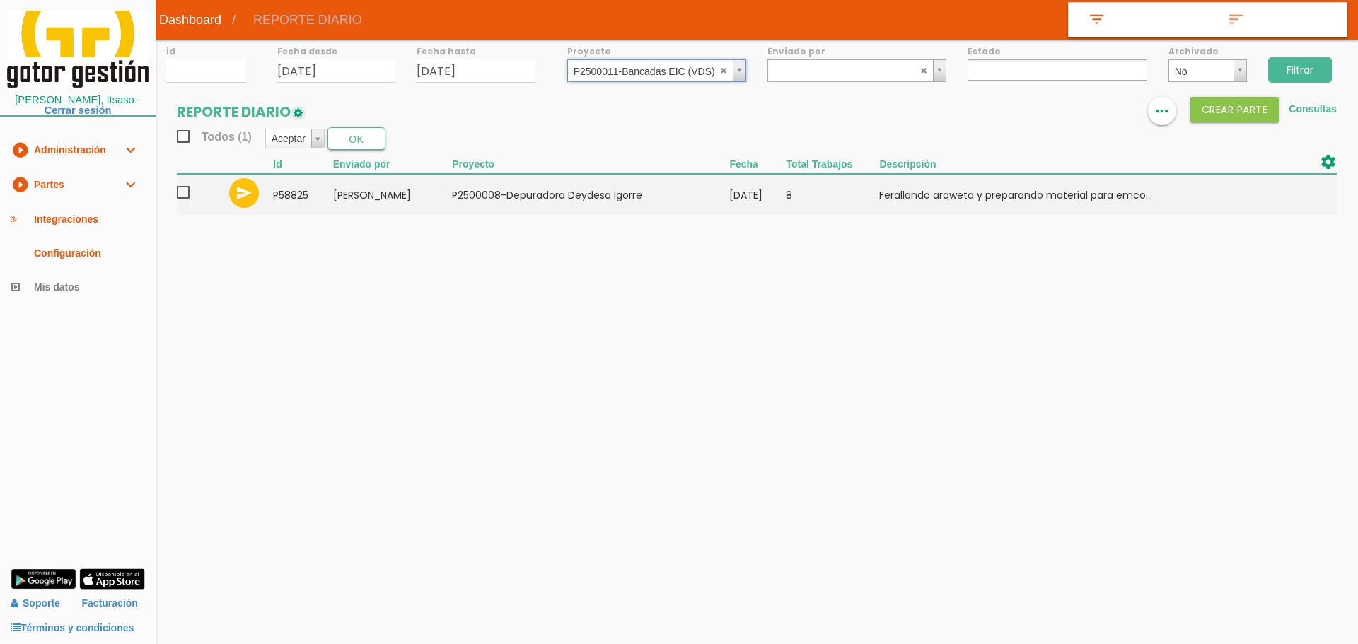
click at [1296, 68] on input "Filtrar" at bounding box center [1300, 69] width 64 height 25
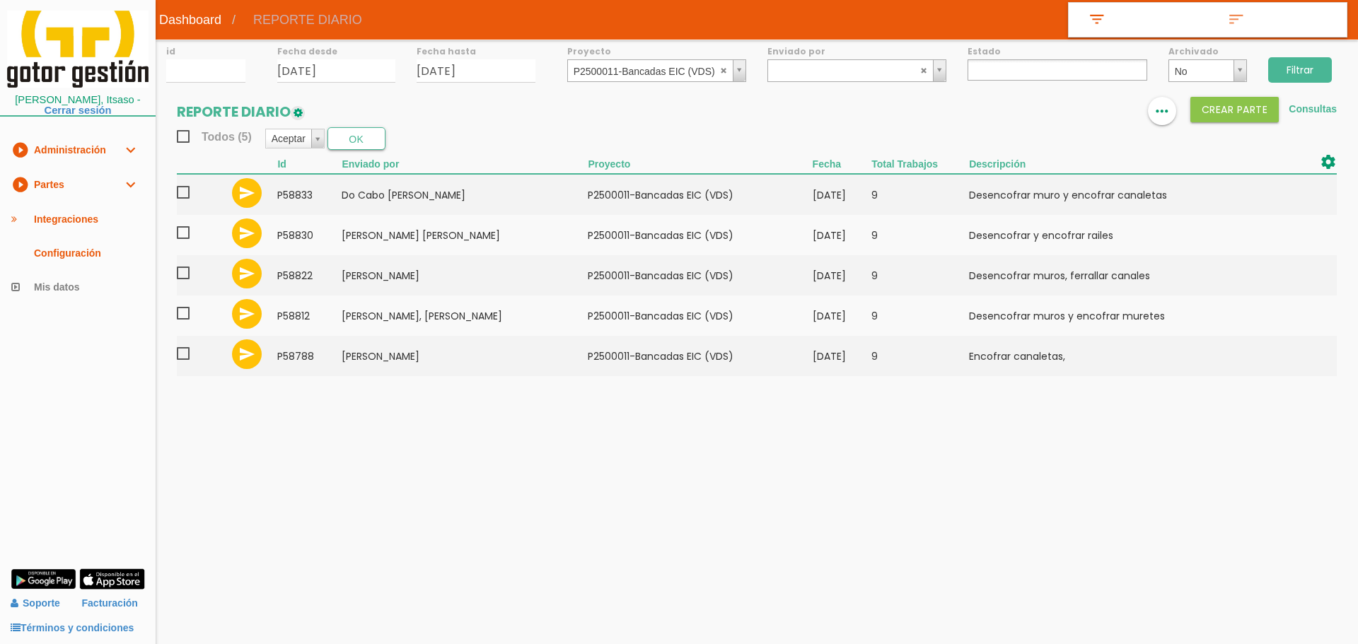
select select
click at [637, 59] on div "Proyecto ﻿P2500011-Bancadas EIC (VDS) ﻿P2400004-Sidenor Foso de Vuelco ﻿P250000…" at bounding box center [657, 61] width 200 height 42
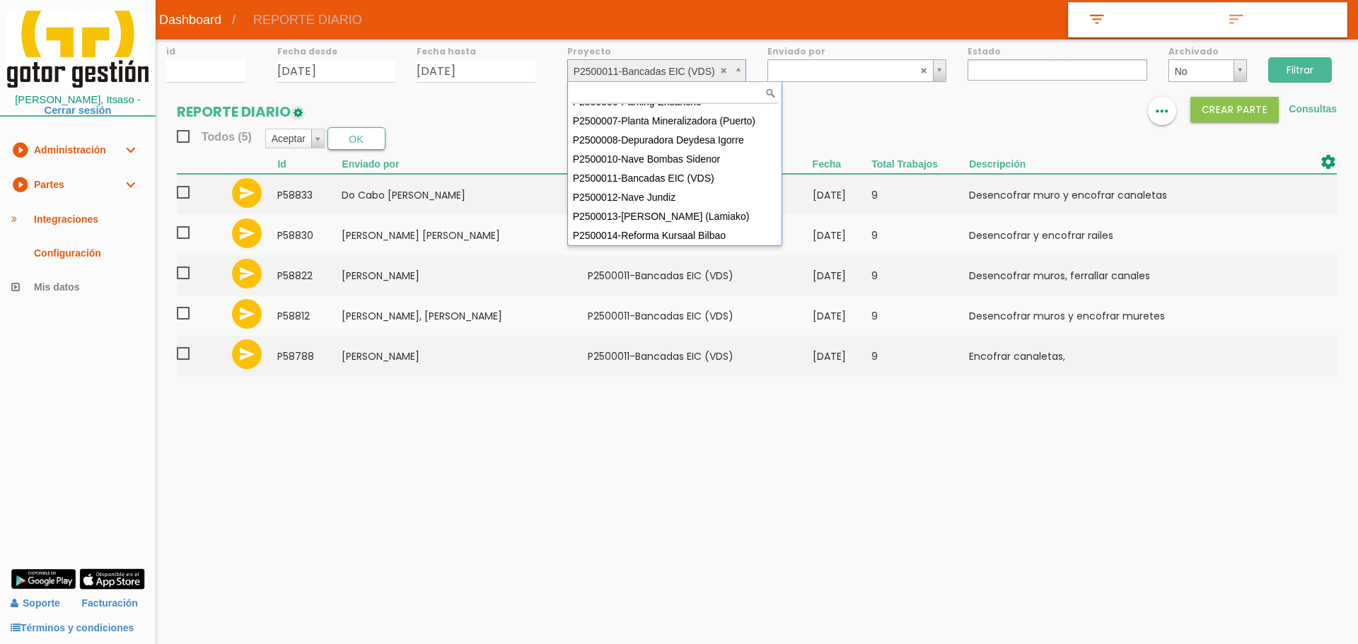
scroll to position [55, 0]
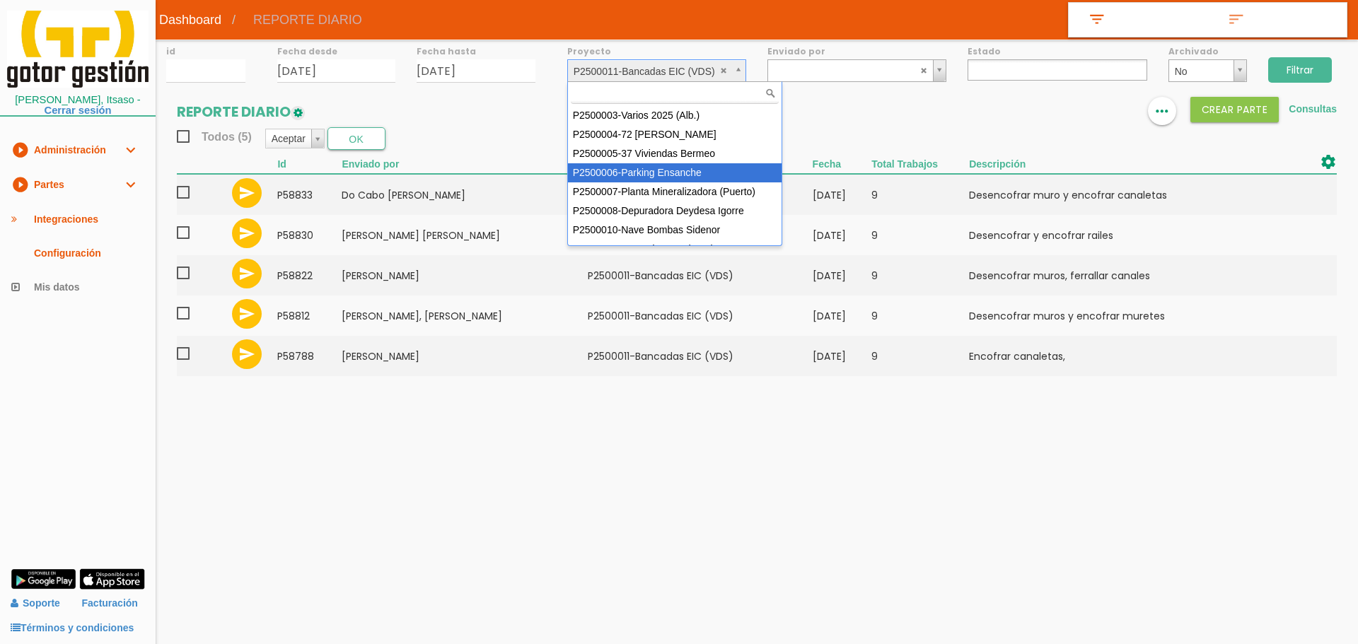
select select "88"
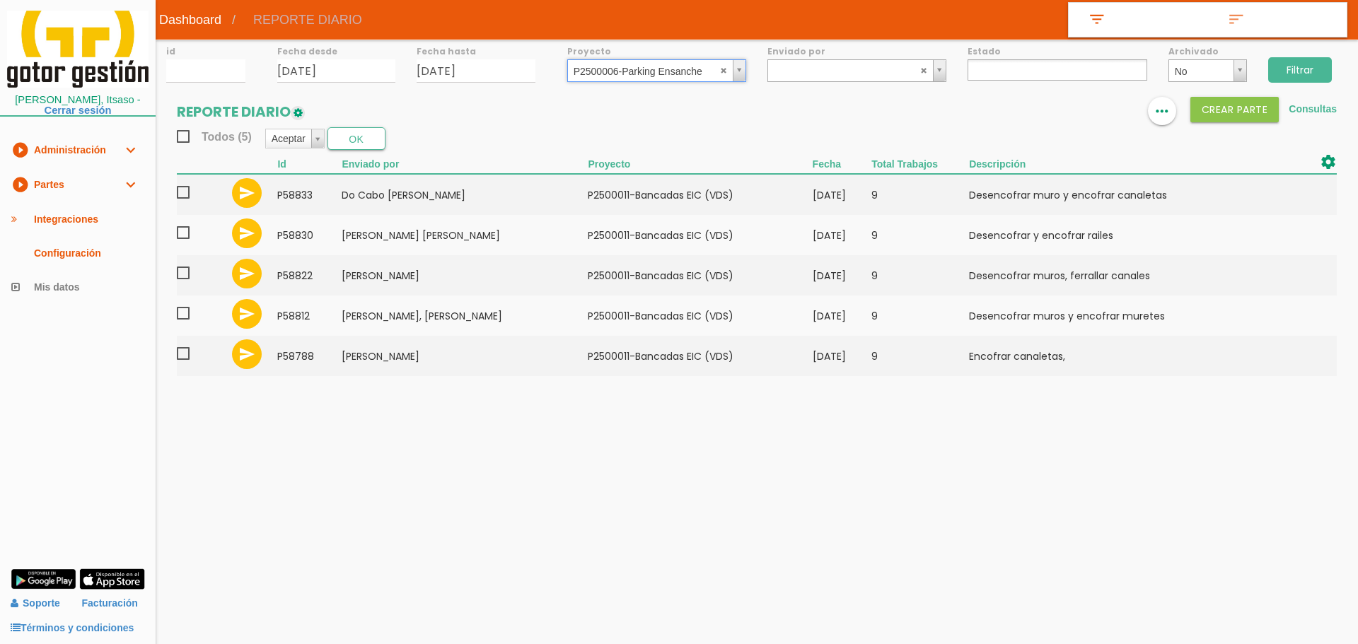
click at [1308, 64] on input "Filtrar" at bounding box center [1300, 69] width 64 height 25
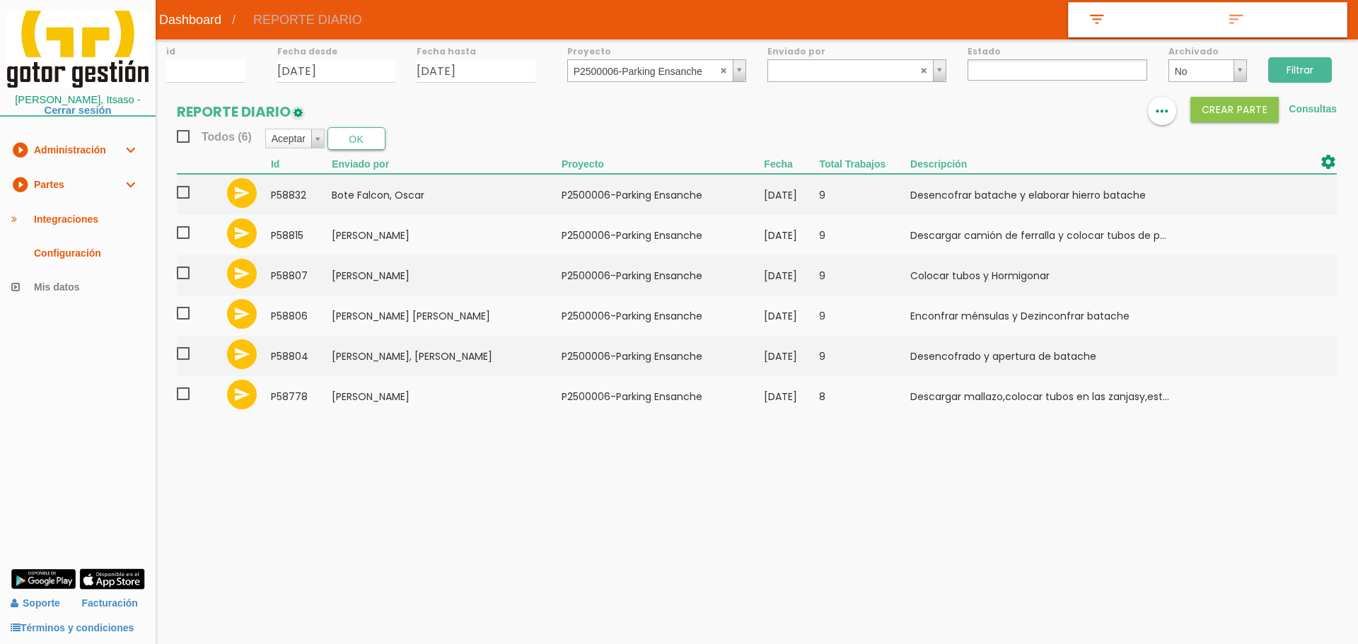
select select
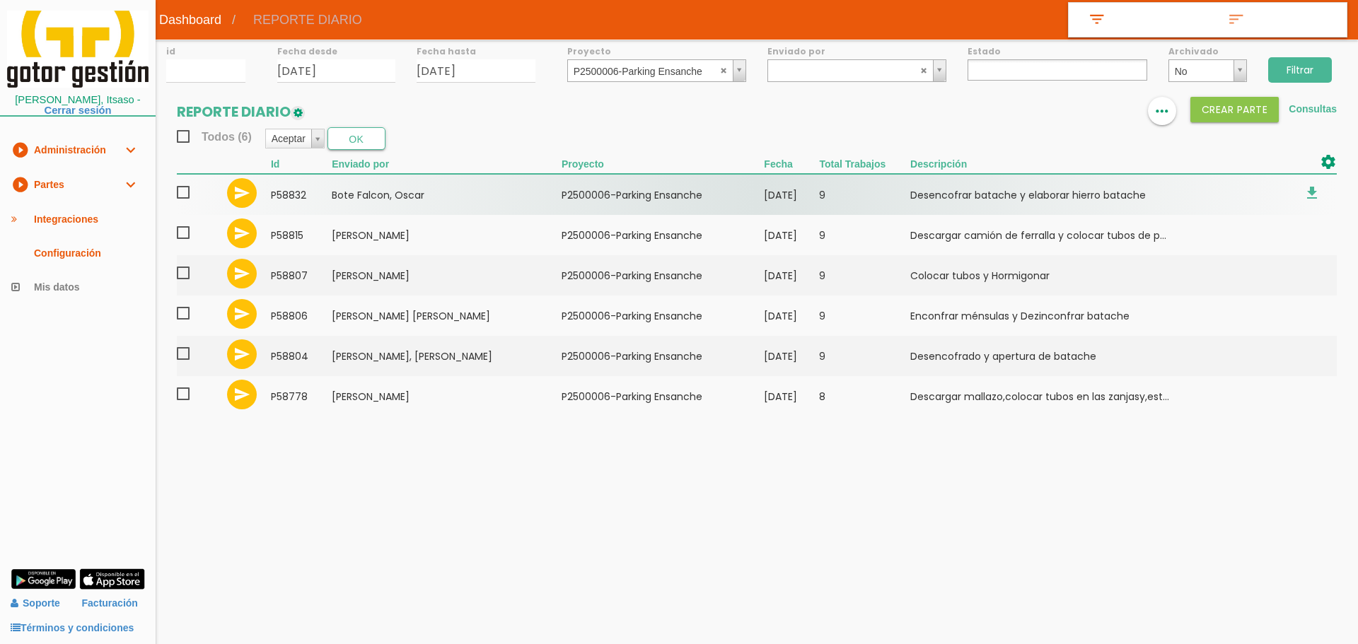
click at [182, 196] on span at bounding box center [189, 193] width 25 height 18
click at [0, 0] on input "checkbox" at bounding box center [0, 0] width 0 height 0
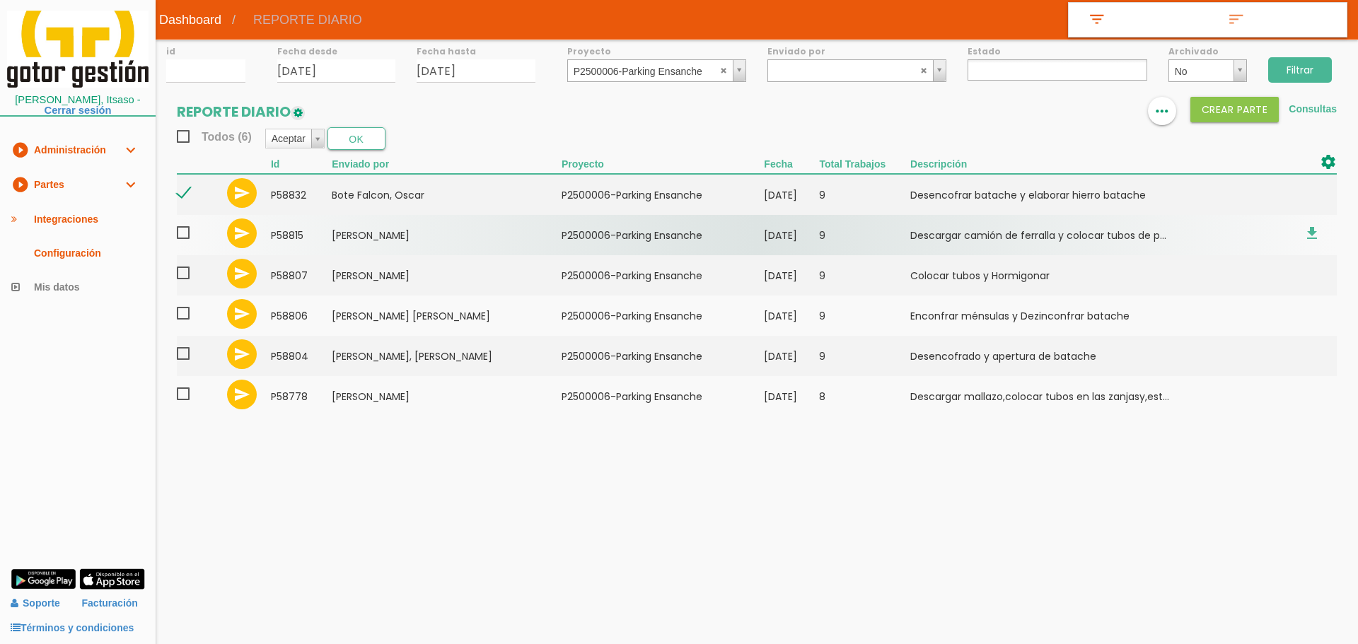
click at [185, 239] on span at bounding box center [189, 233] width 25 height 18
click at [0, 0] on input "checkbox" at bounding box center [0, 0] width 0 height 0
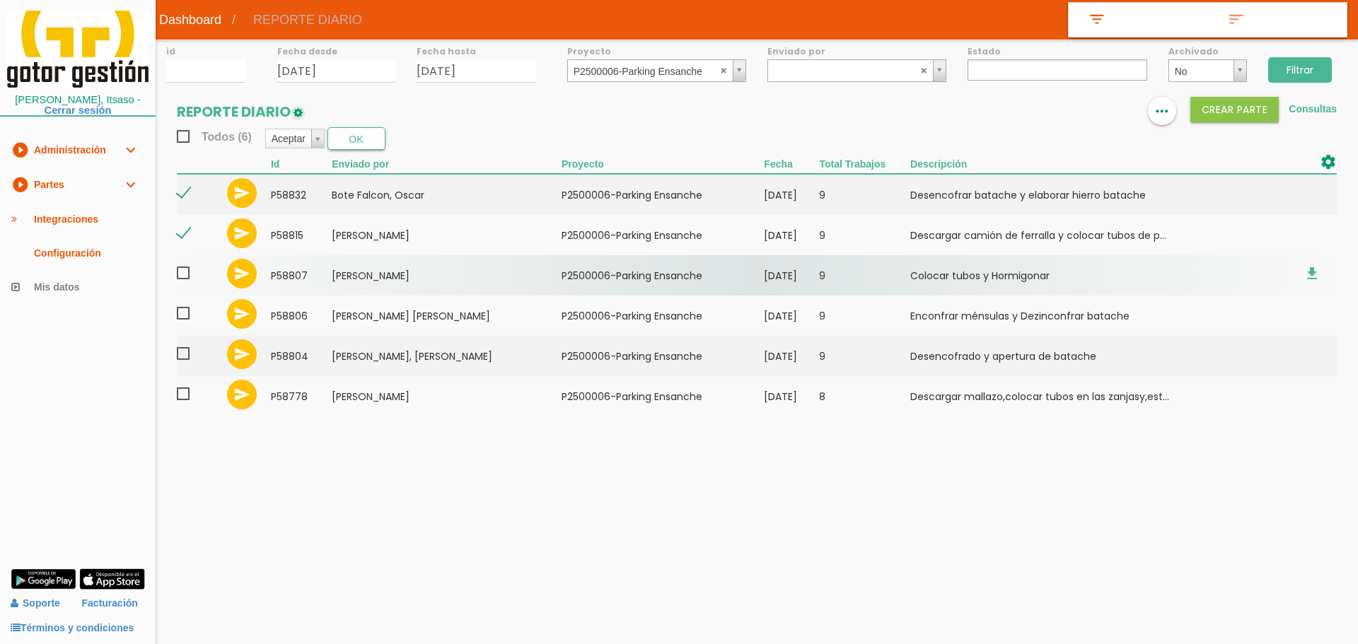
click at [179, 270] on span at bounding box center [189, 274] width 25 height 18
click at [0, 0] on input "checkbox" at bounding box center [0, 0] width 0 height 0
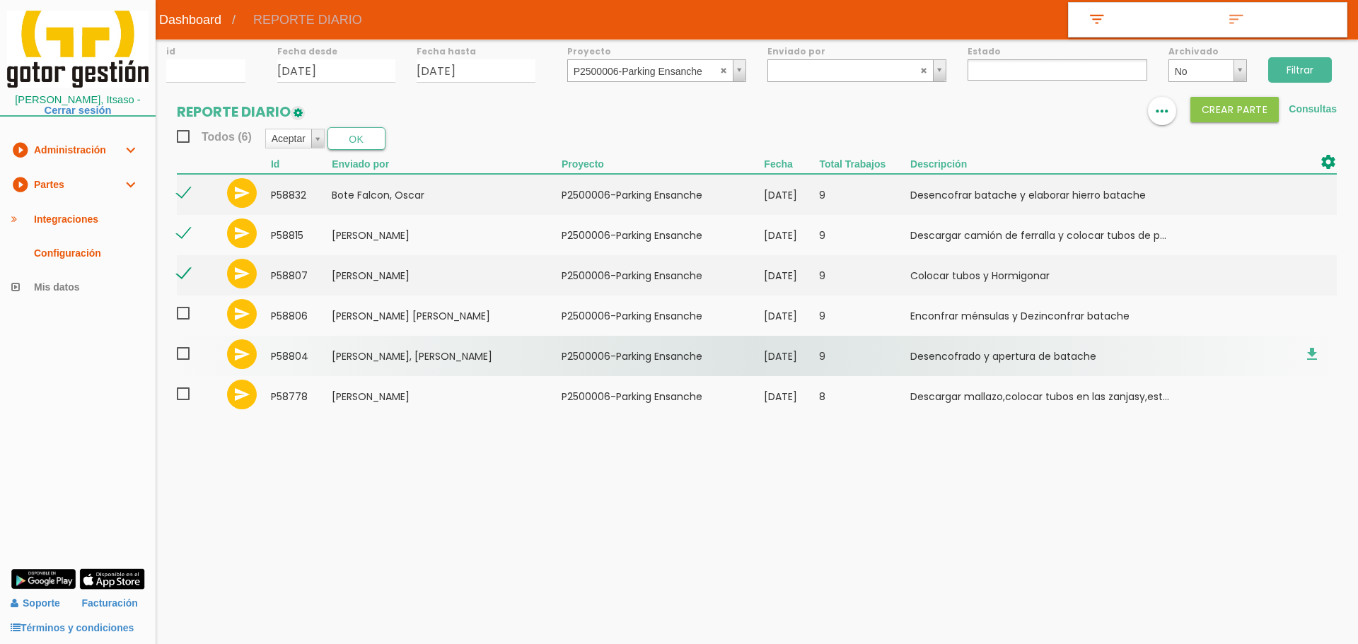
drag, startPoint x: 181, startPoint y: 311, endPoint x: 183, endPoint y: 340, distance: 28.4
click at [180, 312] on span at bounding box center [189, 314] width 25 height 18
click at [0, 0] on input "checkbox" at bounding box center [0, 0] width 0 height 0
click at [185, 363] on span at bounding box center [189, 354] width 25 height 18
click at [0, 0] on input "checkbox" at bounding box center [0, 0] width 0 height 0
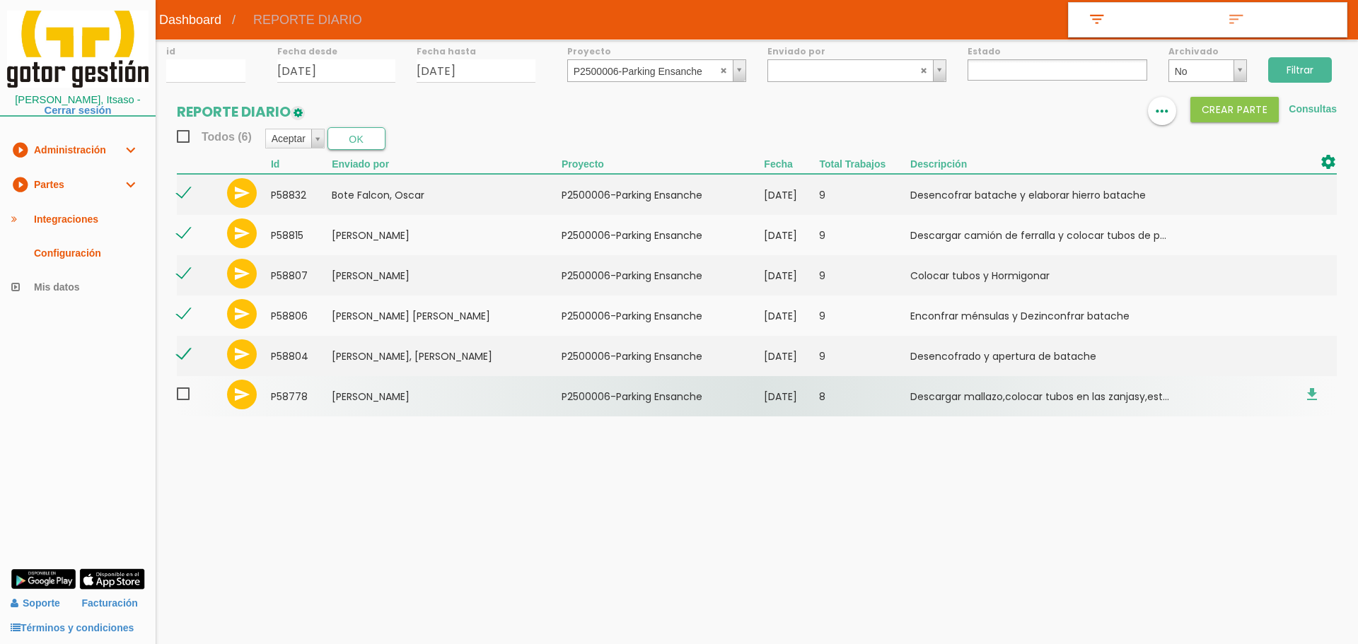
click at [185, 399] on span at bounding box center [189, 395] width 25 height 18
click at [0, 0] on input "checkbox" at bounding box center [0, 0] width 0 height 0
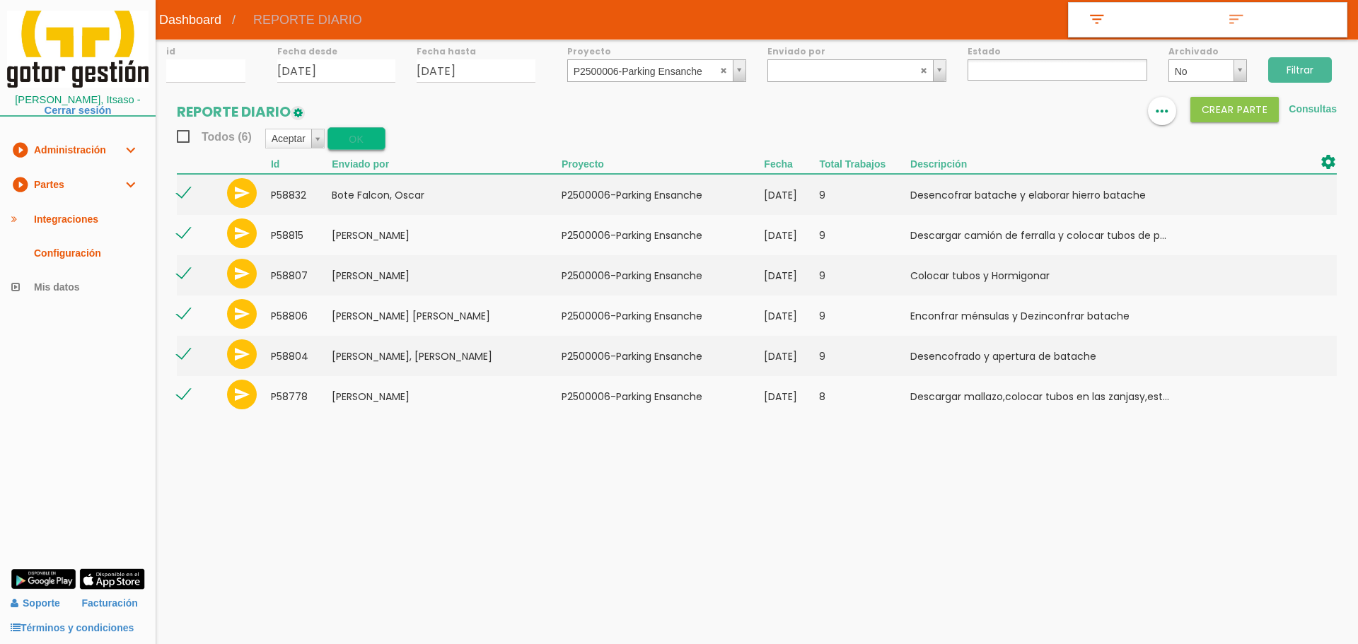
click at [360, 144] on button "OK" at bounding box center [357, 138] width 58 height 23
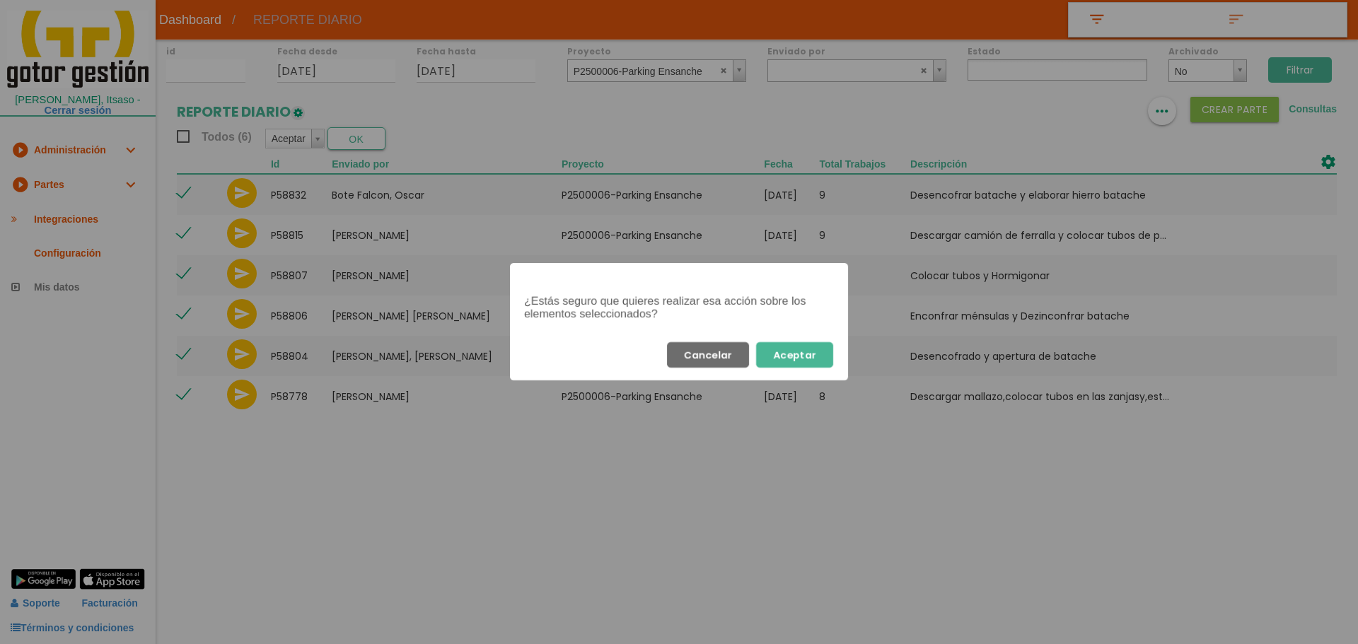
click at [773, 353] on button "Aceptar" at bounding box center [794, 354] width 77 height 25
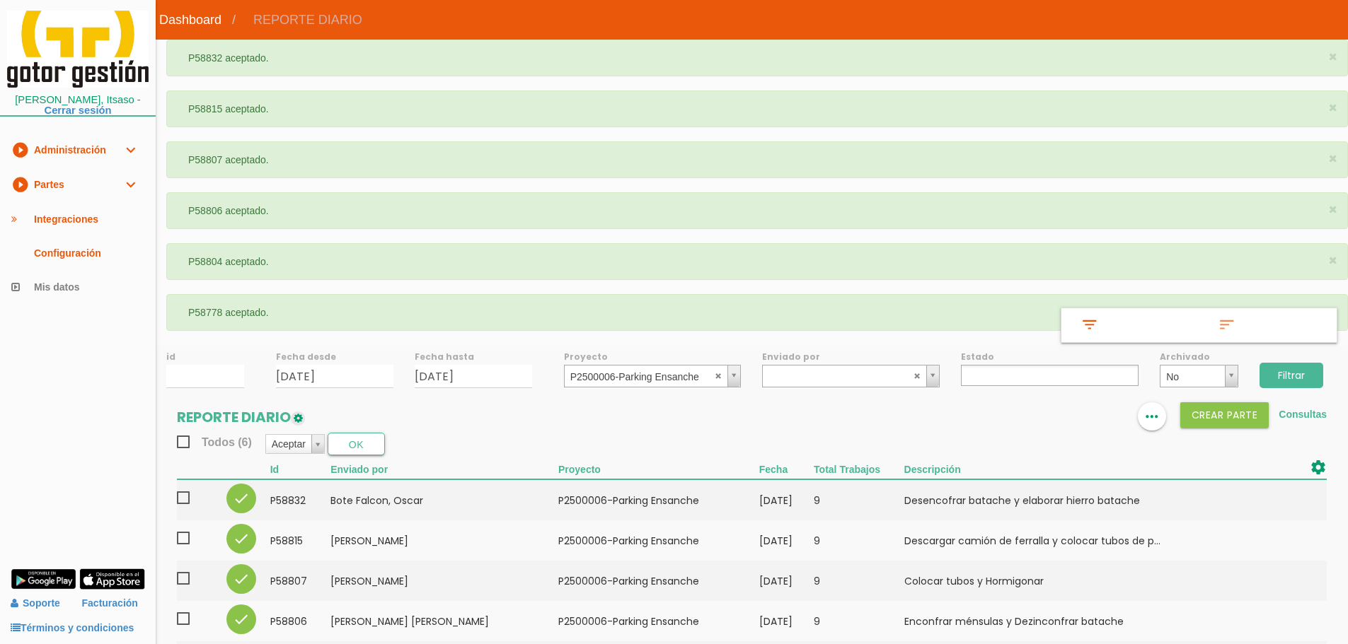
select select
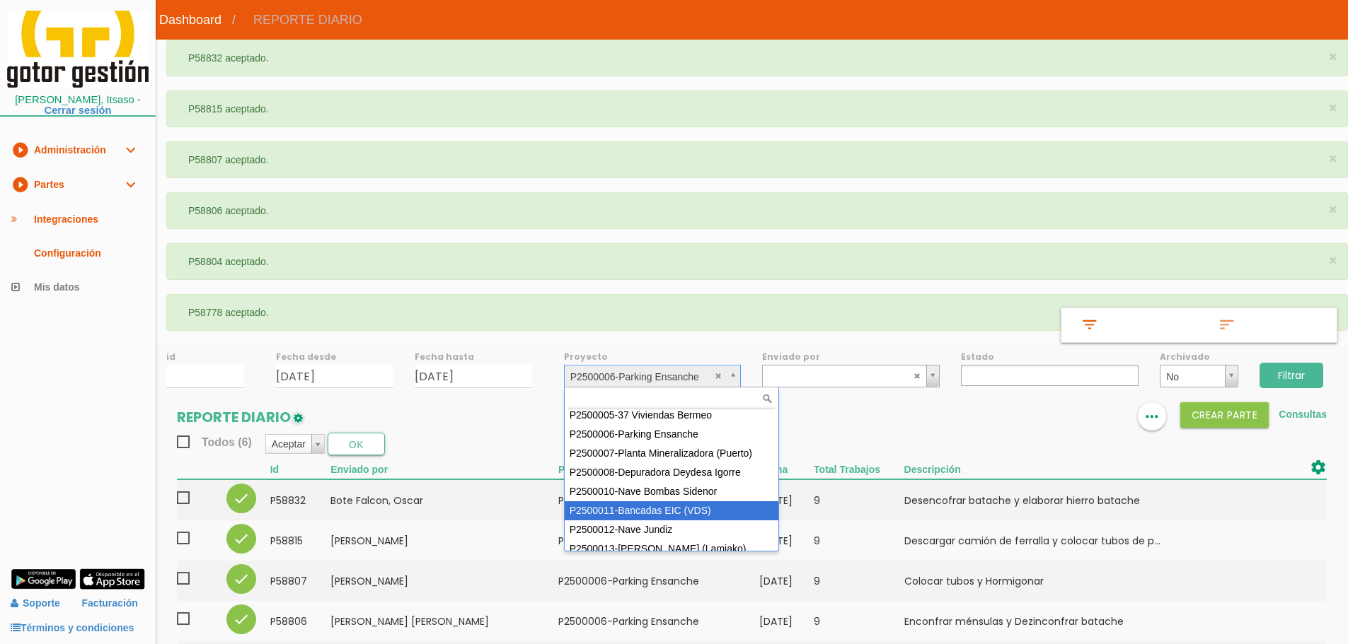
scroll to position [126, 0]
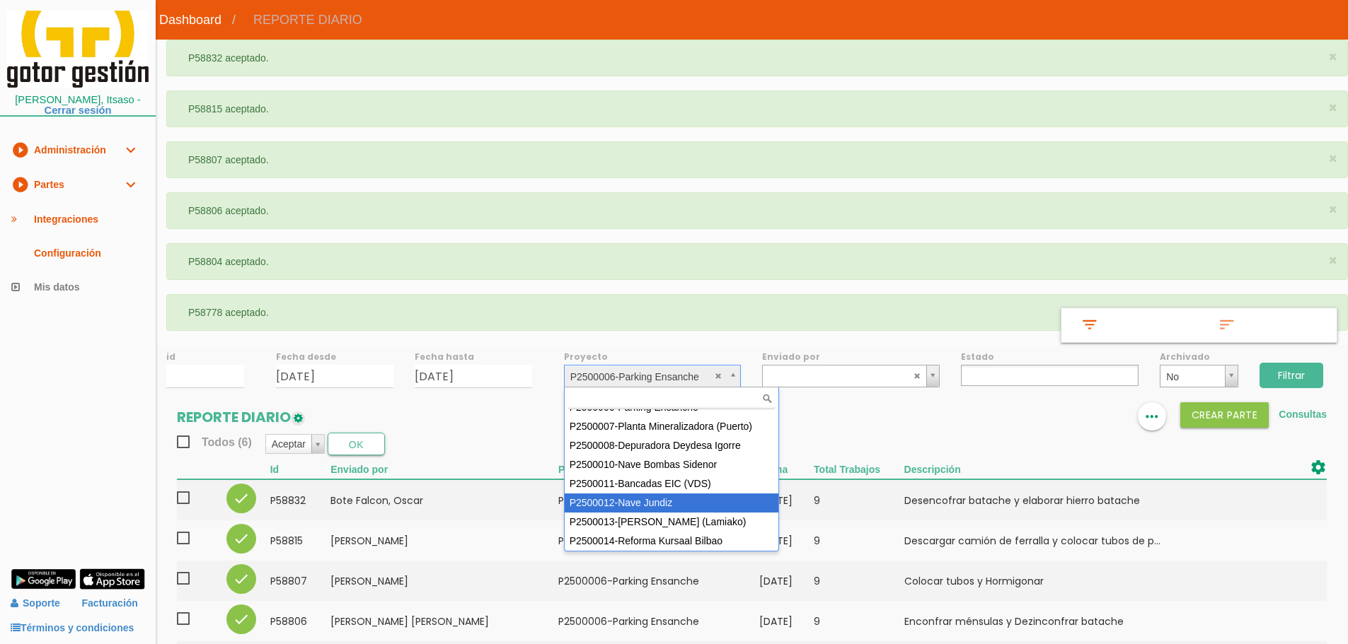
select select "95"
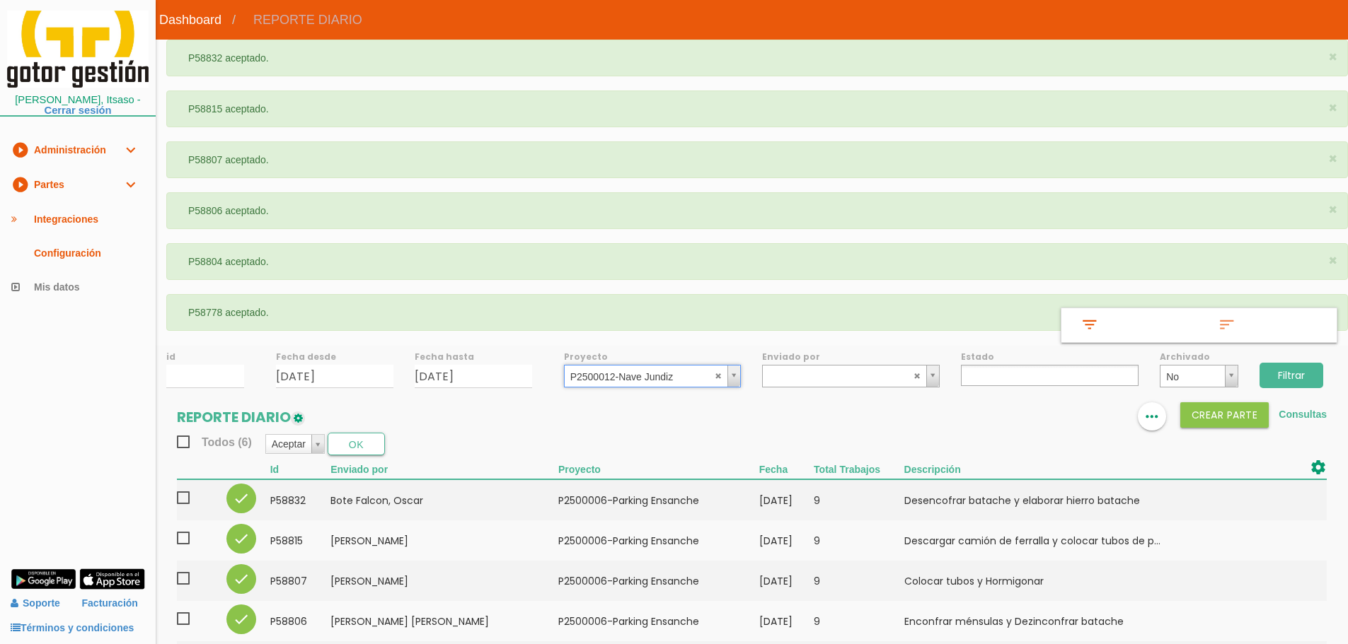
click at [1294, 373] on input "Filtrar" at bounding box center [1291, 375] width 64 height 25
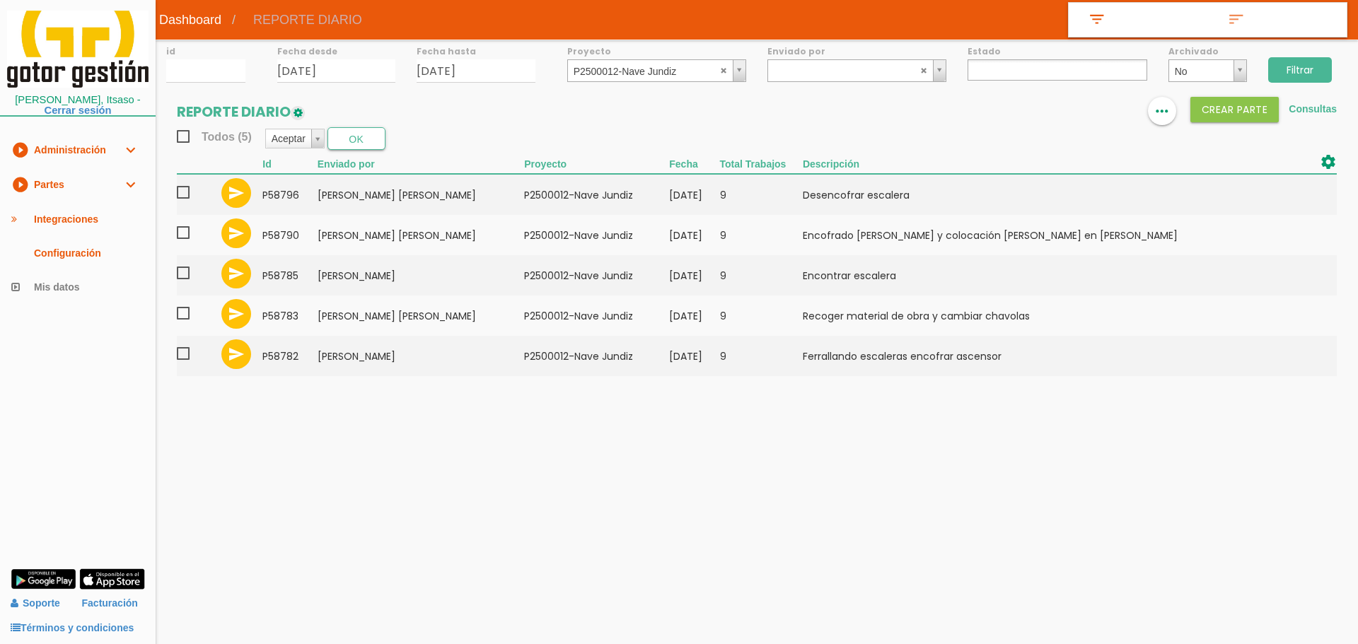
select select
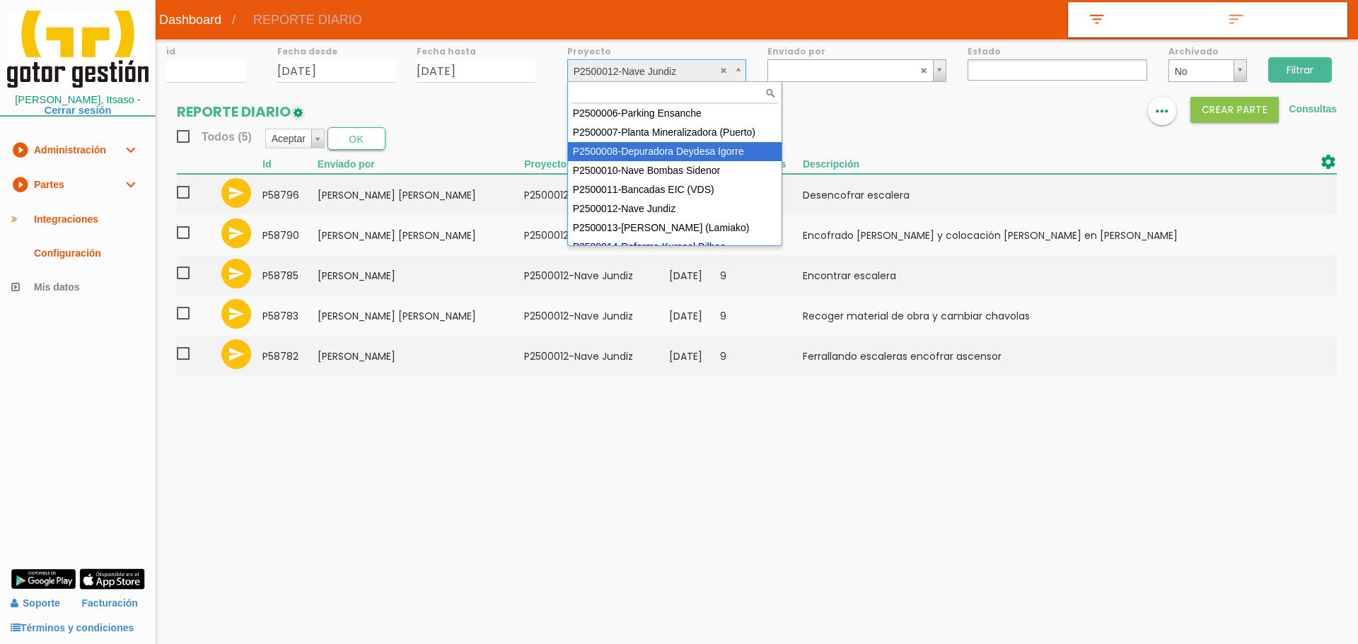
scroll to position [126, 0]
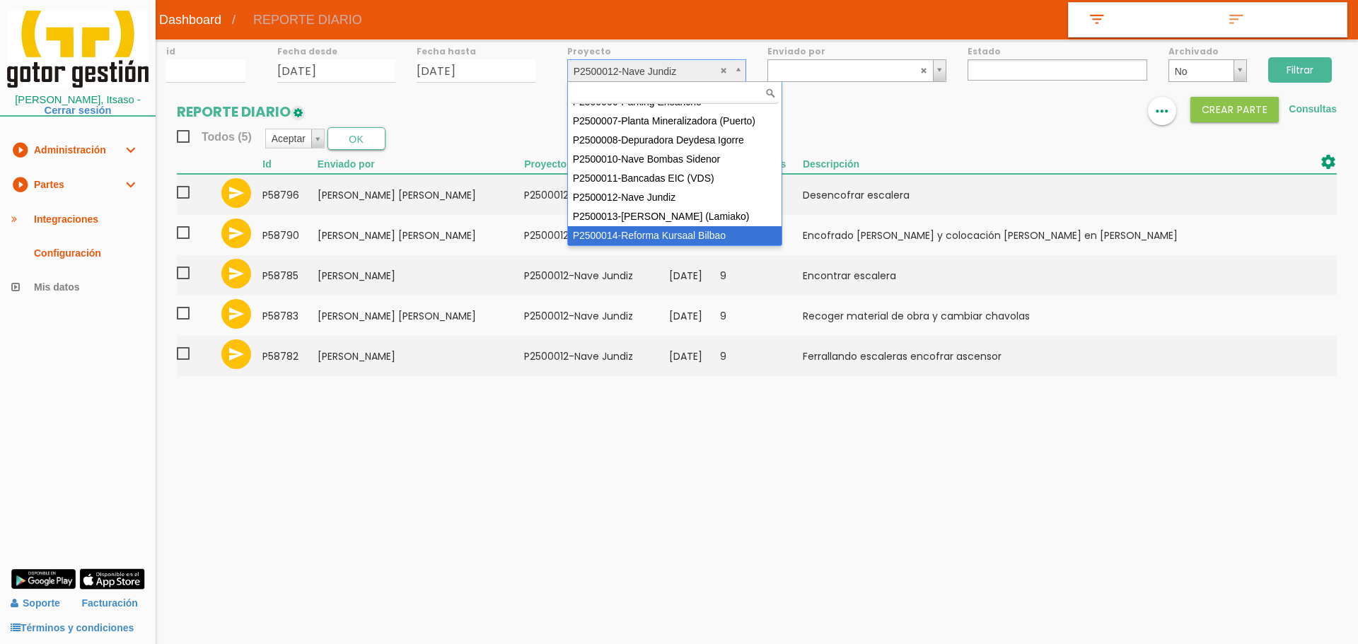
select select "97"
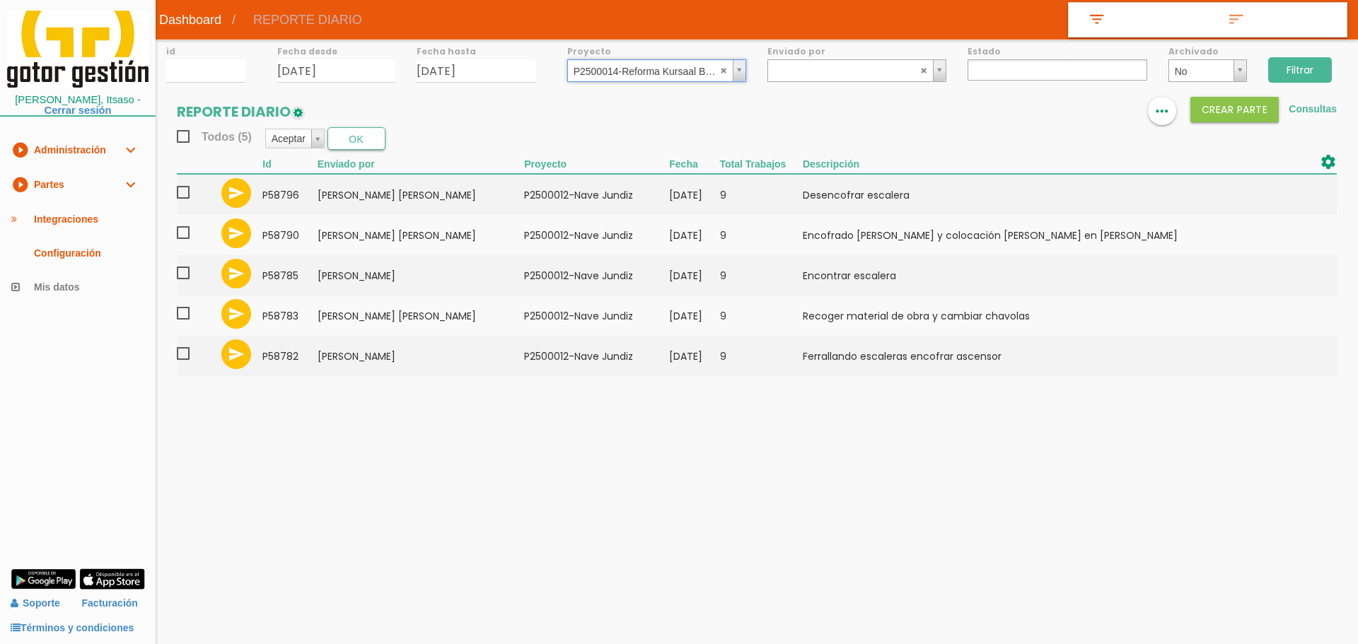
click at [1310, 77] on input "Filtrar" at bounding box center [1300, 69] width 64 height 25
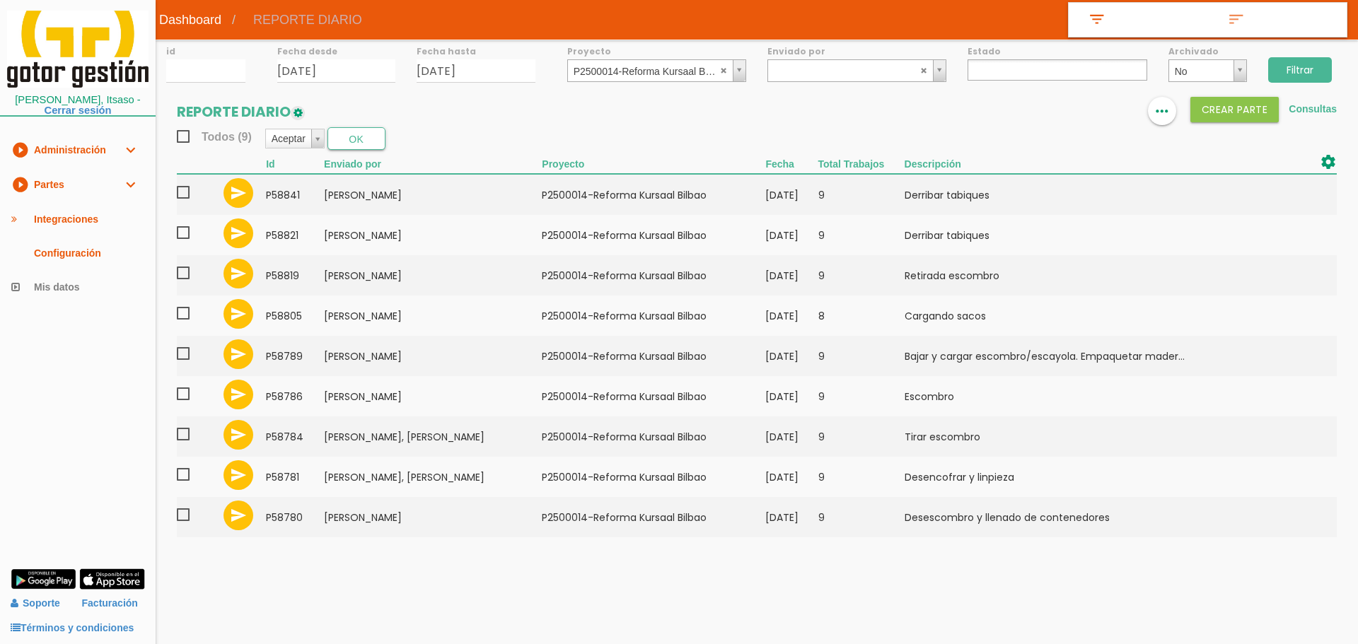
select select
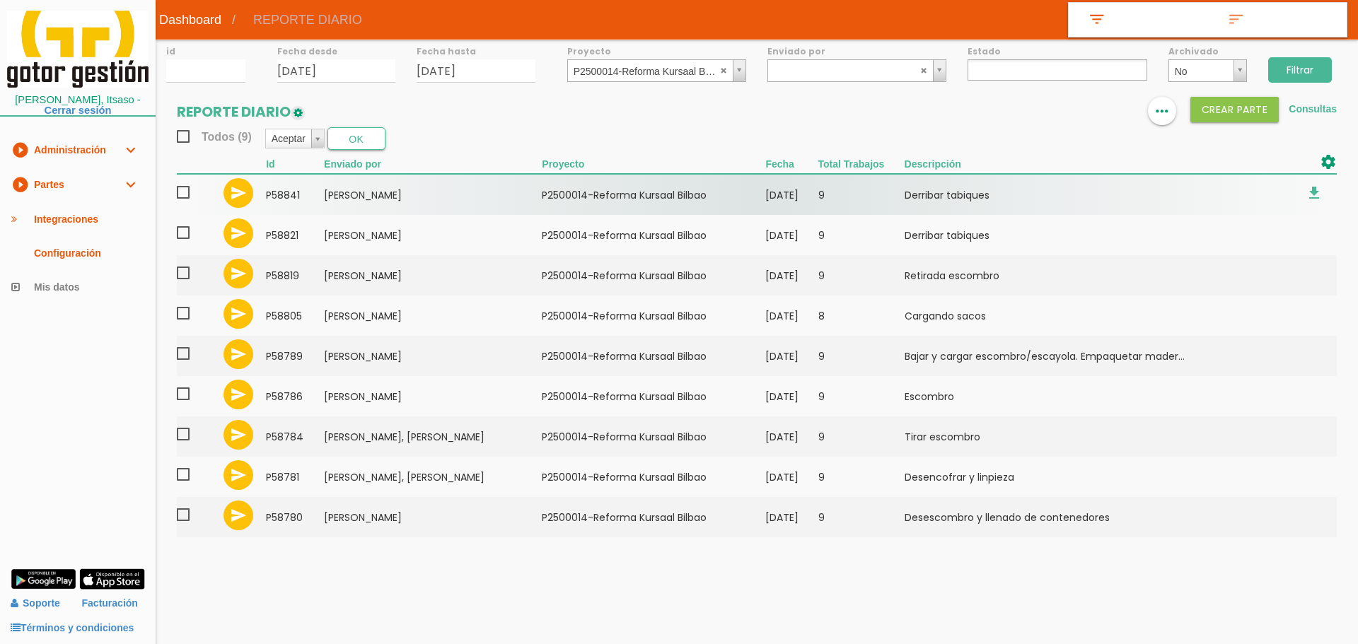
click at [182, 190] on span at bounding box center [189, 193] width 25 height 18
click at [0, 0] on input "checkbox" at bounding box center [0, 0] width 0 height 0
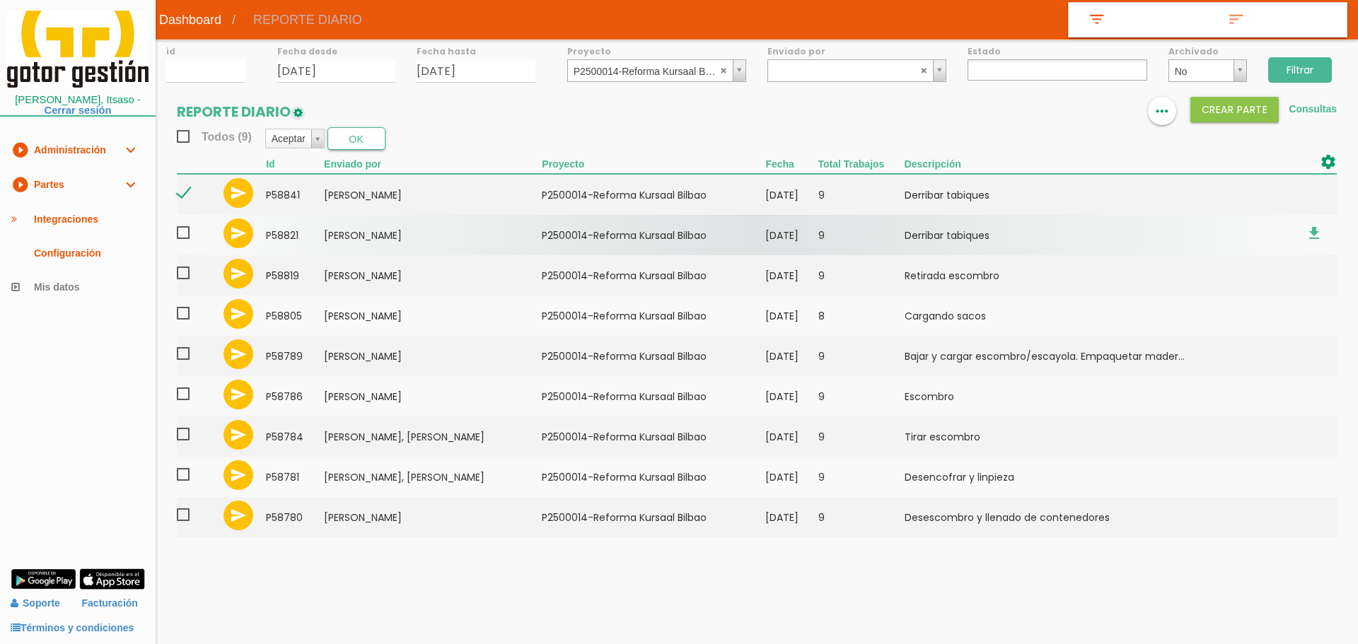
click at [181, 228] on td at bounding box center [198, 235] width 42 height 40
click at [181, 234] on span at bounding box center [189, 233] width 25 height 18
click at [0, 0] on input "checkbox" at bounding box center [0, 0] width 0 height 0
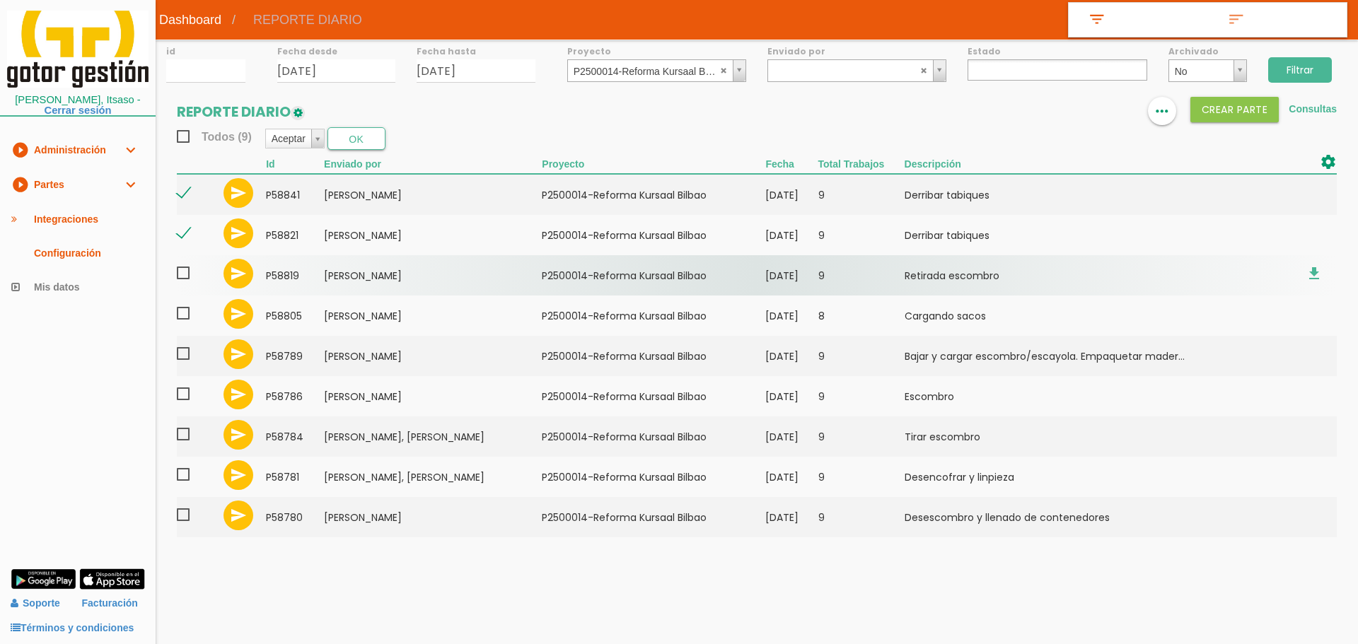
click at [183, 273] on span at bounding box center [189, 274] width 25 height 18
click at [0, 0] on input "checkbox" at bounding box center [0, 0] width 0 height 0
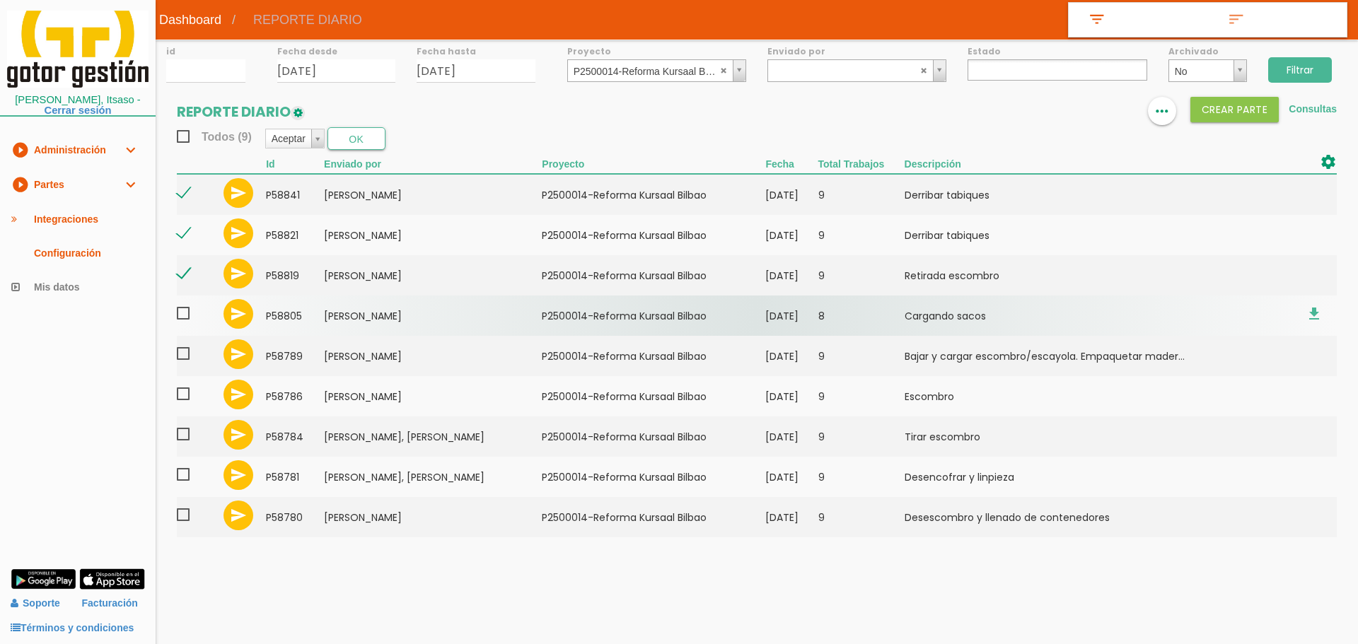
click at [185, 313] on span at bounding box center [189, 314] width 25 height 18
click at [0, 0] on input "checkbox" at bounding box center [0, 0] width 0 height 0
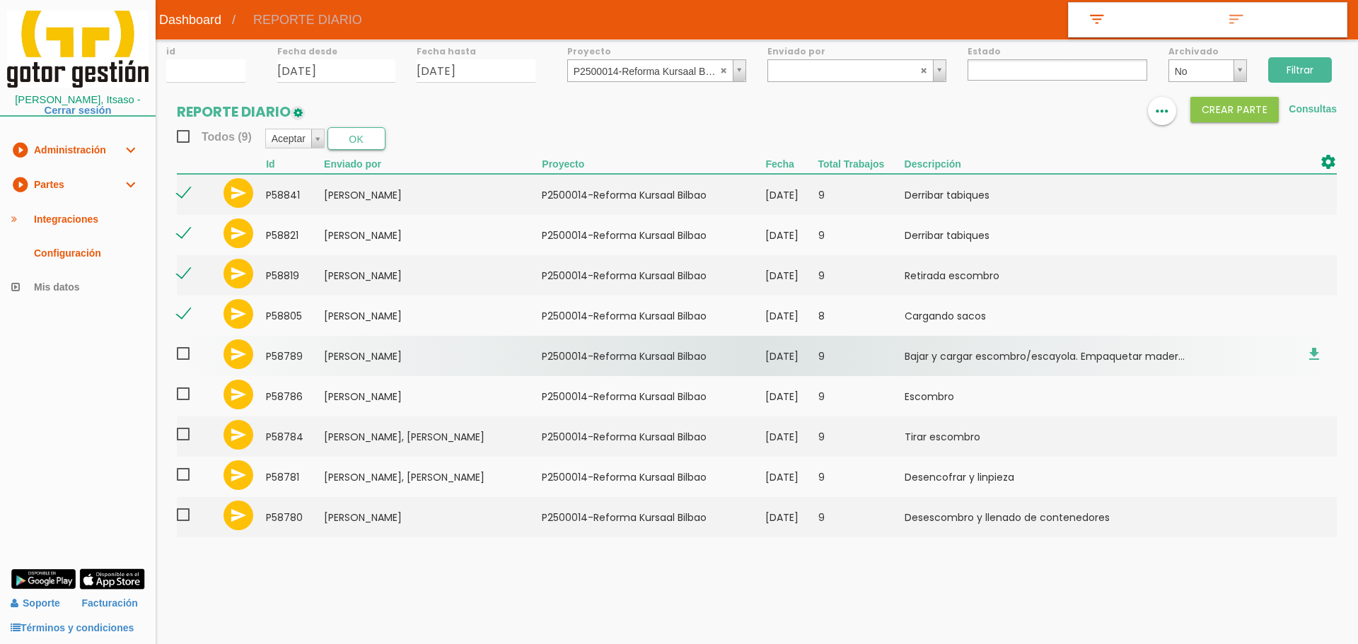
click at [185, 354] on span at bounding box center [189, 354] width 25 height 18
click at [0, 0] on input "checkbox" at bounding box center [0, 0] width 0 height 0
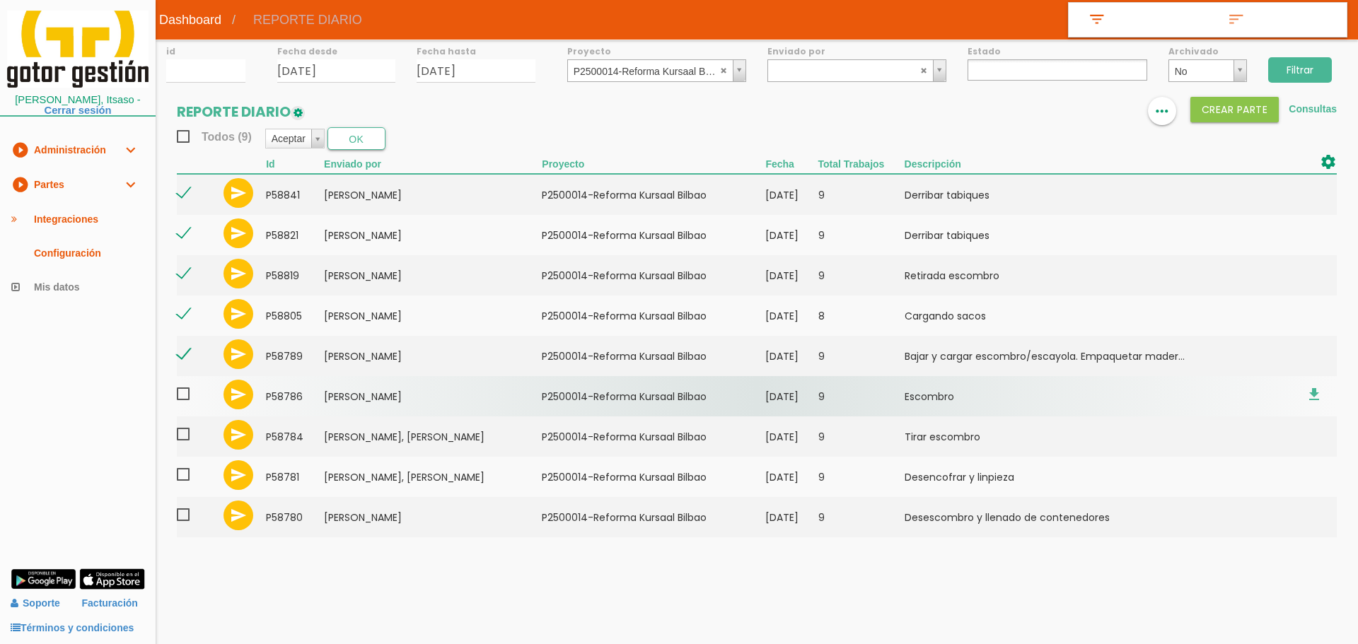
click at [182, 393] on span at bounding box center [189, 395] width 25 height 18
click at [0, 0] on input "checkbox" at bounding box center [0, 0] width 0 height 0
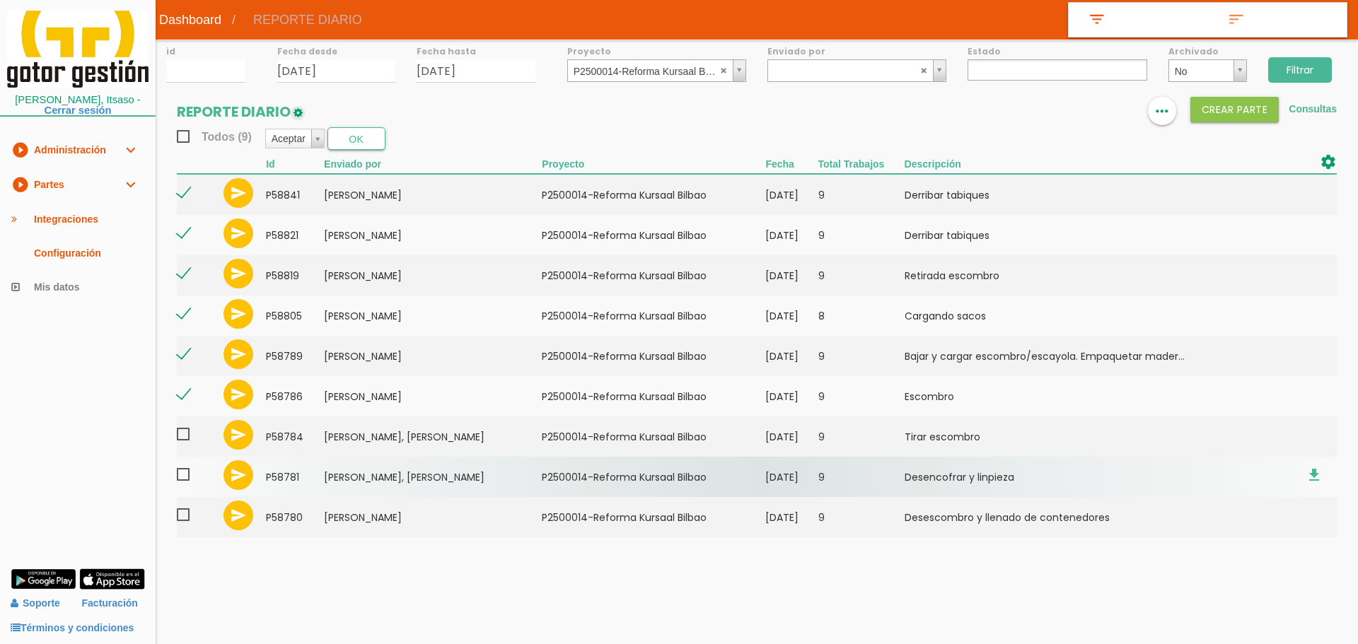
drag, startPoint x: 180, startPoint y: 437, endPoint x: 181, endPoint y: 458, distance: 21.2
click at [180, 439] on span at bounding box center [189, 435] width 25 height 18
click at [0, 0] on input "checkbox" at bounding box center [0, 0] width 0 height 0
click at [185, 478] on span at bounding box center [189, 475] width 25 height 18
click at [0, 0] on input "checkbox" at bounding box center [0, 0] width 0 height 0
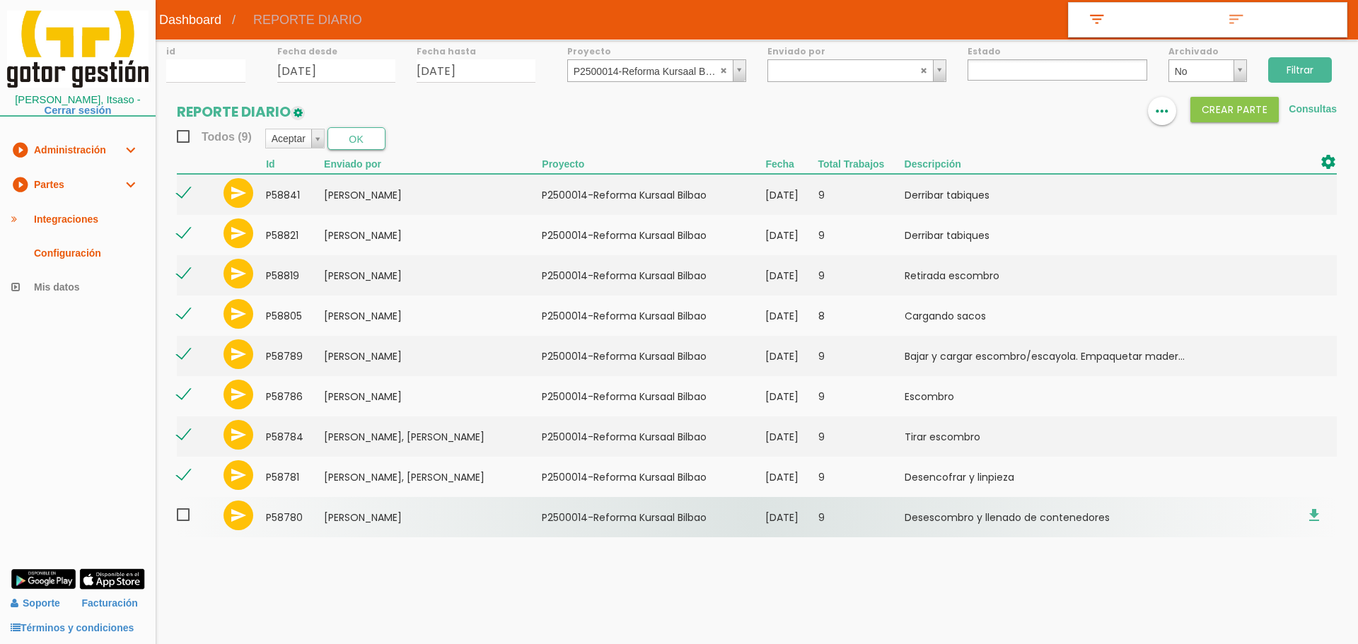
click at [188, 512] on span at bounding box center [189, 515] width 25 height 18
click at [0, 0] on input "checkbox" at bounding box center [0, 0] width 0 height 0
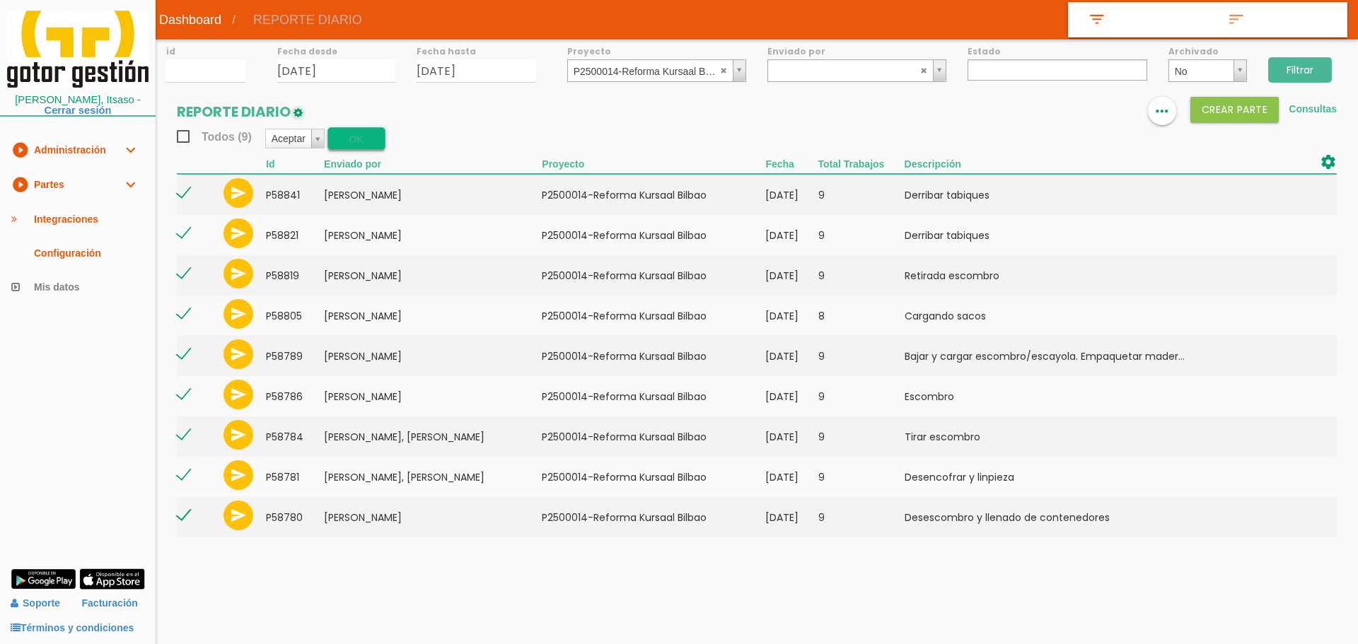
click at [346, 141] on button "OK" at bounding box center [357, 138] width 58 height 23
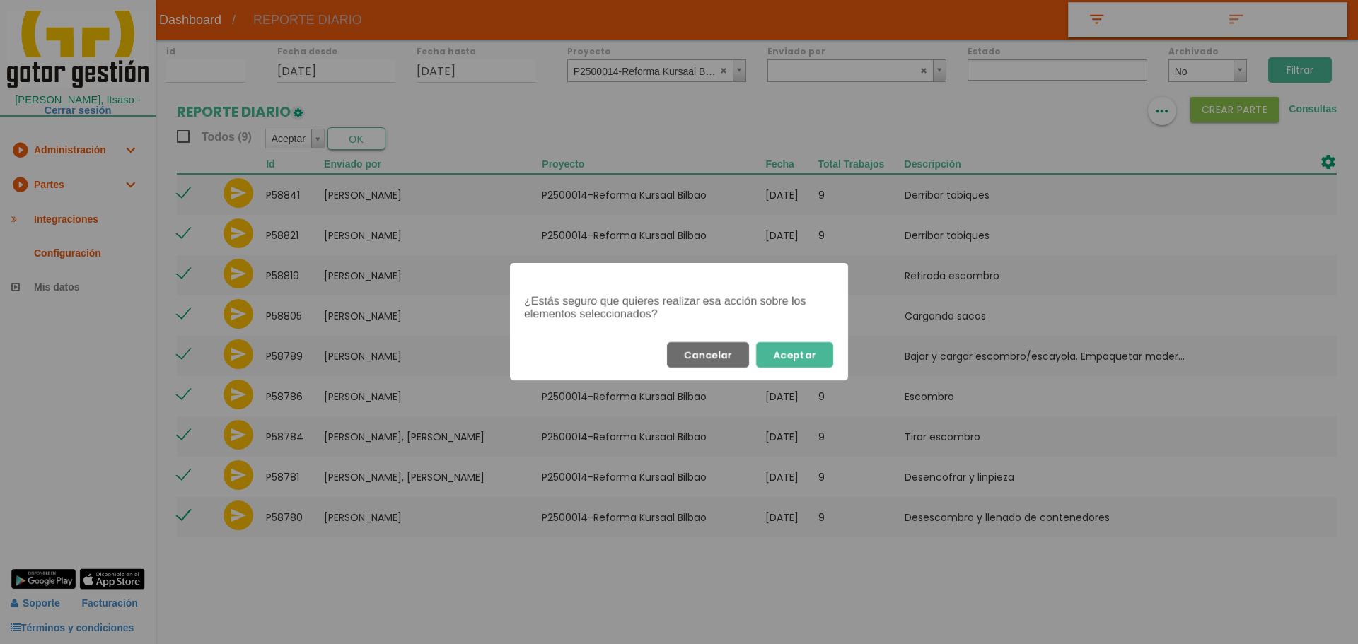
click at [817, 359] on button "Aceptar" at bounding box center [794, 354] width 77 height 25
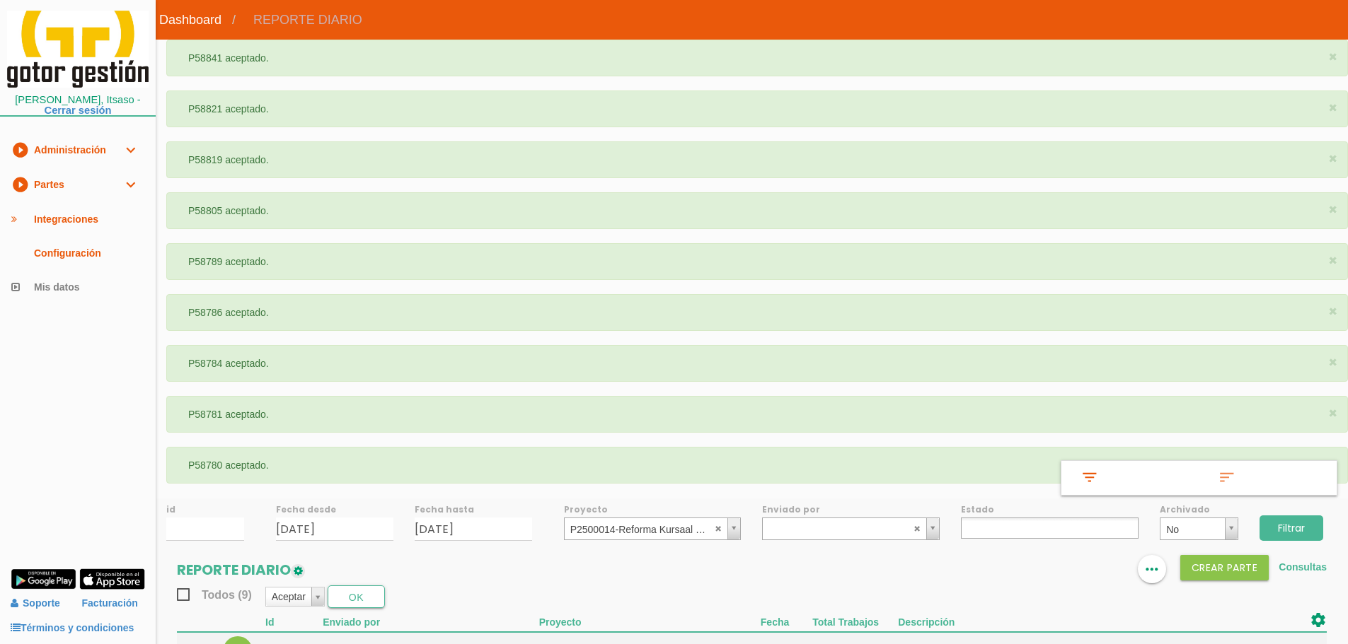
select select
